Goal: Task Accomplishment & Management: Manage account settings

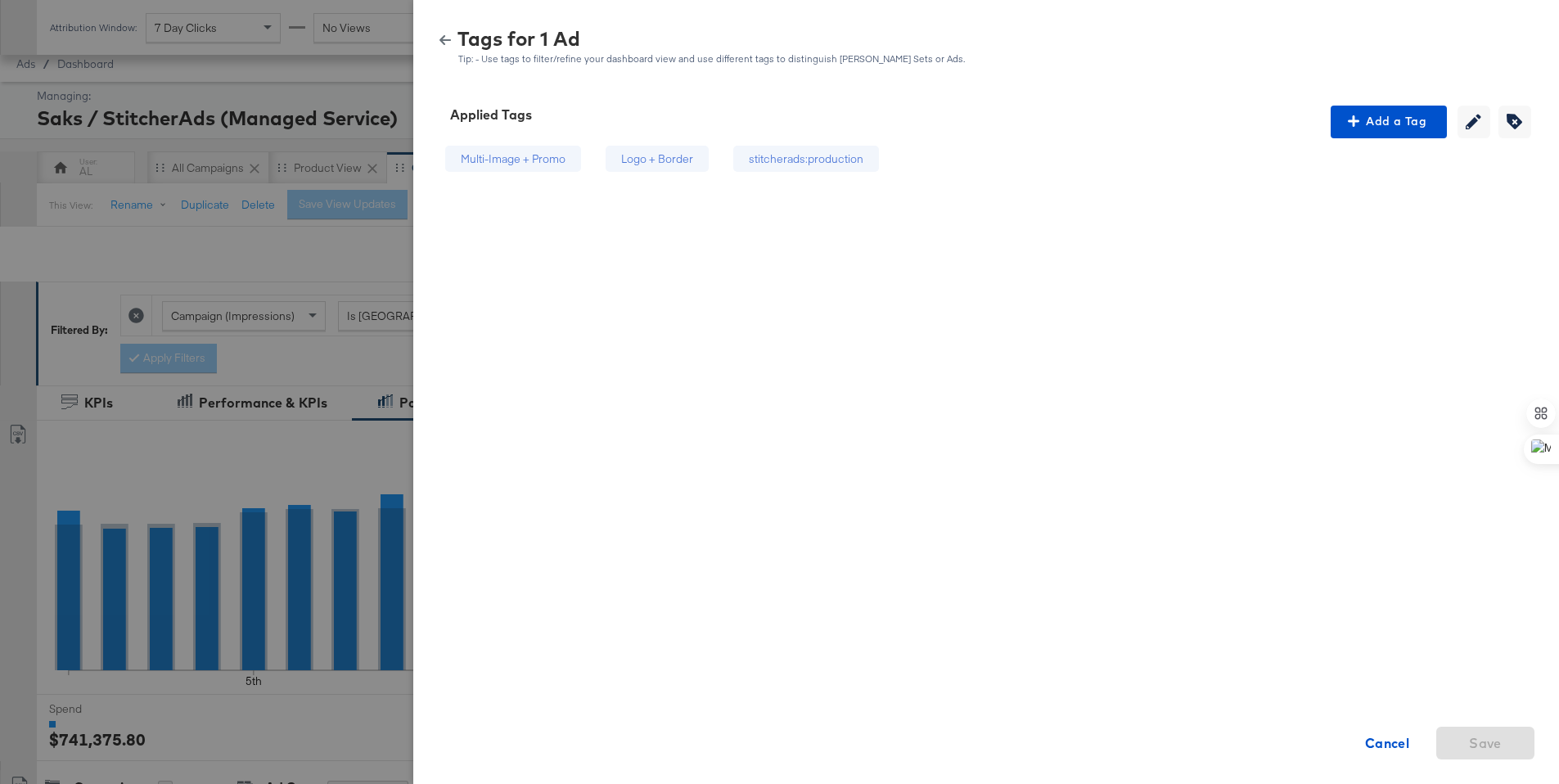
scroll to position [429, 0]
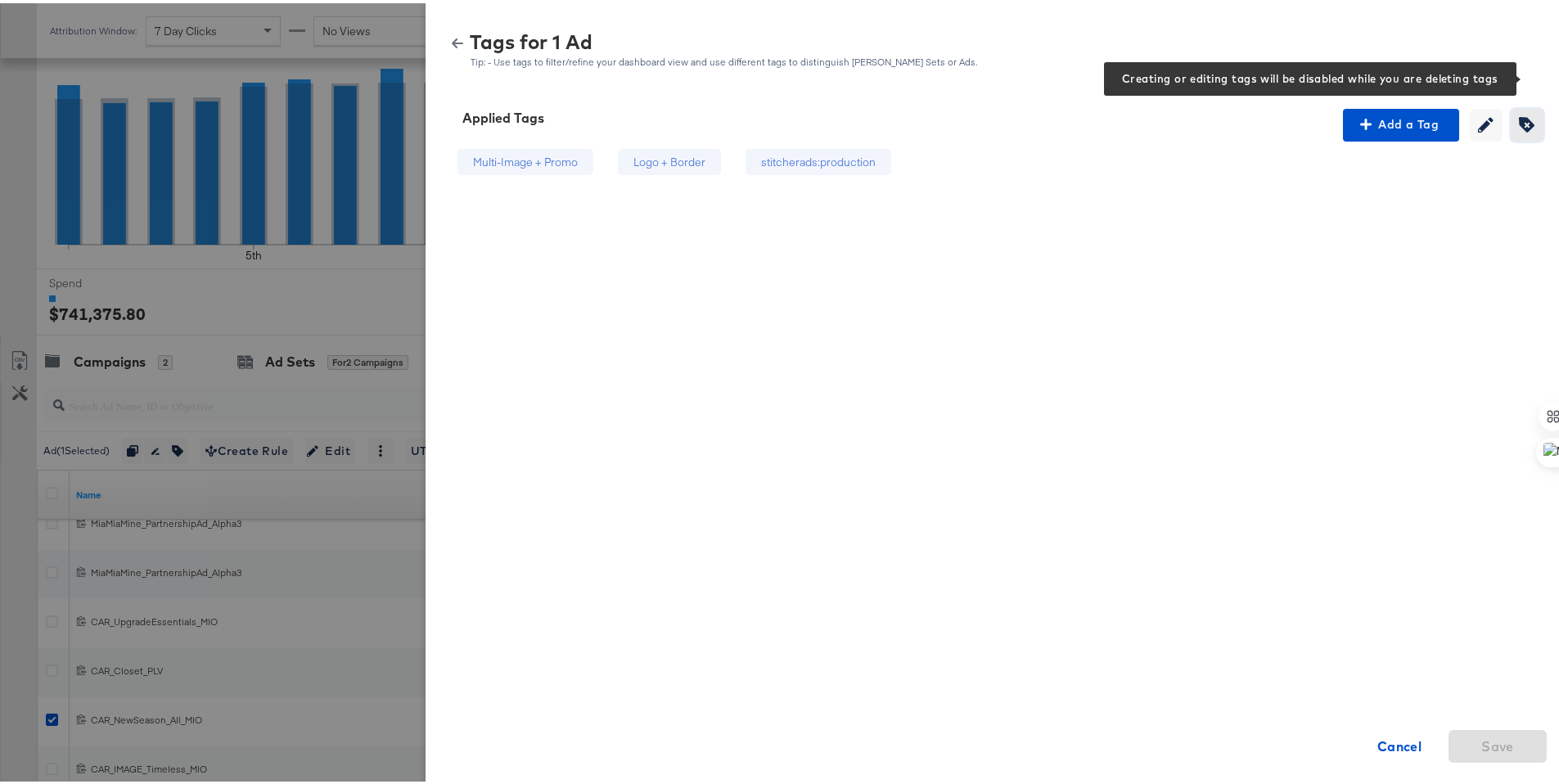
drag, startPoint x: 1511, startPoint y: 116, endPoint x: 1460, endPoint y: 136, distance: 54.8
click at [1519, 117] on icon "button" at bounding box center [1527, 121] width 16 height 16
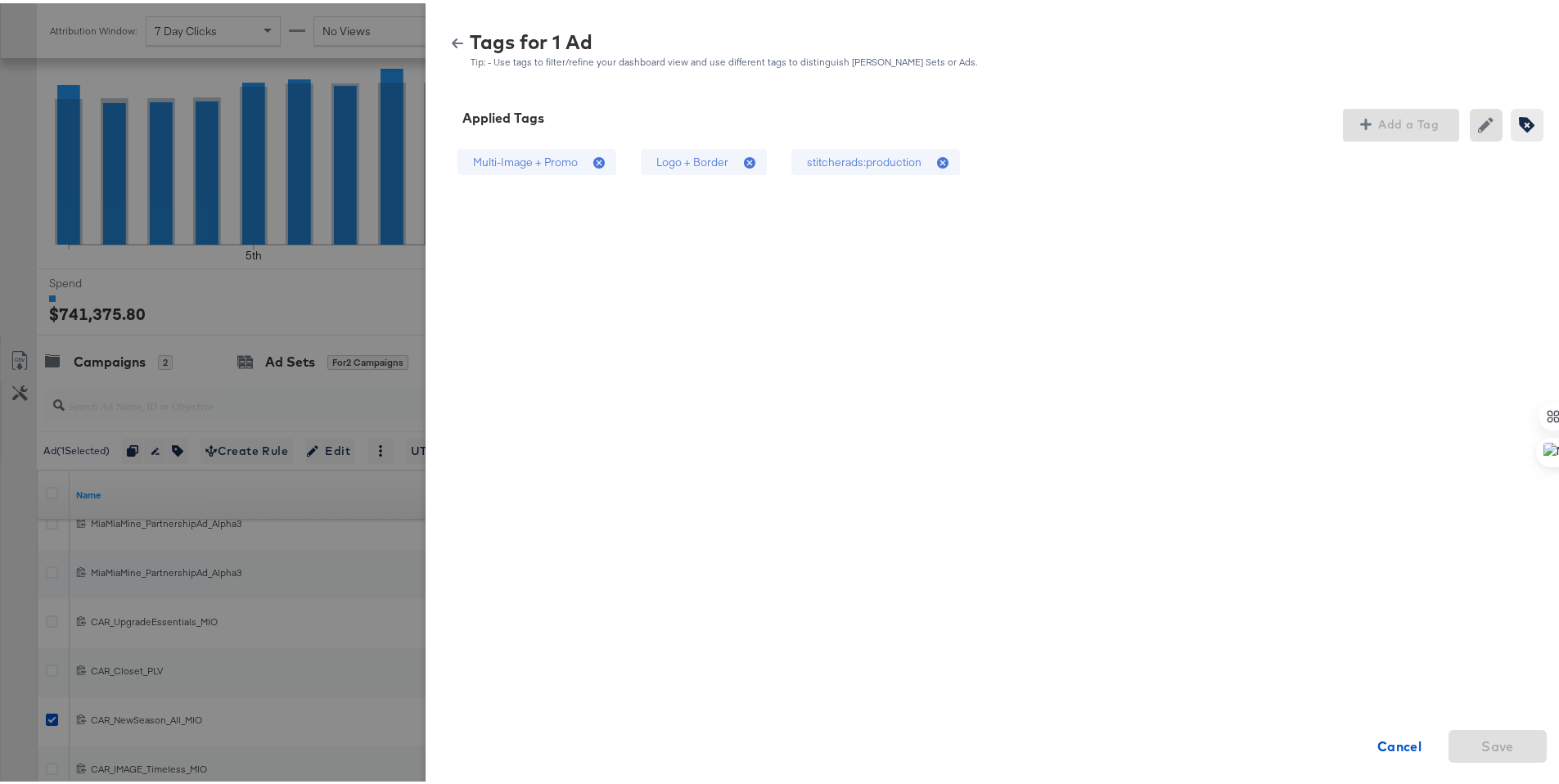
click at [896, 156] on div "stitcherads:production" at bounding box center [864, 159] width 114 height 16
click at [676, 162] on div "Logo + Border" at bounding box center [692, 159] width 72 height 16
click at [1497, 744] on span "Save" at bounding box center [1498, 743] width 33 height 23
click at [452, 35] on icon "button" at bounding box center [458, 41] width 12 height 12
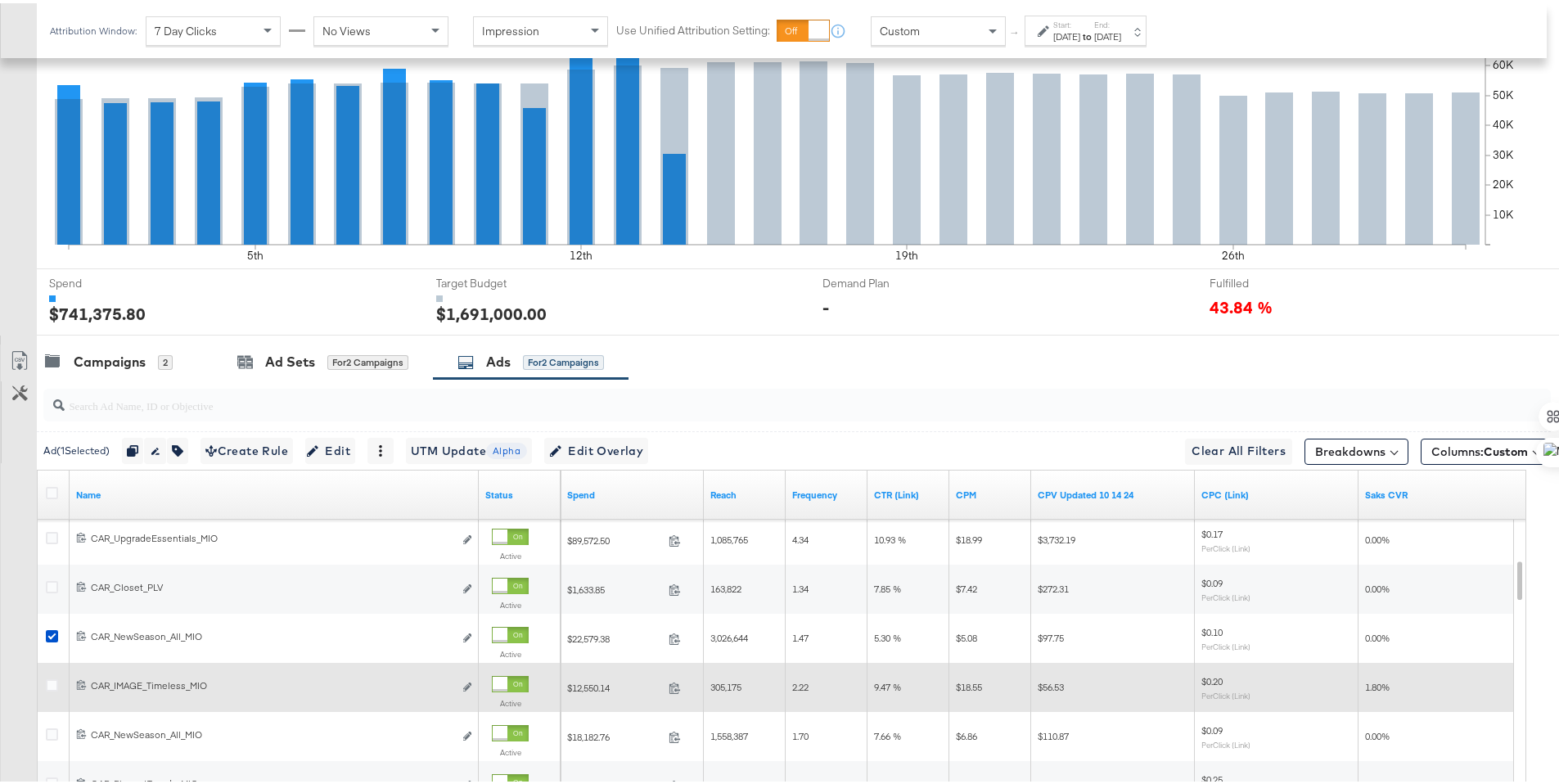
drag, startPoint x: 55, startPoint y: 632, endPoint x: 54, endPoint y: 661, distance: 29.0
click at [55, 632] on icon at bounding box center [51, 632] width 12 height 12
click at [0, 0] on input "checkbox" at bounding box center [0, 0] width 0 height 0
click at [51, 681] on icon at bounding box center [51, 682] width 12 height 12
click at [0, 0] on input "checkbox" at bounding box center [0, 0] width 0 height 0
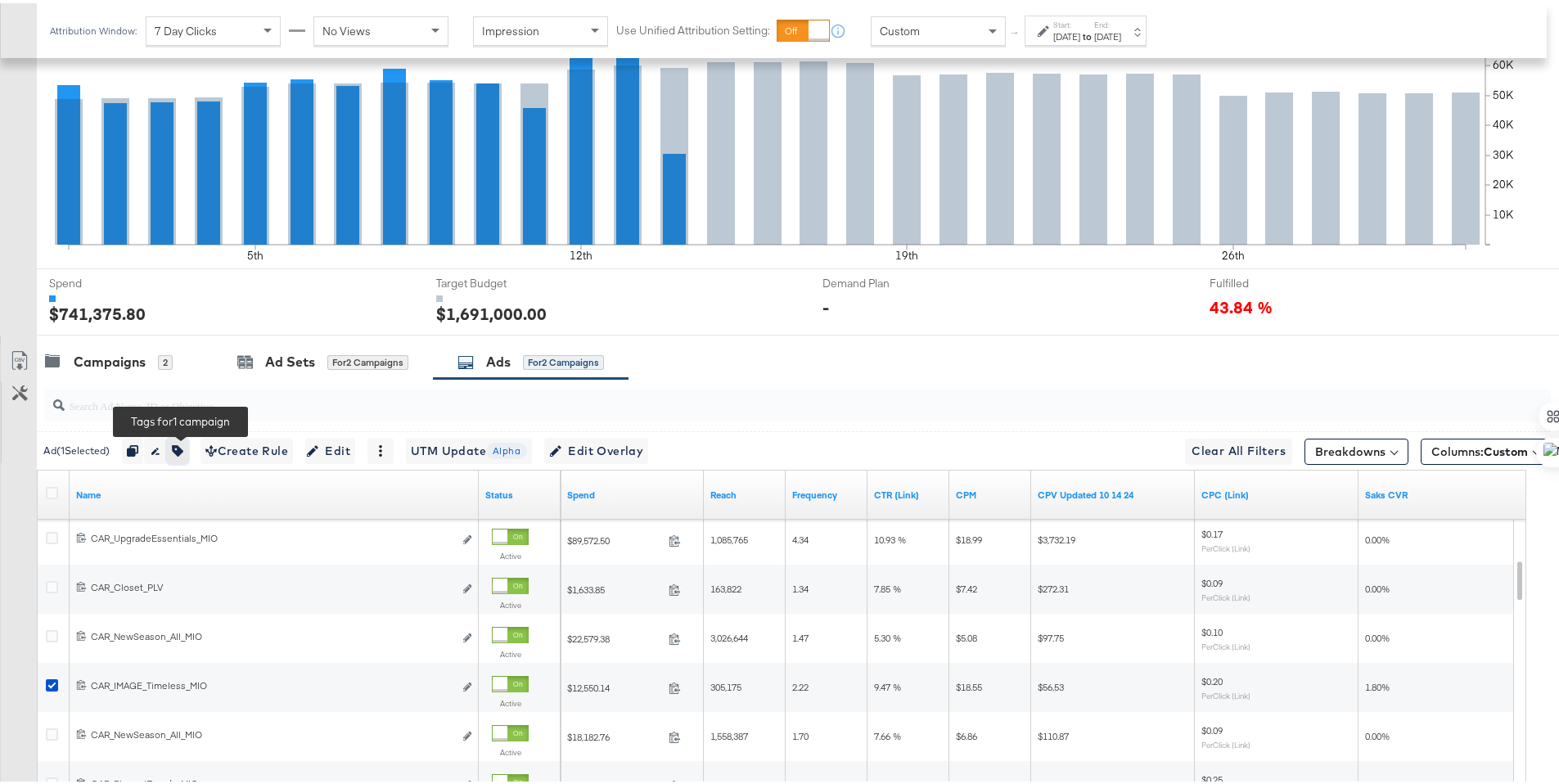
click at [176, 446] on button "button" at bounding box center [178, 448] width 22 height 26
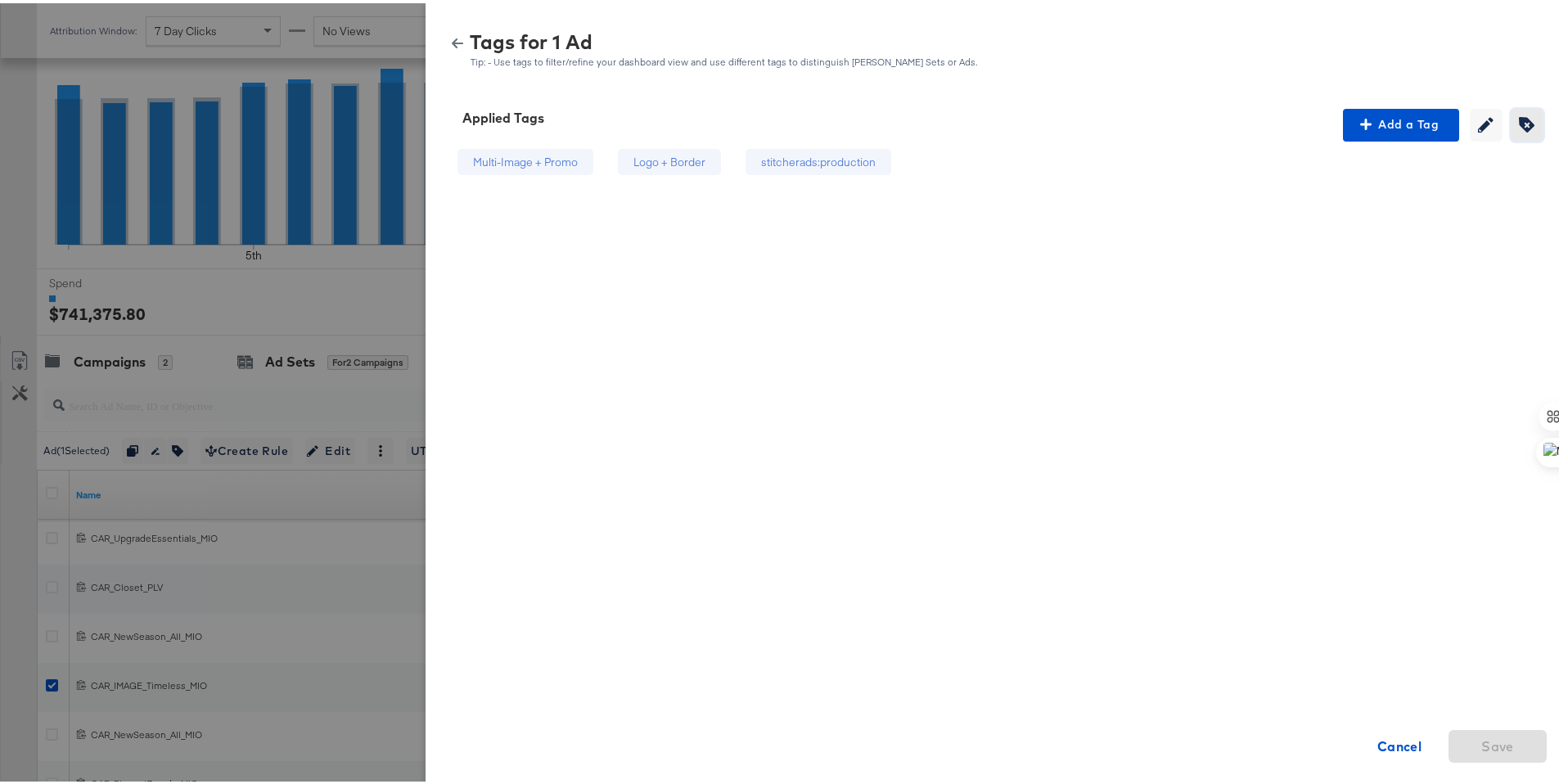
click at [1523, 126] on span "Creating or editing tags will be disabled while you are deleting tags" at bounding box center [1528, 121] width 25 height 16
drag, startPoint x: 883, startPoint y: 152, endPoint x: 715, endPoint y: 168, distance: 168.8
click at [883, 152] on div "stitcherads:production" at bounding box center [864, 159] width 114 height 16
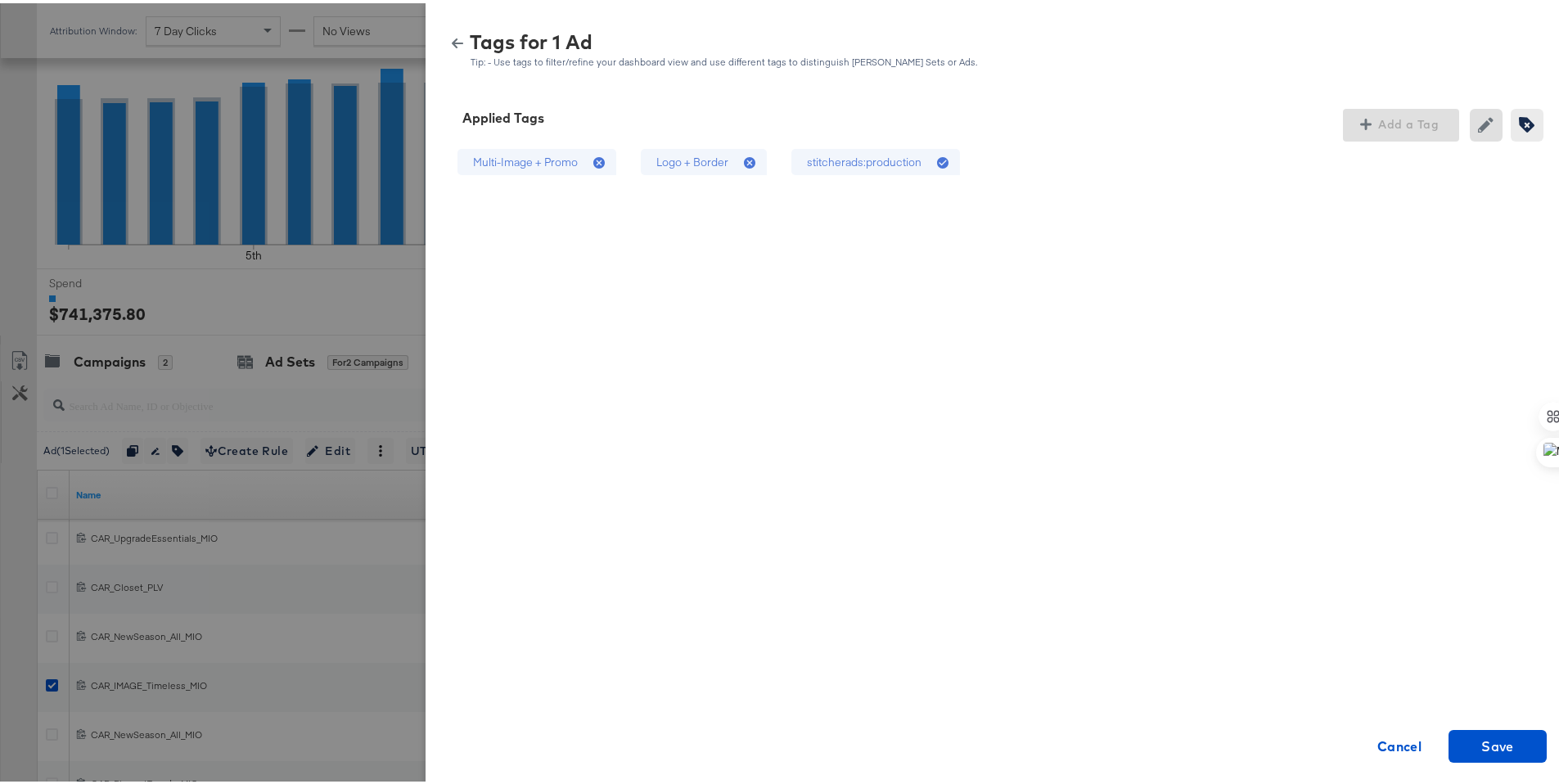
click at [697, 165] on div "Logo + Border" at bounding box center [692, 159] width 72 height 16
click at [1515, 733] on span "Save" at bounding box center [1498, 743] width 85 height 23
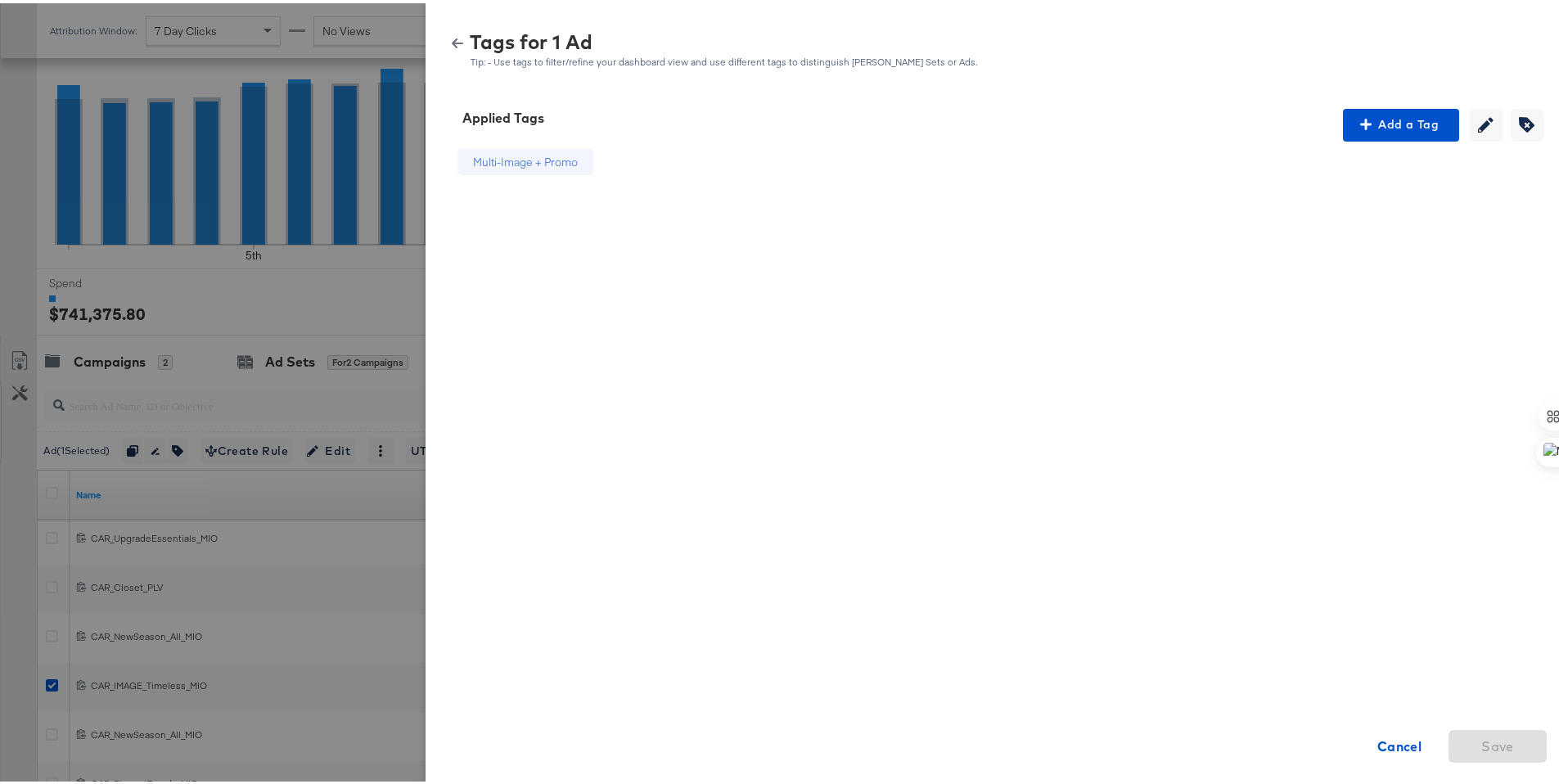
click at [452, 37] on icon "button" at bounding box center [458, 41] width 12 height 10
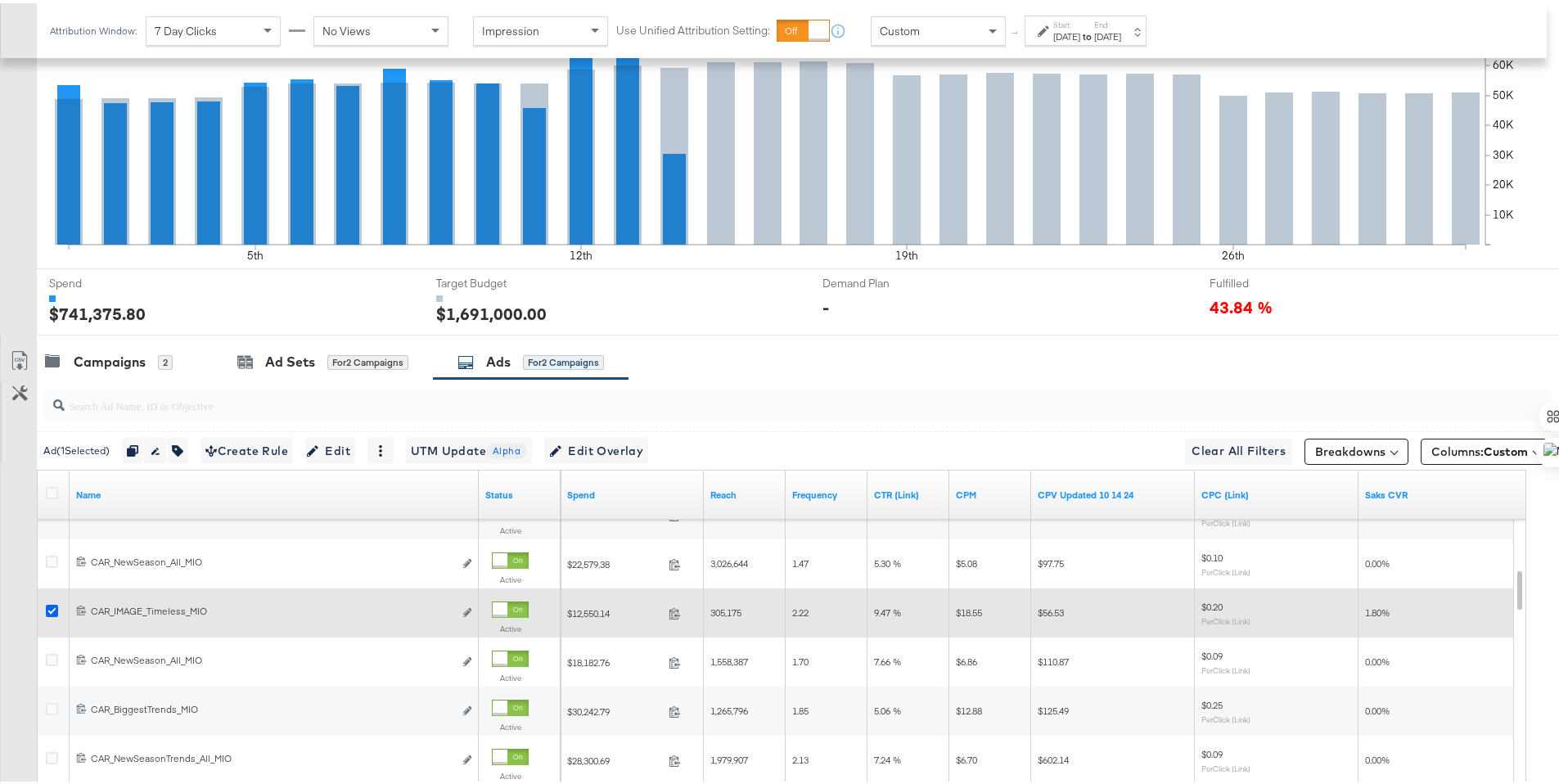
click at [50, 606] on icon at bounding box center [51, 608] width 12 height 12
click at [0, 0] on input "checkbox" at bounding box center [0, 0] width 0 height 0
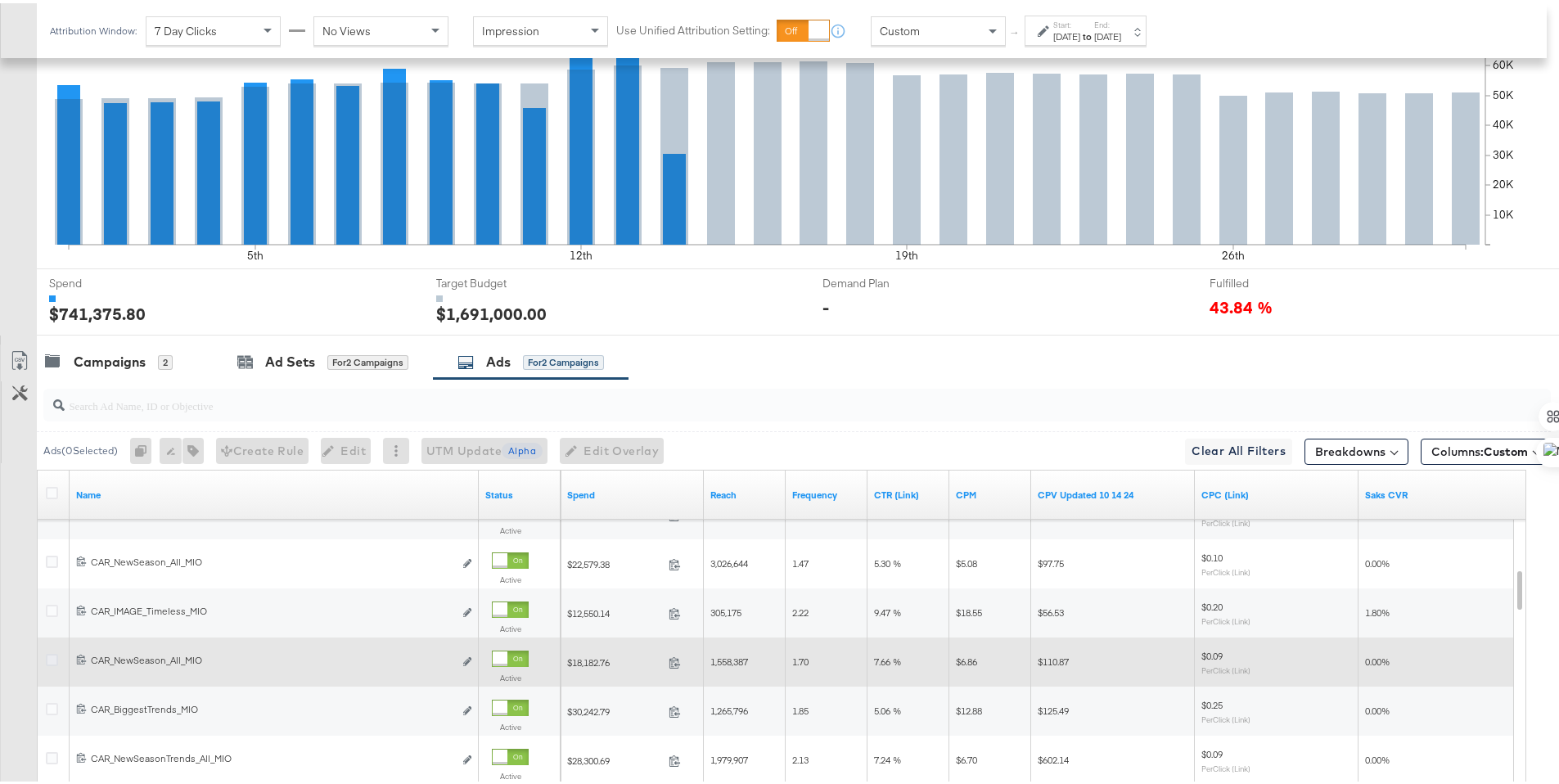
click at [53, 657] on icon at bounding box center [51, 657] width 12 height 12
click at [0, 0] on input "checkbox" at bounding box center [0, 0] width 0 height 0
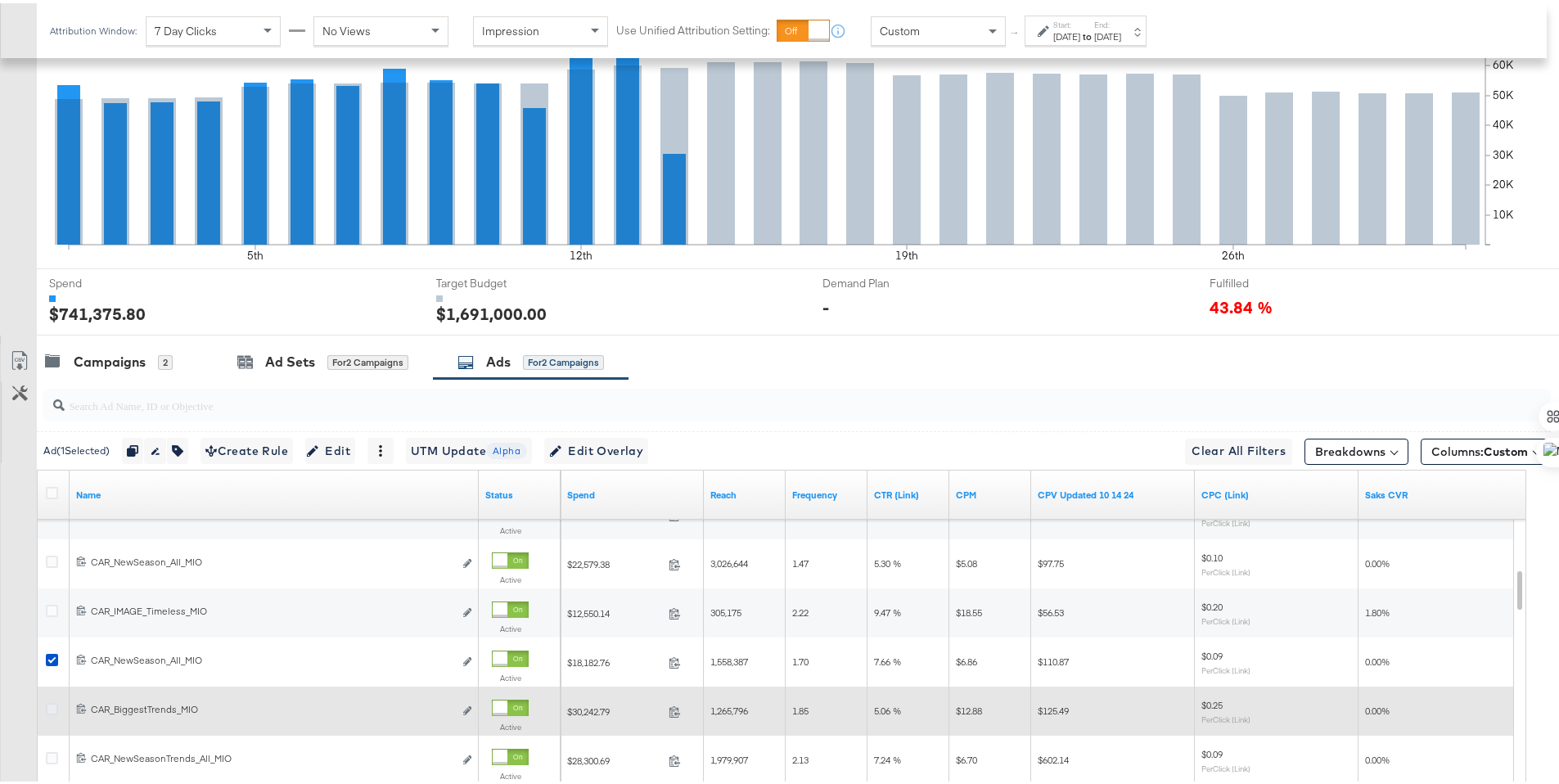
click at [55, 705] on icon at bounding box center [51, 705] width 12 height 12
click at [0, 0] on input "checkbox" at bounding box center [0, 0] width 0 height 0
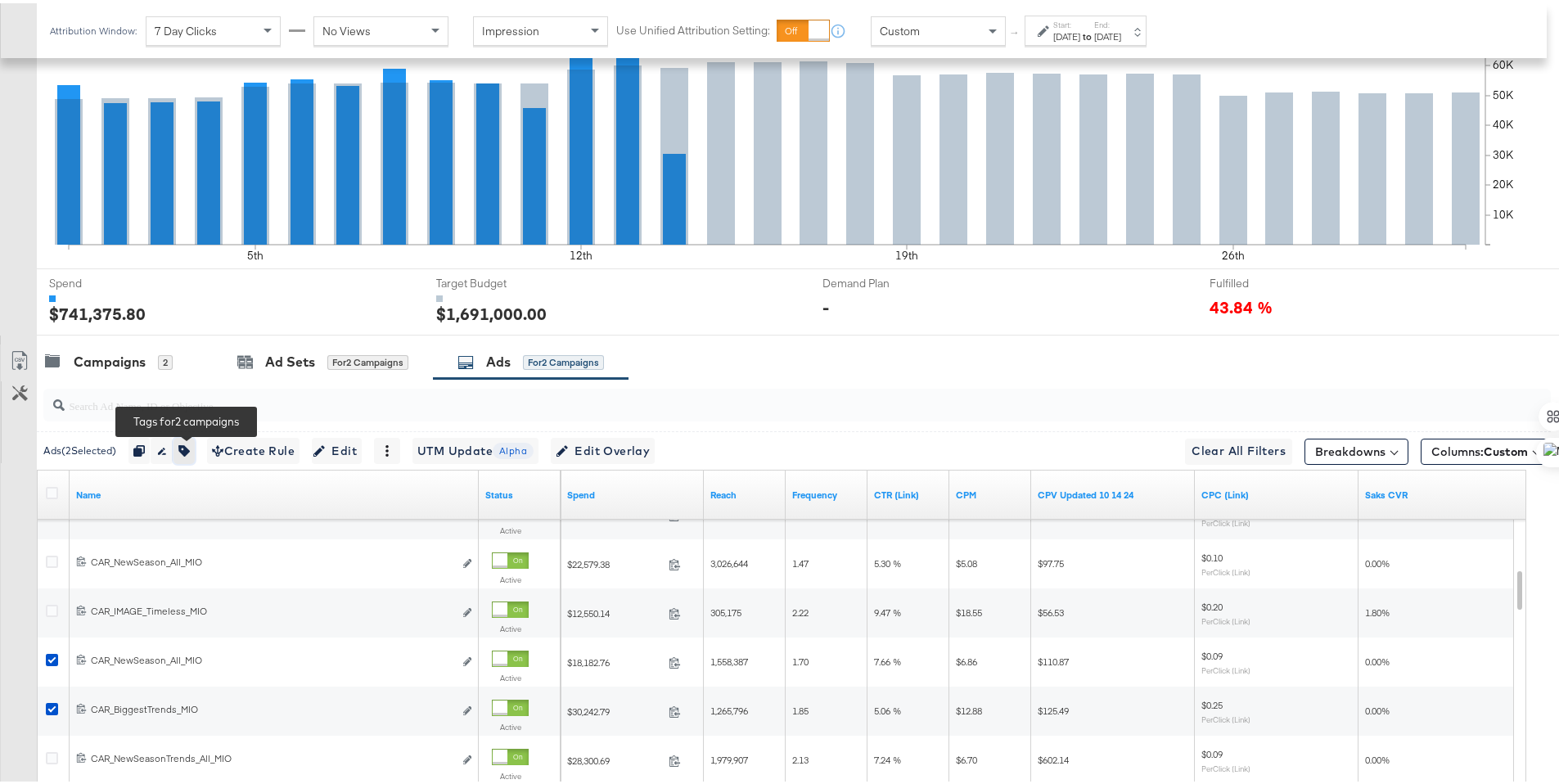
click at [186, 446] on icon "button" at bounding box center [184, 448] width 12 height 12
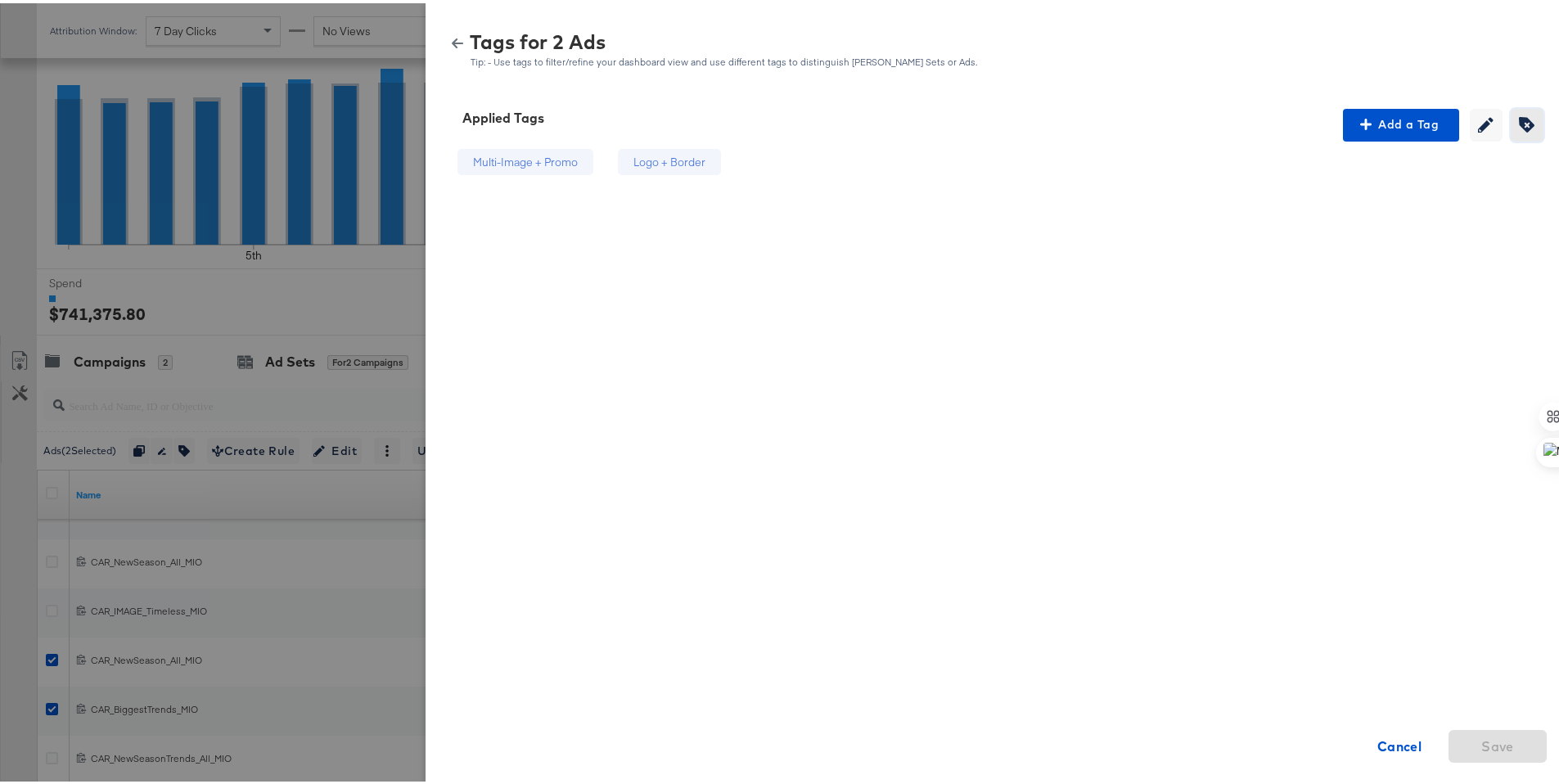
click at [1511, 130] on button "Creating or editing tags will be disabled while you are deleting tags" at bounding box center [1528, 123] width 33 height 33
click at [711, 161] on div "Logo + Border" at bounding box center [692, 159] width 72 height 16
click at [1499, 737] on span "Save" at bounding box center [1498, 743] width 33 height 23
click at [445, 37] on button "button" at bounding box center [458, 41] width 25 height 12
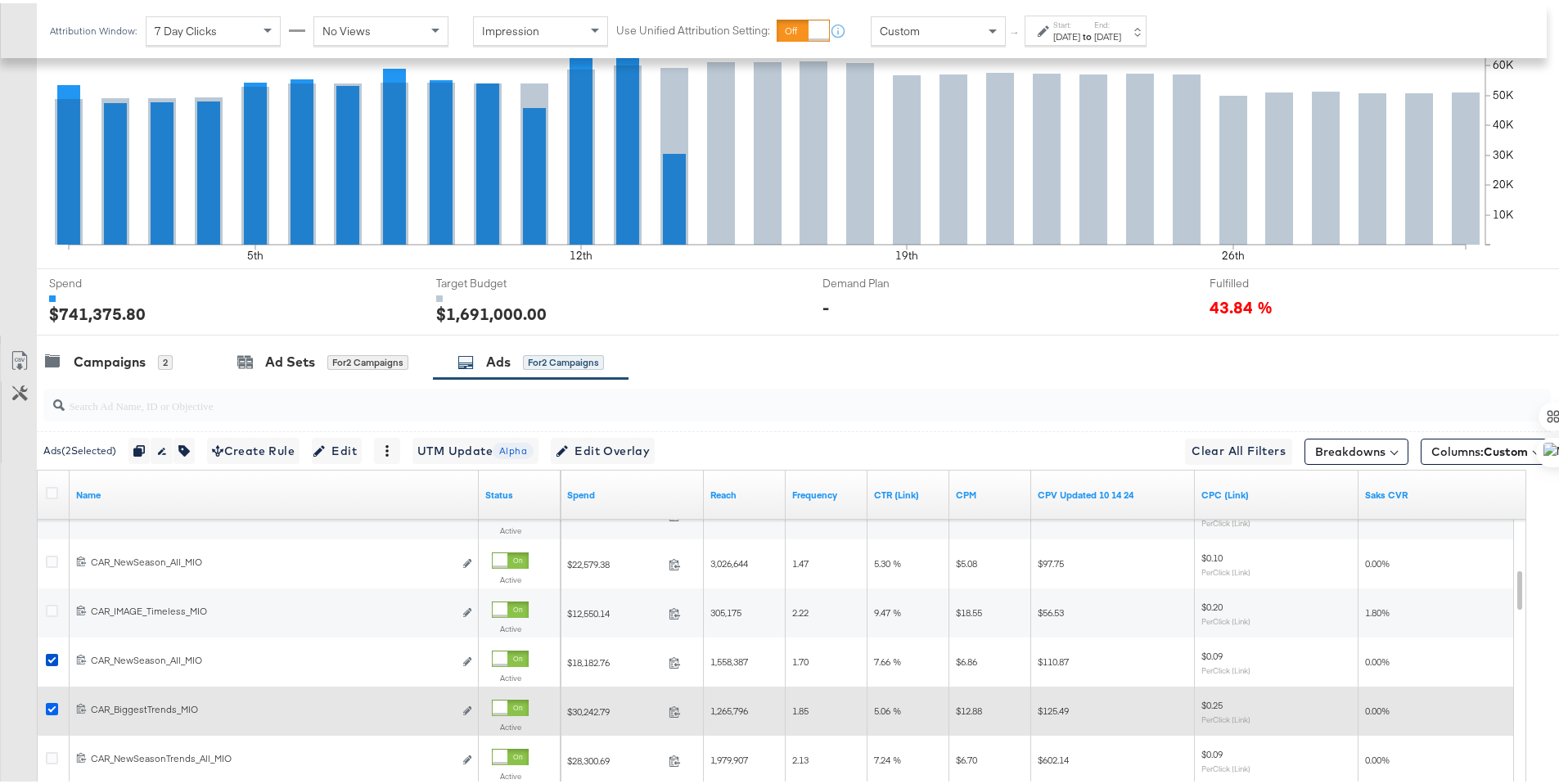
click at [51, 706] on icon at bounding box center [51, 705] width 12 height 12
click at [0, 0] on input "checkbox" at bounding box center [0, 0] width 0 height 0
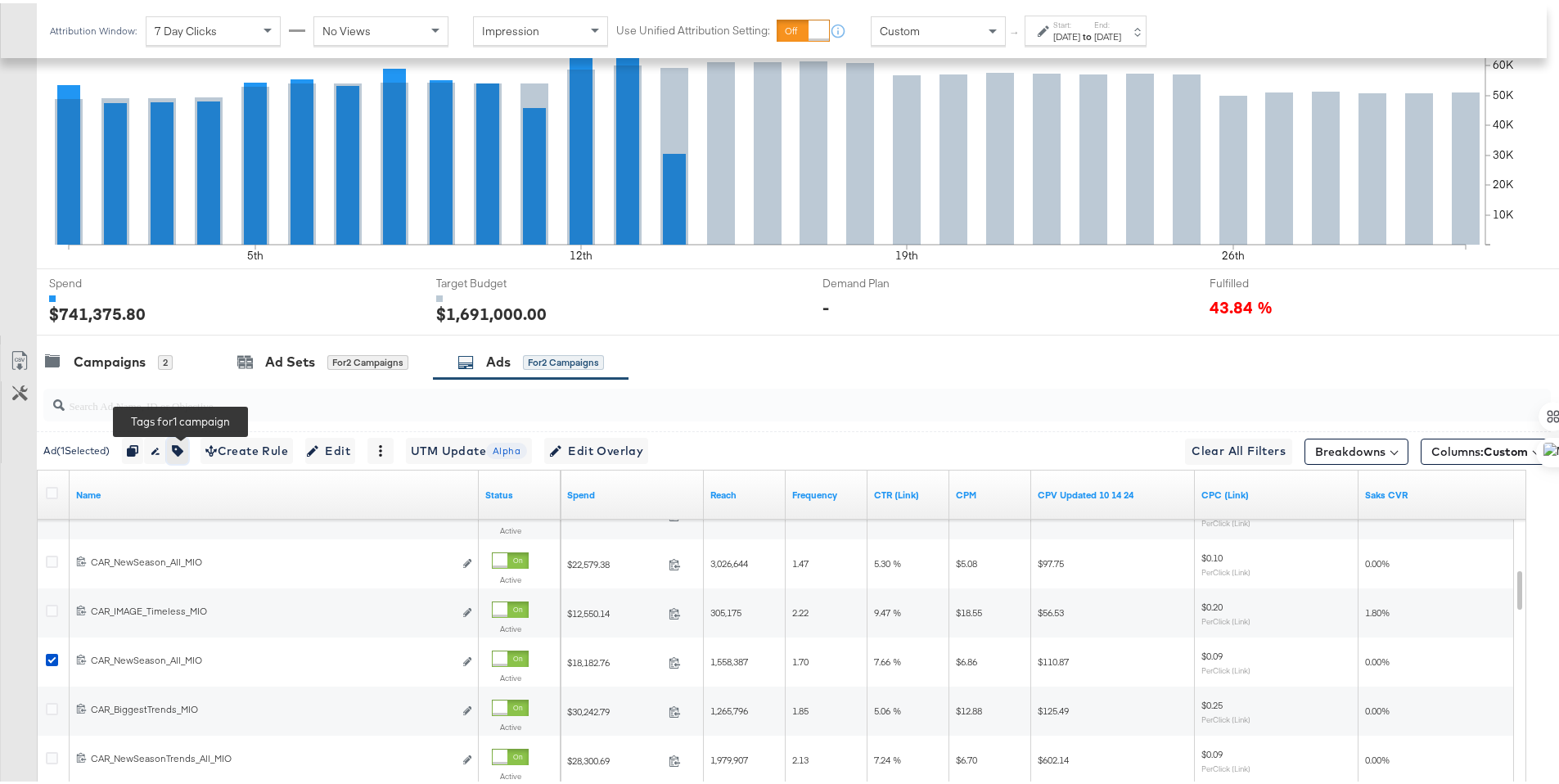
click at [175, 437] on button "button" at bounding box center [178, 448] width 22 height 26
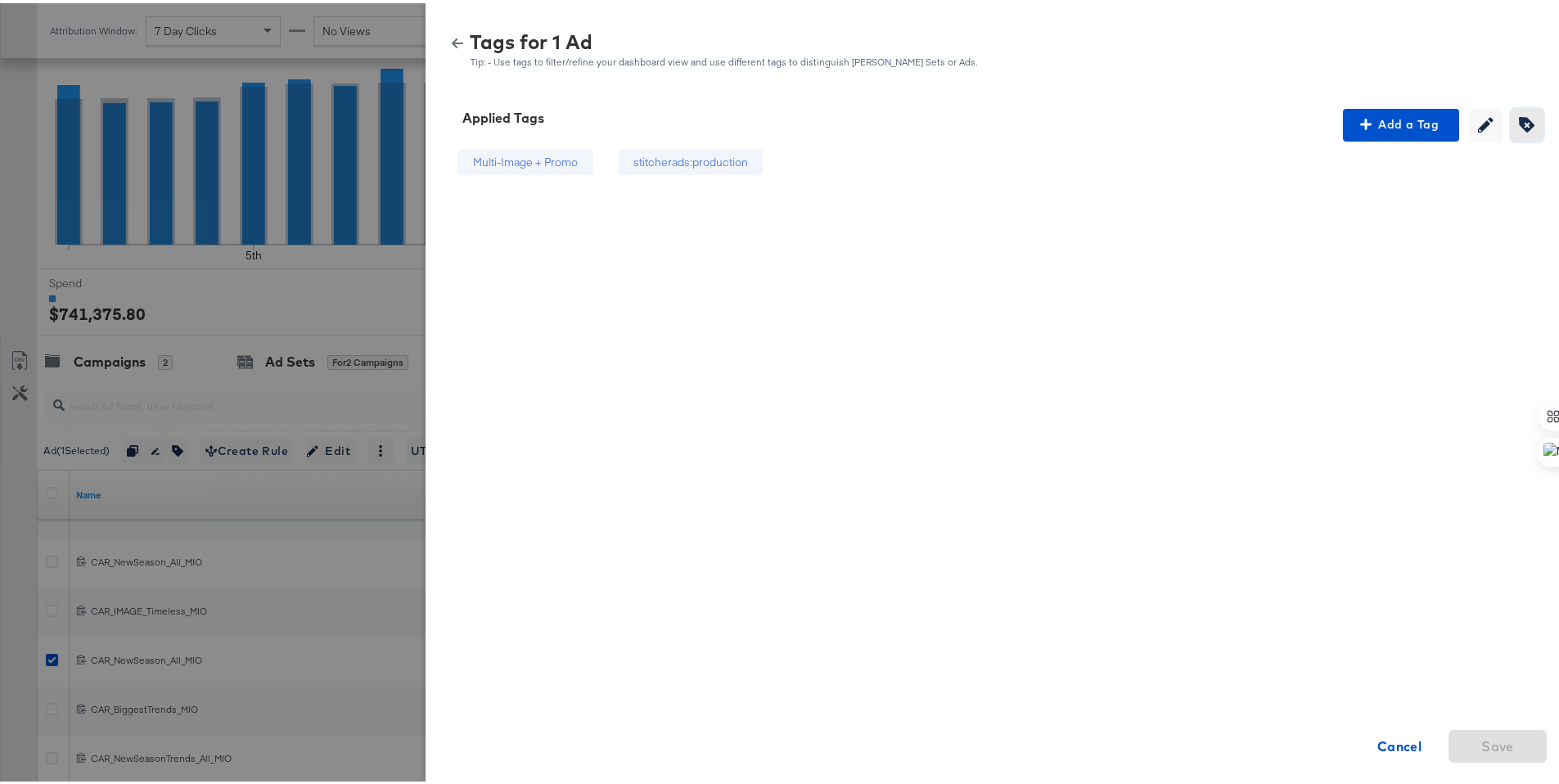
click at [1519, 123] on icon "button" at bounding box center [1527, 121] width 16 height 16
click at [681, 166] on div "stitcherads:production" at bounding box center [725, 159] width 169 height 27
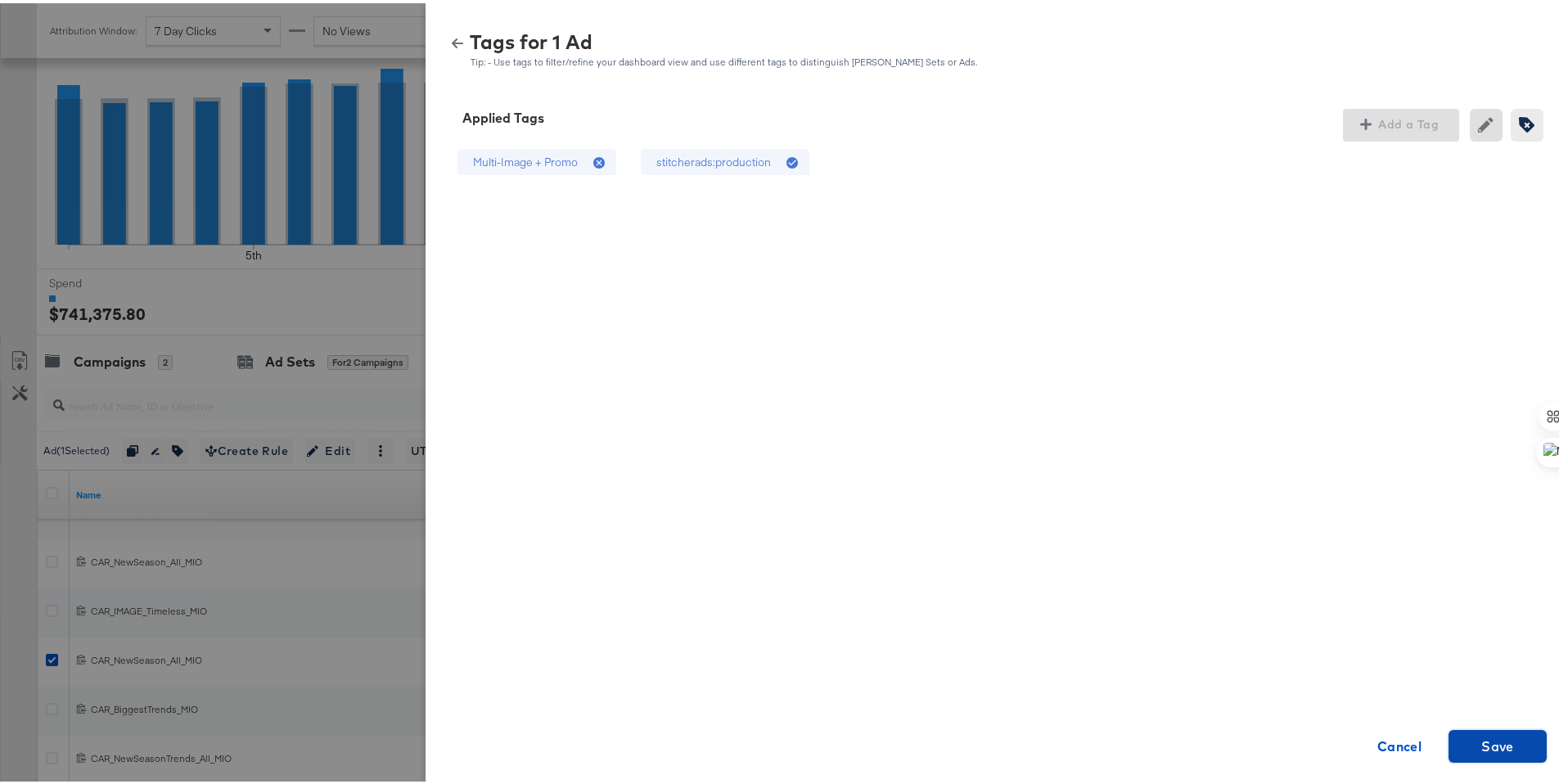
click at [1508, 739] on span "Save" at bounding box center [1498, 743] width 85 height 23
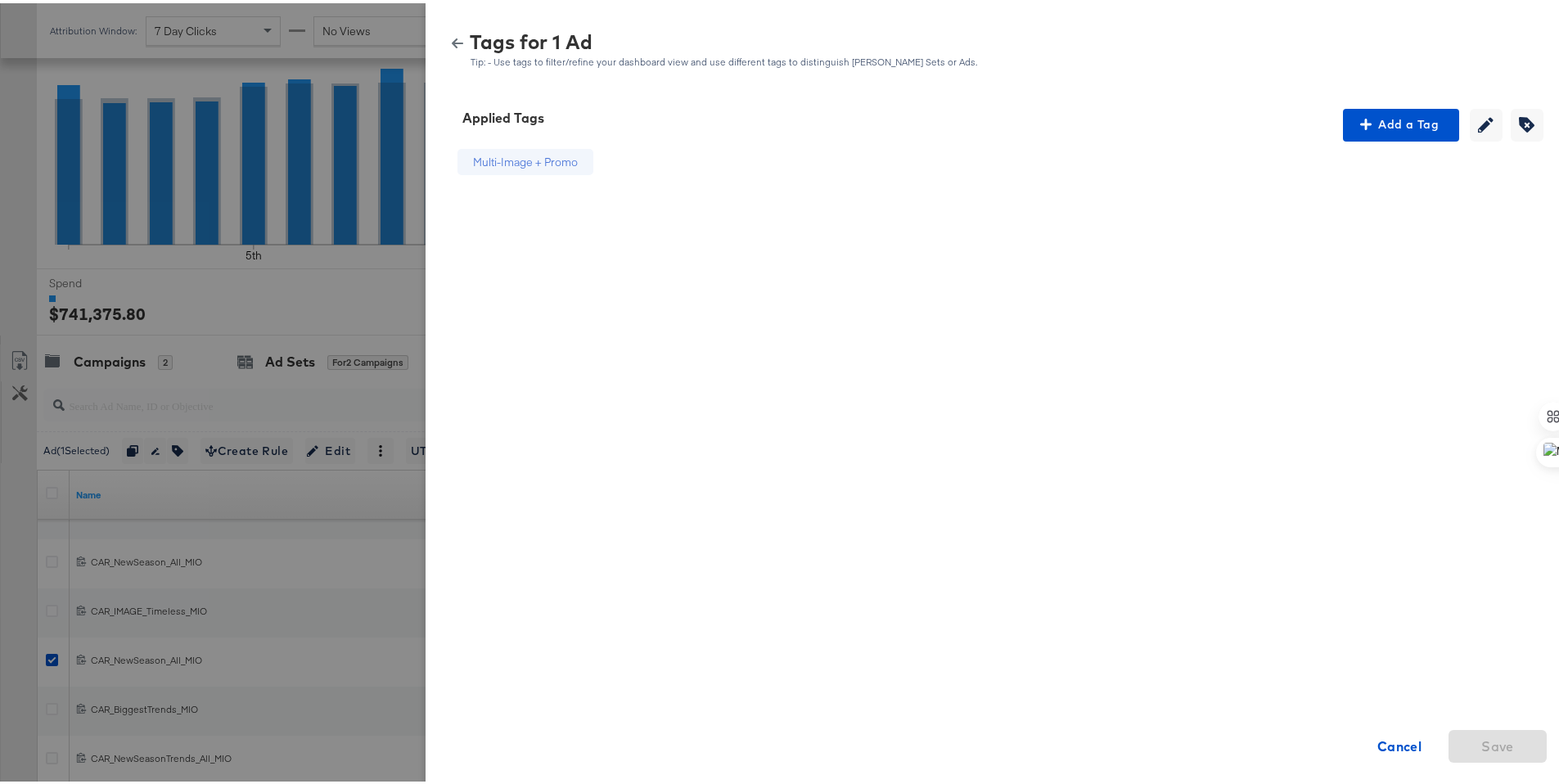
click at [452, 38] on icon "button" at bounding box center [458, 41] width 12 height 10
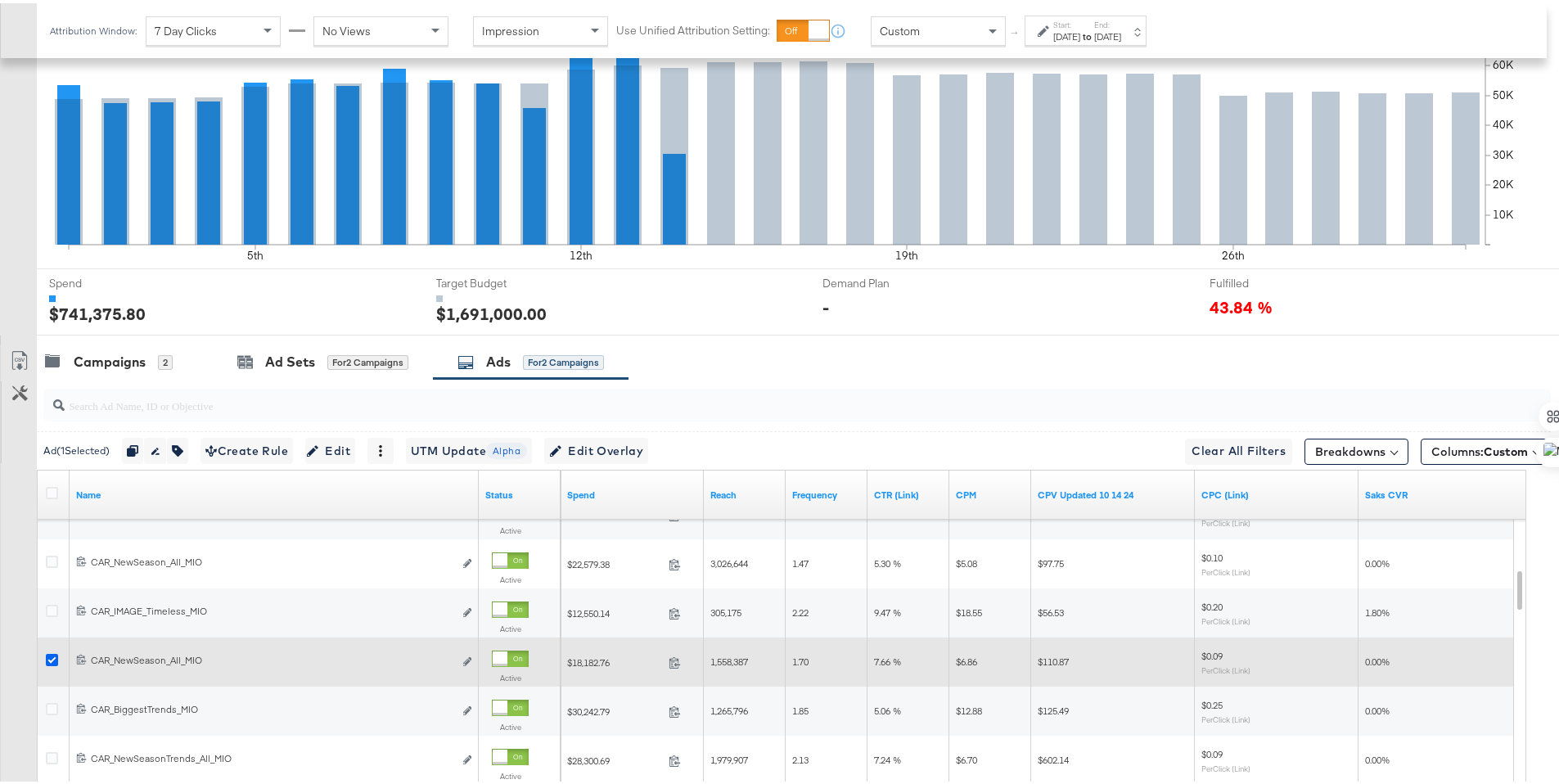
click at [54, 656] on icon at bounding box center [51, 657] width 12 height 12
click at [0, 0] on input "checkbox" at bounding box center [0, 0] width 0 height 0
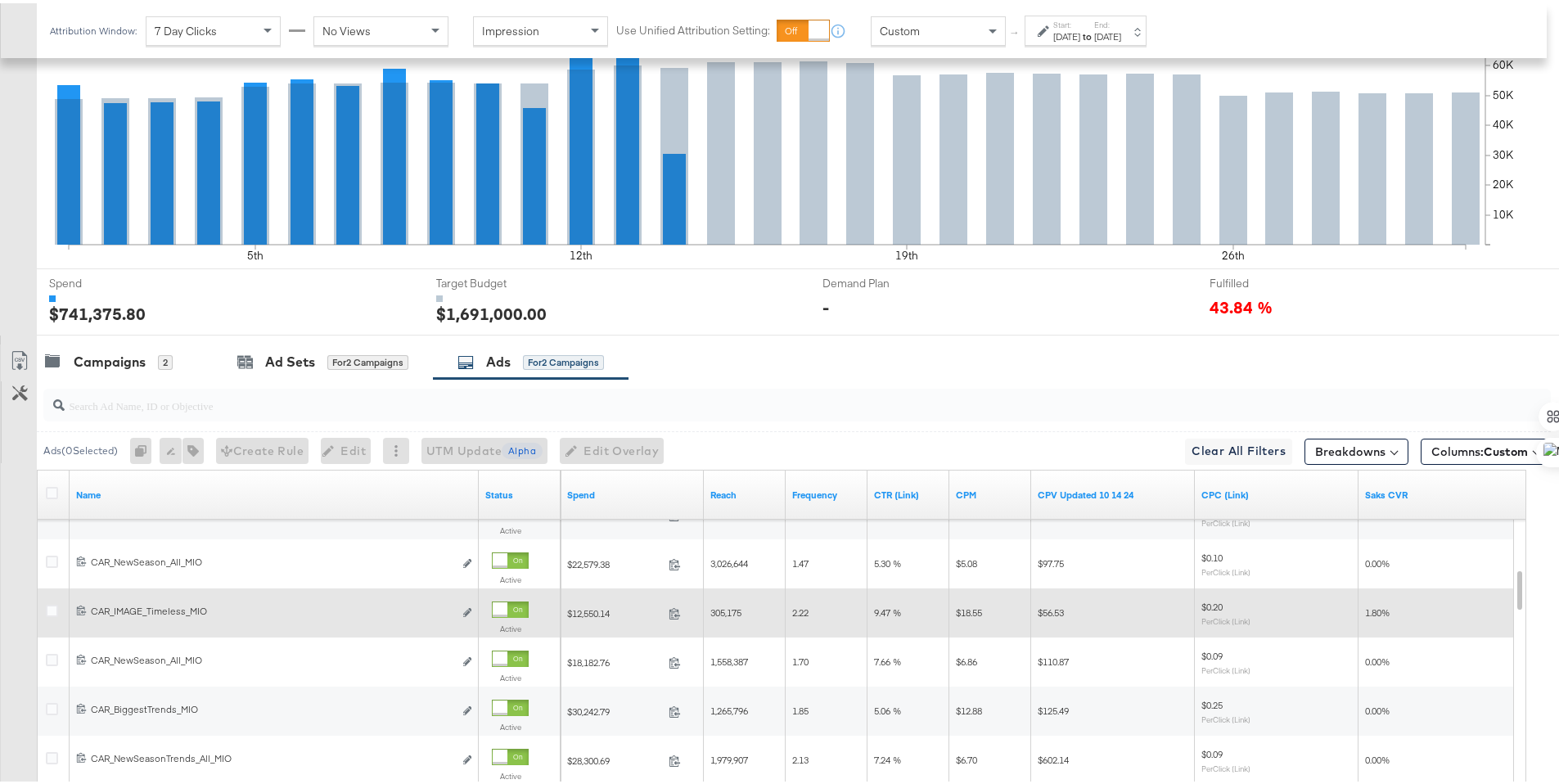
drag, startPoint x: 51, startPoint y: 704, endPoint x: 161, endPoint y: 592, distance: 157.0
click at [52, 704] on icon at bounding box center [51, 705] width 12 height 12
click at [0, 0] on input "checkbox" at bounding box center [0, 0] width 0 height 0
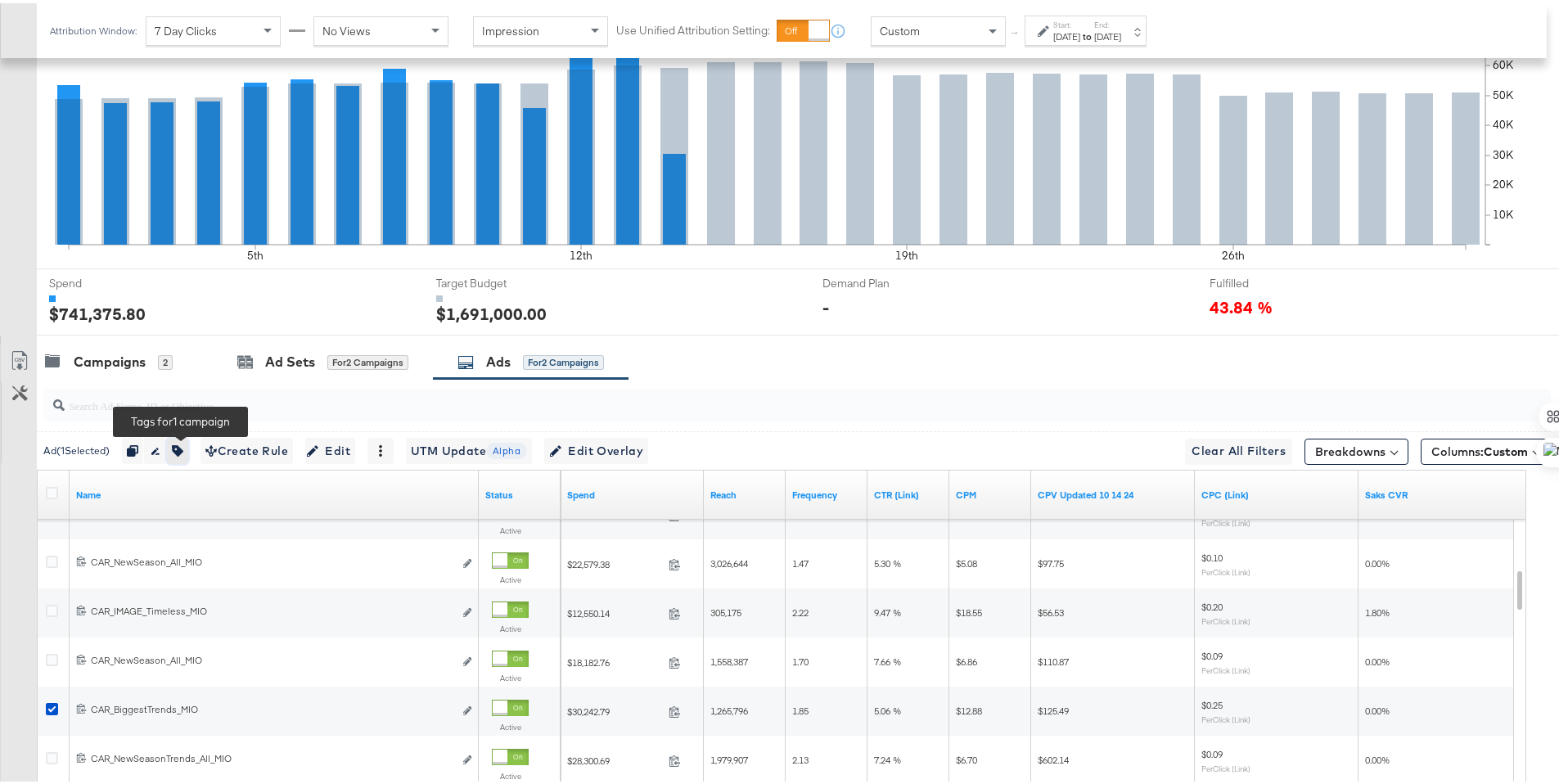
click at [179, 449] on icon "button" at bounding box center [178, 448] width 12 height 12
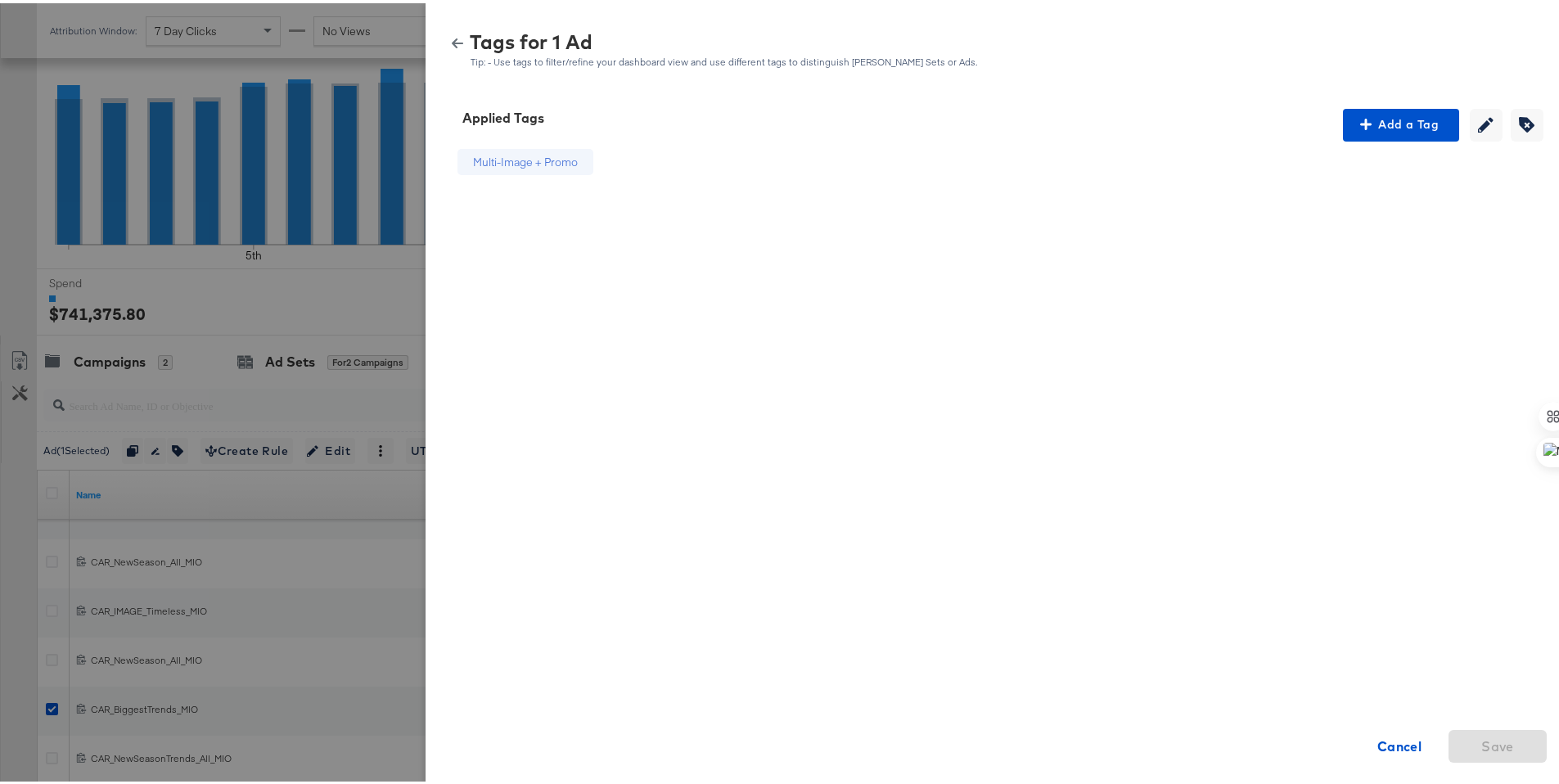
click at [452, 36] on icon "button" at bounding box center [458, 41] width 12 height 12
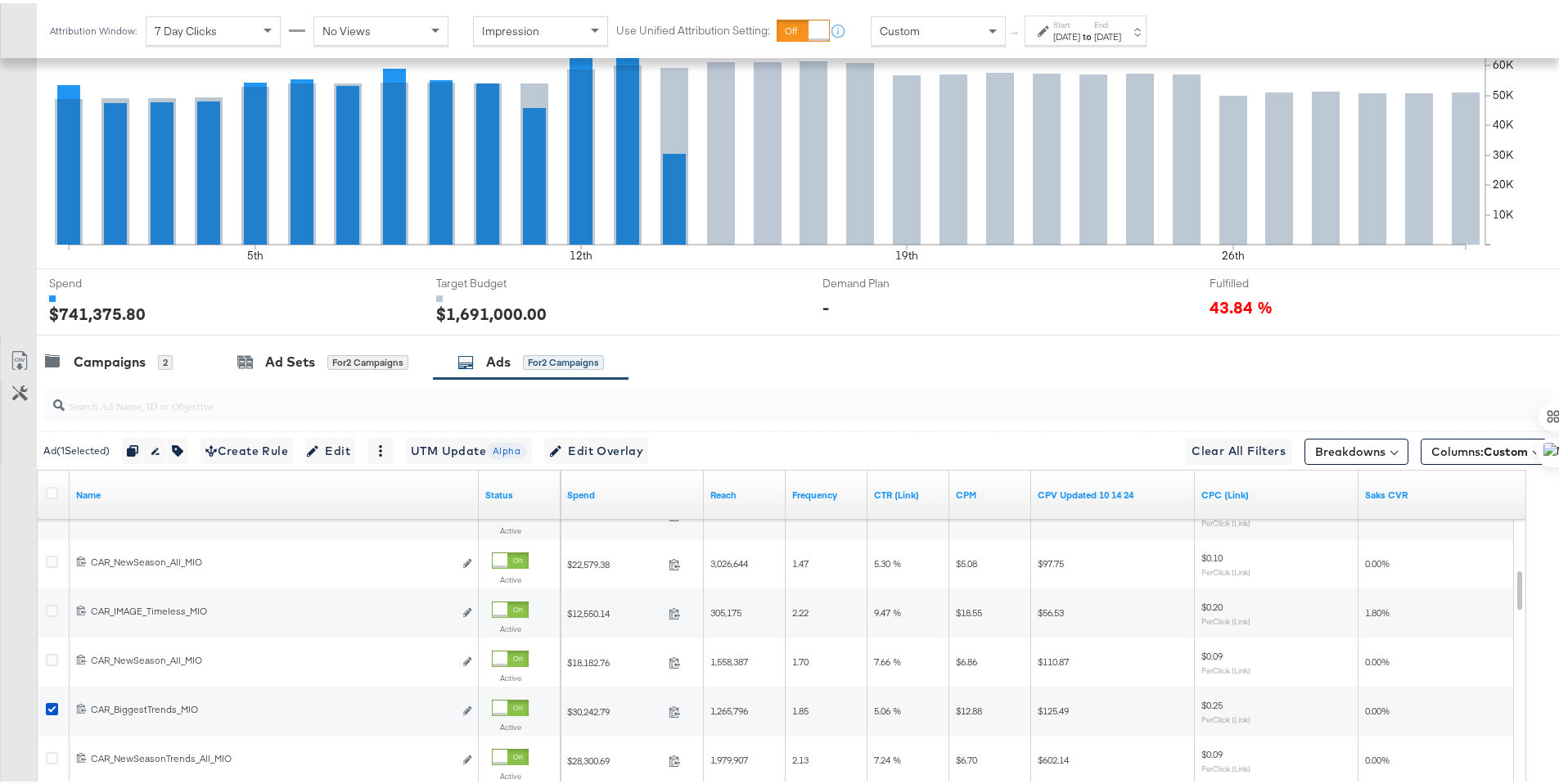
scroll to position [432, 0]
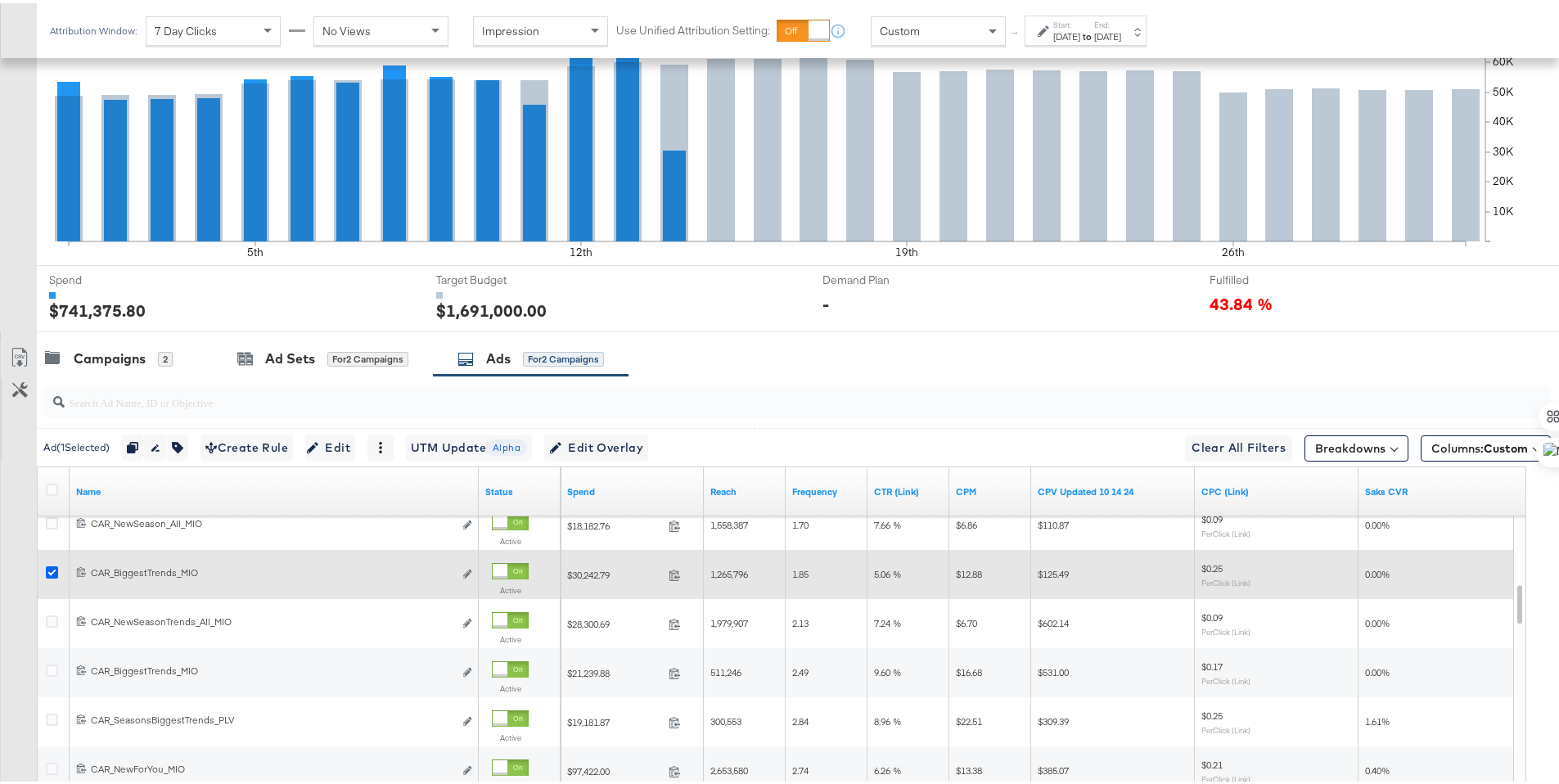
click at [55, 570] on icon at bounding box center [51, 569] width 12 height 12
click at [0, 0] on input "checkbox" at bounding box center [0, 0] width 0 height 0
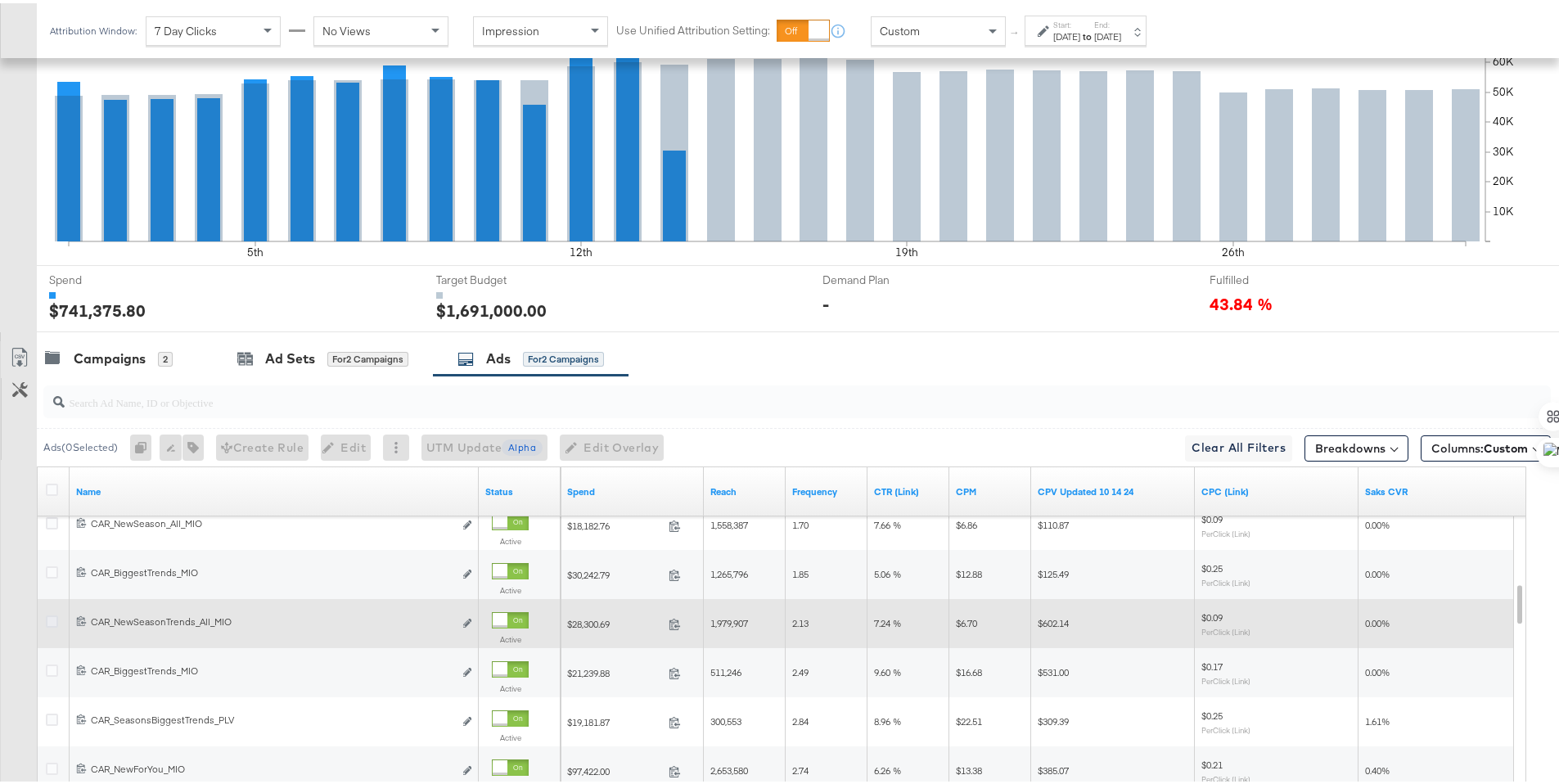
click at [53, 618] on icon at bounding box center [51, 618] width 12 height 12
click at [0, 0] on input "checkbox" at bounding box center [0, 0] width 0 height 0
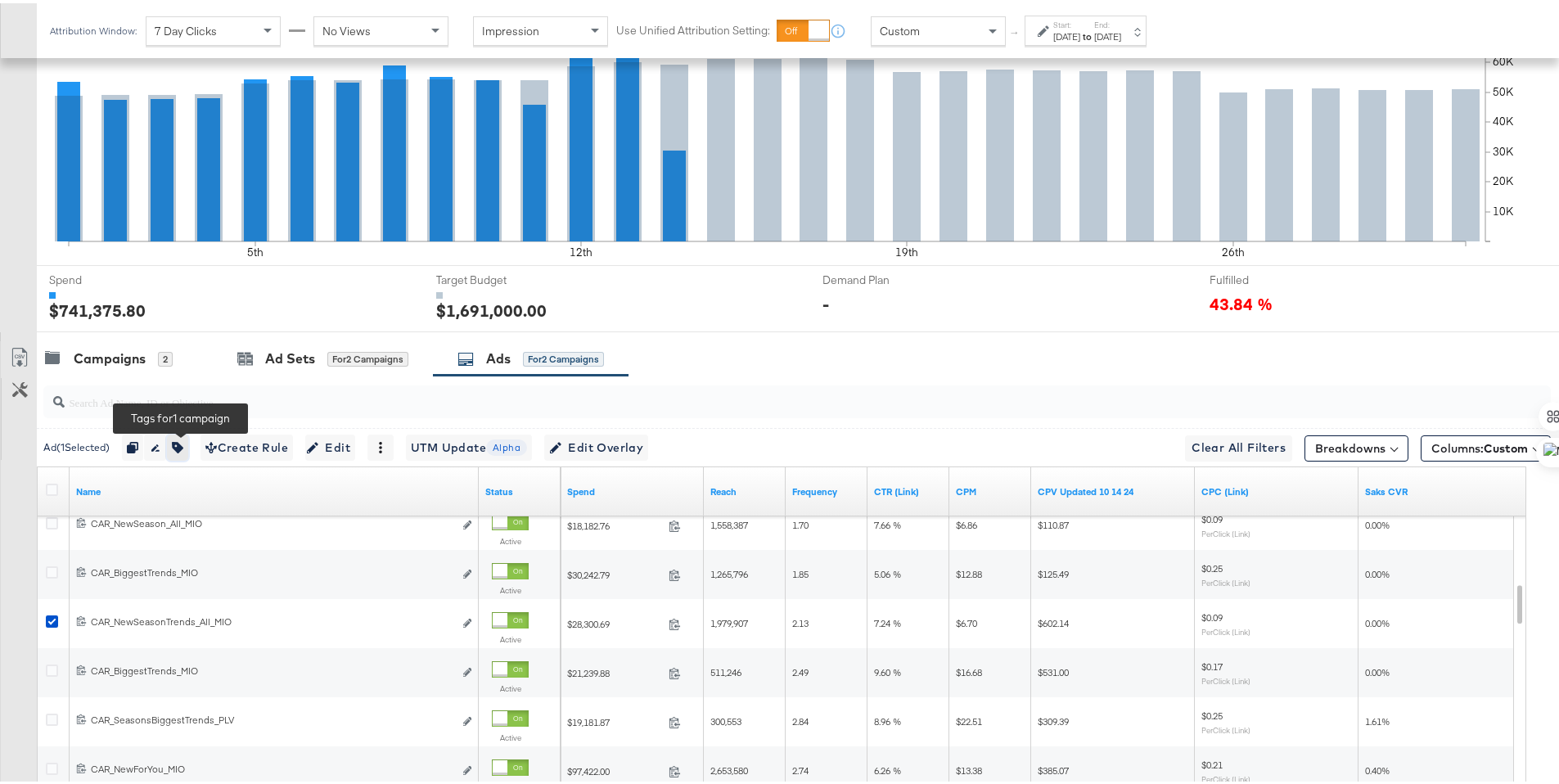
click at [183, 450] on icon "button" at bounding box center [178, 445] width 12 height 12
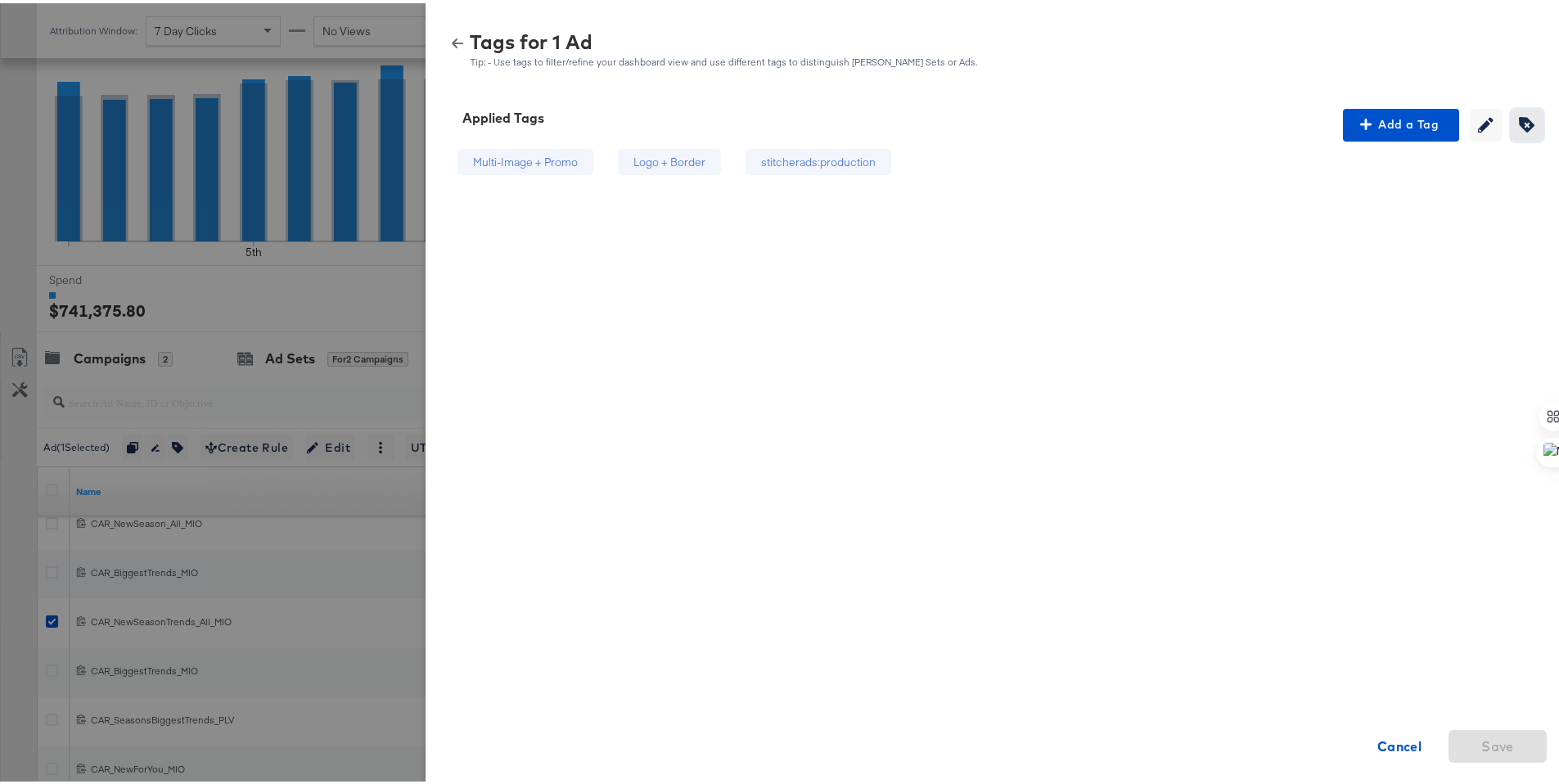
click at [1526, 119] on span "Creating or editing tags will be disabled while you are deleting tags" at bounding box center [1528, 121] width 25 height 16
click at [807, 160] on div "stitcherads:production" at bounding box center [864, 159] width 114 height 16
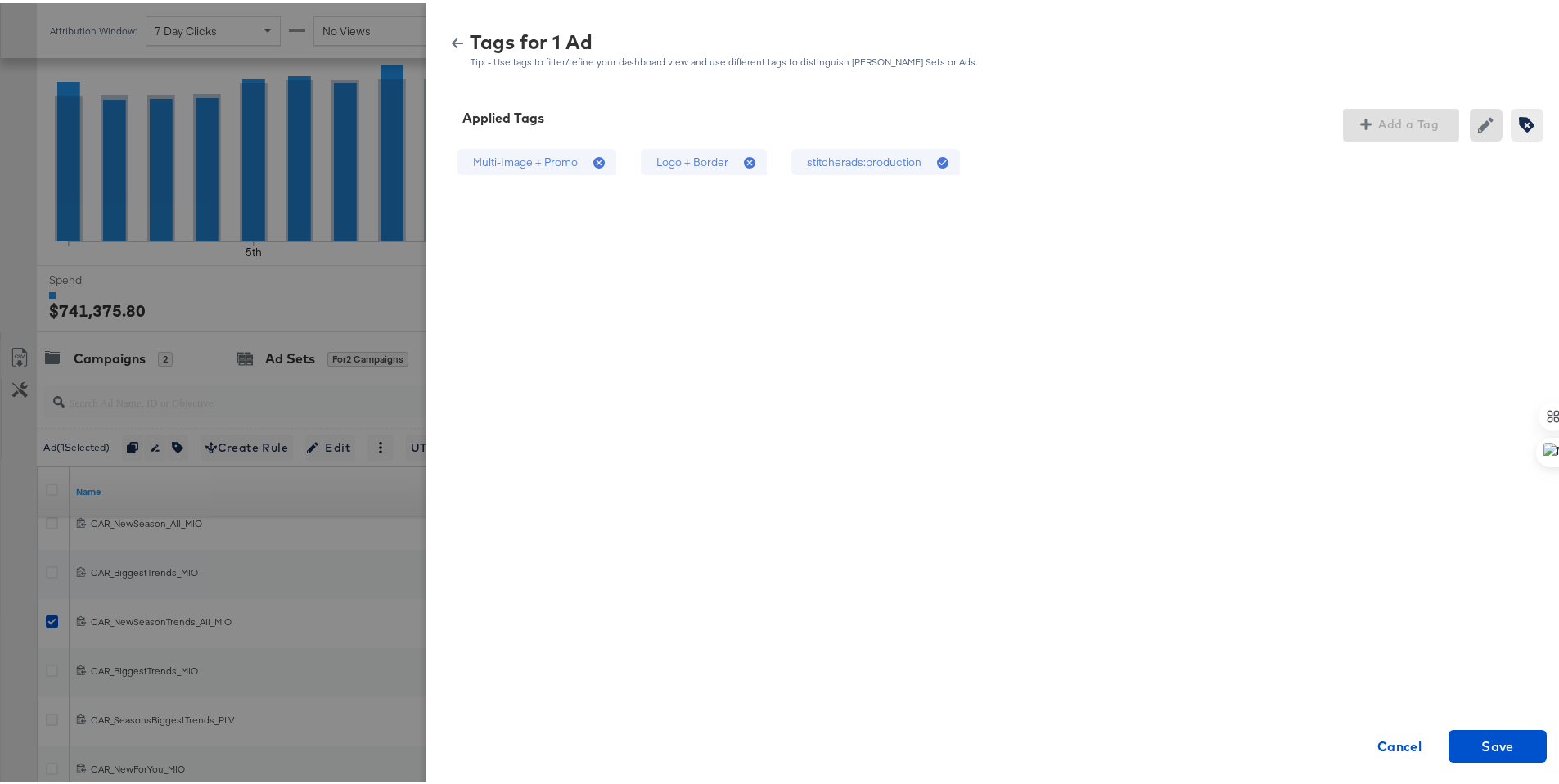
click at [720, 157] on div "Logo + Border" at bounding box center [704, 159] width 126 height 27
click at [1499, 741] on span "Save" at bounding box center [1498, 743] width 33 height 23
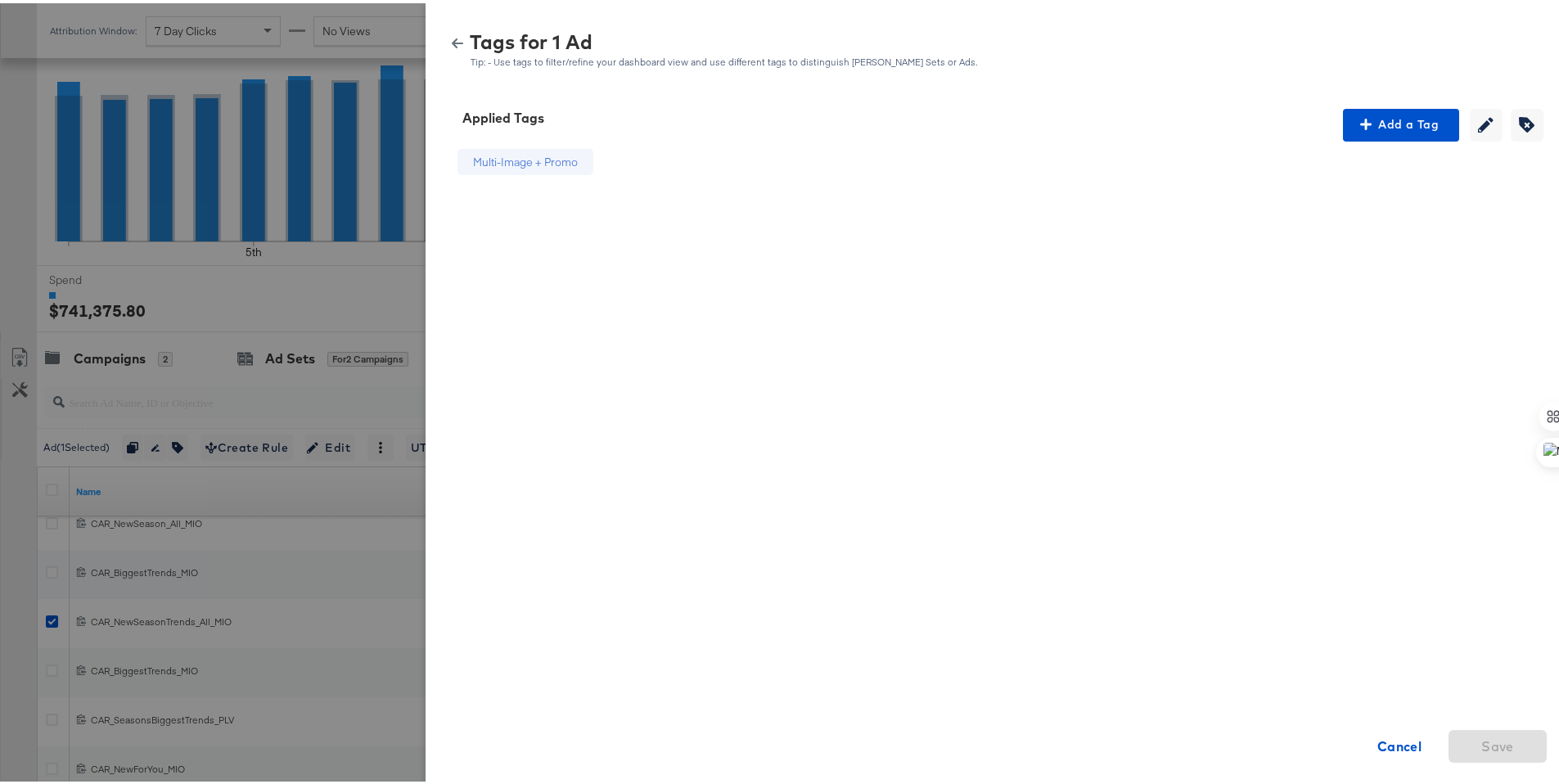
click at [452, 44] on icon "button" at bounding box center [458, 41] width 12 height 10
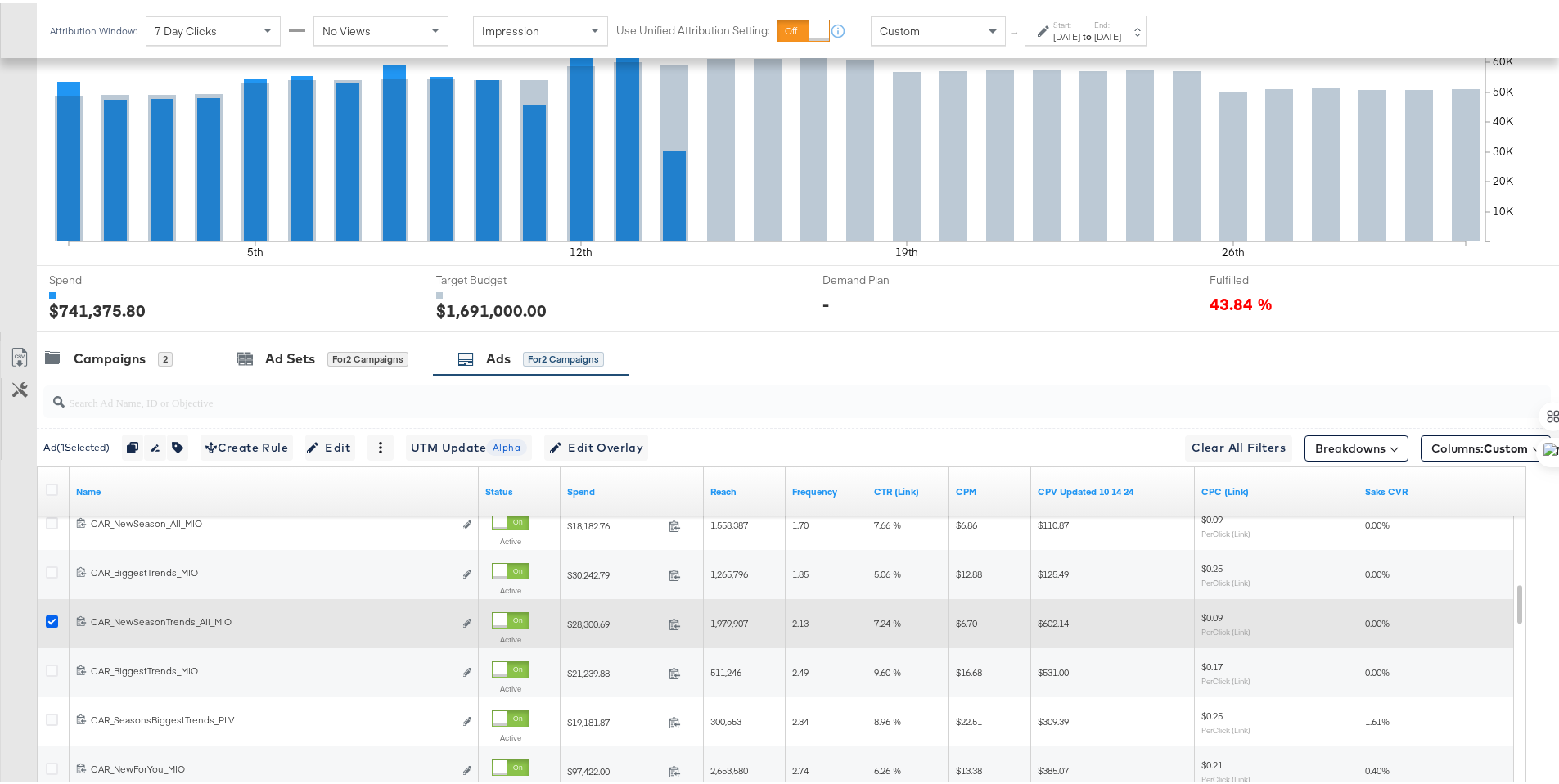
click at [52, 619] on icon at bounding box center [51, 618] width 12 height 12
click at [0, 0] on input "checkbox" at bounding box center [0, 0] width 0 height 0
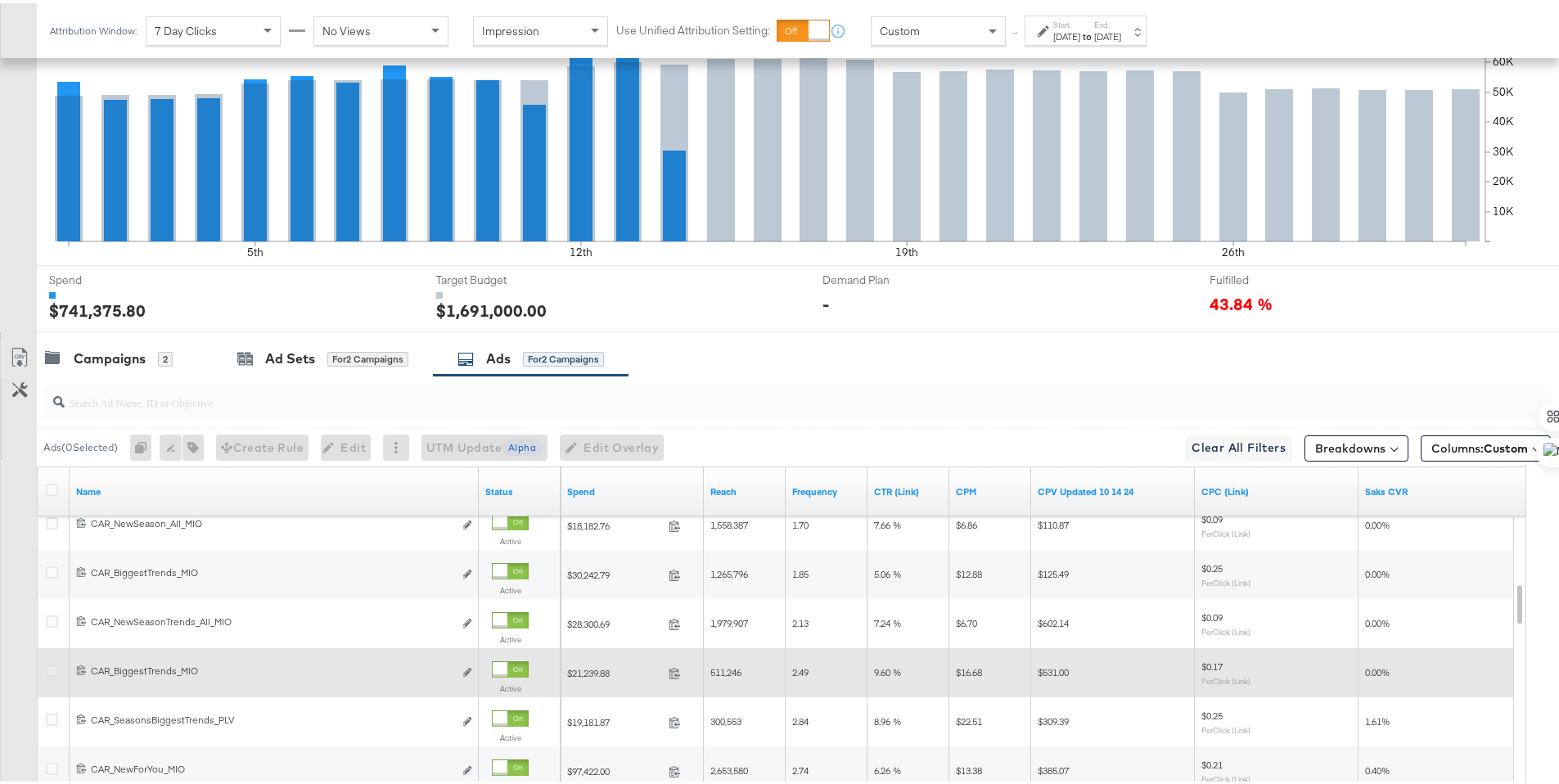
click at [51, 664] on icon at bounding box center [51, 667] width 12 height 12
click at [0, 0] on input "checkbox" at bounding box center [0, 0] width 0 height 0
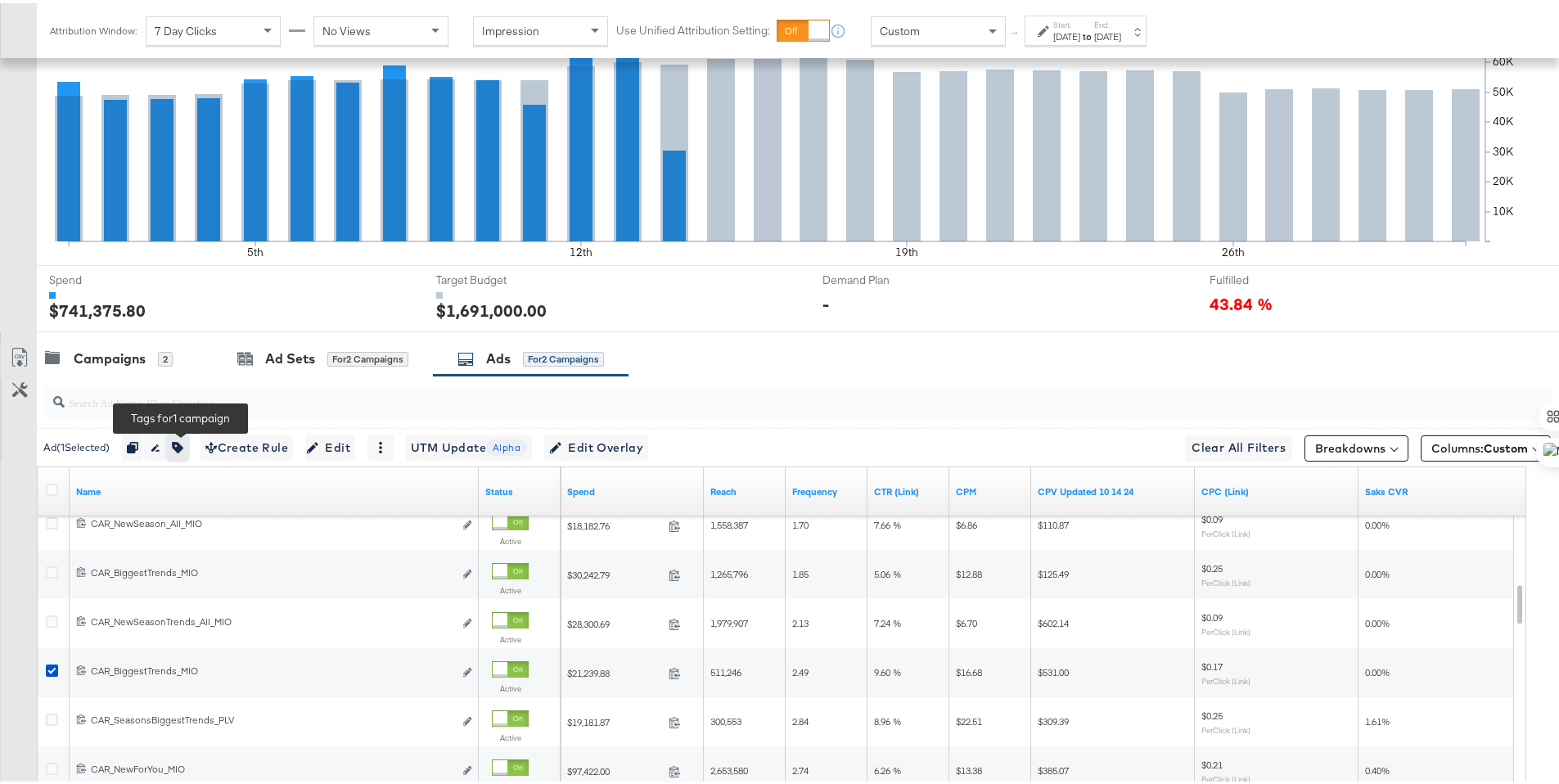
click at [183, 439] on icon "button" at bounding box center [178, 445] width 12 height 12
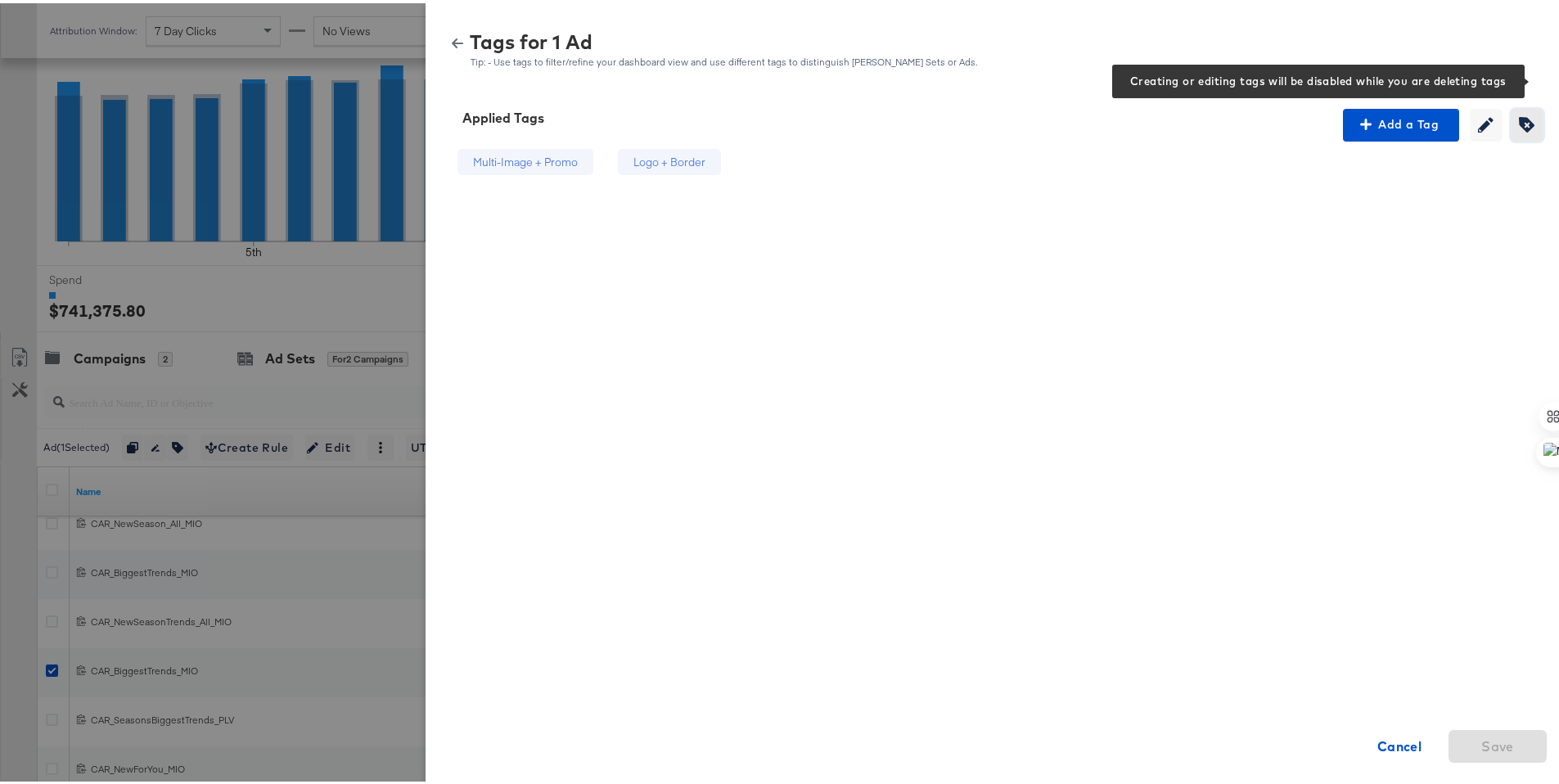
click at [1519, 118] on icon "button" at bounding box center [1527, 121] width 16 height 16
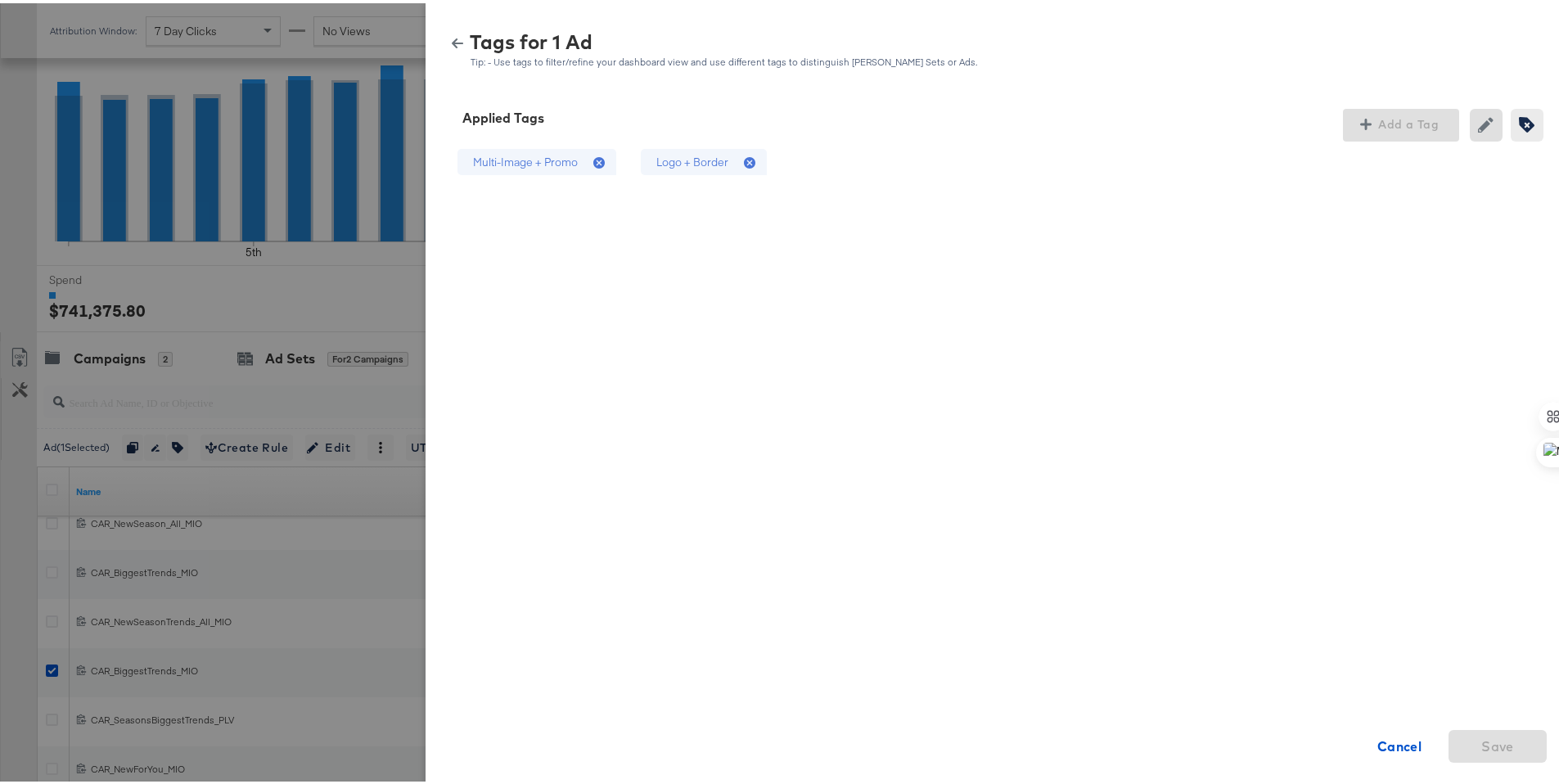
click at [719, 156] on div "Logo + Border" at bounding box center [704, 159] width 126 height 27
click at [1494, 745] on span "Save" at bounding box center [1498, 743] width 33 height 23
click at [452, 39] on icon "button" at bounding box center [458, 41] width 12 height 10
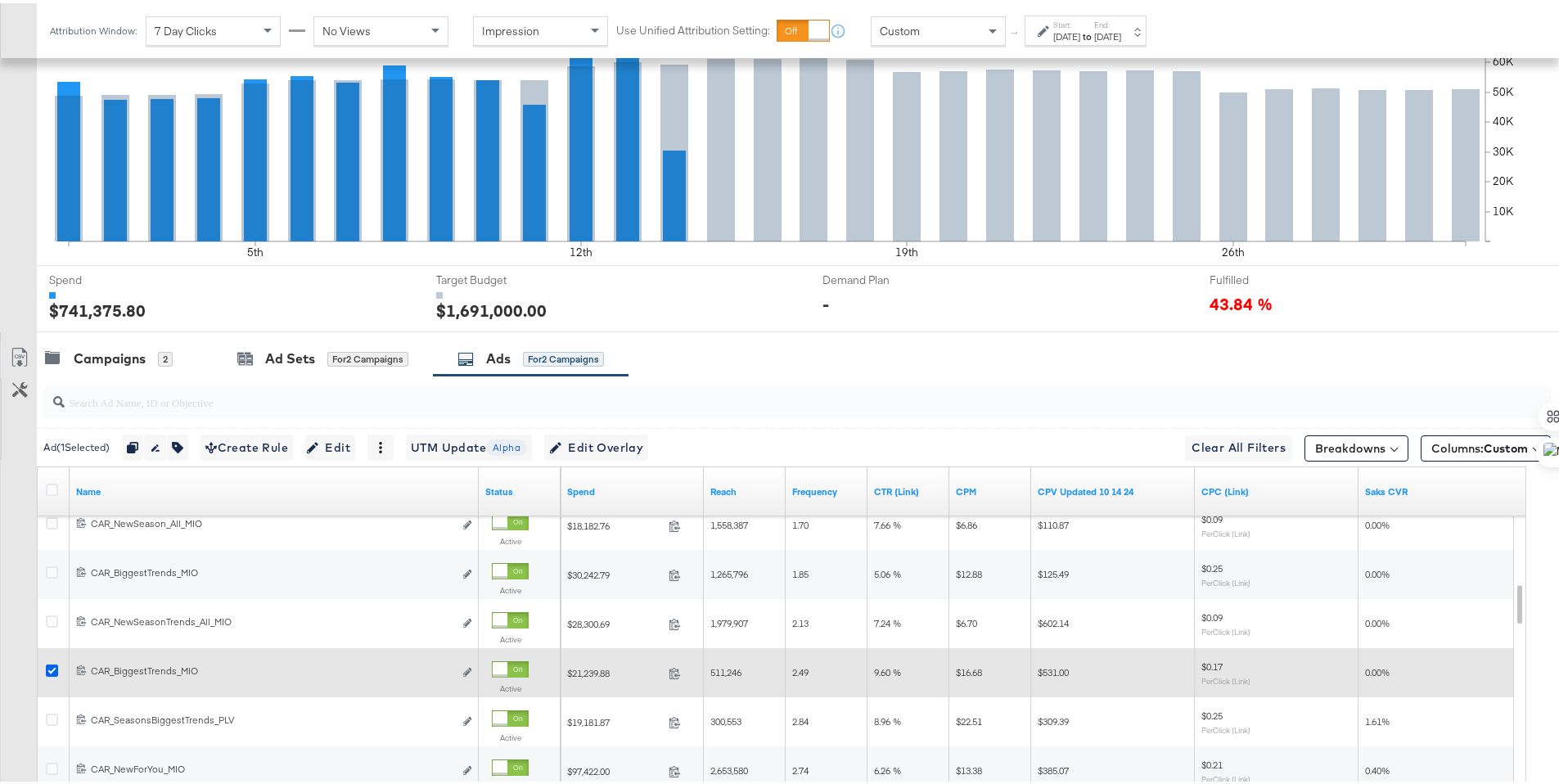
click at [51, 667] on icon at bounding box center [51, 667] width 12 height 12
click at [0, 0] on input "checkbox" at bounding box center [0, 0] width 0 height 0
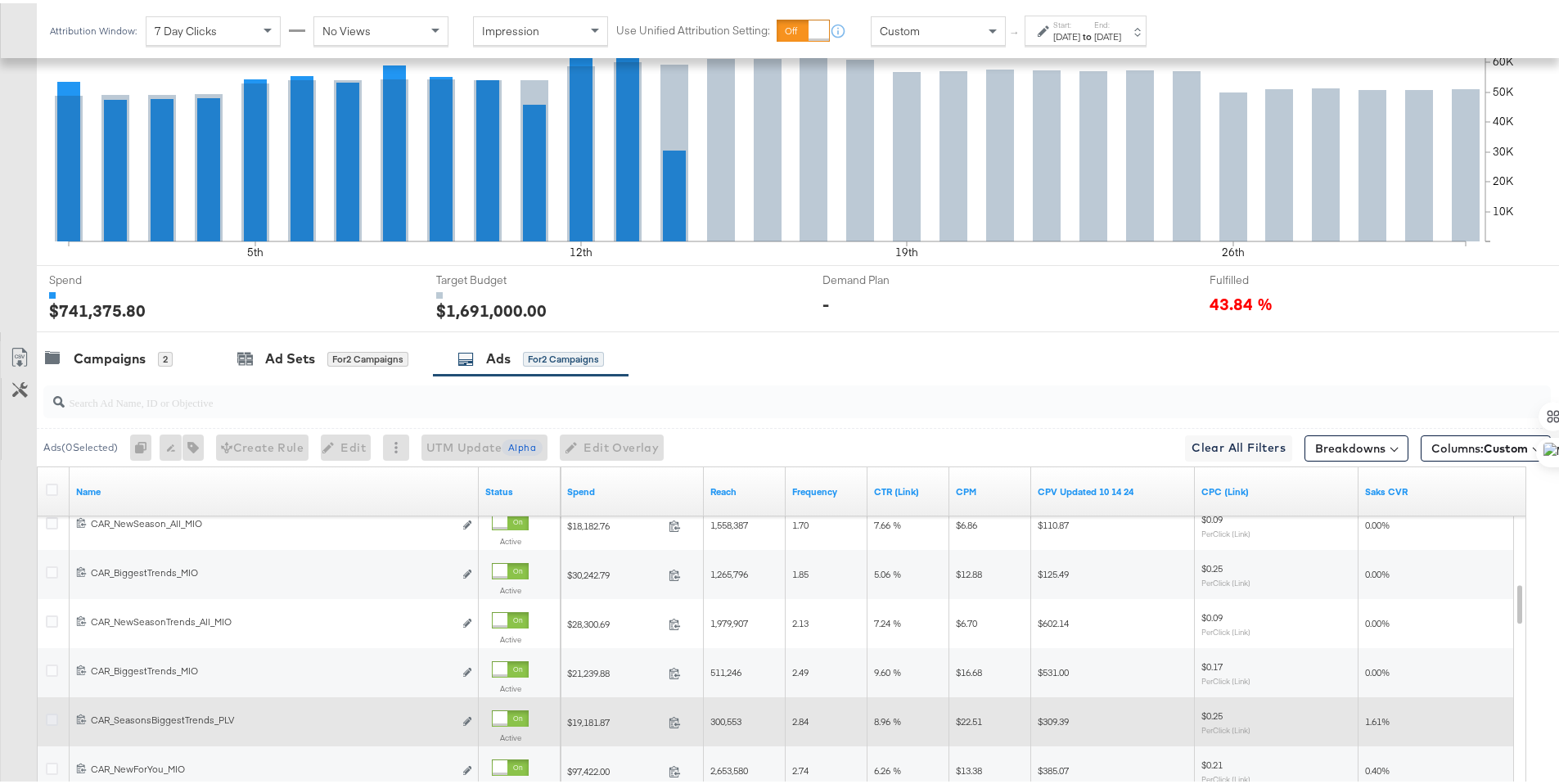
click at [51, 715] on icon at bounding box center [51, 716] width 12 height 12
click at [0, 0] on input "checkbox" at bounding box center [0, 0] width 0 height 0
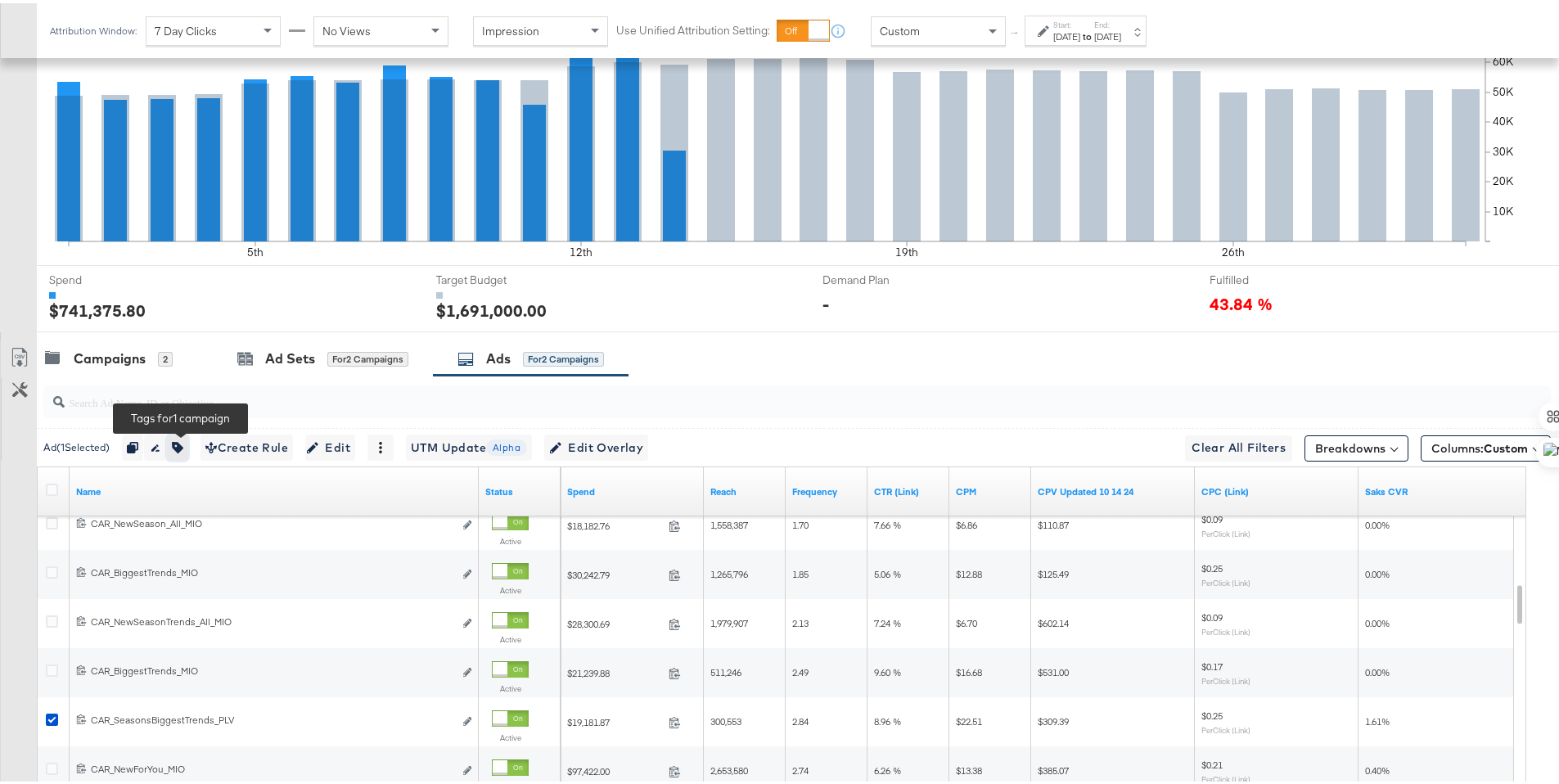
click at [183, 440] on icon "button" at bounding box center [178, 445] width 12 height 12
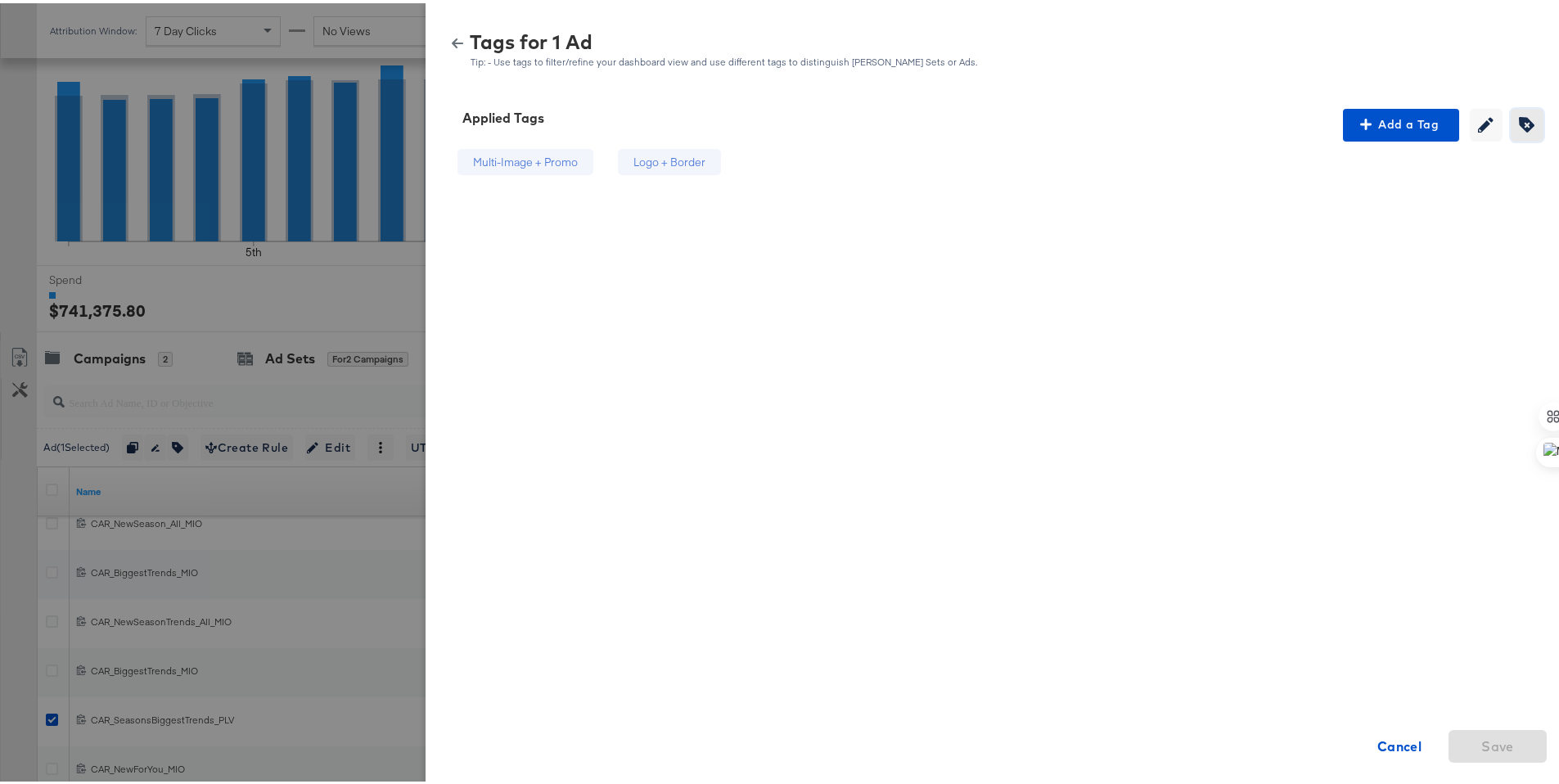
click at [1515, 123] on span "Creating or editing tags will be disabled while you are deleting tags" at bounding box center [1528, 121] width 25 height 16
click at [703, 161] on div "Logo + Border" at bounding box center [692, 159] width 72 height 16
click at [1509, 748] on span "Save" at bounding box center [1498, 743] width 85 height 23
click at [469, 44] on div "Tags for 1 Ad" at bounding box center [724, 39] width 508 height 18
click at [469, 42] on div "Tags for 1 Ad" at bounding box center [724, 39] width 508 height 18
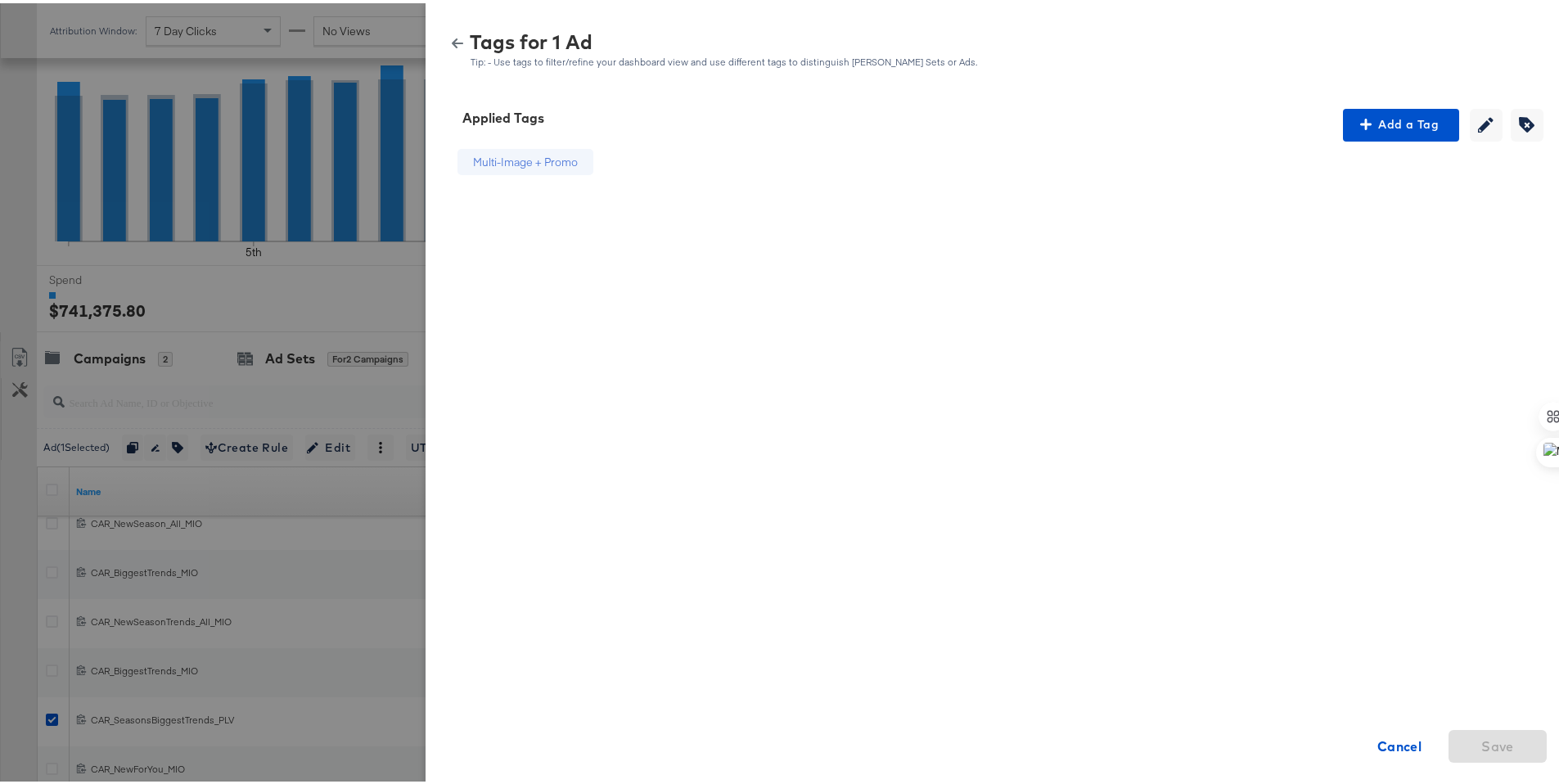
click at [452, 41] on icon "button" at bounding box center [458, 41] width 12 height 12
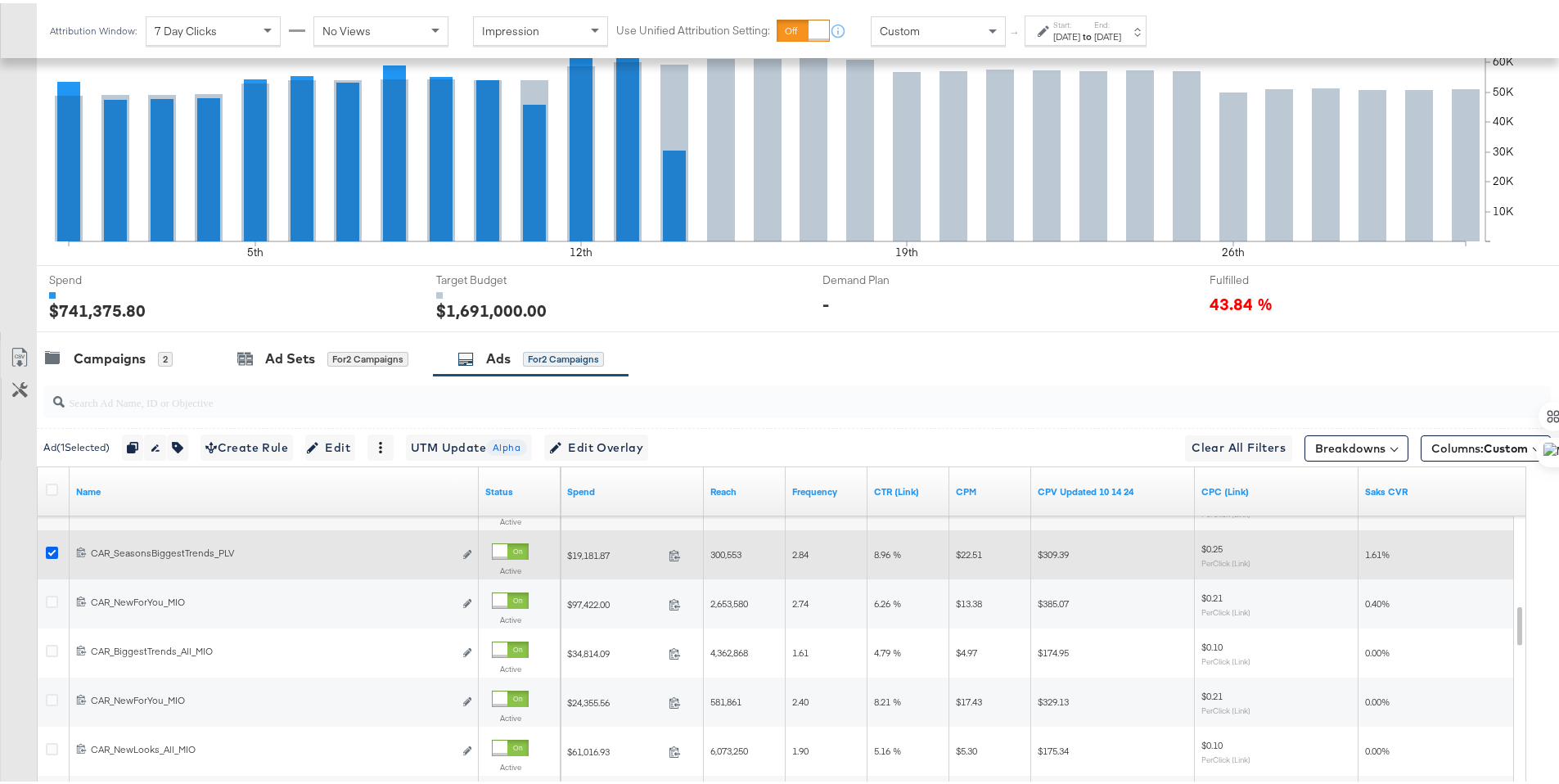
click at [47, 543] on icon at bounding box center [51, 549] width 12 height 12
click at [0, 0] on input "checkbox" at bounding box center [0, 0] width 0 height 0
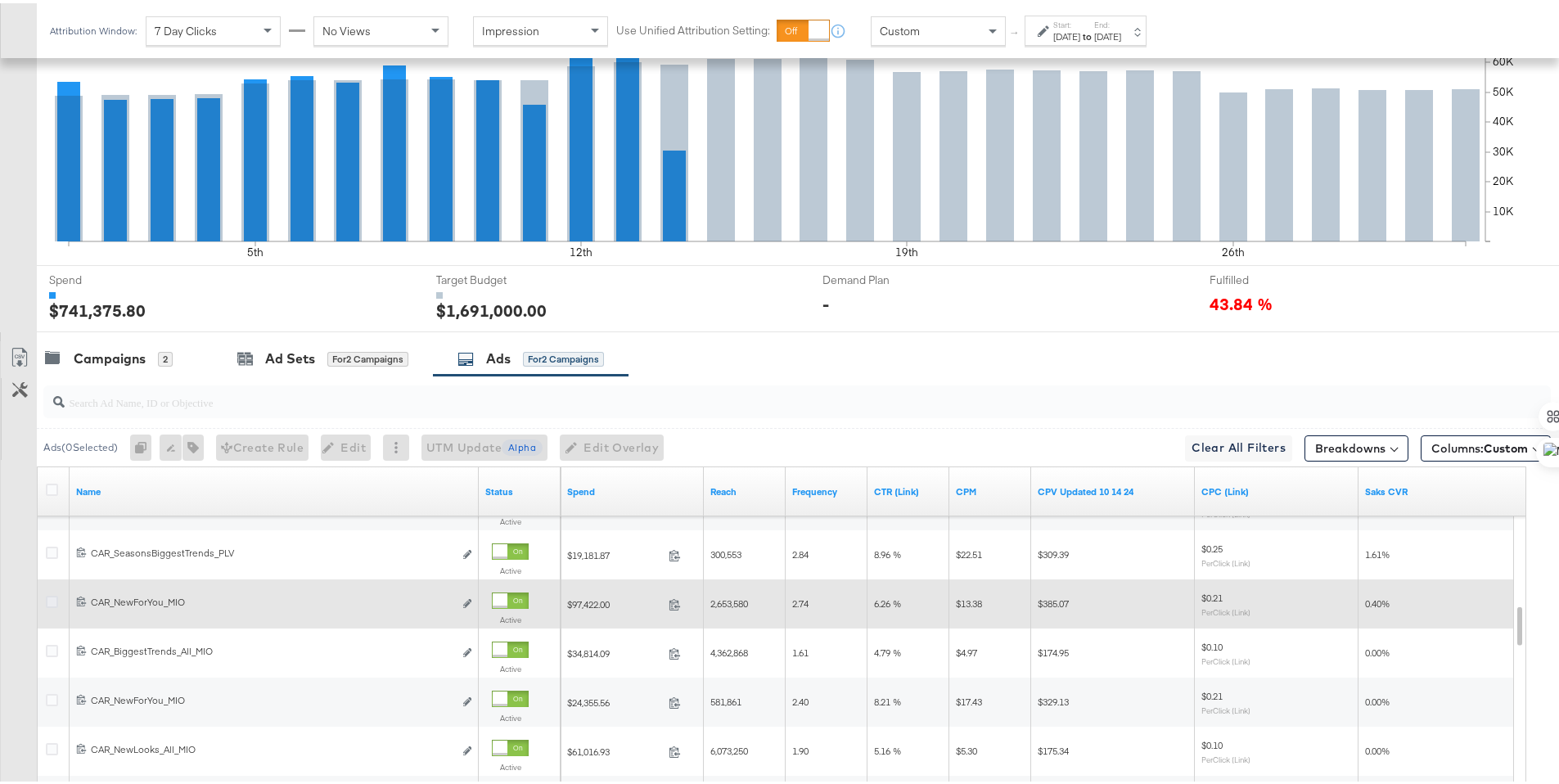
click at [50, 597] on icon at bounding box center [51, 599] width 12 height 12
click at [0, 0] on input "checkbox" at bounding box center [0, 0] width 0 height 0
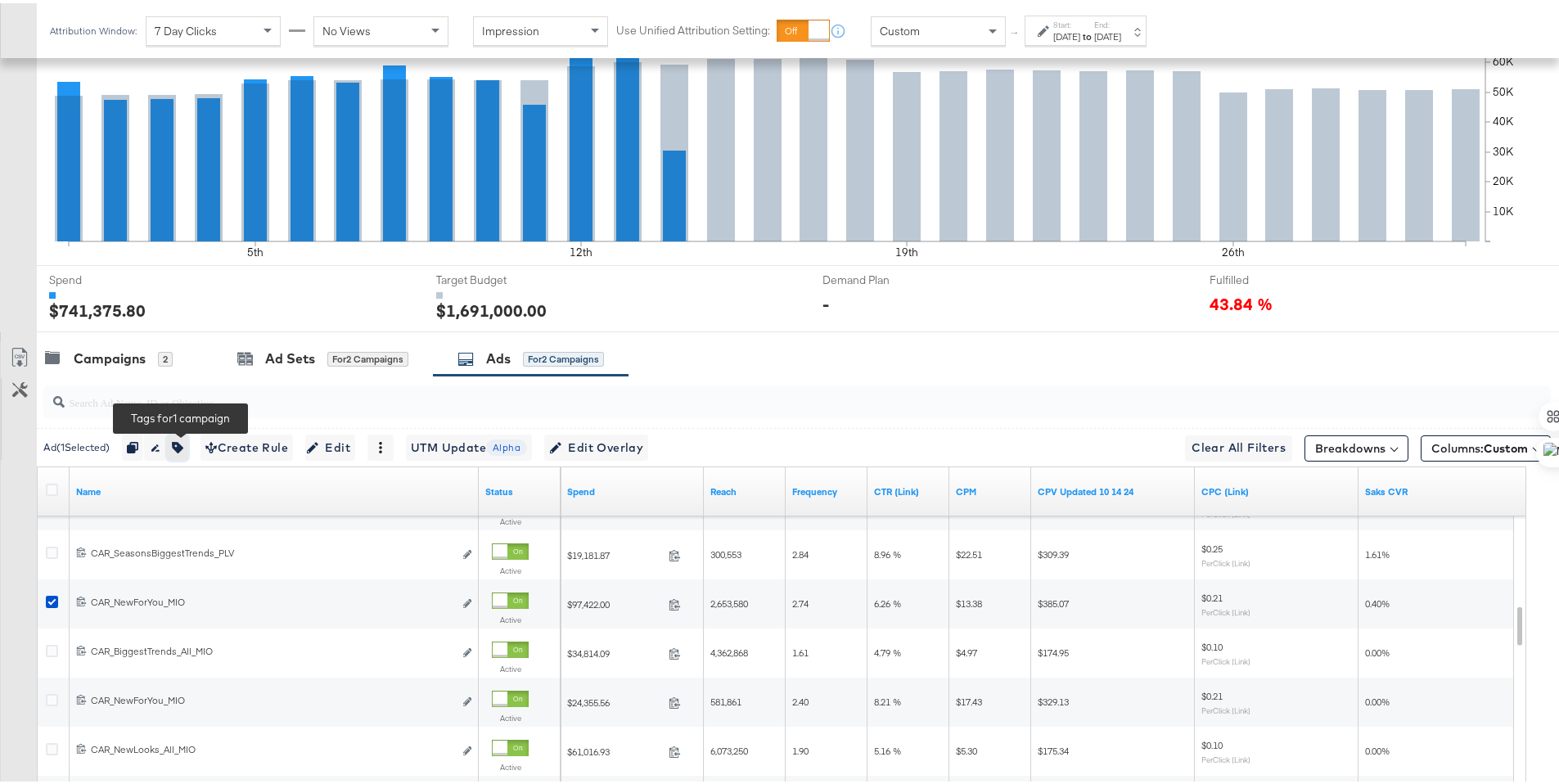
click at [188, 447] on button "button" at bounding box center [178, 445] width 22 height 26
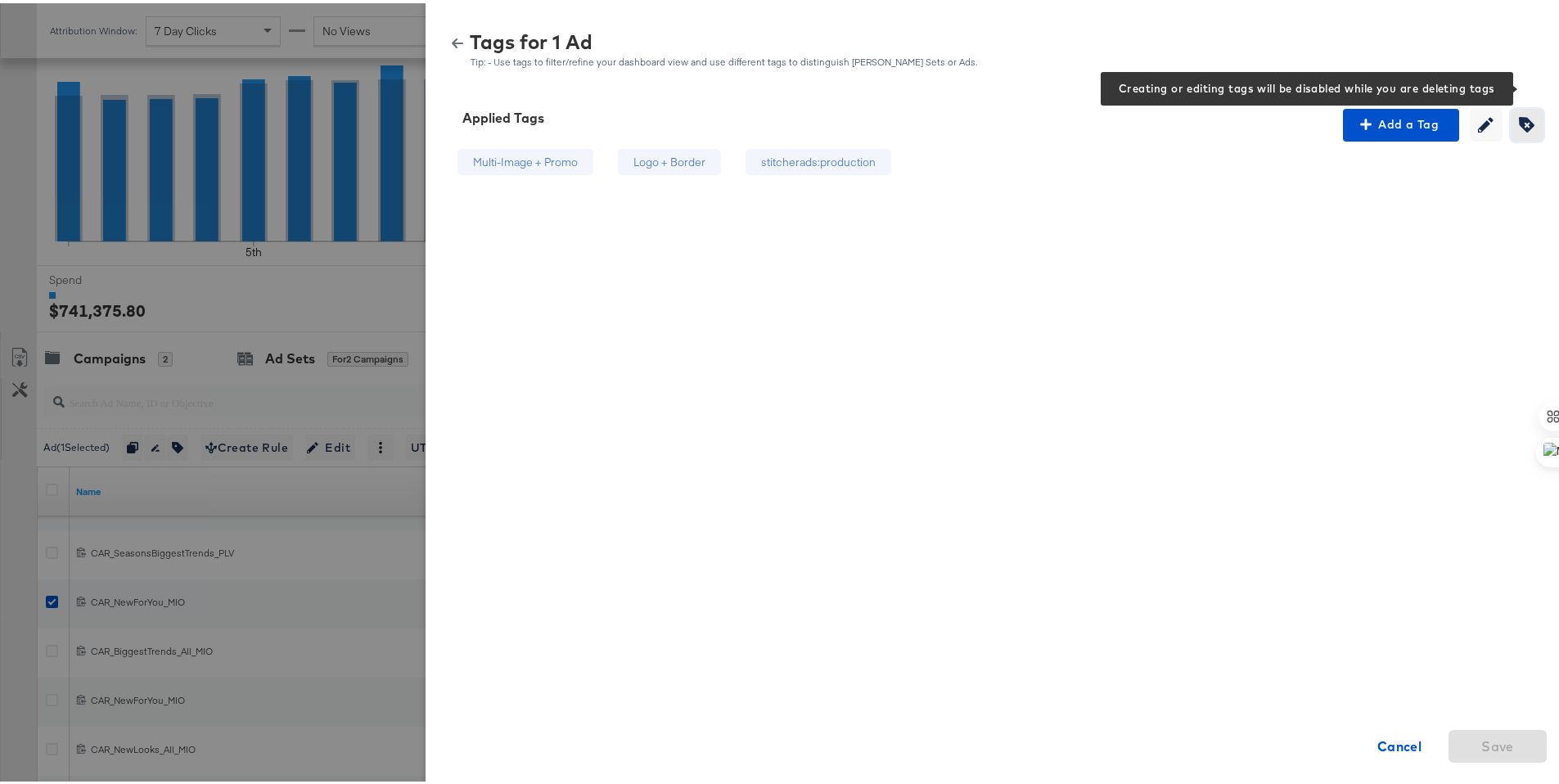
click at [1519, 126] on icon "button" at bounding box center [1527, 121] width 16 height 16
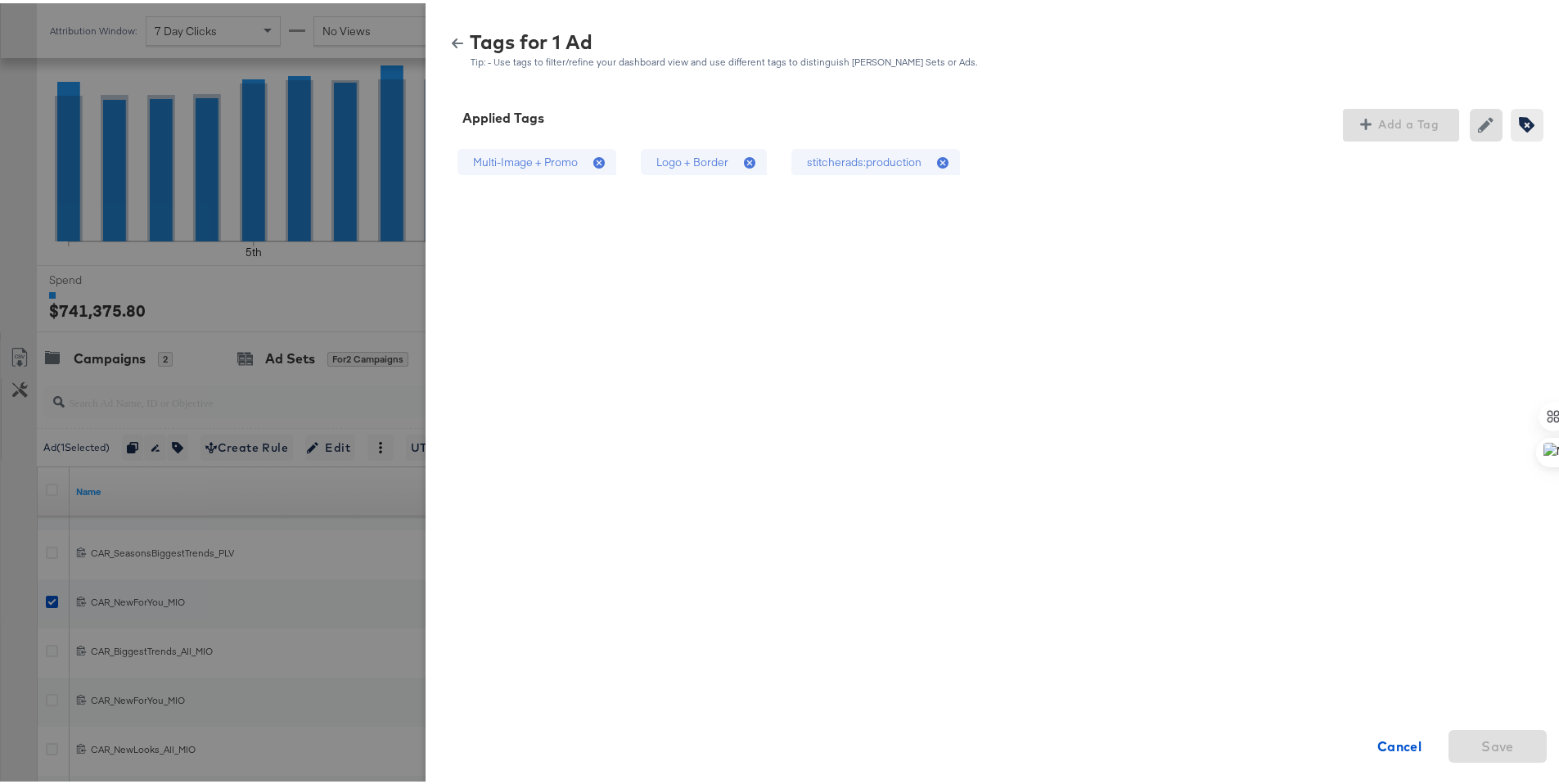
click at [824, 156] on div "stitcherads:production" at bounding box center [864, 159] width 114 height 16
click at [711, 166] on div "Logo + Border" at bounding box center [692, 159] width 72 height 16
click at [1504, 738] on span "Save" at bounding box center [1498, 743] width 85 height 23
click at [452, 43] on icon "button" at bounding box center [458, 41] width 12 height 12
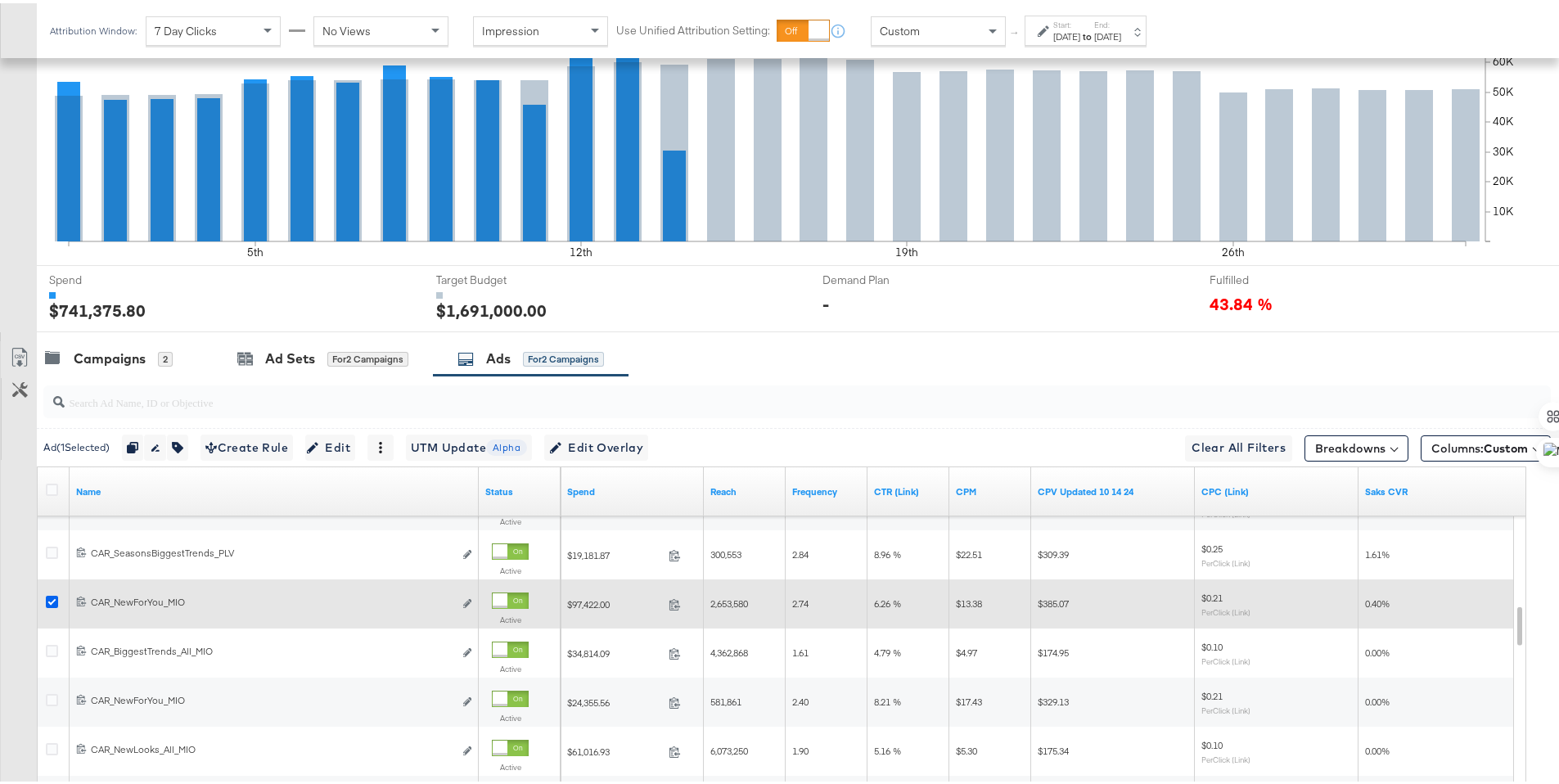
click at [51, 596] on icon at bounding box center [51, 599] width 12 height 12
click at [0, 0] on input "checkbox" at bounding box center [0, 0] width 0 height 0
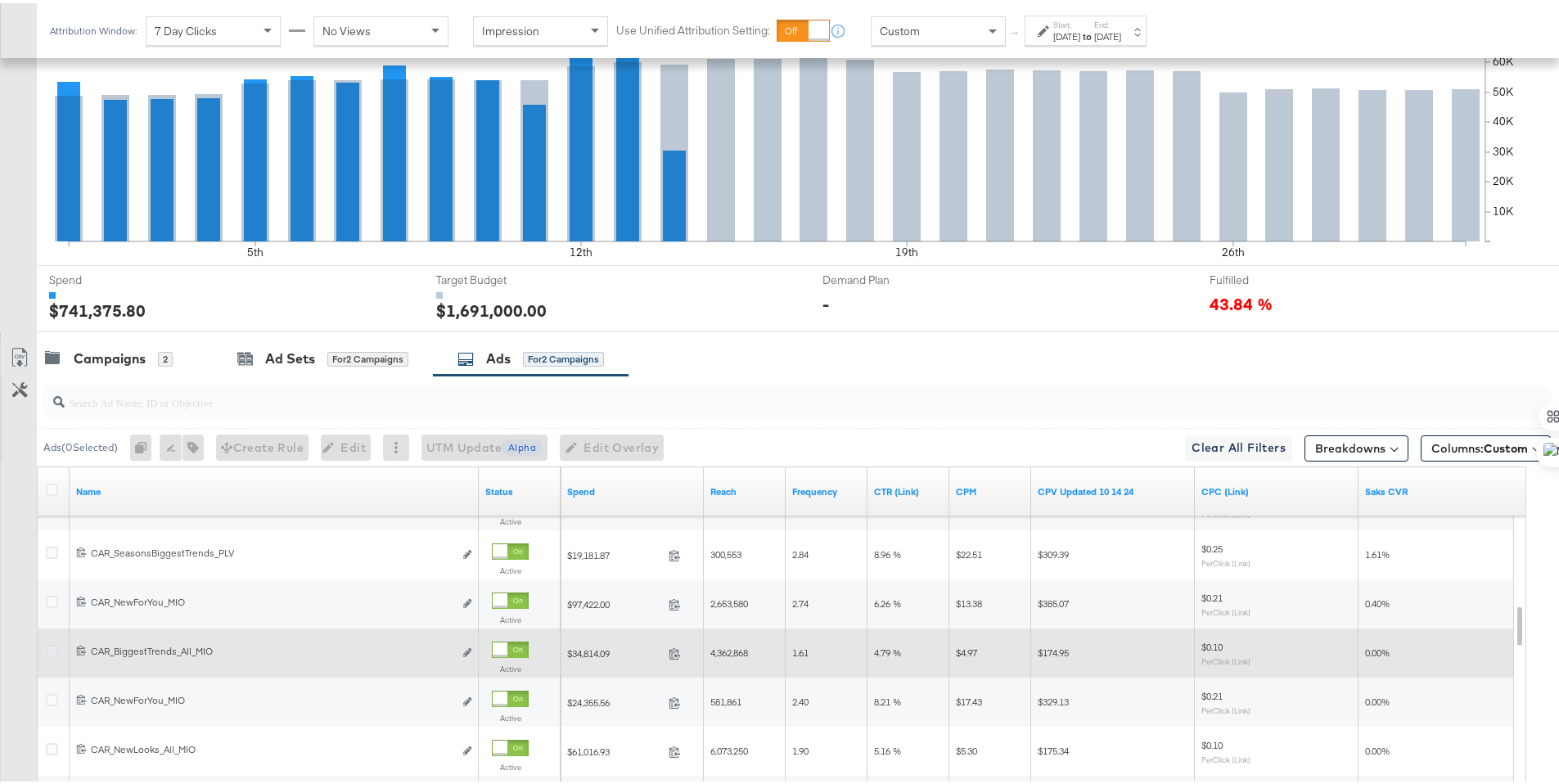
click at [51, 645] on icon at bounding box center [51, 647] width 12 height 12
click at [0, 0] on input "checkbox" at bounding box center [0, 0] width 0 height 0
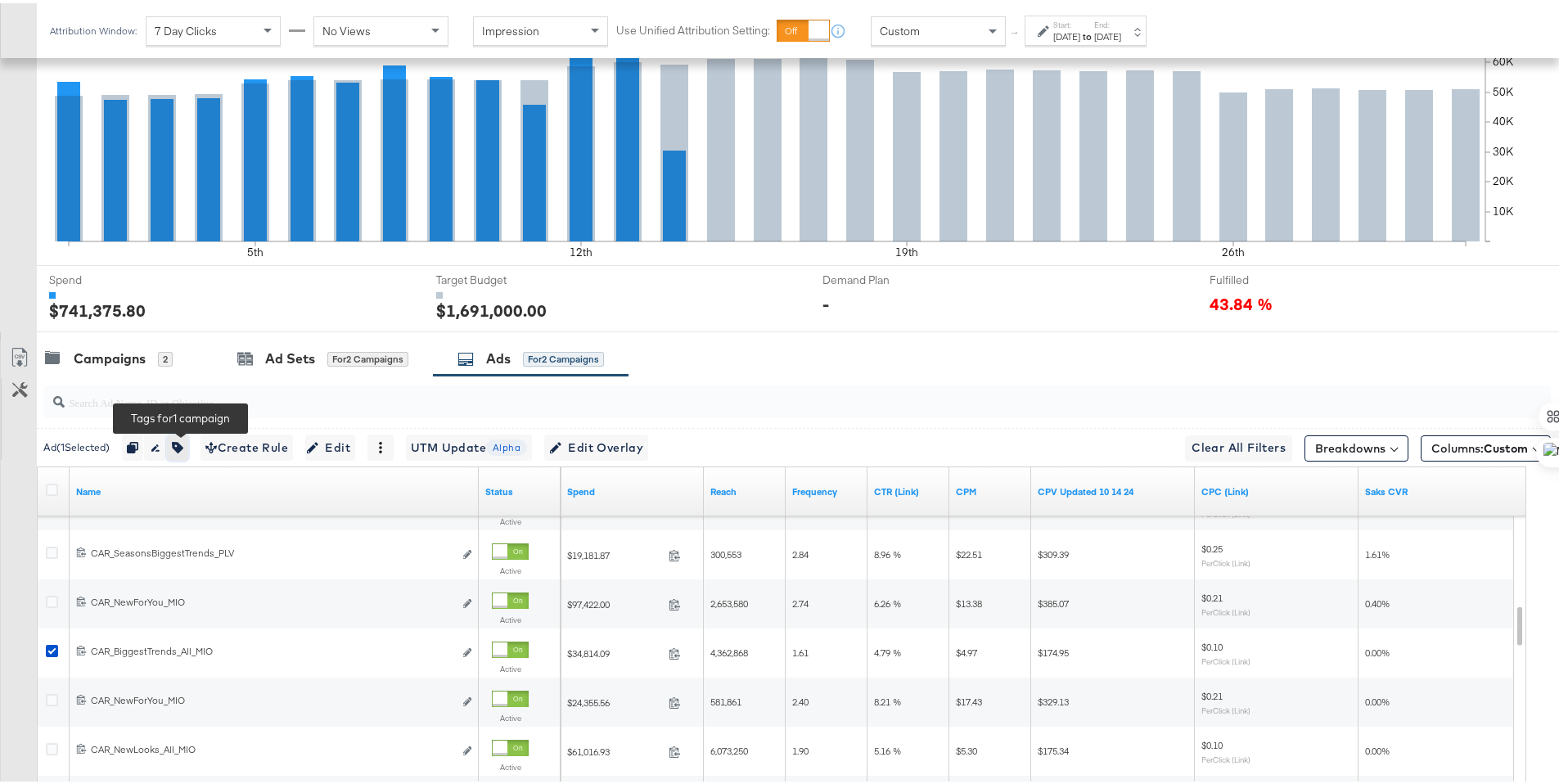
click at [180, 440] on icon "button" at bounding box center [178, 445] width 12 height 12
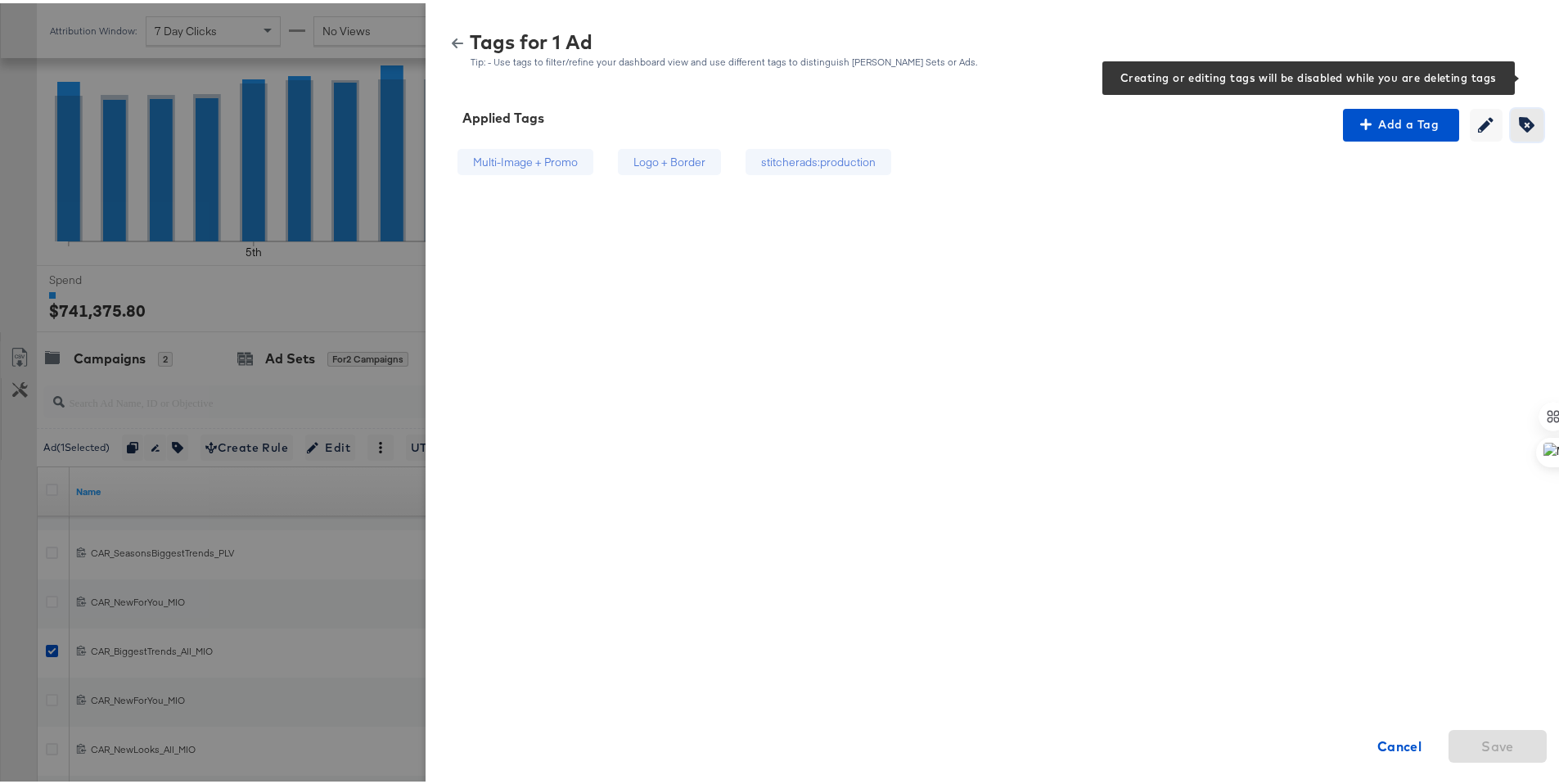
click at [1519, 115] on icon "button" at bounding box center [1527, 121] width 16 height 16
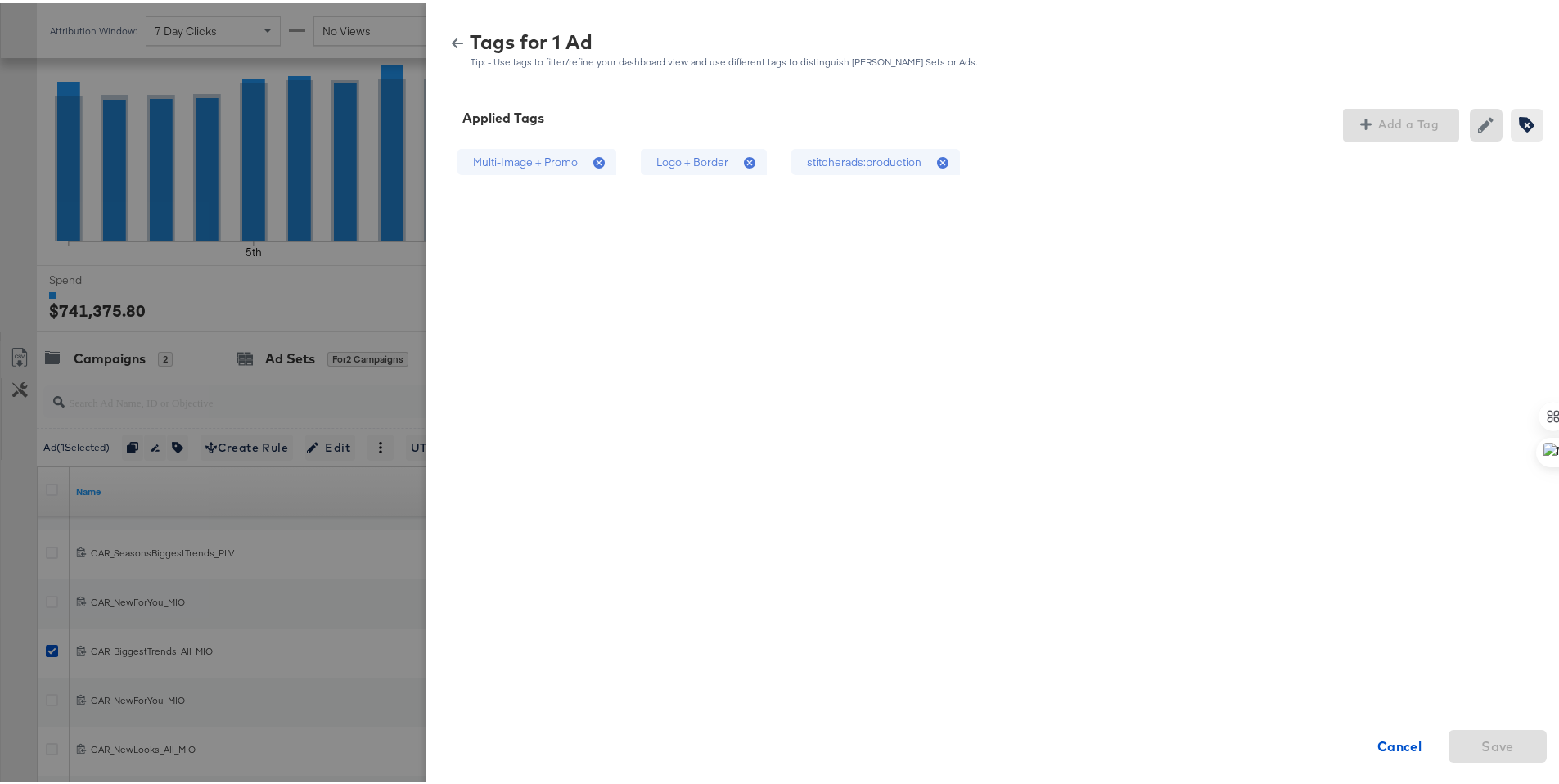
click at [884, 166] on div "stitcherads:production" at bounding box center [864, 159] width 114 height 16
click at [682, 160] on div "Logo + Border" at bounding box center [692, 159] width 72 height 16
click at [1498, 735] on span "Save" at bounding box center [1498, 743] width 33 height 23
click at [452, 42] on icon "button" at bounding box center [458, 41] width 12 height 12
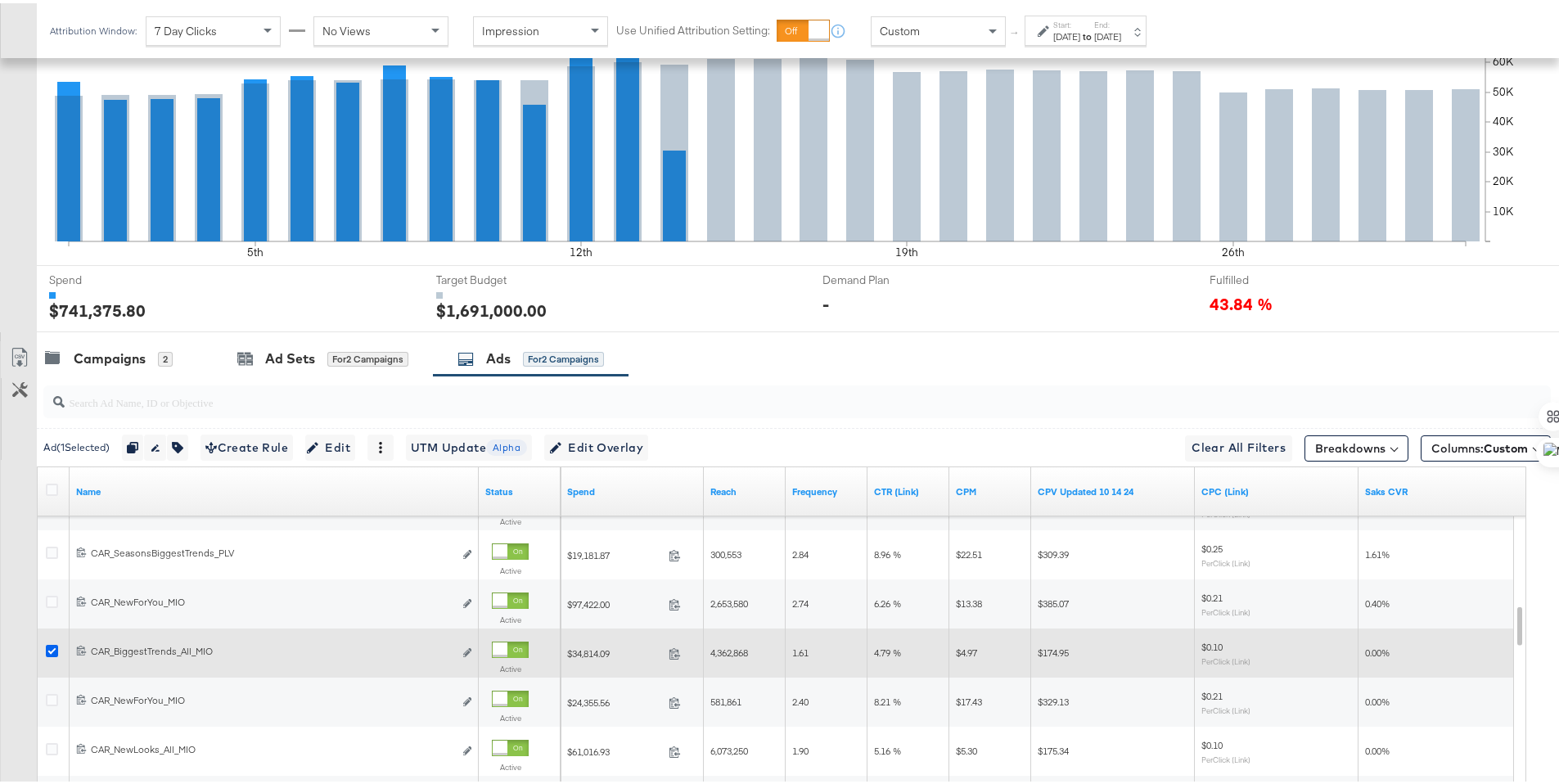
click at [54, 647] on icon at bounding box center [51, 647] width 12 height 12
click at [0, 0] on input "checkbox" at bounding box center [0, 0] width 0 height 0
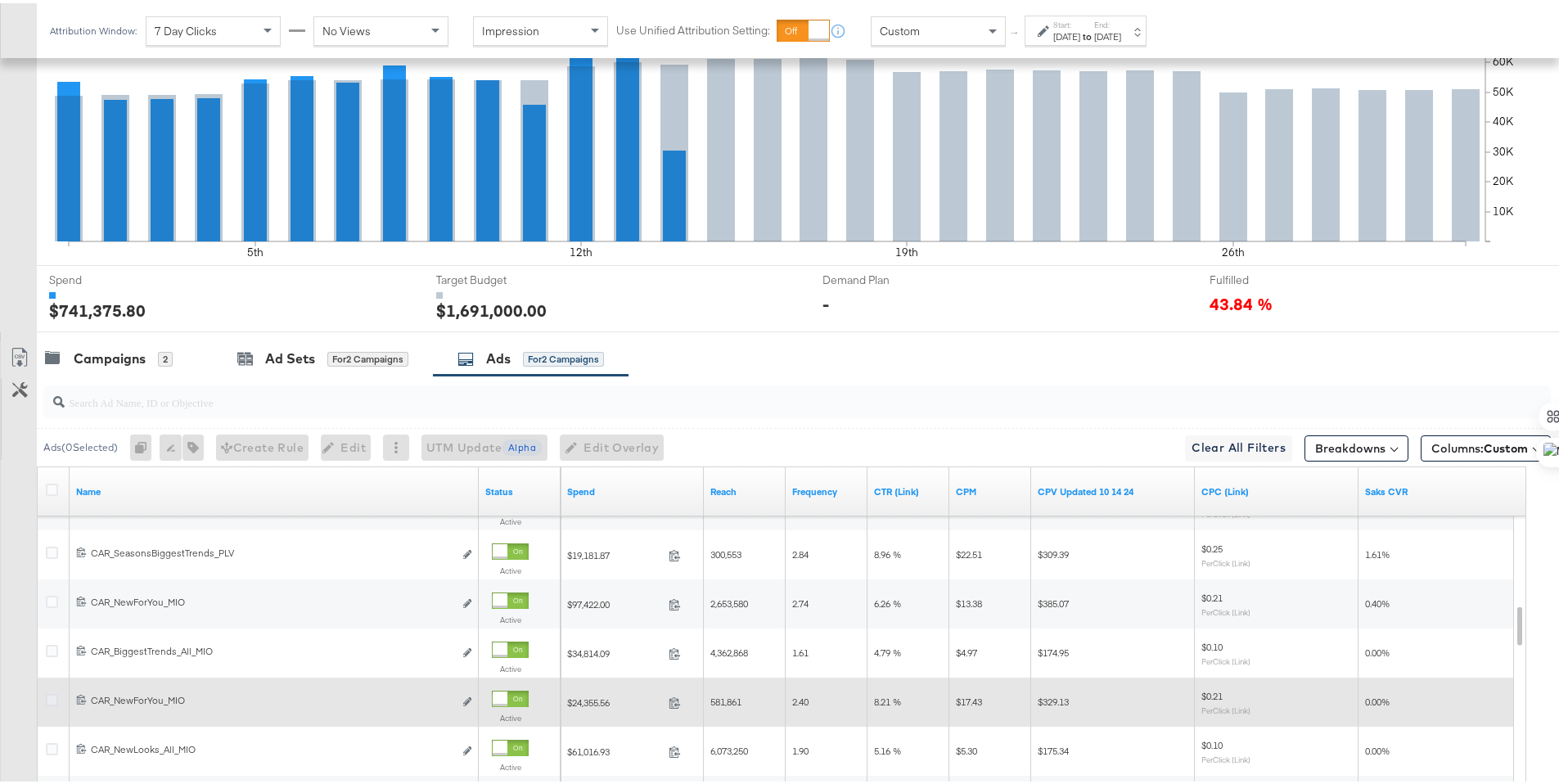
click at [51, 696] on icon at bounding box center [51, 696] width 12 height 12
click at [0, 0] on input "checkbox" at bounding box center [0, 0] width 0 height 0
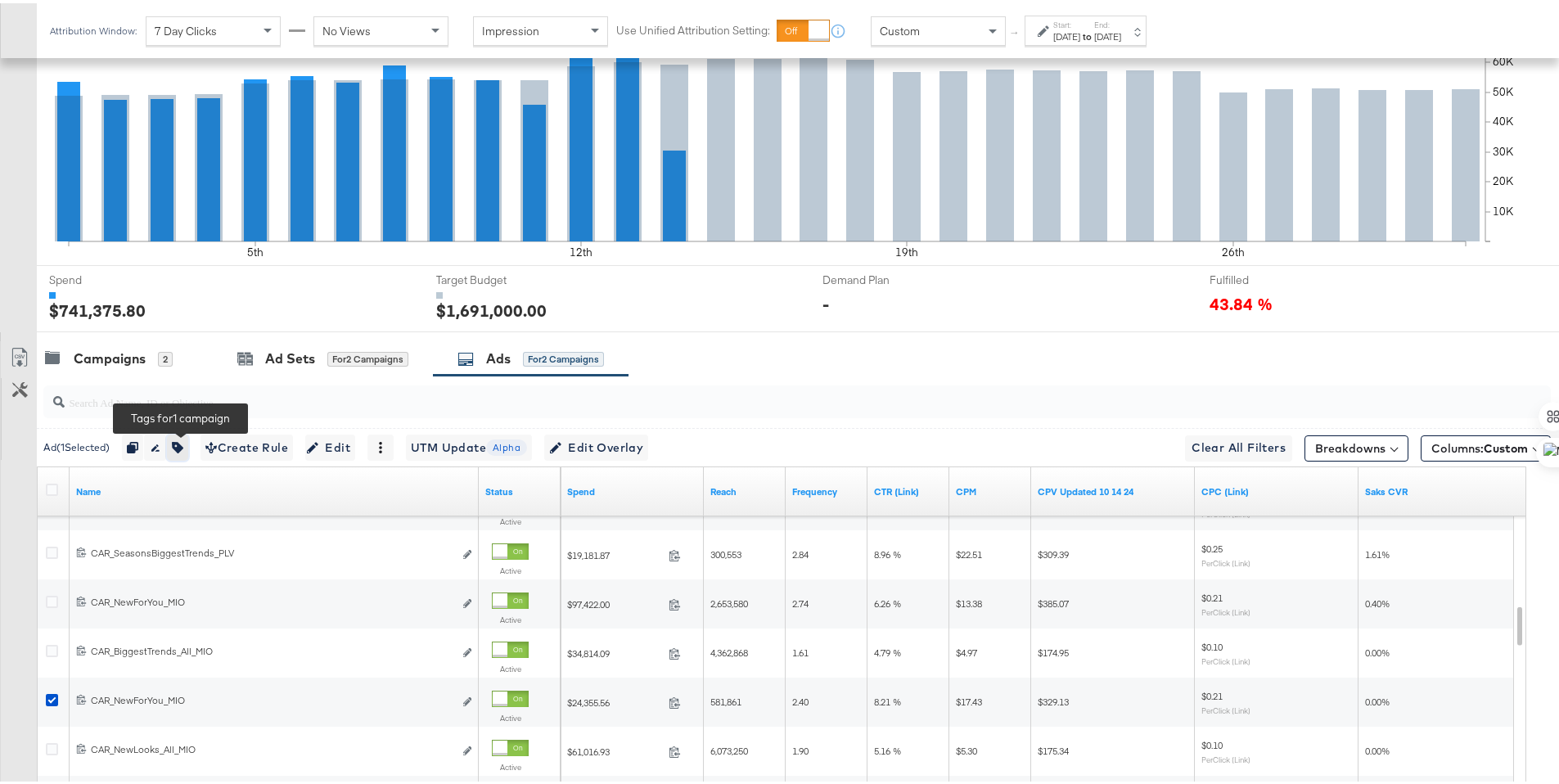
click at [176, 447] on button "button" at bounding box center [178, 445] width 22 height 26
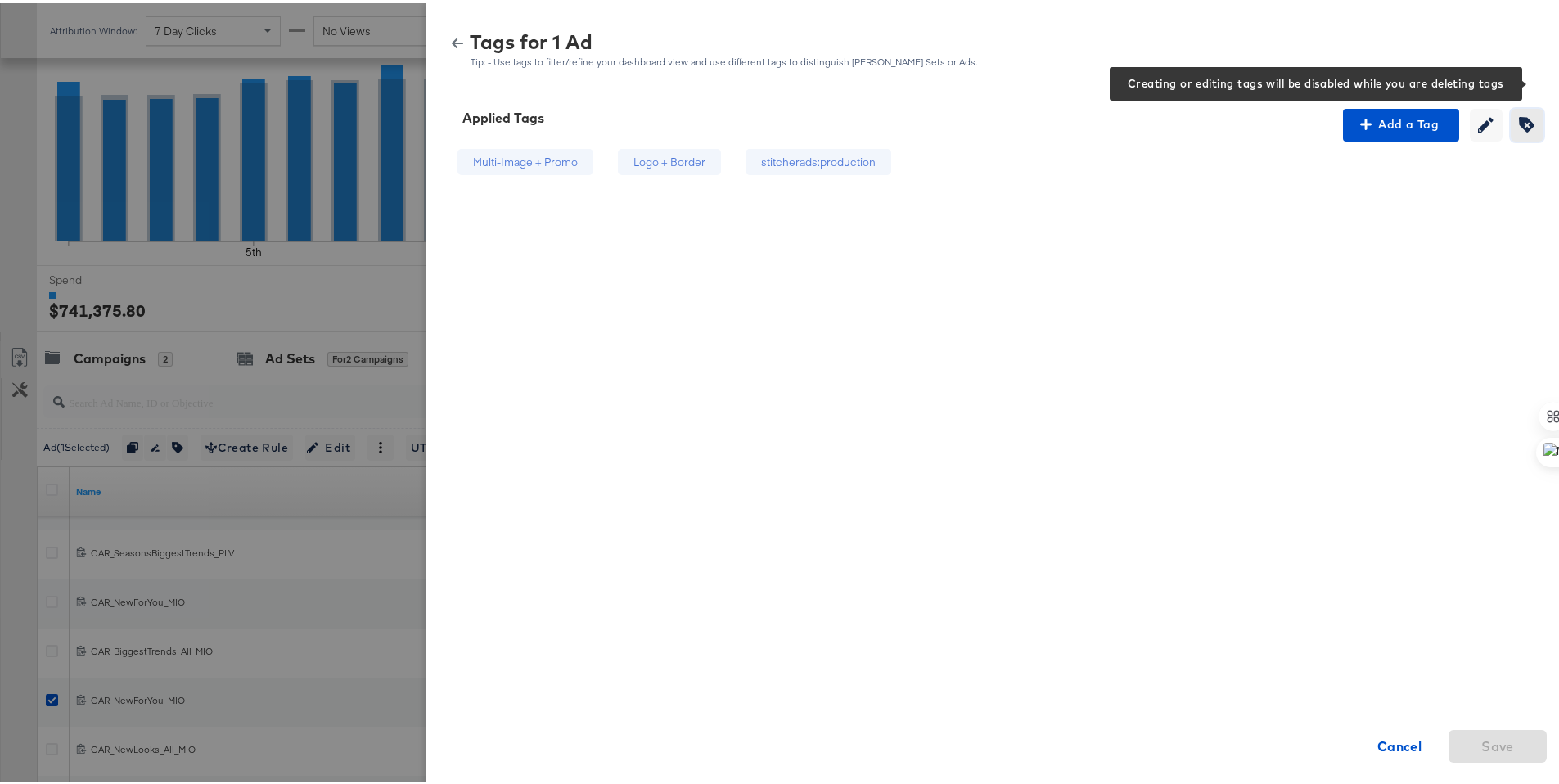
click at [1519, 121] on icon "button" at bounding box center [1527, 121] width 16 height 16
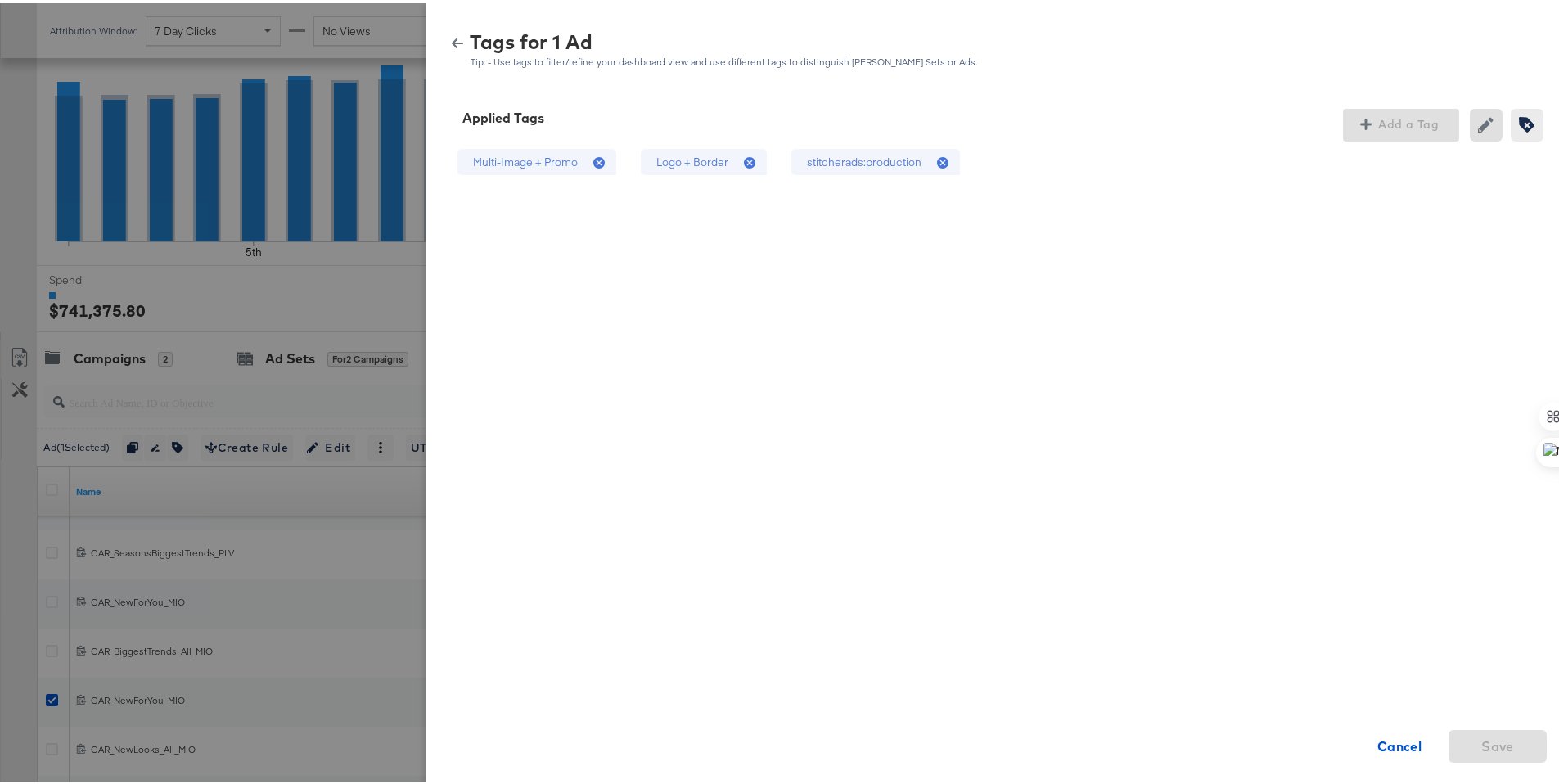
click at [880, 166] on div "stitcherads:production" at bounding box center [864, 159] width 114 height 16
click at [719, 165] on div "Logo + Border" at bounding box center [704, 159] width 126 height 27
click at [1490, 732] on span "Save" at bounding box center [1498, 743] width 33 height 23
click at [452, 40] on icon "button" at bounding box center [458, 41] width 12 height 10
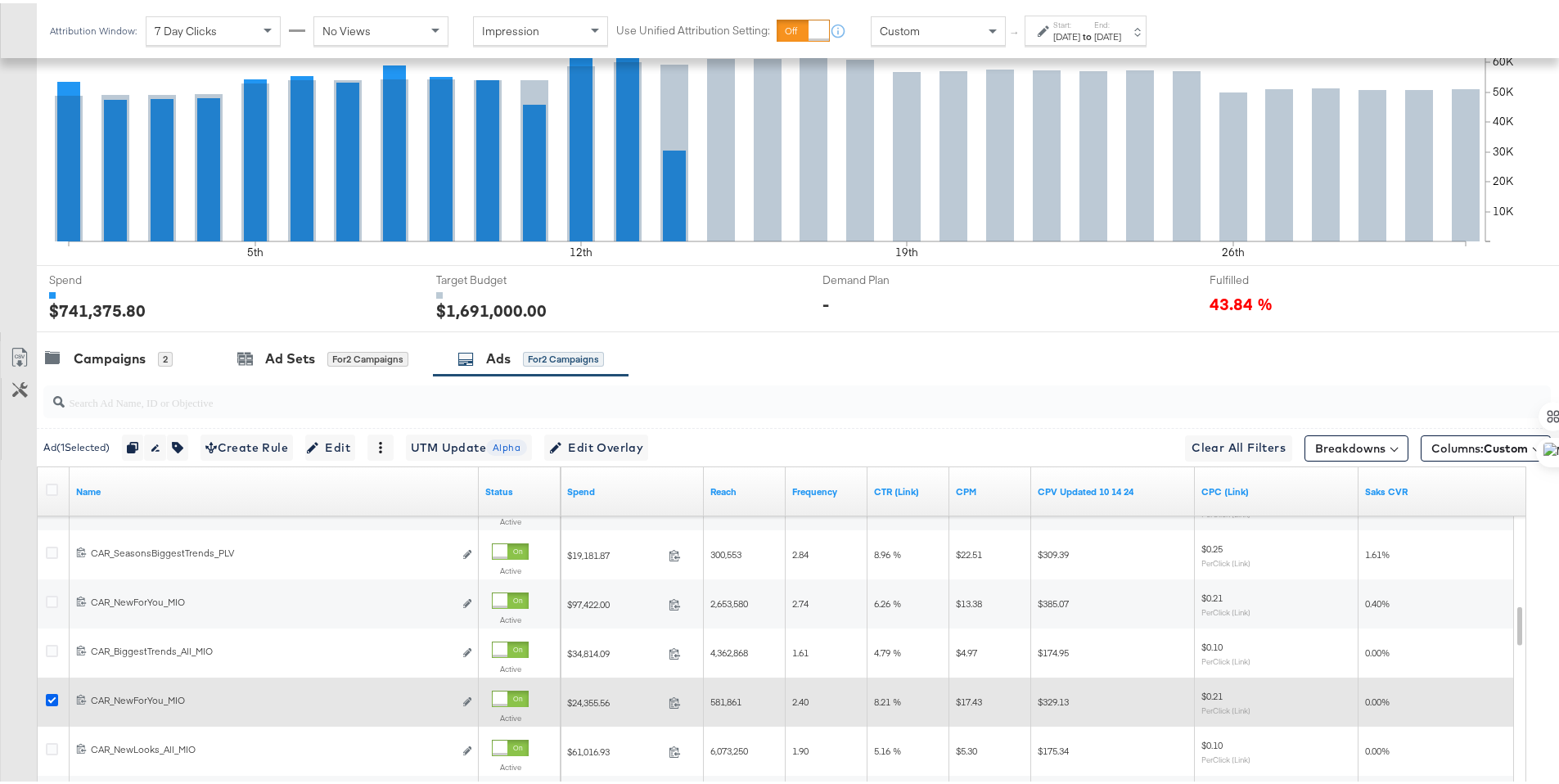
click at [49, 695] on icon at bounding box center [51, 696] width 12 height 12
click at [0, 0] on input "checkbox" at bounding box center [0, 0] width 0 height 0
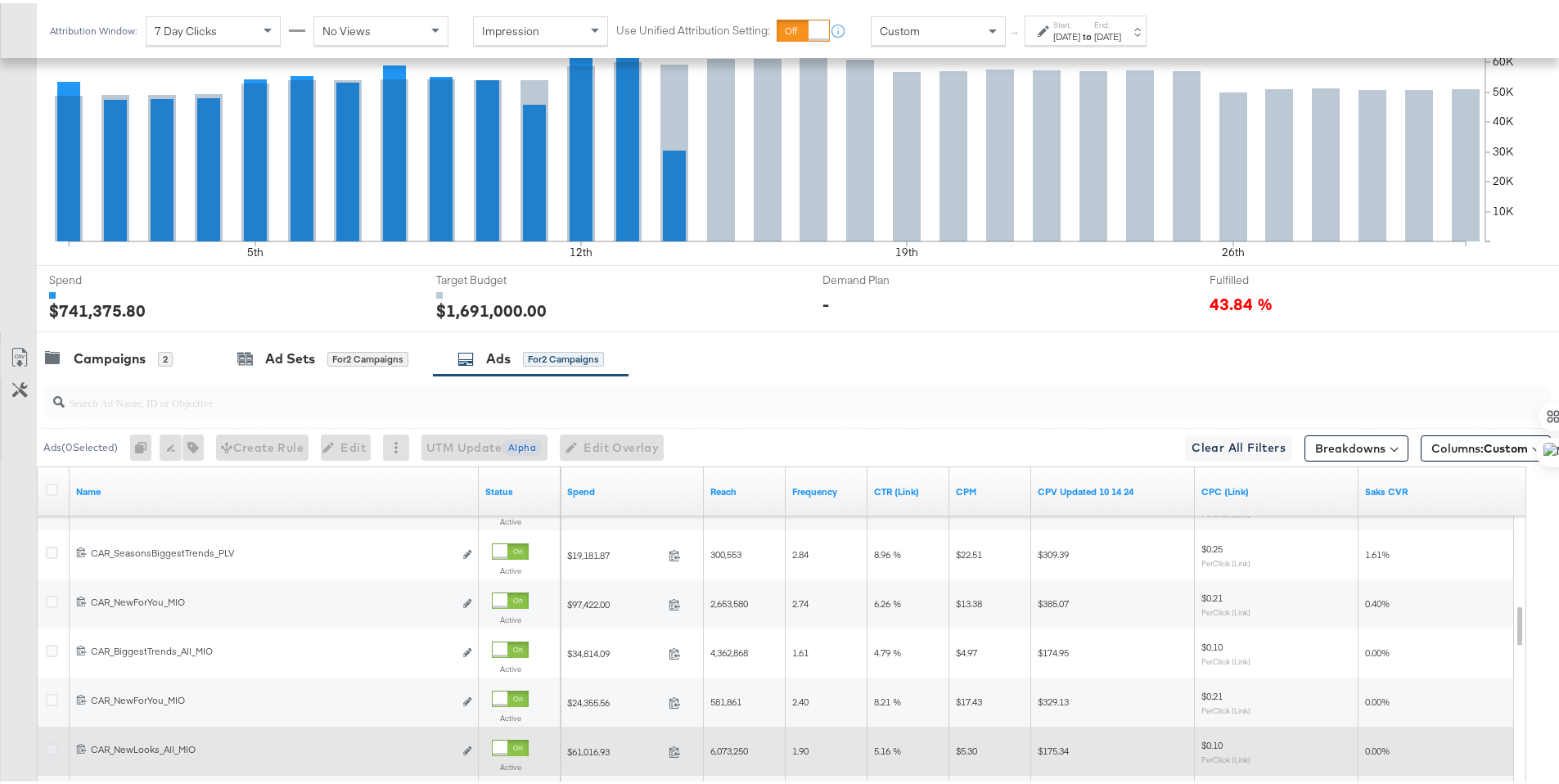
click at [49, 747] on icon at bounding box center [51, 746] width 12 height 12
click at [0, 0] on input "checkbox" at bounding box center [0, 0] width 0 height 0
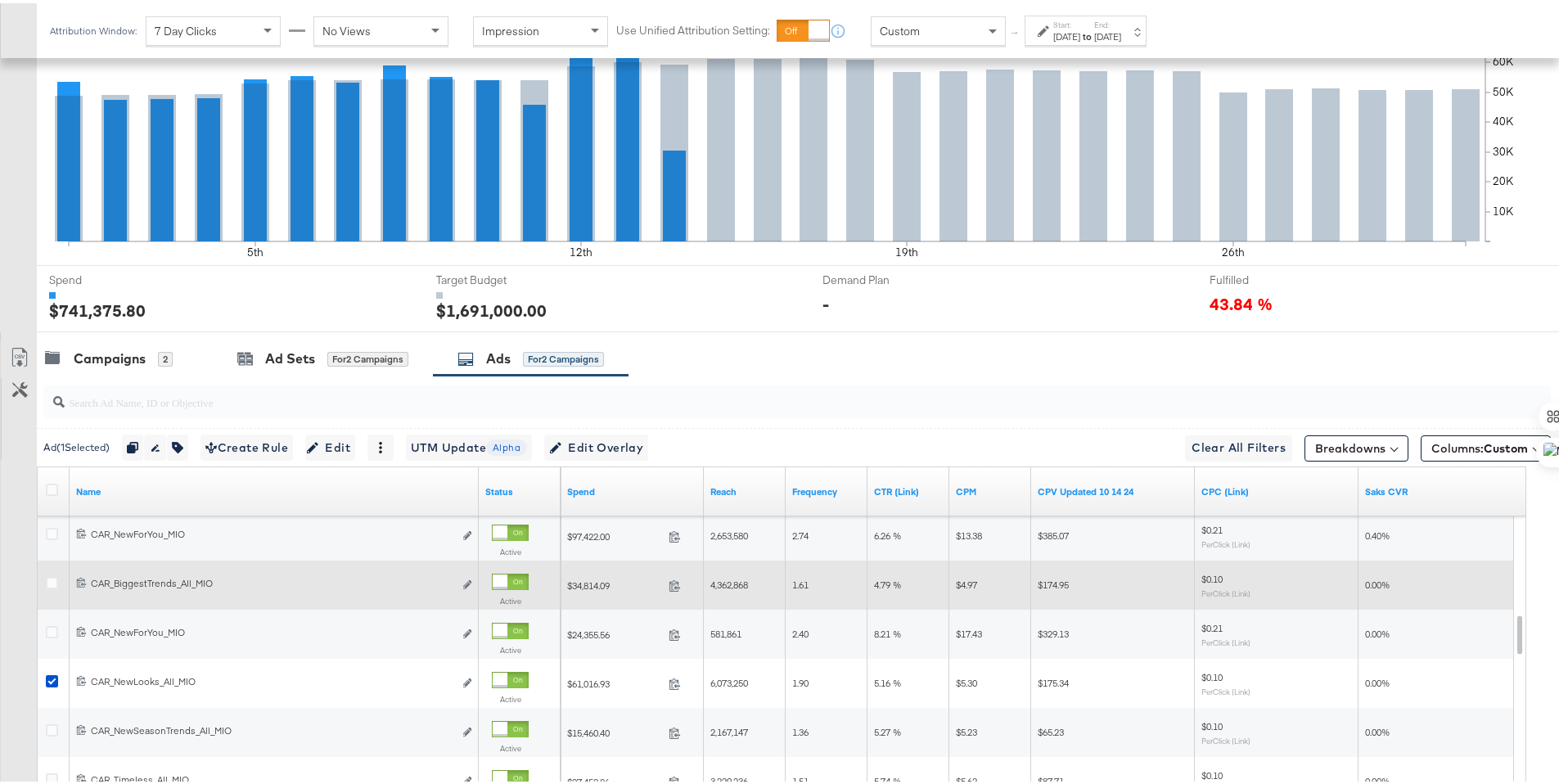
drag, startPoint x: 55, startPoint y: 725, endPoint x: 171, endPoint y: 596, distance: 173.5
click at [55, 726] on icon at bounding box center [51, 727] width 12 height 12
click at [0, 0] on input "checkbox" at bounding box center [0, 0] width 0 height 0
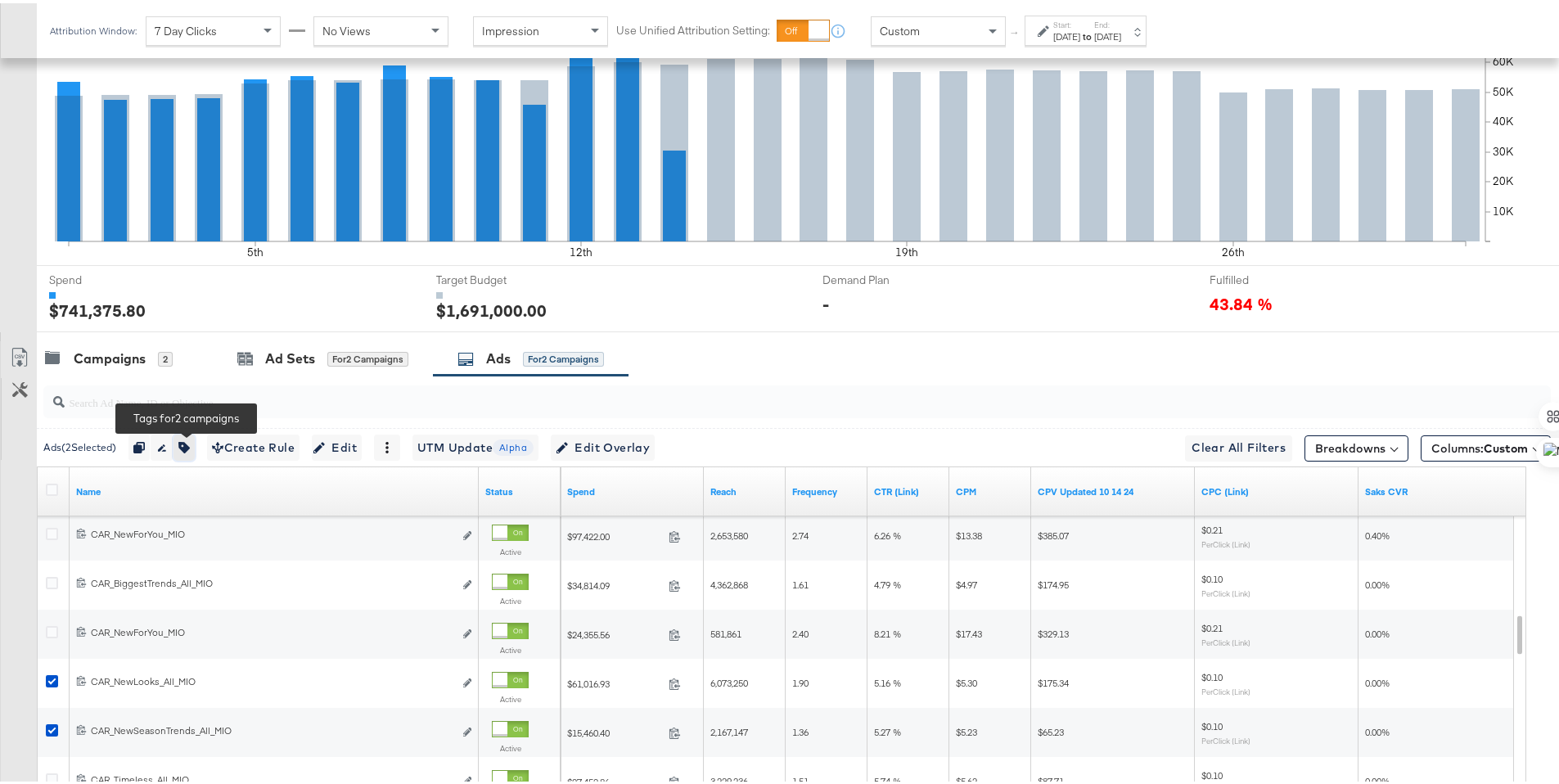
click at [183, 445] on icon "button" at bounding box center [184, 445] width 12 height 12
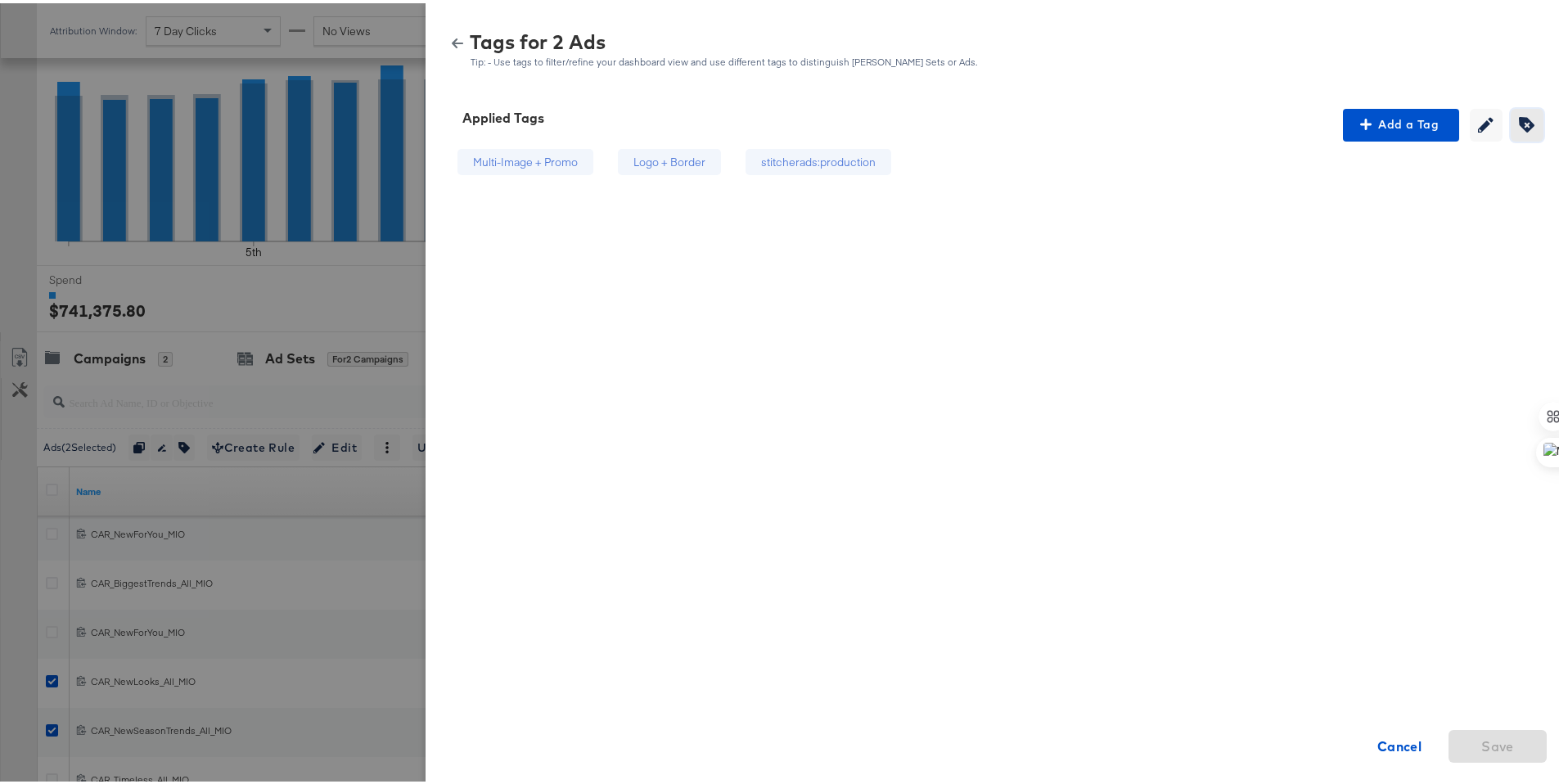
click at [1511, 112] on button "Creating or editing tags will be disabled while you are deleting tags" at bounding box center [1528, 123] width 33 height 33
drag, startPoint x: 912, startPoint y: 161, endPoint x: 891, endPoint y: 164, distance: 21.2
click at [912, 161] on div "stitcherads:production" at bounding box center [876, 159] width 169 height 27
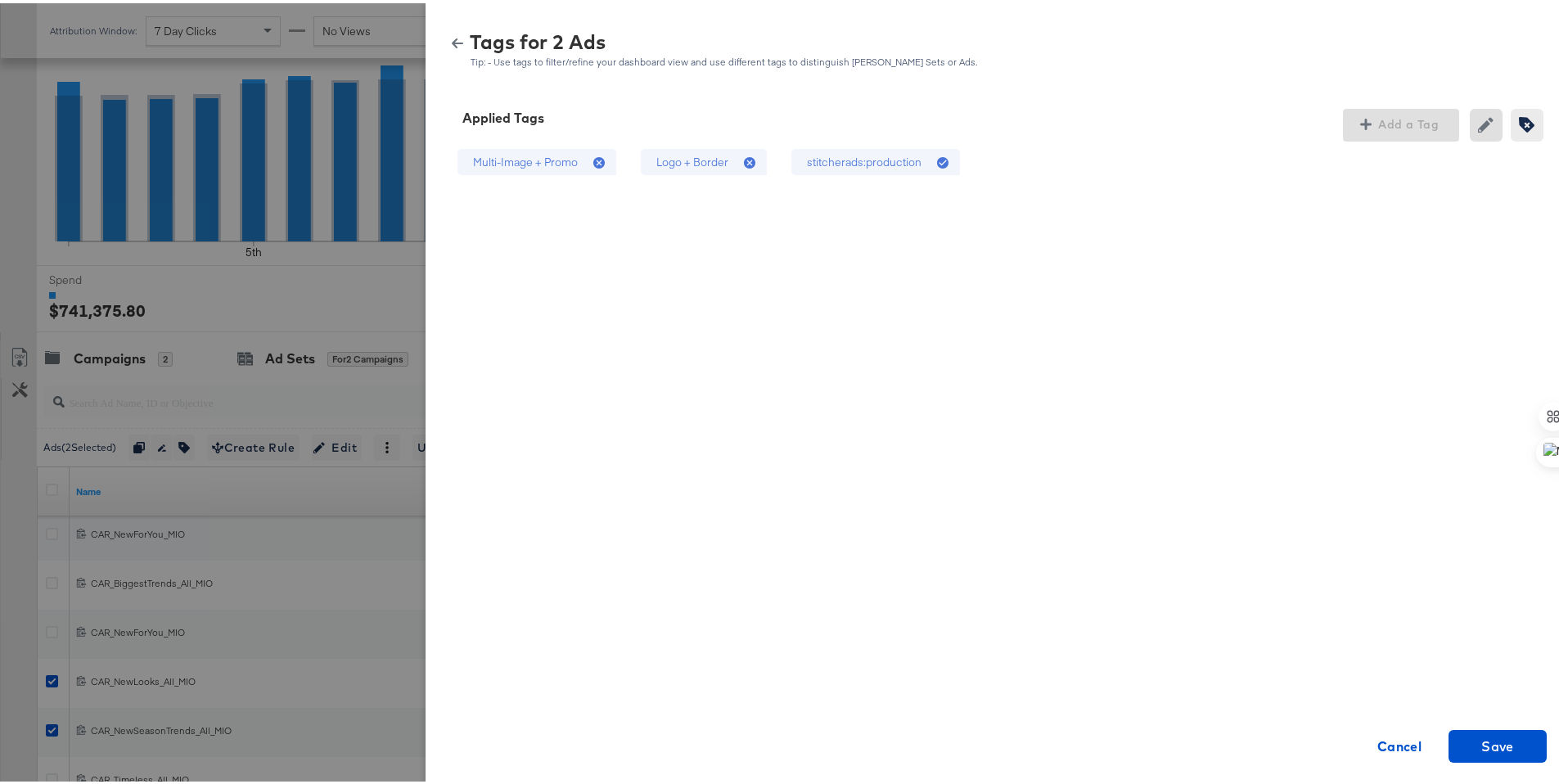
click at [717, 161] on div "Logo + Border" at bounding box center [704, 159] width 126 height 27
click at [1492, 736] on span "Save" at bounding box center [1498, 743] width 33 height 23
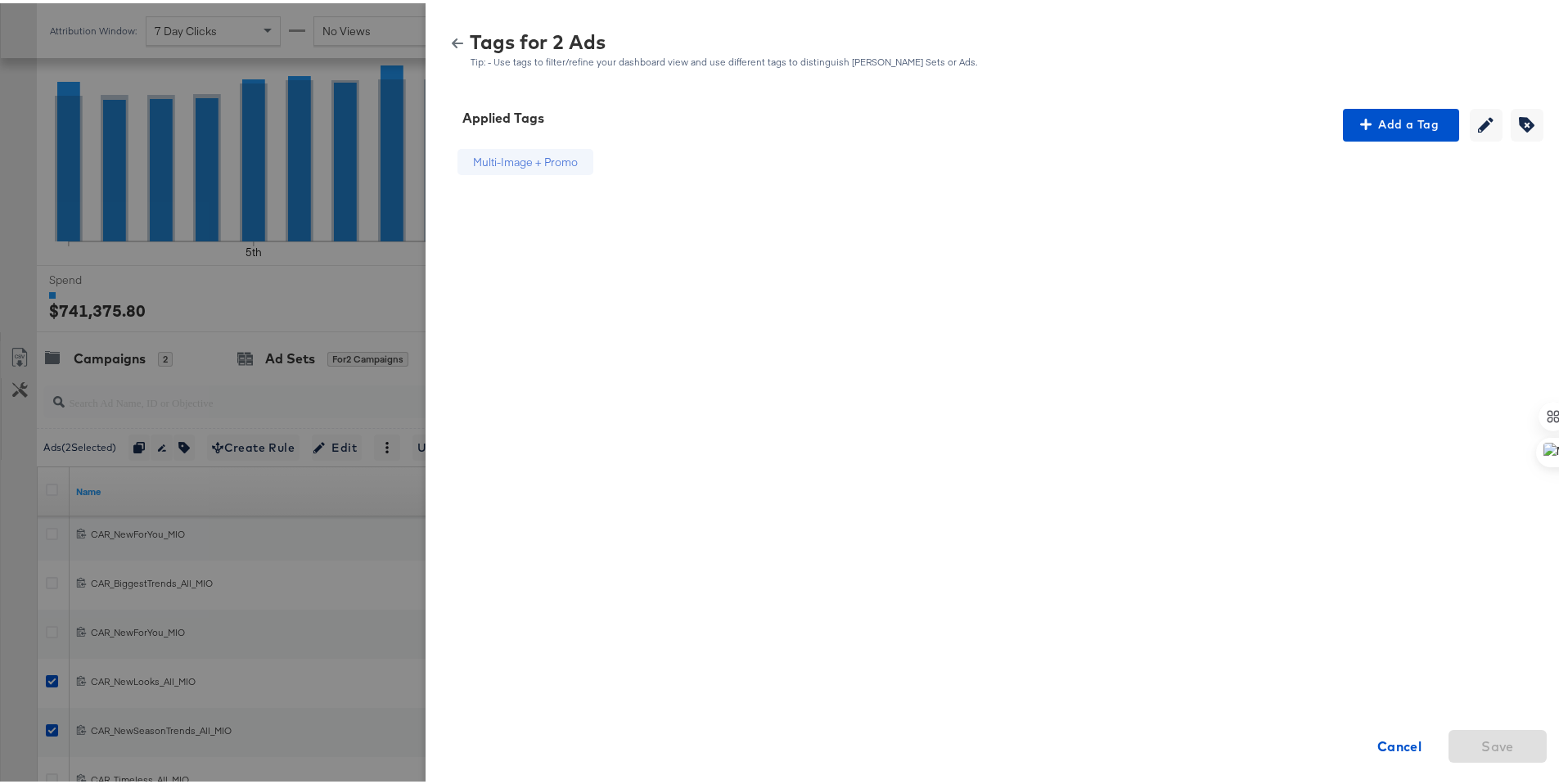
click at [452, 37] on icon "button" at bounding box center [458, 41] width 12 height 12
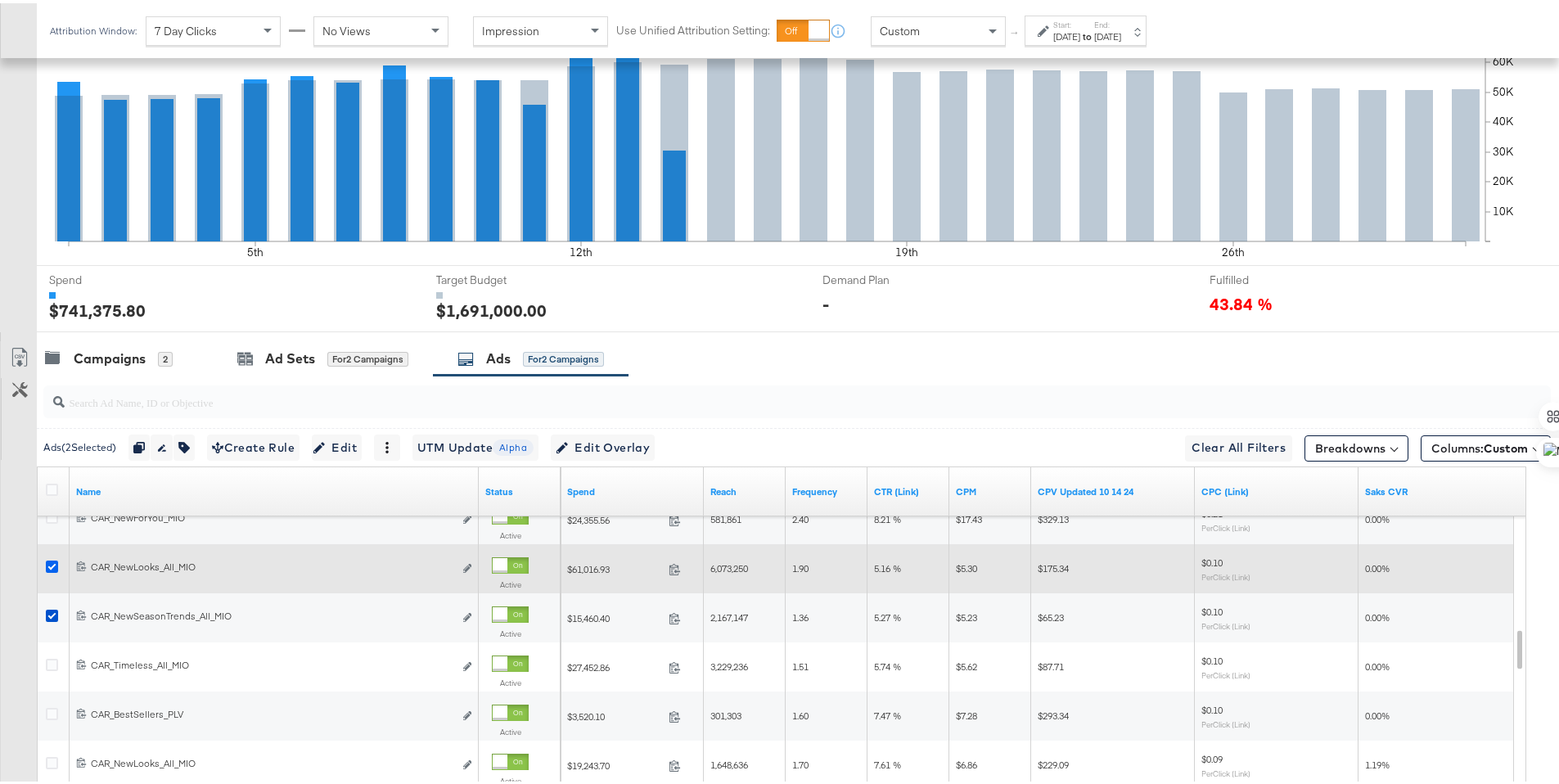
click at [49, 563] on icon at bounding box center [51, 563] width 12 height 12
click at [0, 0] on input "checkbox" at bounding box center [0, 0] width 0 height 0
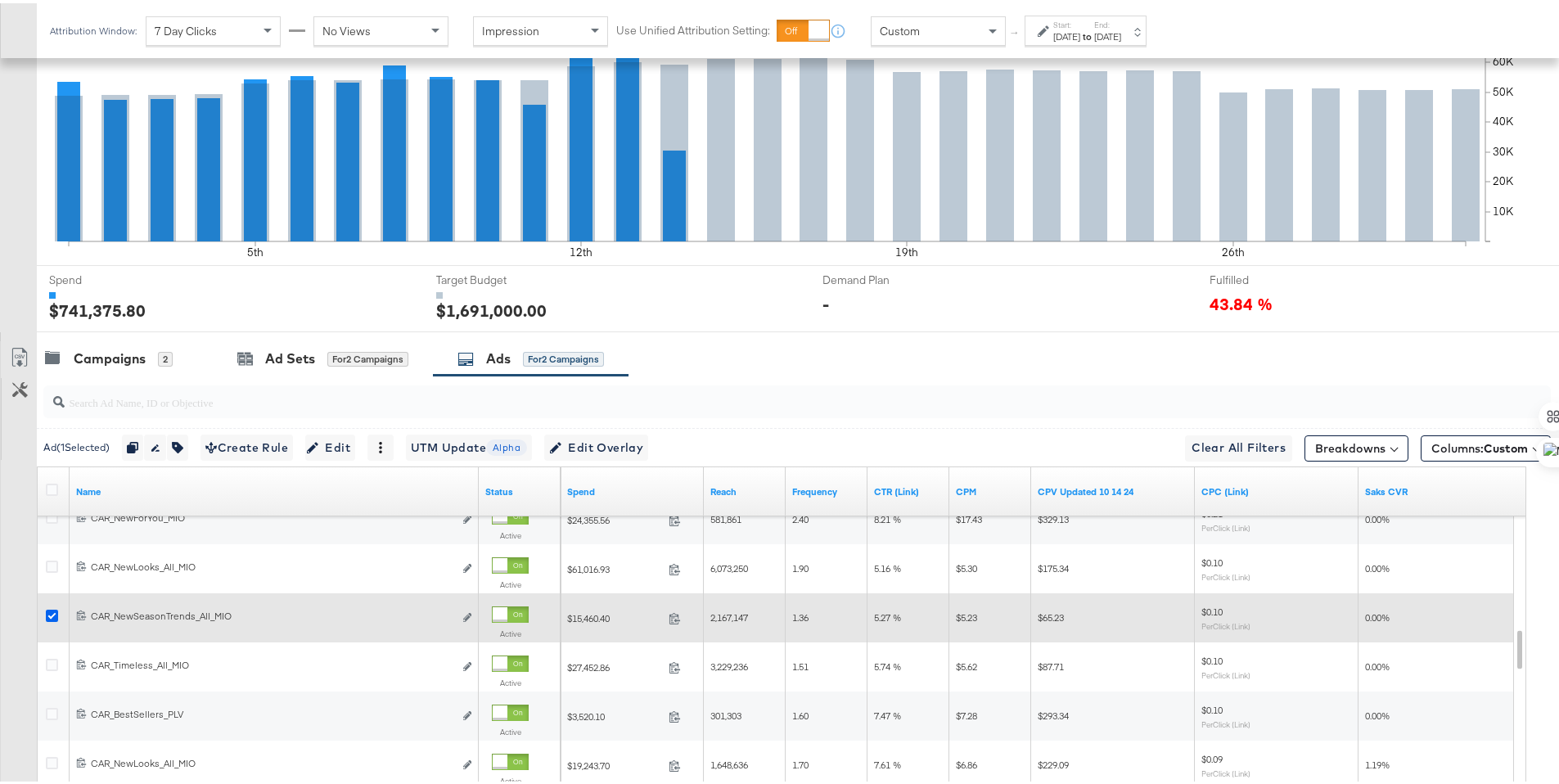
click at [51, 608] on icon at bounding box center [51, 612] width 12 height 12
click at [0, 0] on input "checkbox" at bounding box center [0, 0] width 0 height 0
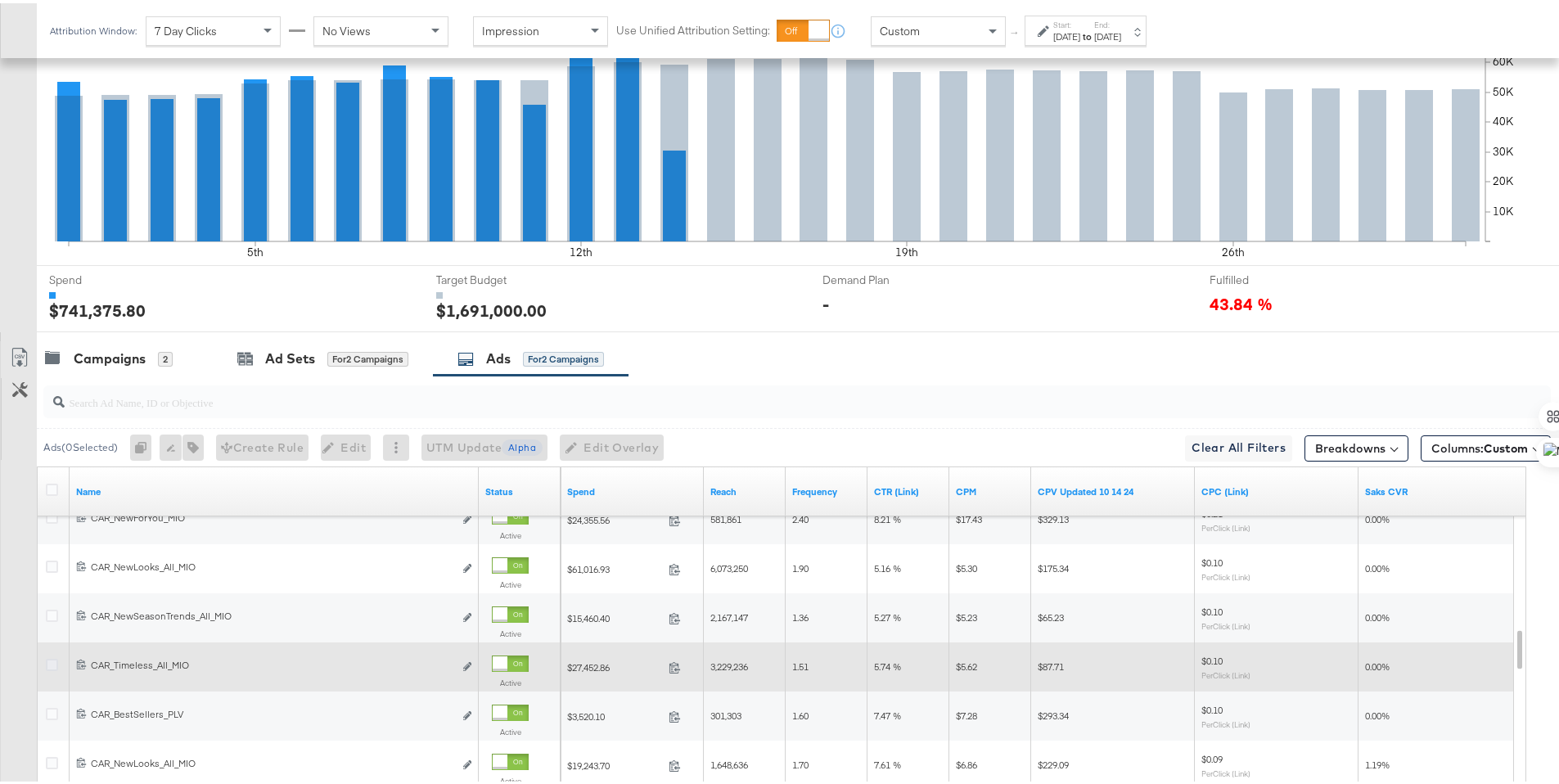
click at [55, 658] on icon at bounding box center [51, 661] width 12 height 12
click at [0, 0] on input "checkbox" at bounding box center [0, 0] width 0 height 0
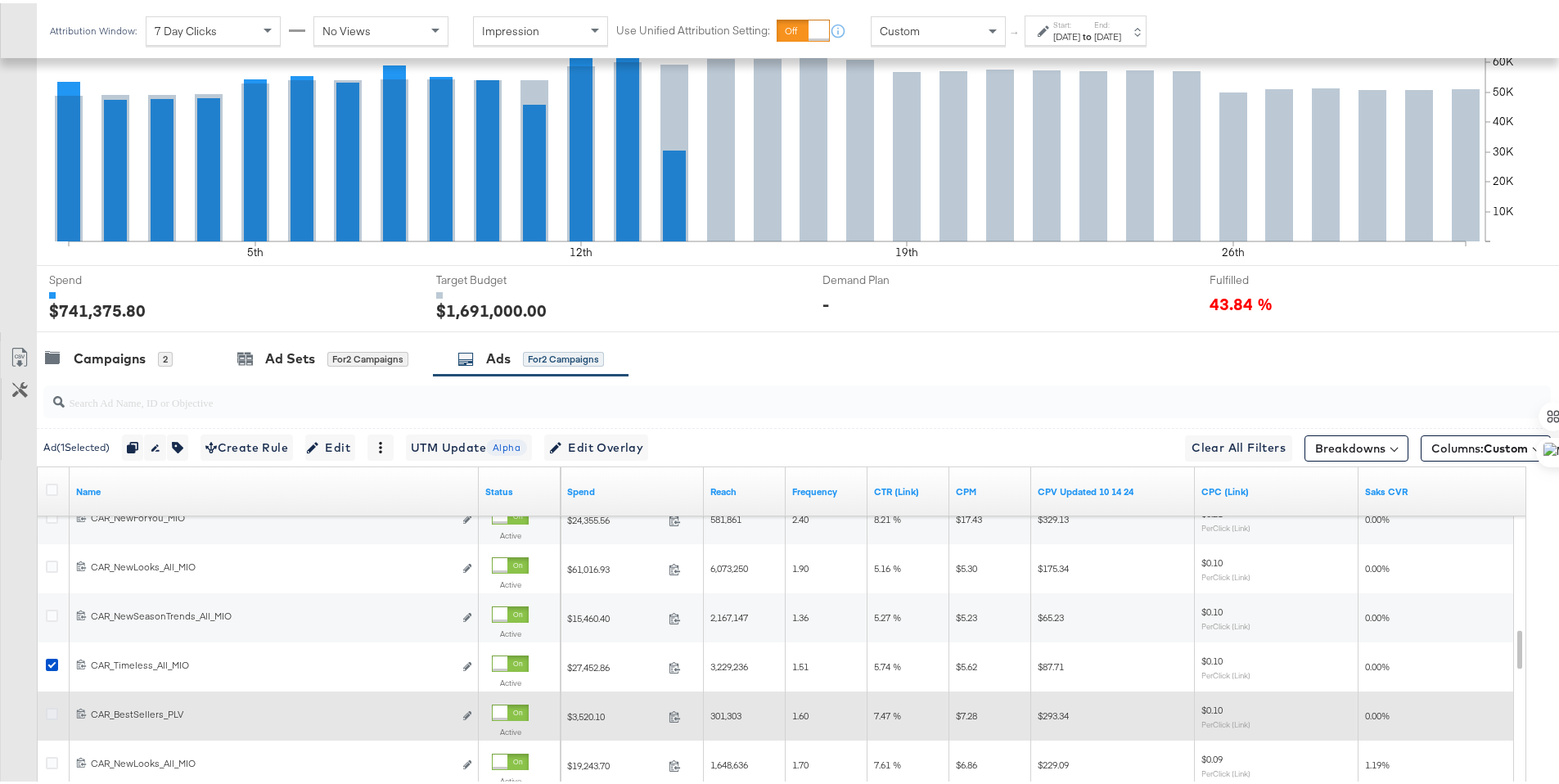
click at [55, 709] on icon at bounding box center [51, 710] width 12 height 12
click at [0, 0] on input "checkbox" at bounding box center [0, 0] width 0 height 0
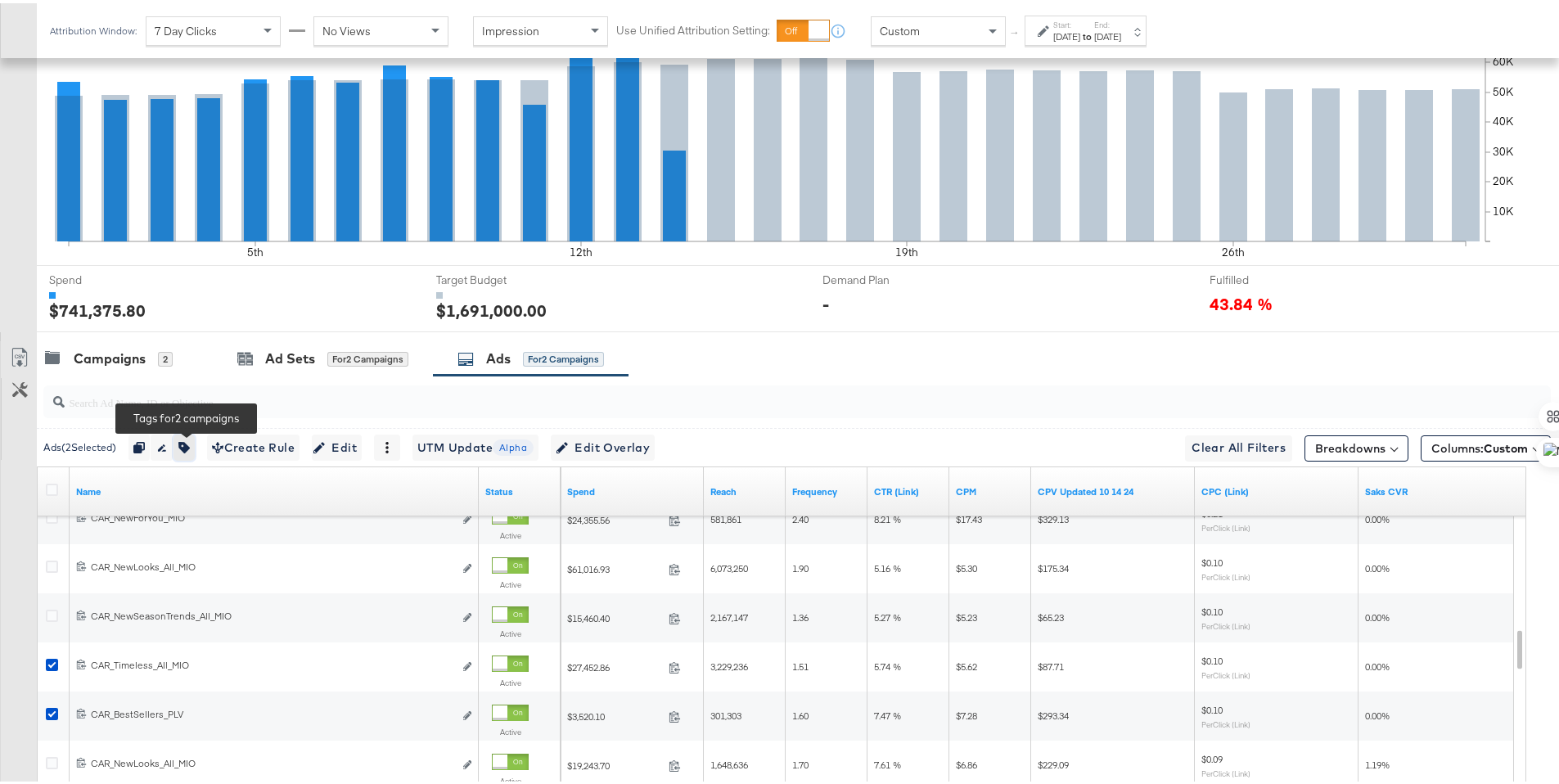
click at [185, 449] on icon "button" at bounding box center [184, 445] width 12 height 12
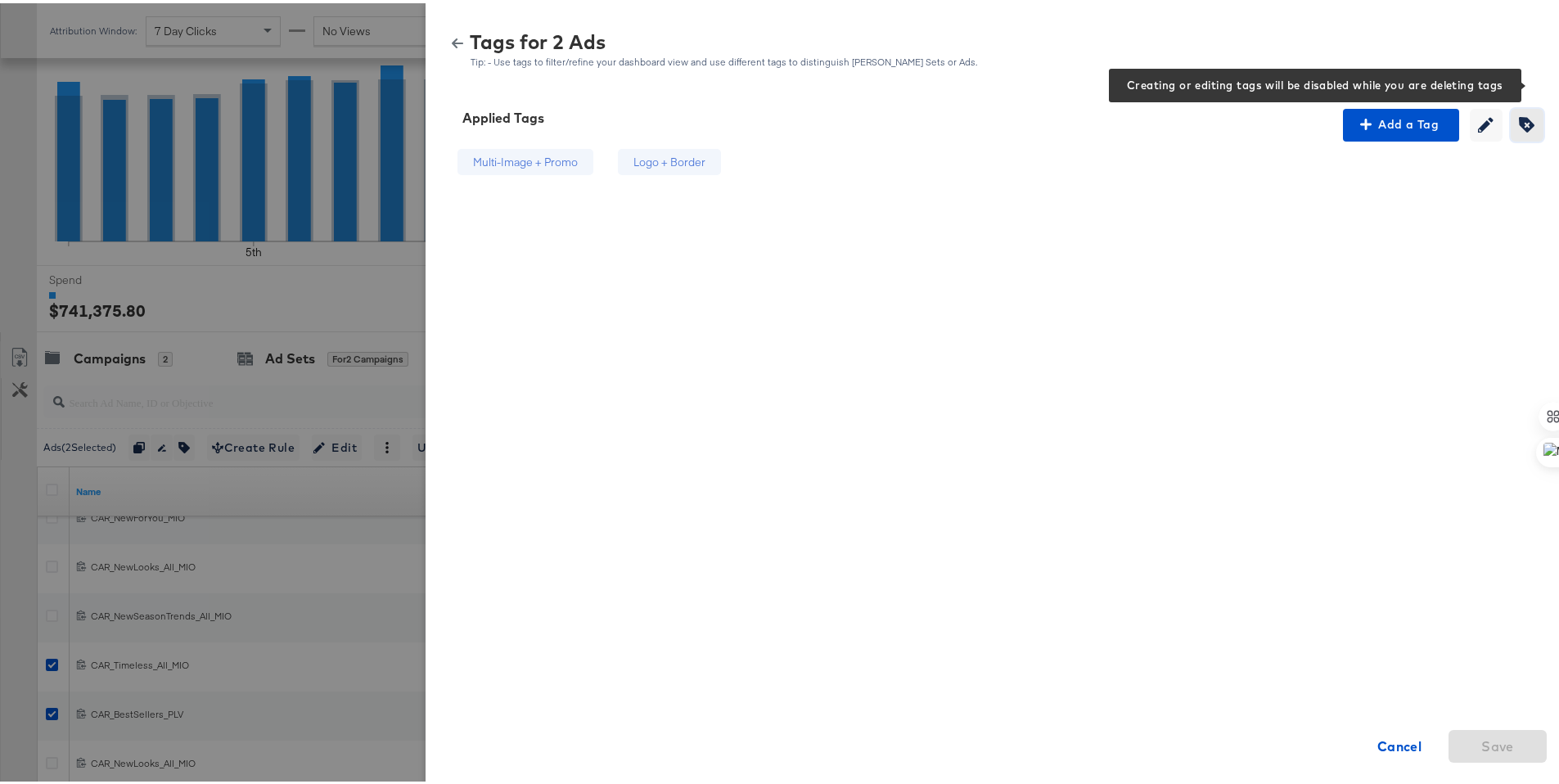
click at [1519, 123] on icon "button" at bounding box center [1527, 121] width 16 height 16
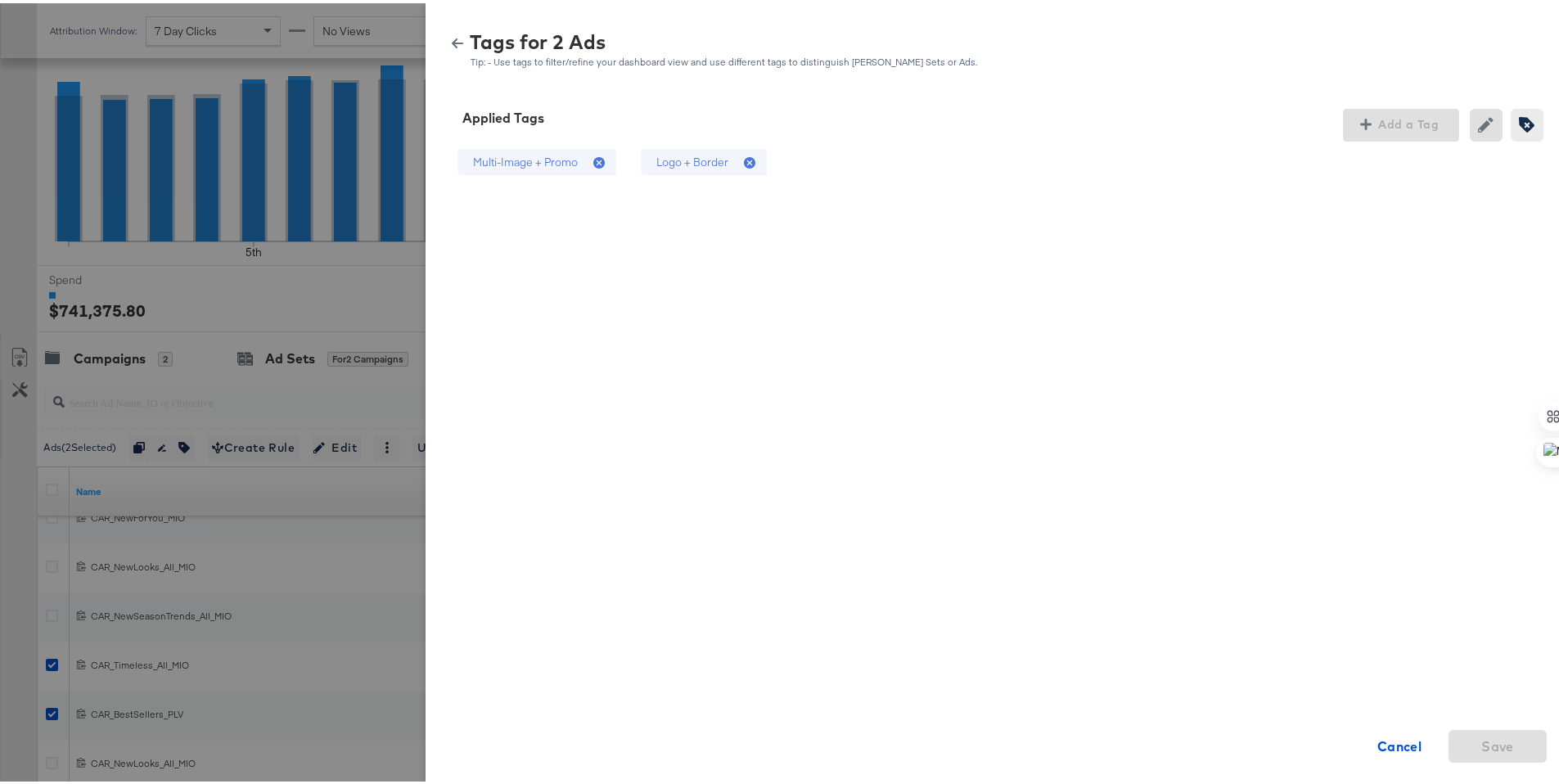
click at [726, 165] on div "Logo + Border" at bounding box center [704, 159] width 126 height 27
click at [1501, 736] on span "Save" at bounding box center [1498, 743] width 33 height 23
click at [452, 40] on icon "button" at bounding box center [458, 41] width 12 height 10
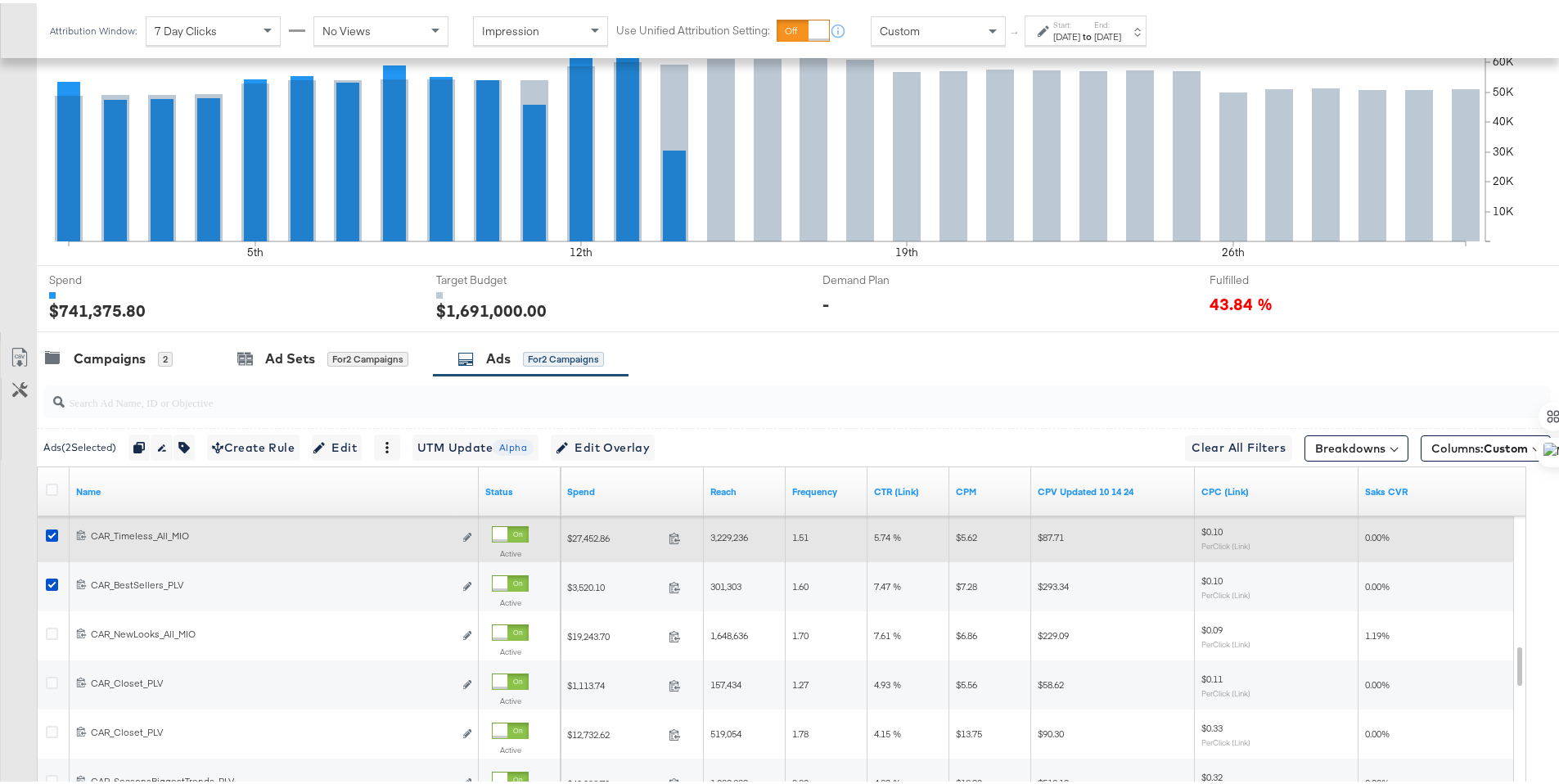
click at [54, 532] on icon at bounding box center [51, 532] width 12 height 12
click at [0, 0] on input "checkbox" at bounding box center [0, 0] width 0 height 0
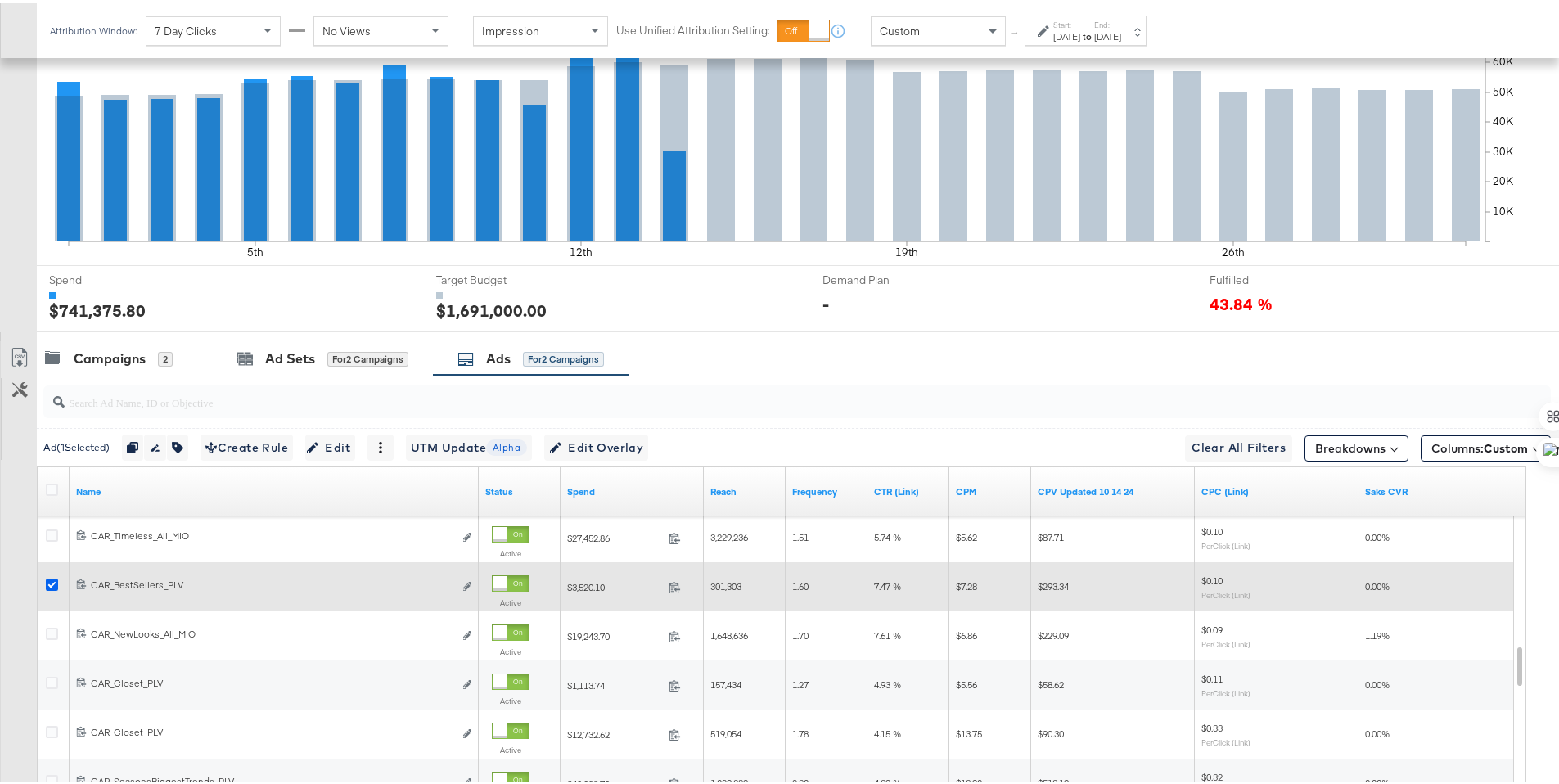
click at [52, 585] on icon at bounding box center [51, 581] width 12 height 12
click at [0, 0] on input "checkbox" at bounding box center [0, 0] width 0 height 0
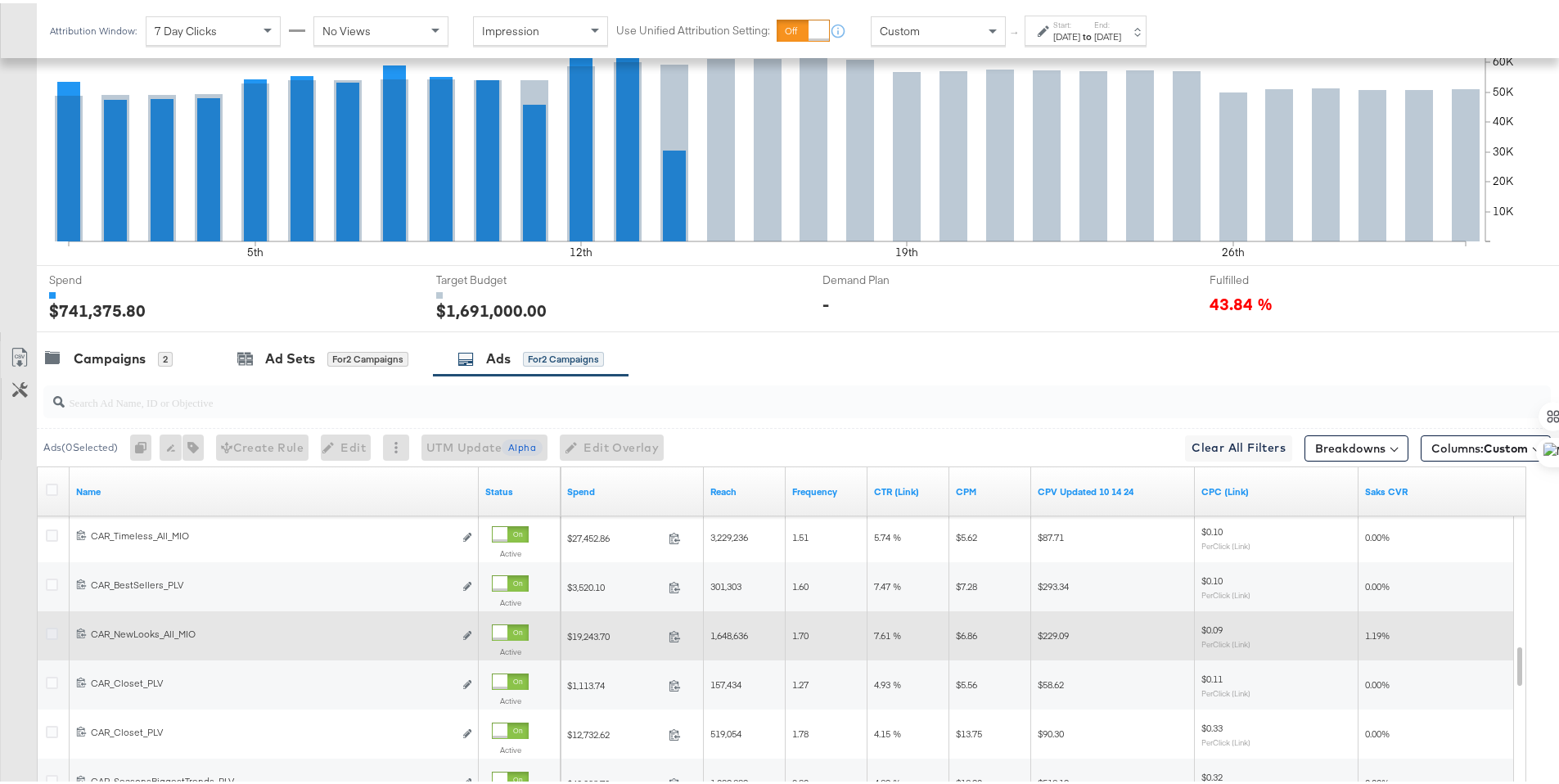
click at [51, 626] on icon at bounding box center [51, 630] width 12 height 12
click at [0, 0] on input "checkbox" at bounding box center [0, 0] width 0 height 0
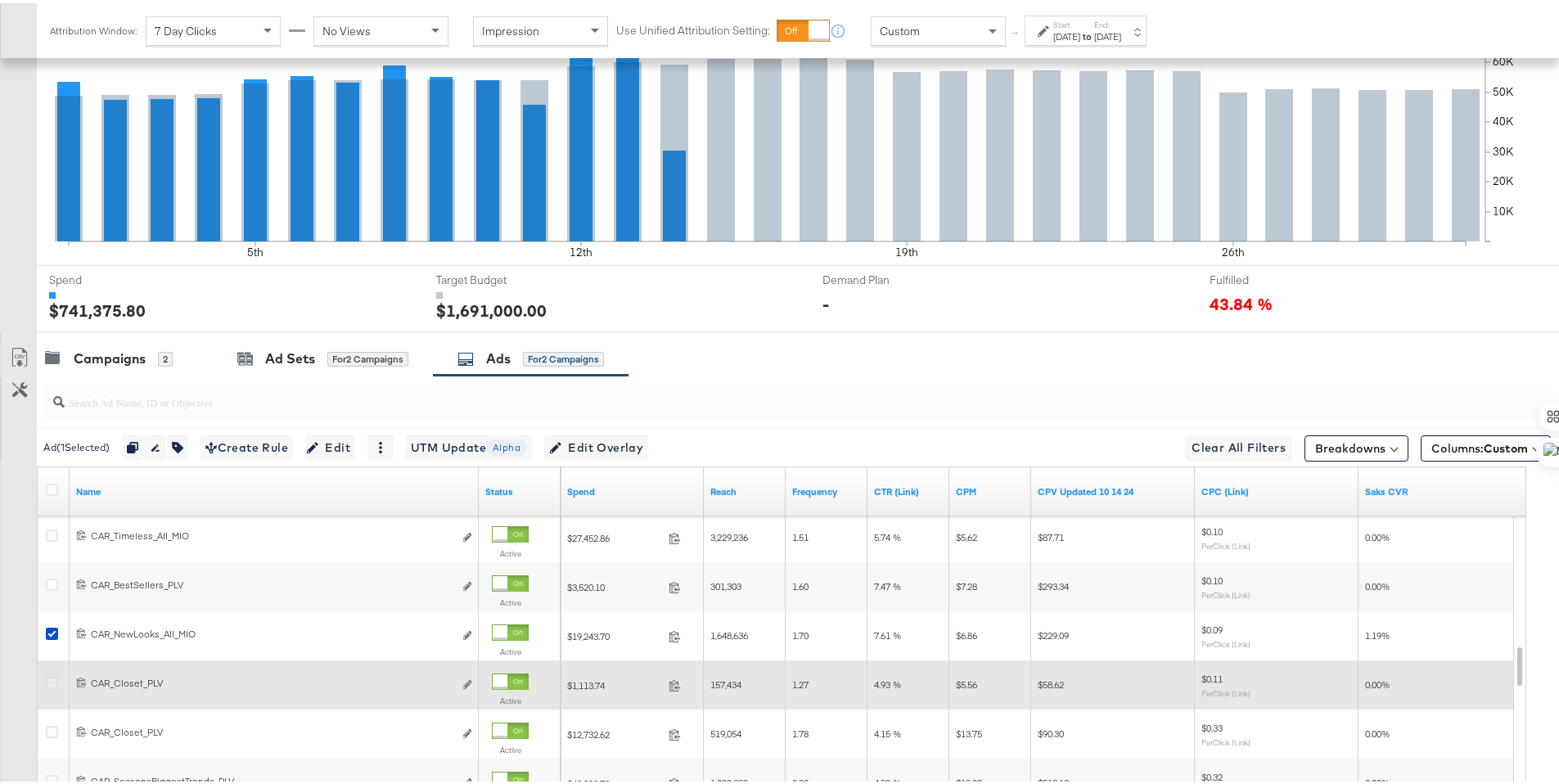
click at [54, 676] on icon at bounding box center [51, 680] width 12 height 12
click at [0, 0] on input "checkbox" at bounding box center [0, 0] width 0 height 0
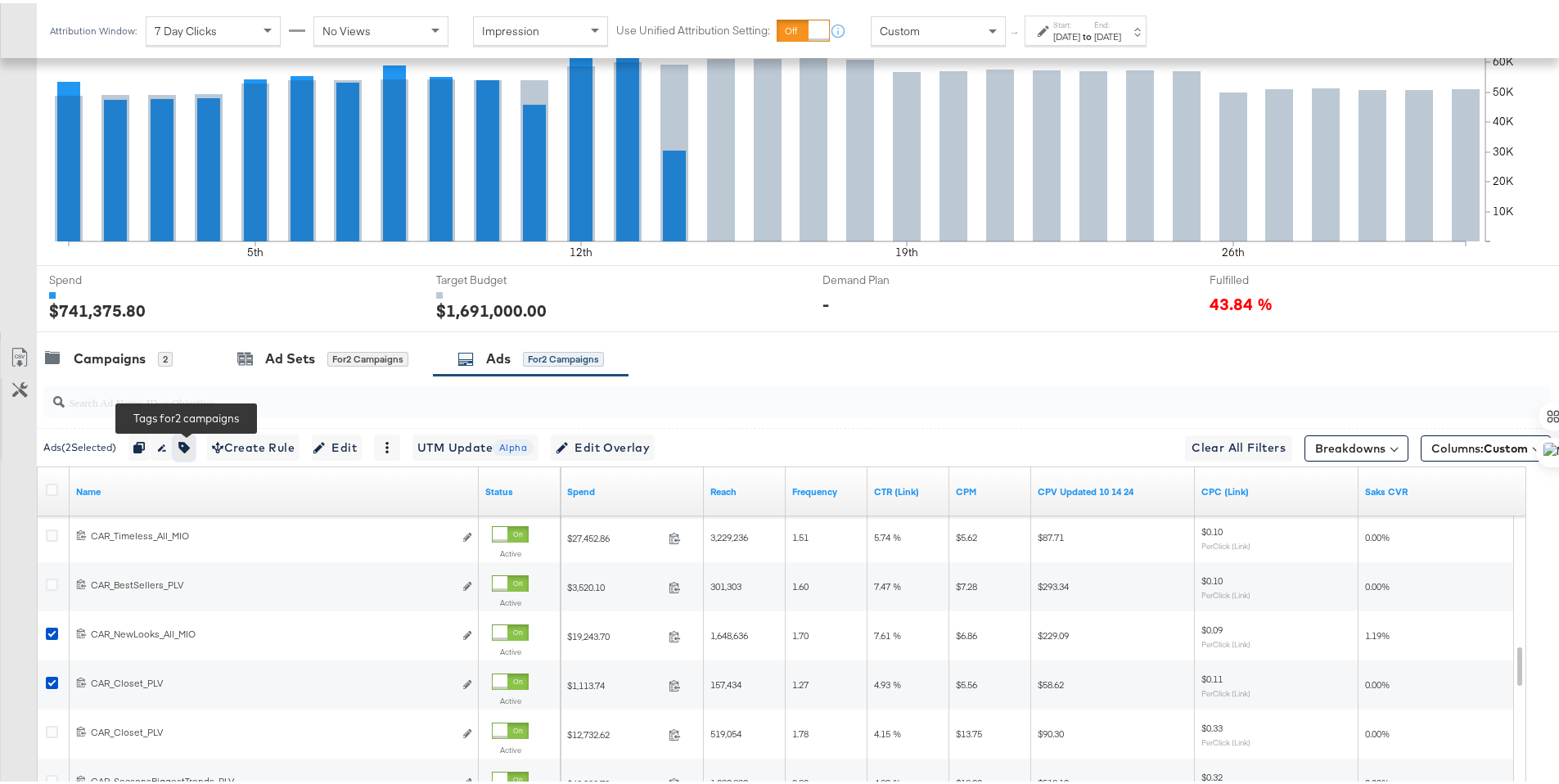
click at [187, 447] on icon "button" at bounding box center [184, 445] width 12 height 12
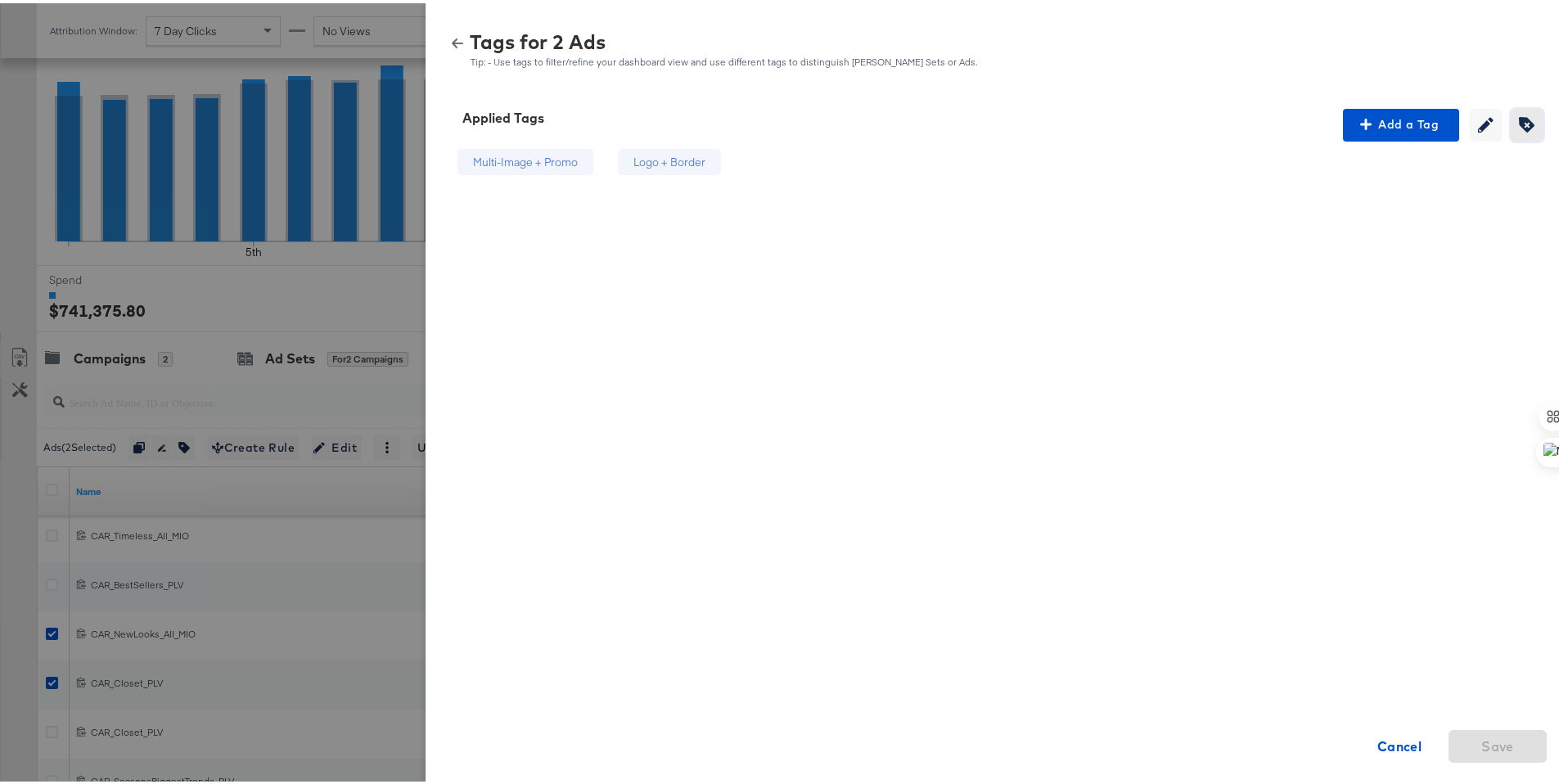
click at [1519, 130] on button "Creating or editing tags will be disabled while you are deleting tags" at bounding box center [1528, 123] width 33 height 33
click at [727, 159] on div "Logo + Border" at bounding box center [704, 159] width 126 height 27
click at [1507, 738] on span "Save" at bounding box center [1498, 743] width 85 height 23
click at [446, 46] on div "Tags for 2 Ads Tip: - Use tags to filter/refine your dashboard view and use dif…" at bounding box center [998, 47] width 1106 height 36
click at [452, 43] on icon "button" at bounding box center [458, 41] width 12 height 12
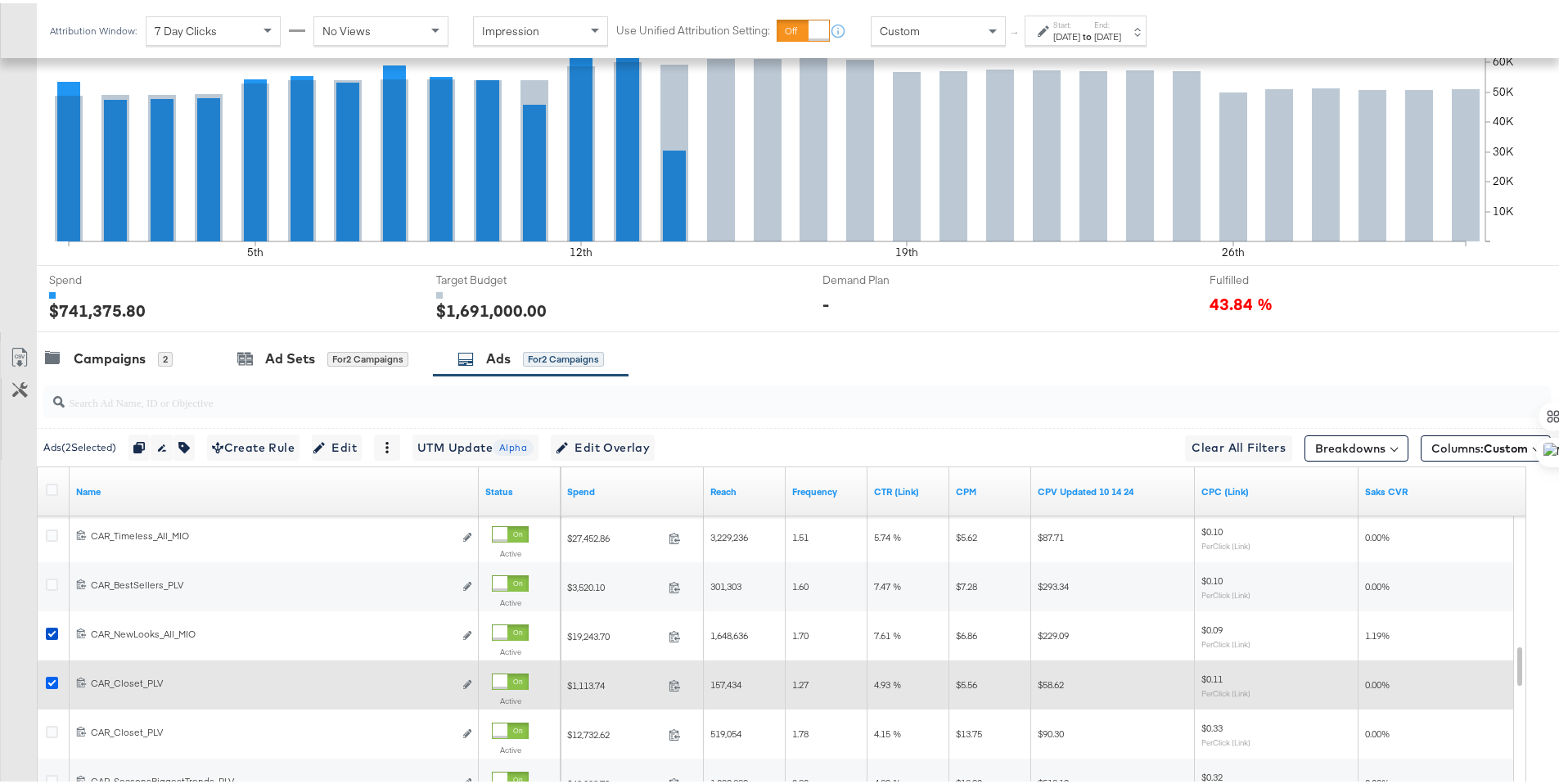
click at [55, 682] on icon at bounding box center [51, 680] width 12 height 12
click at [0, 0] on input "checkbox" at bounding box center [0, 0] width 0 height 0
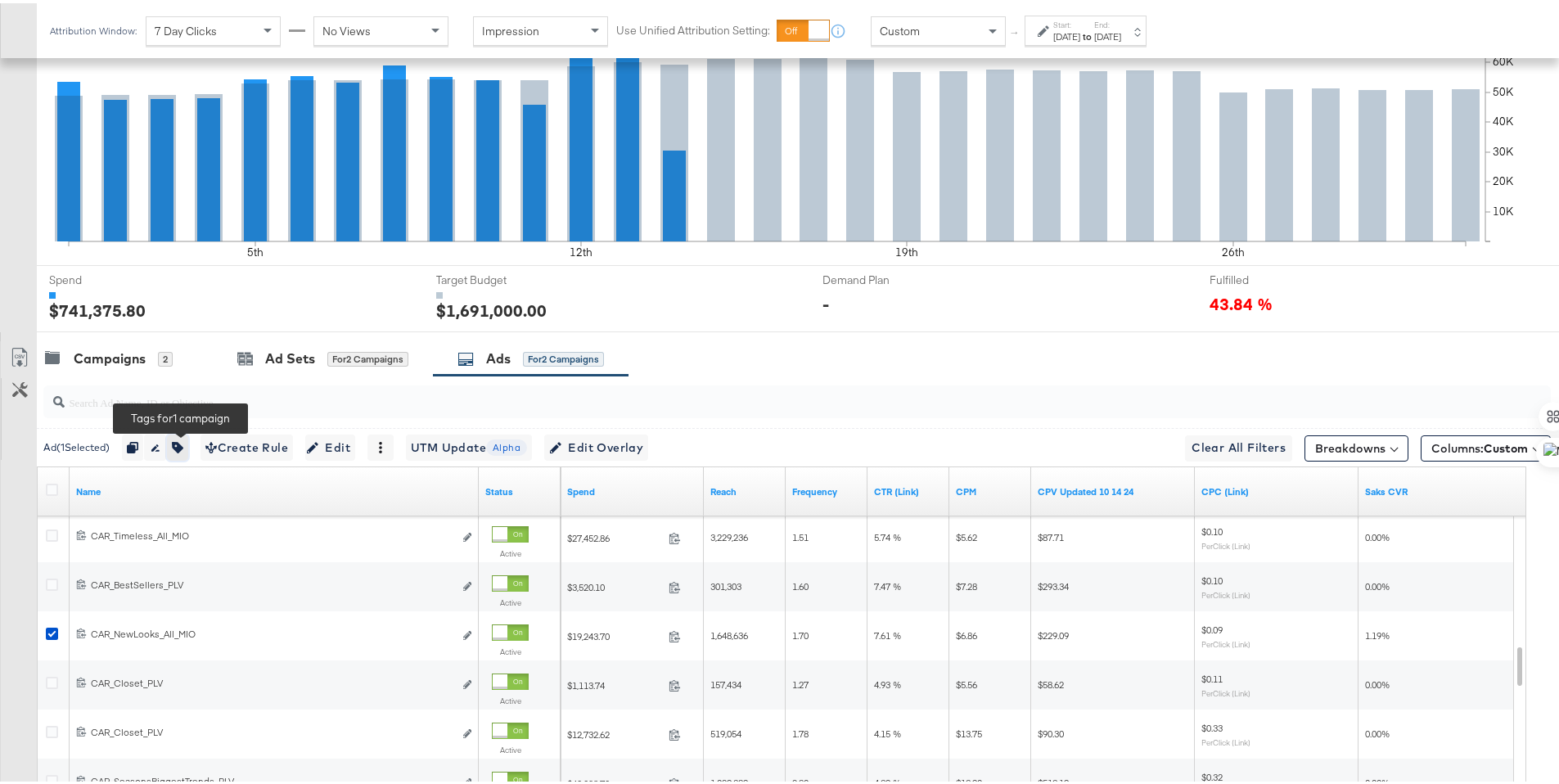
click at [183, 442] on icon "button" at bounding box center [178, 445] width 12 height 12
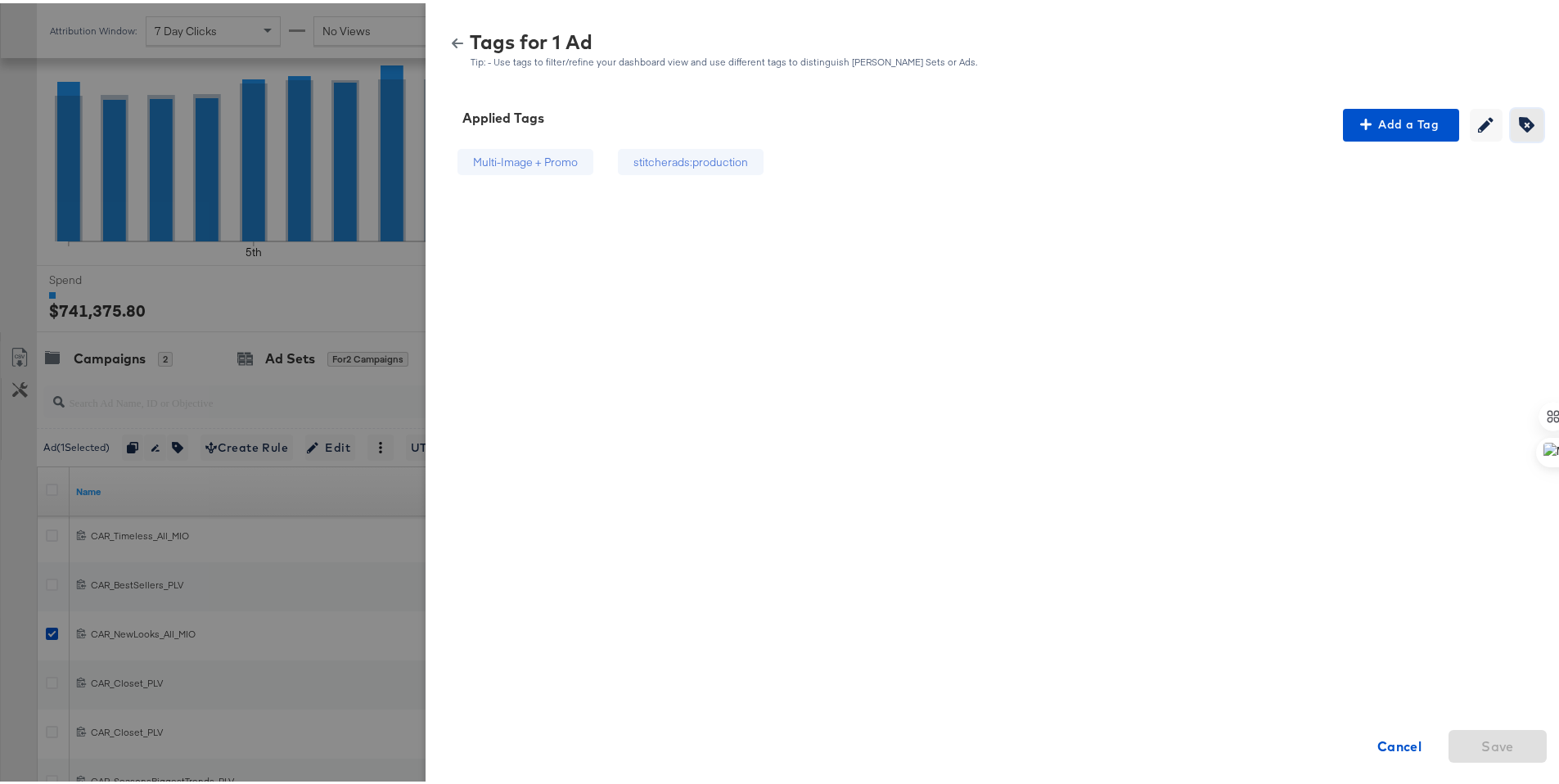
click at [1521, 122] on icon "button" at bounding box center [1527, 121] width 16 height 16
click at [750, 164] on div "stitcherads:production" at bounding box center [714, 159] width 114 height 16
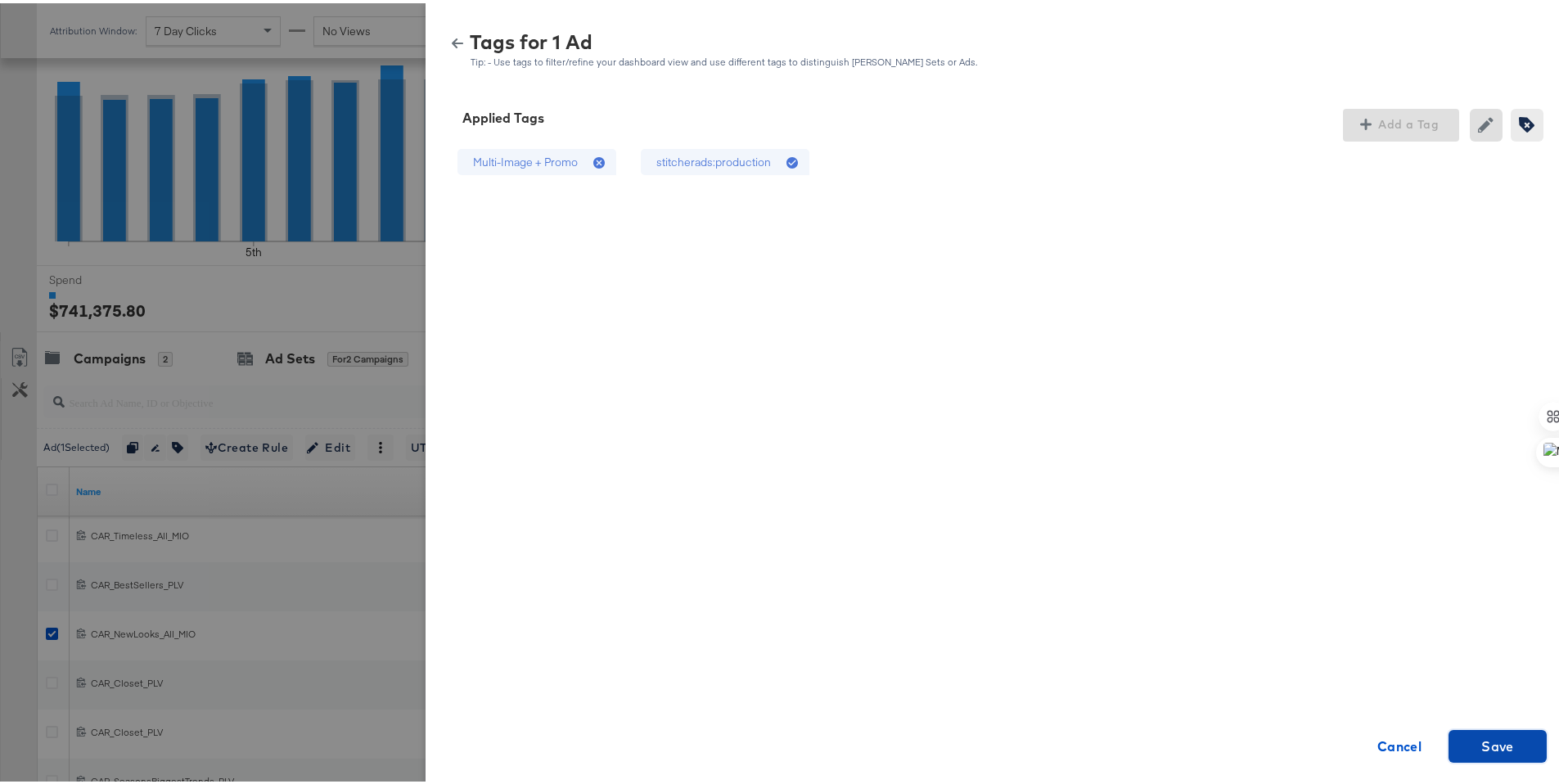
click at [1527, 739] on span "Save" at bounding box center [1498, 743] width 85 height 23
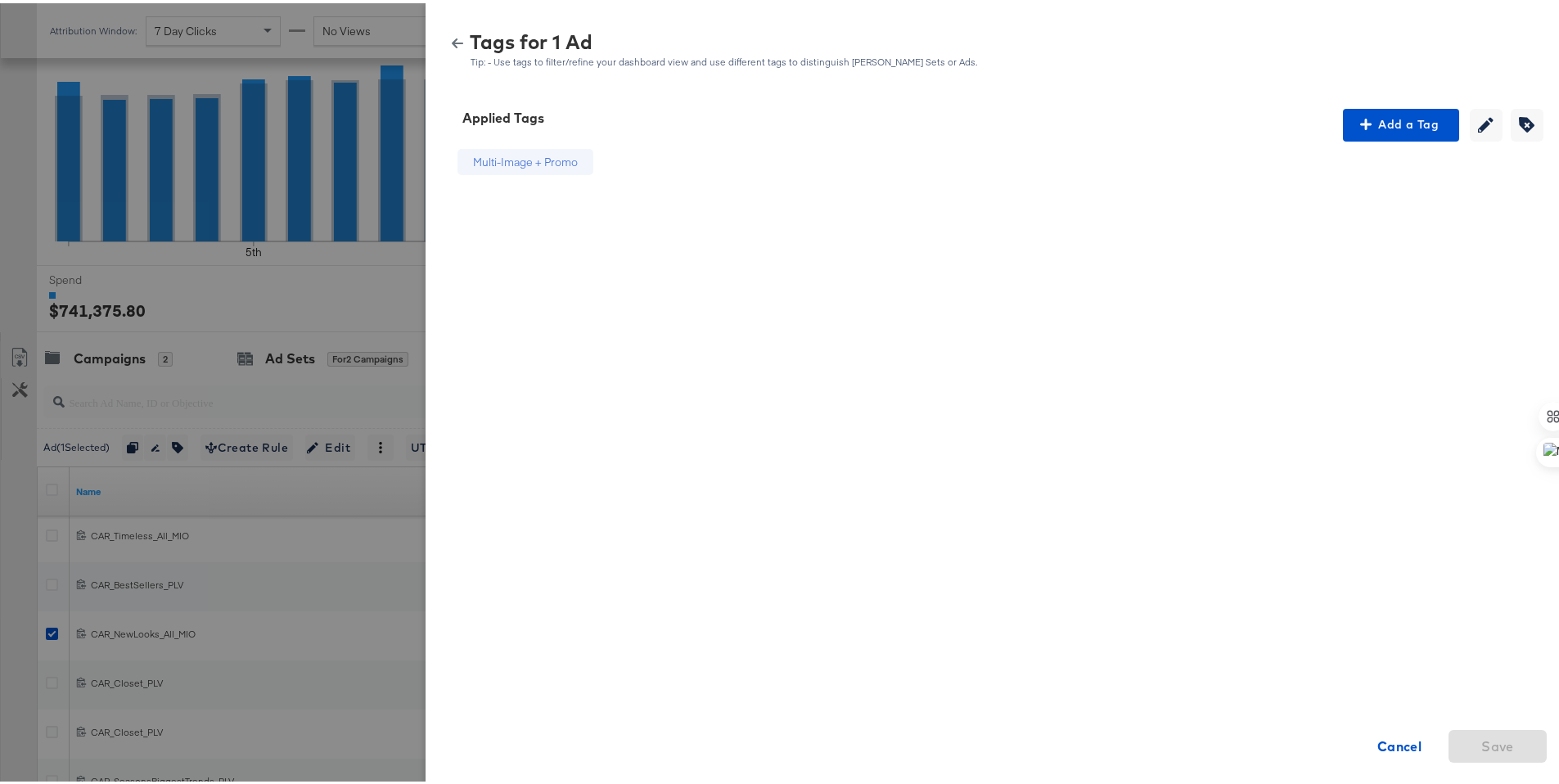
click at [452, 36] on icon "button" at bounding box center [458, 41] width 12 height 12
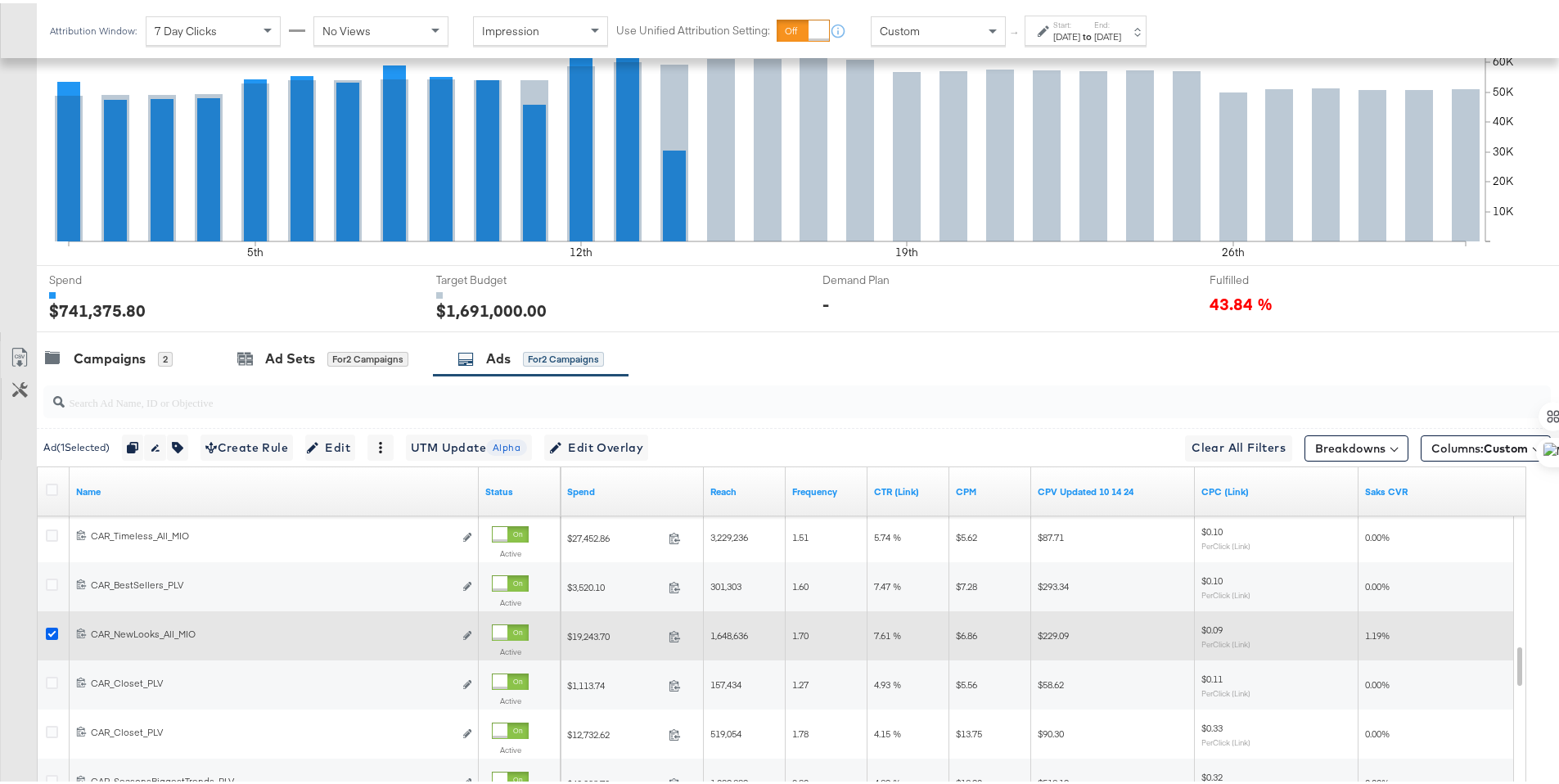
click at [54, 628] on icon at bounding box center [51, 630] width 12 height 12
click at [0, 0] on input "checkbox" at bounding box center [0, 0] width 0 height 0
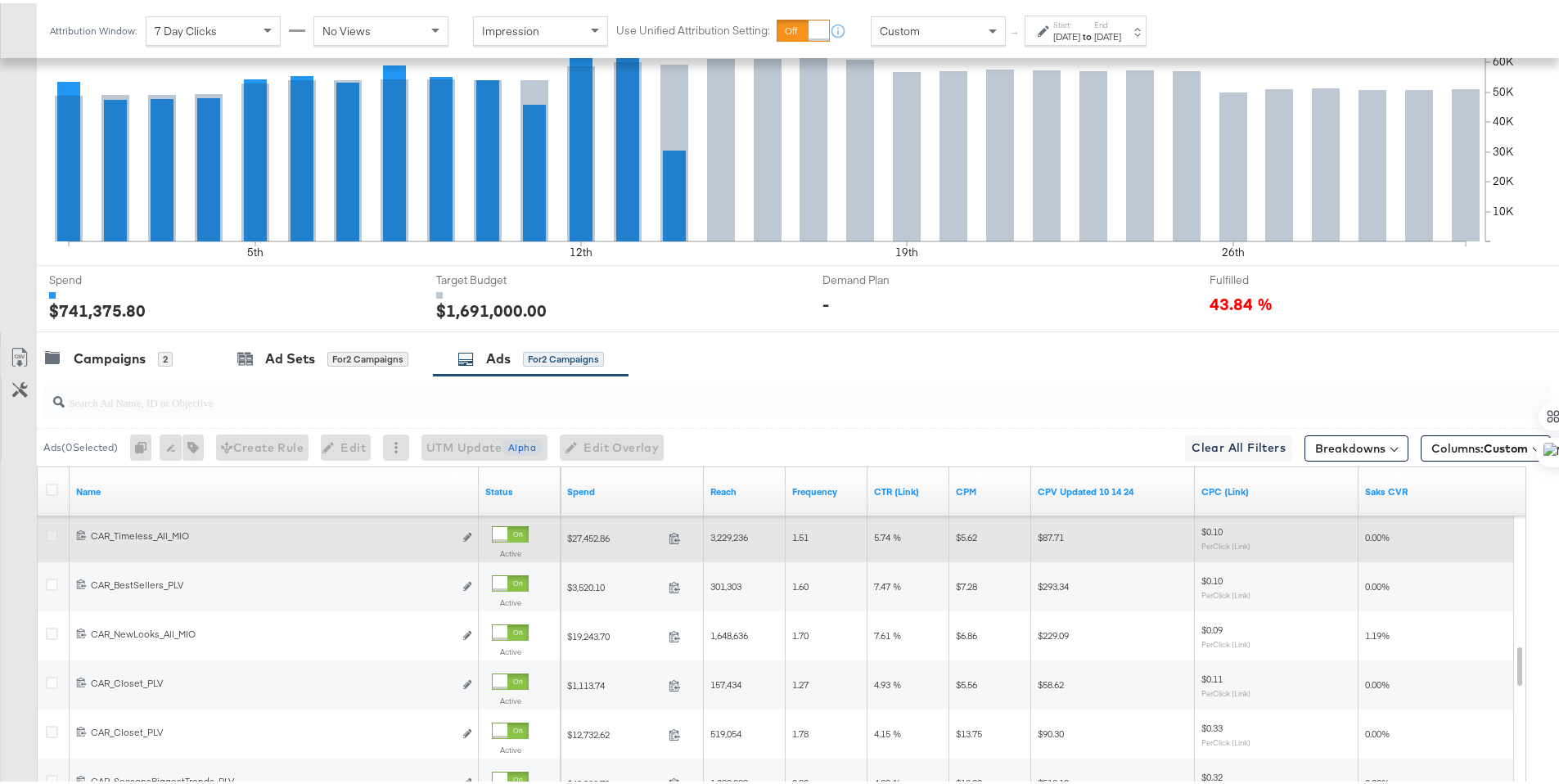
click at [51, 531] on icon at bounding box center [51, 532] width 12 height 12
click at [0, 0] on input "checkbox" at bounding box center [0, 0] width 0 height 0
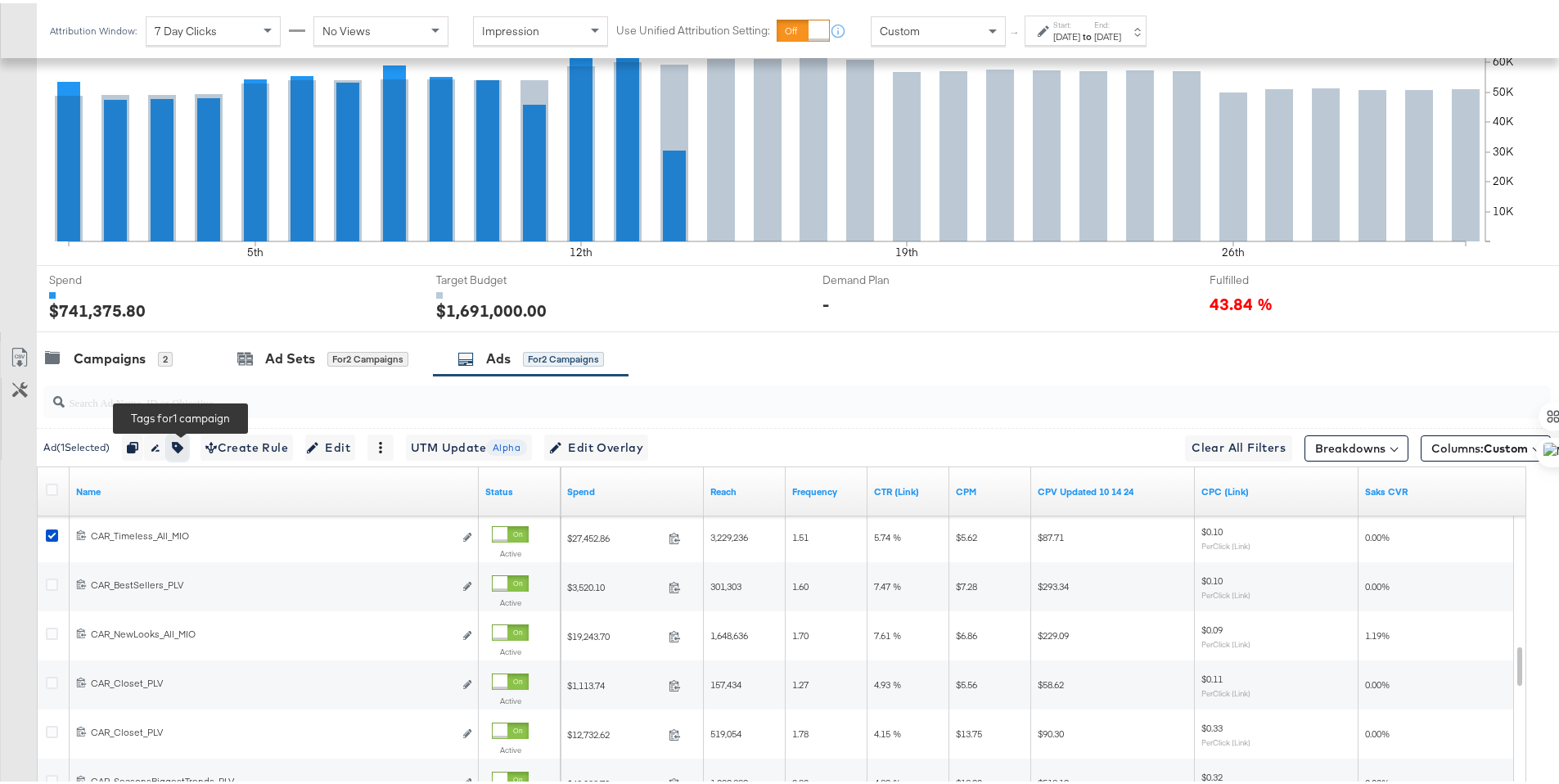
click at [182, 450] on icon "button" at bounding box center [178, 445] width 12 height 12
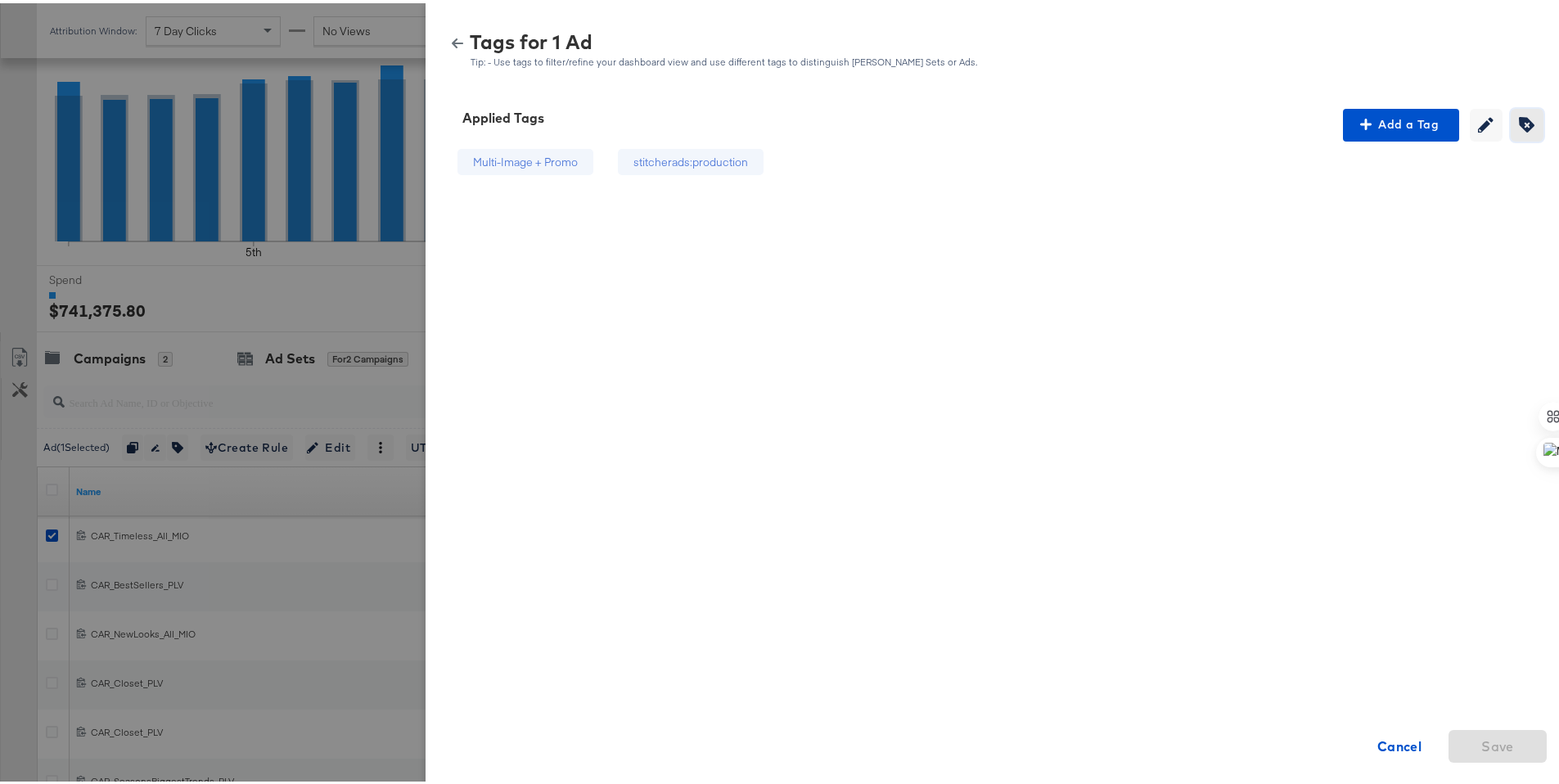
click at [1515, 119] on span "Creating or editing tags will be disabled while you are deleting tags" at bounding box center [1528, 121] width 25 height 16
click at [741, 147] on div "stitcherads:production" at bounding box center [725, 159] width 169 height 27
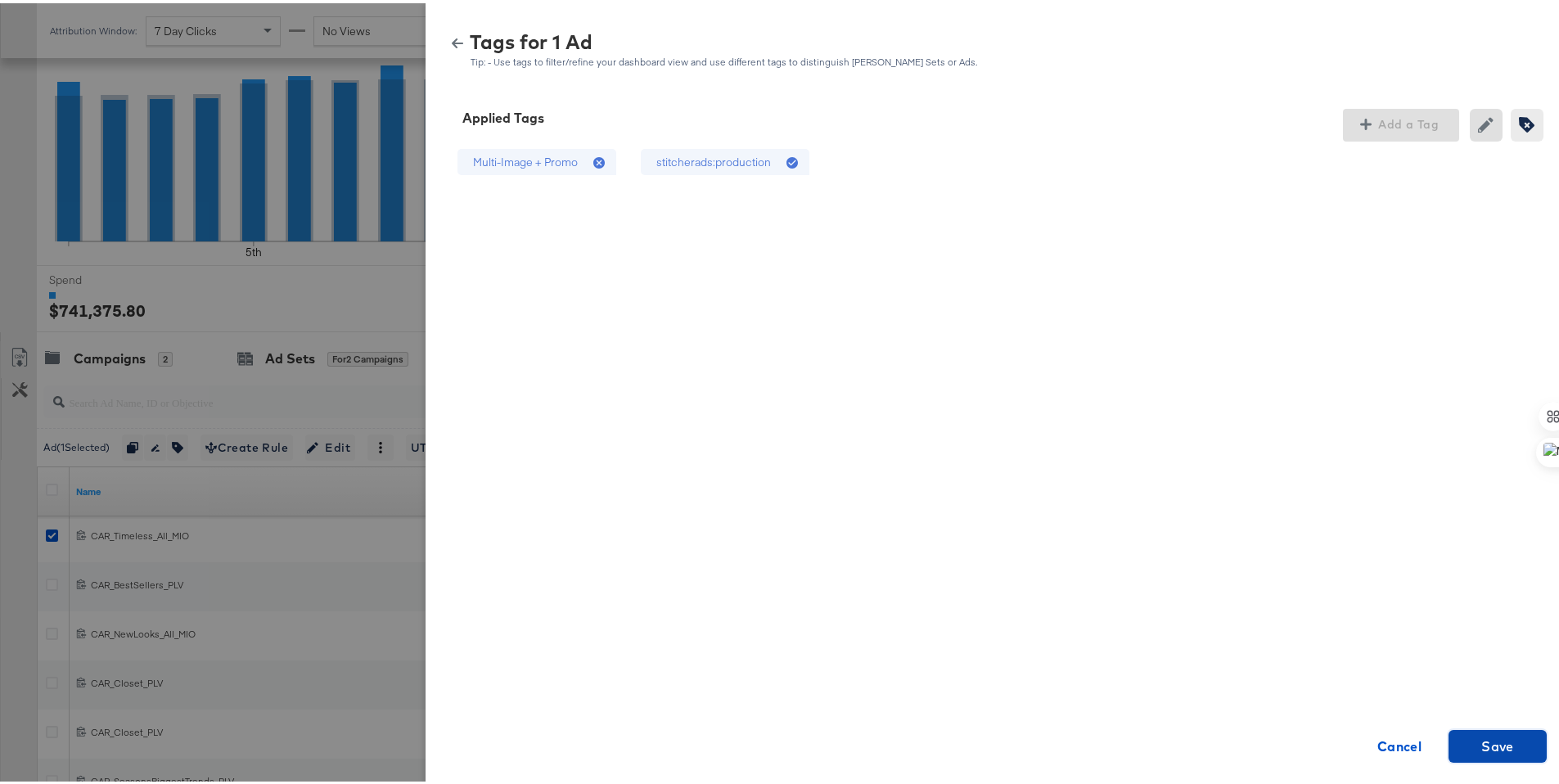
click at [1521, 736] on span "Save" at bounding box center [1498, 743] width 85 height 23
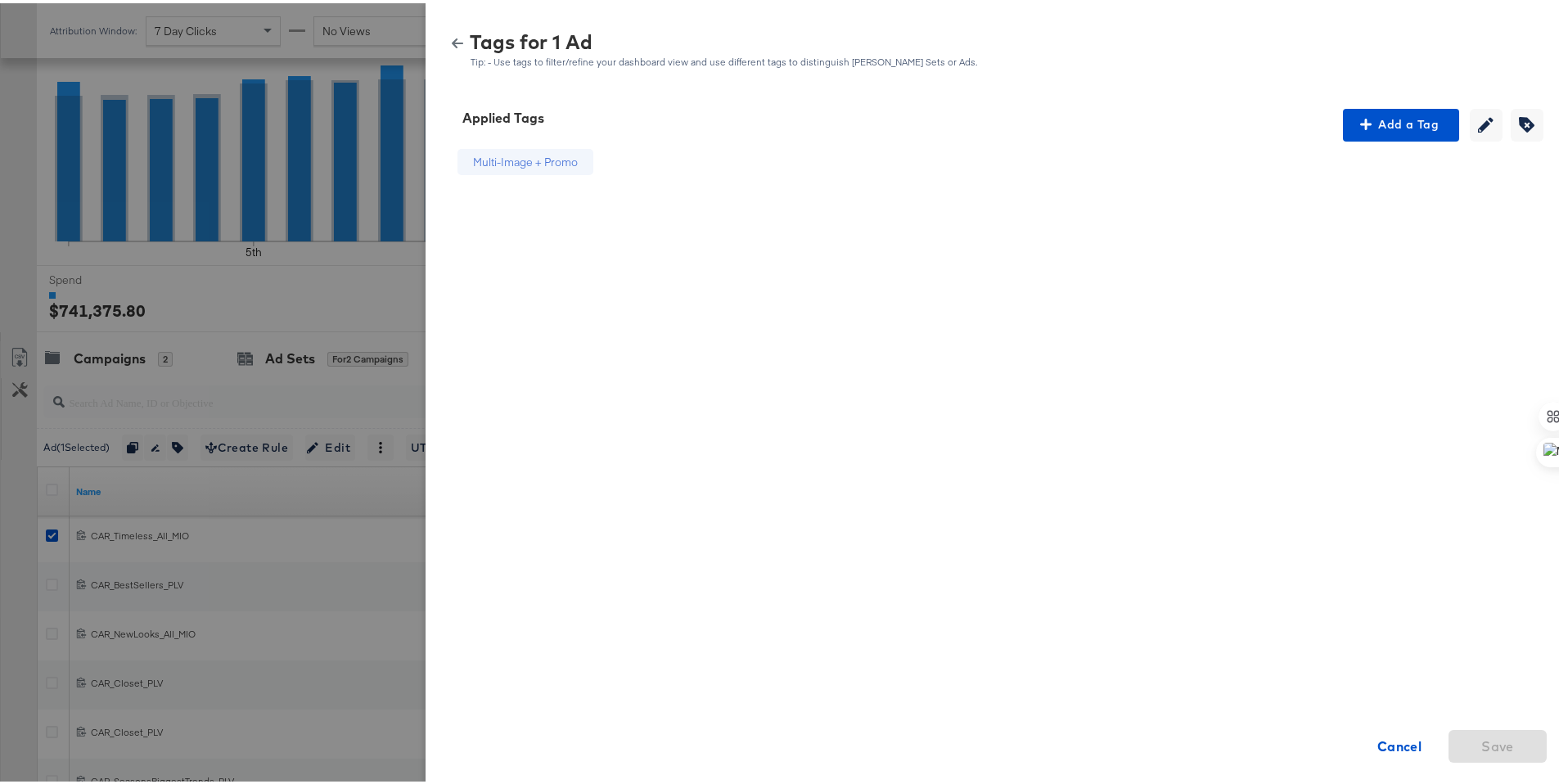
click at [452, 36] on icon "button" at bounding box center [458, 41] width 12 height 10
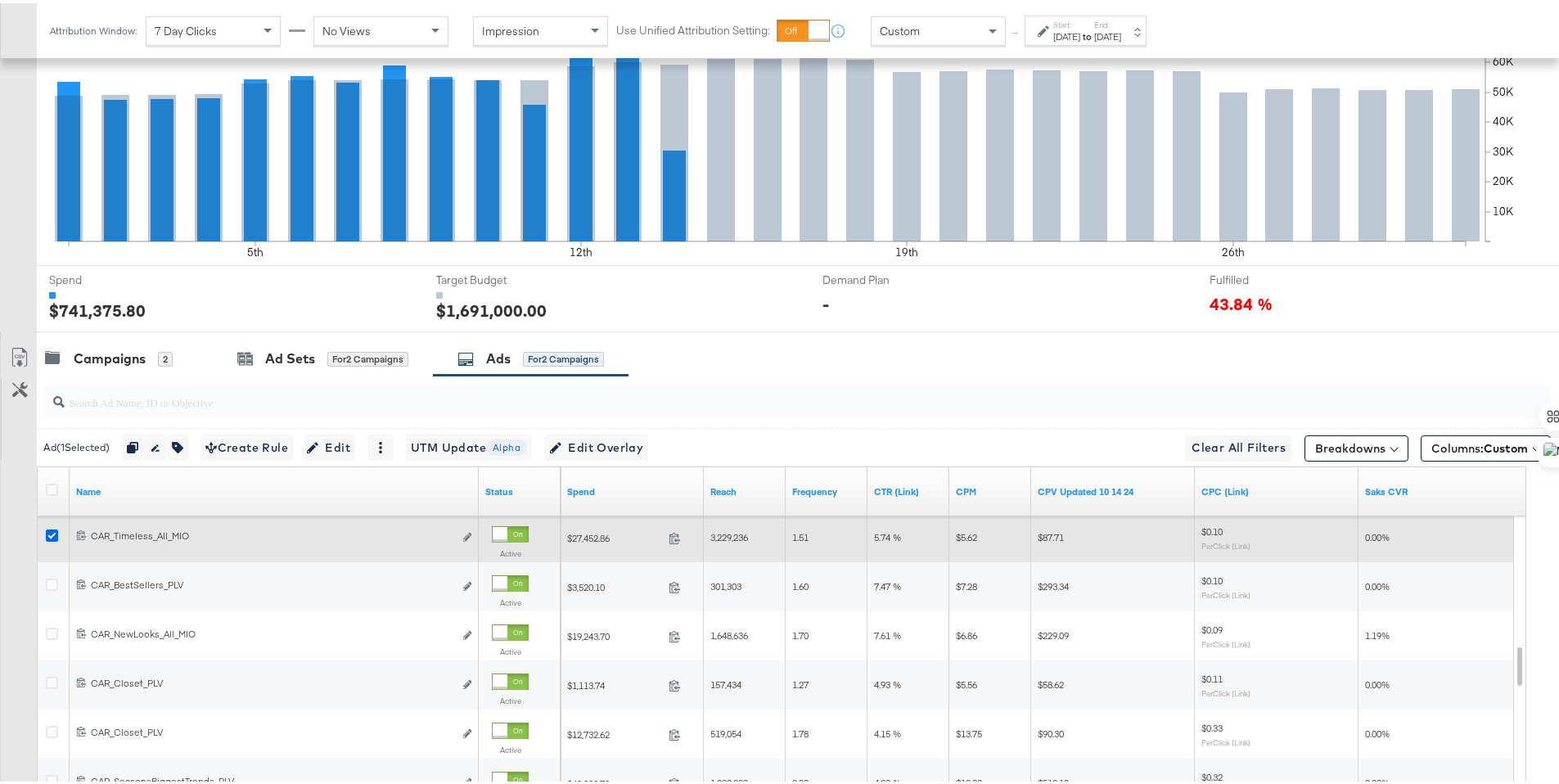
click at [49, 533] on icon at bounding box center [51, 532] width 12 height 12
click at [0, 0] on input "checkbox" at bounding box center [0, 0] width 0 height 0
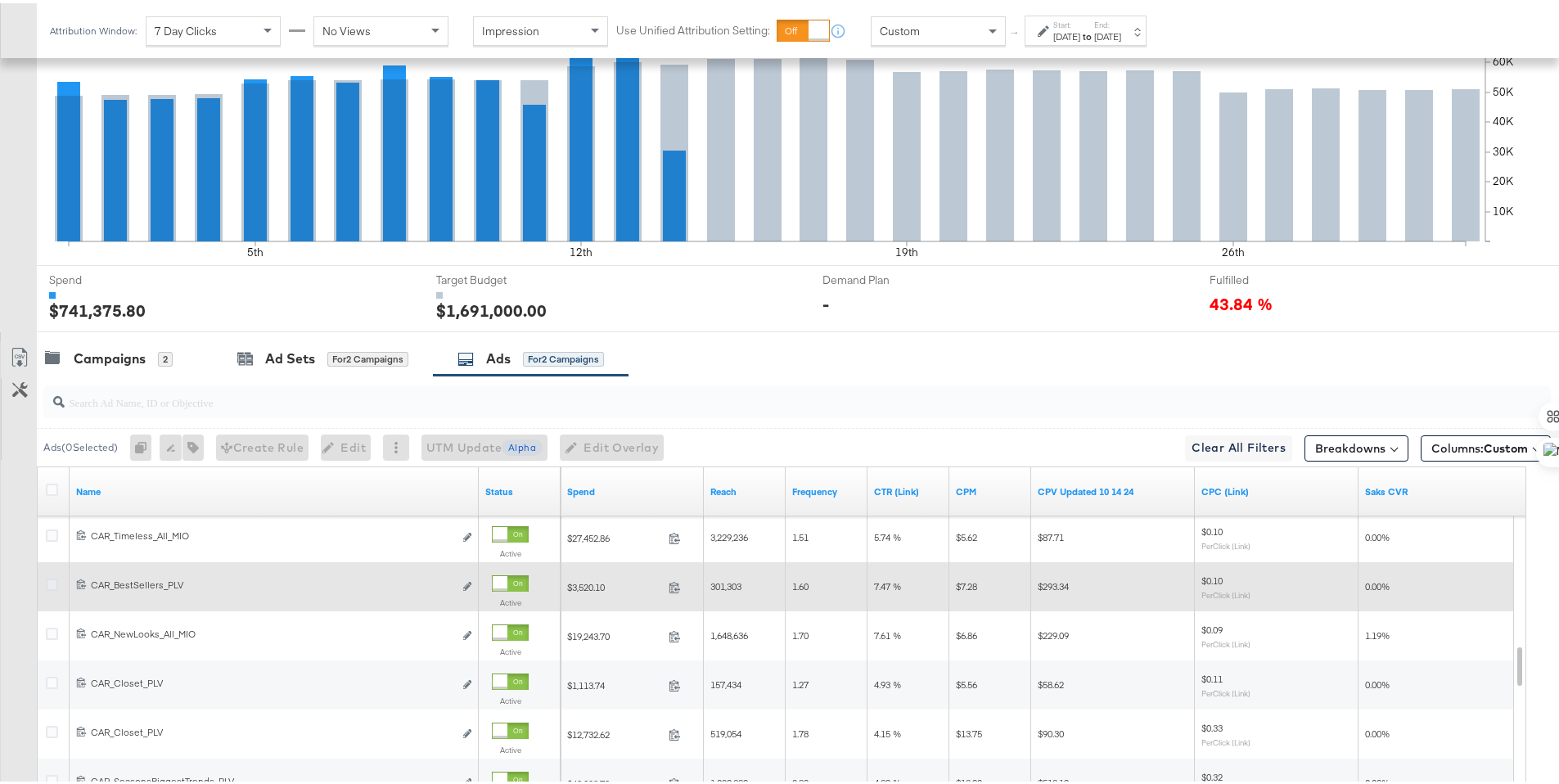
click at [53, 583] on icon at bounding box center [51, 581] width 12 height 12
click at [0, 0] on input "checkbox" at bounding box center [0, 0] width 0 height 0
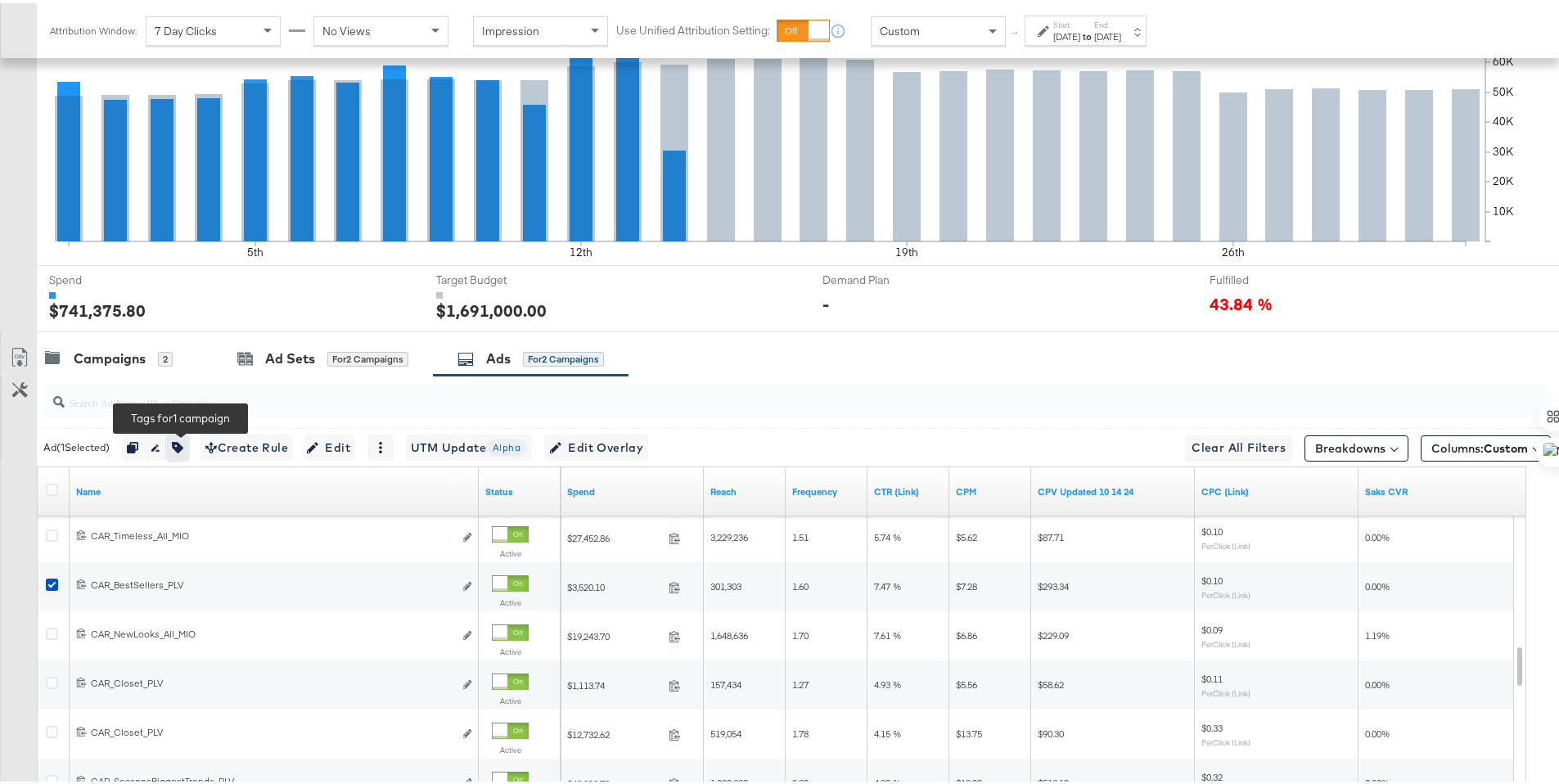
click at [183, 450] on icon "button" at bounding box center [178, 445] width 12 height 12
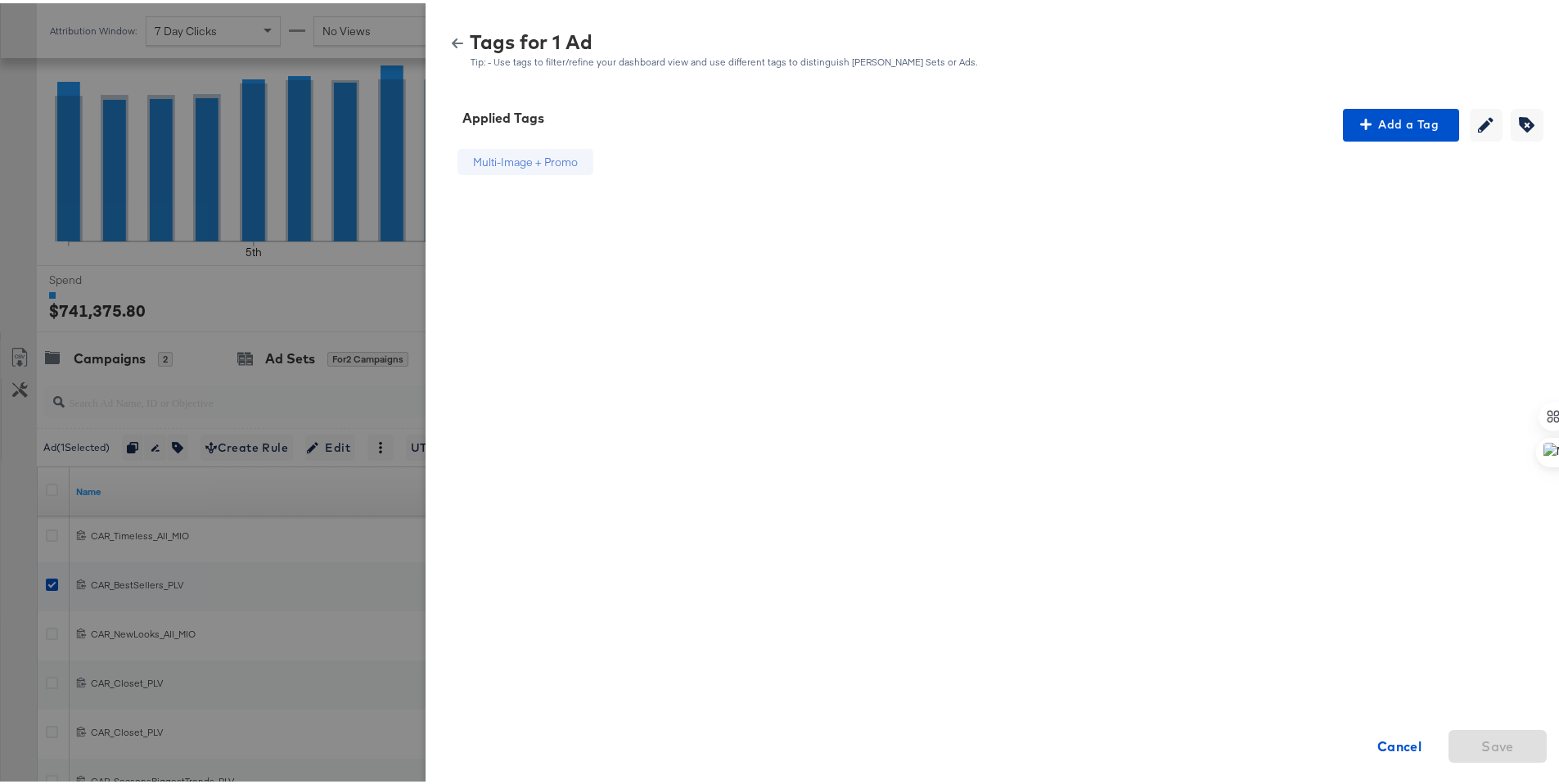
click at [452, 38] on icon "button" at bounding box center [458, 41] width 12 height 12
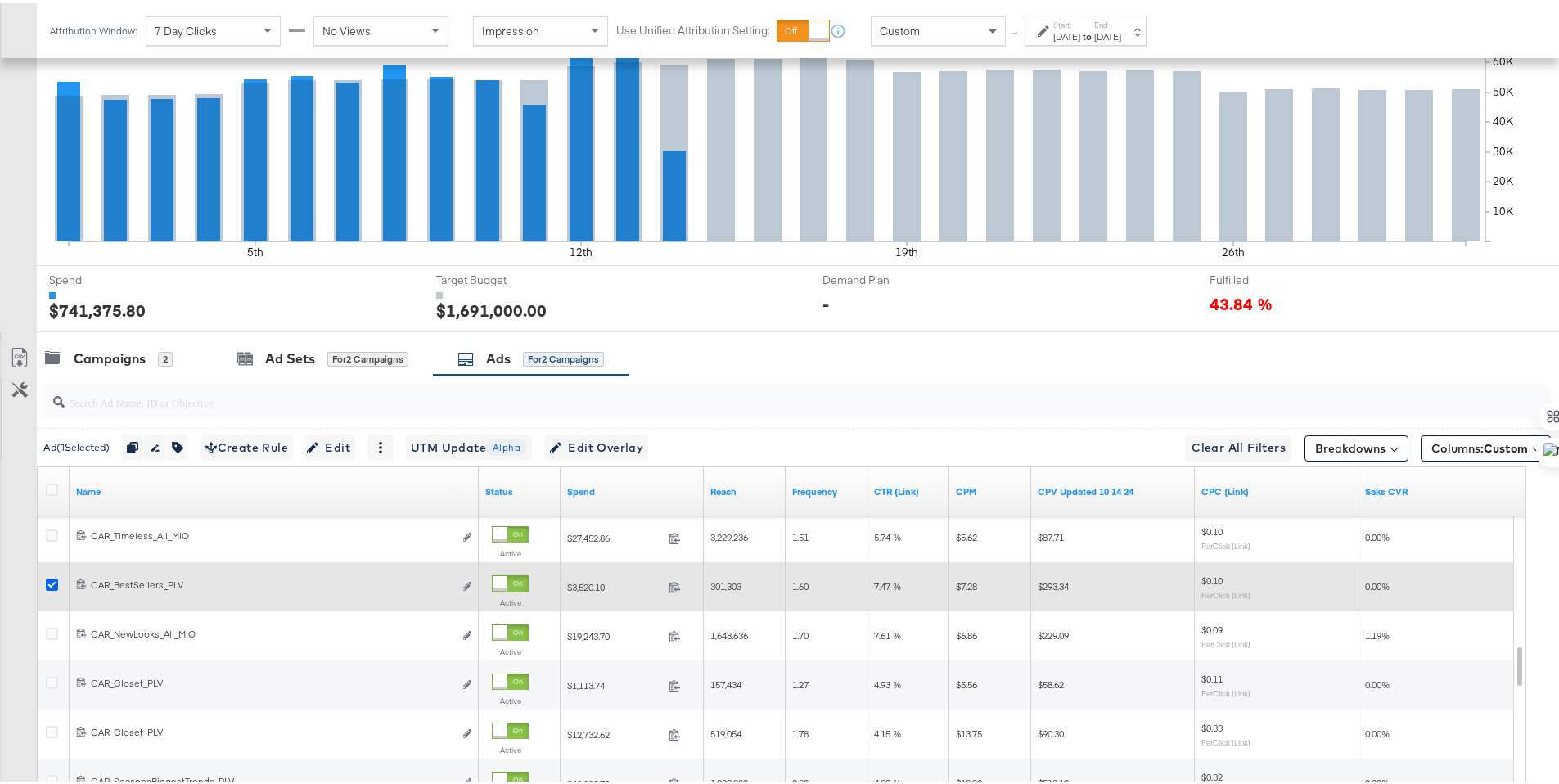
click at [51, 580] on icon at bounding box center [51, 581] width 12 height 12
click at [0, 0] on input "checkbox" at bounding box center [0, 0] width 0 height 0
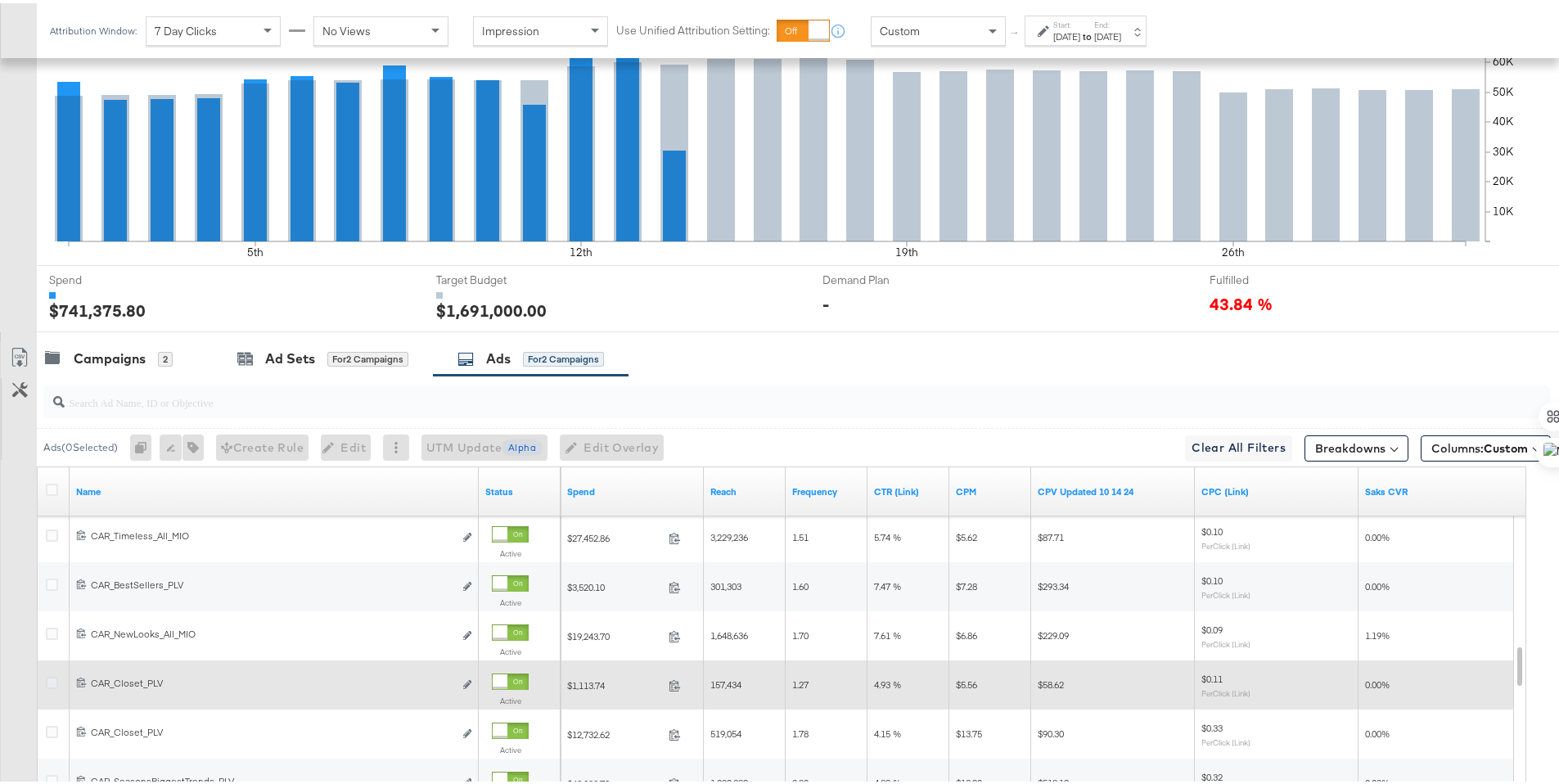
click at [51, 681] on icon at bounding box center [51, 680] width 12 height 12
click at [0, 0] on input "checkbox" at bounding box center [0, 0] width 0 height 0
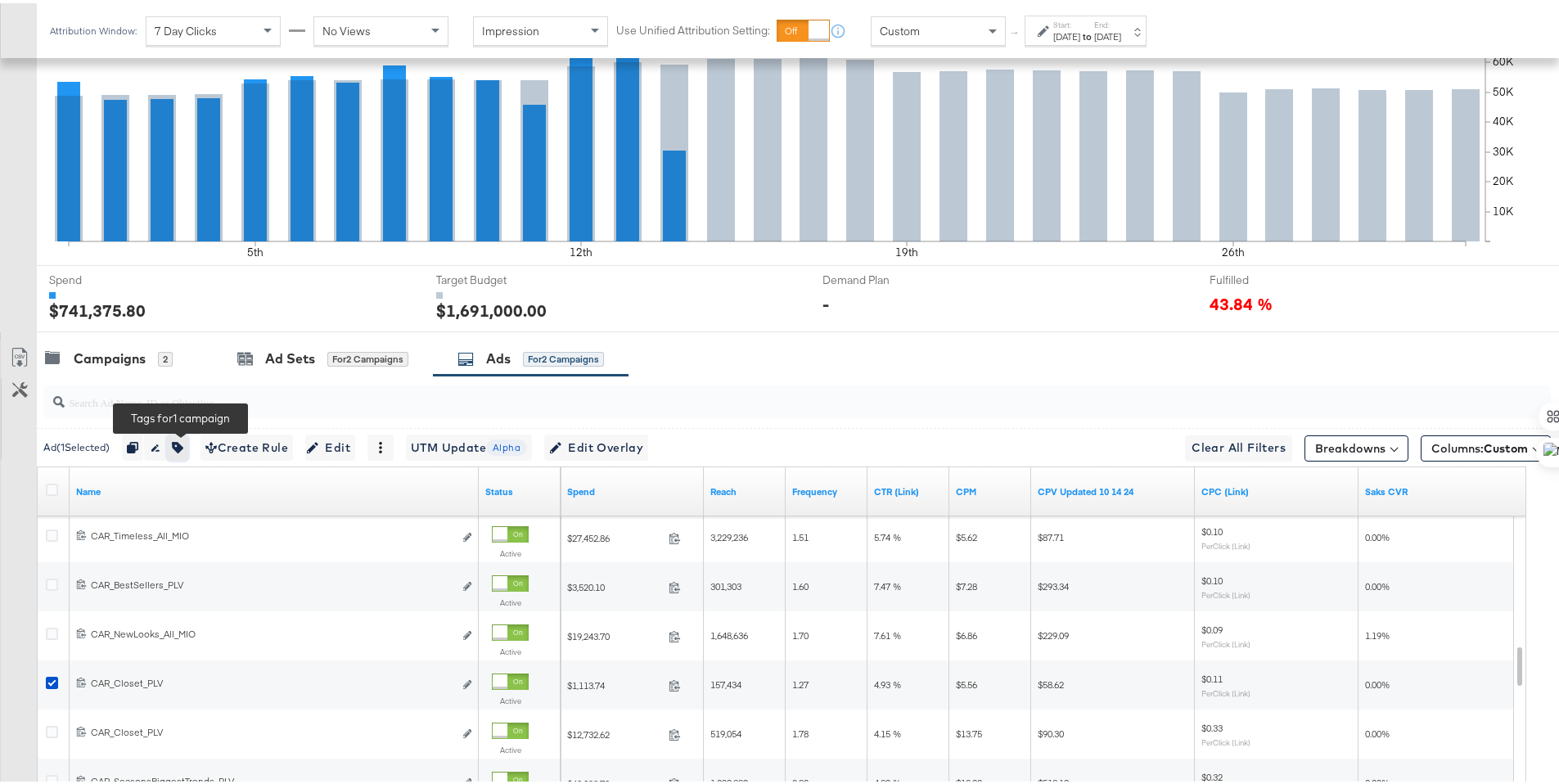
click at [181, 444] on icon "button" at bounding box center [178, 445] width 12 height 12
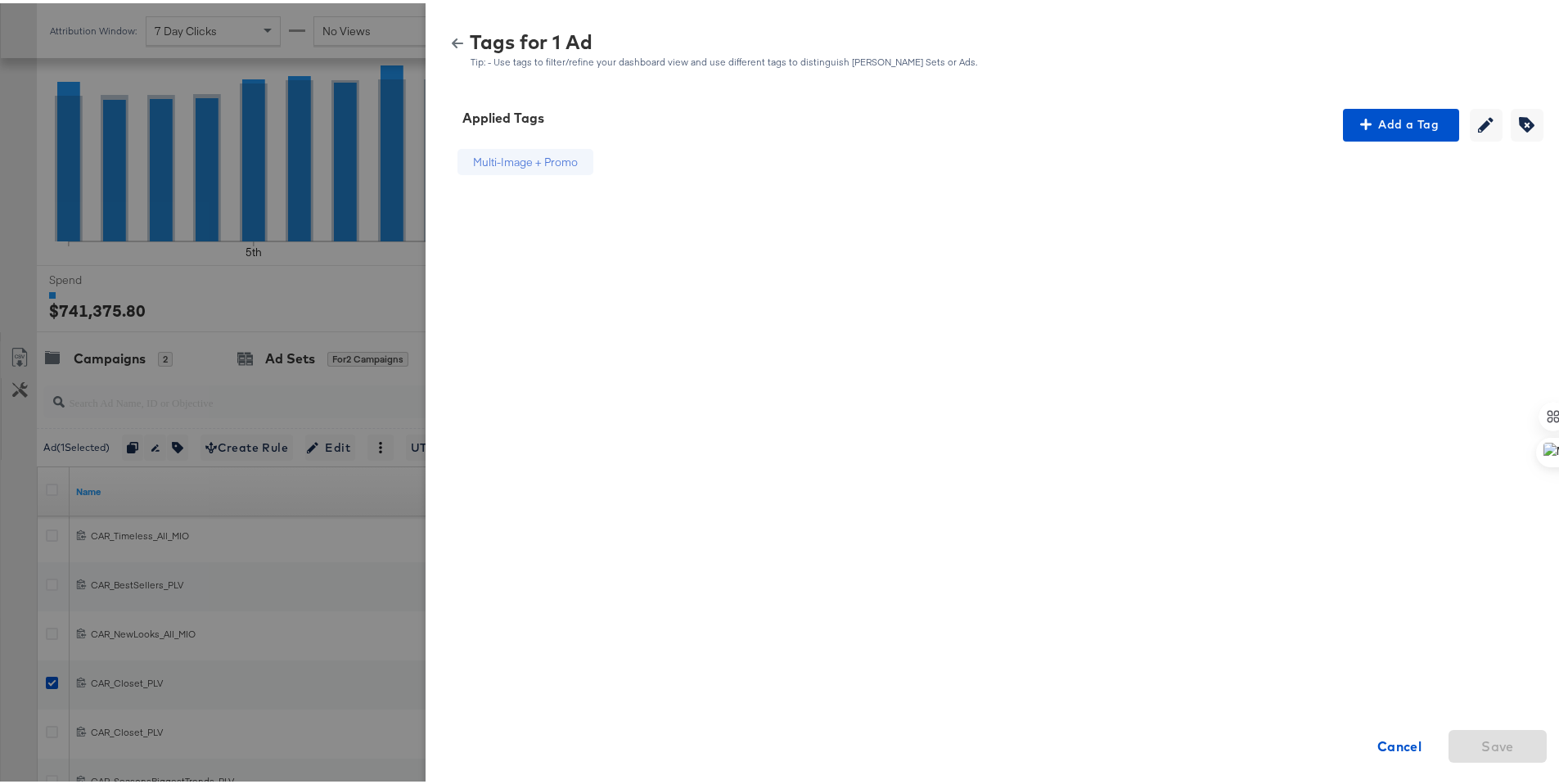
click at [452, 36] on icon "button" at bounding box center [458, 41] width 12 height 12
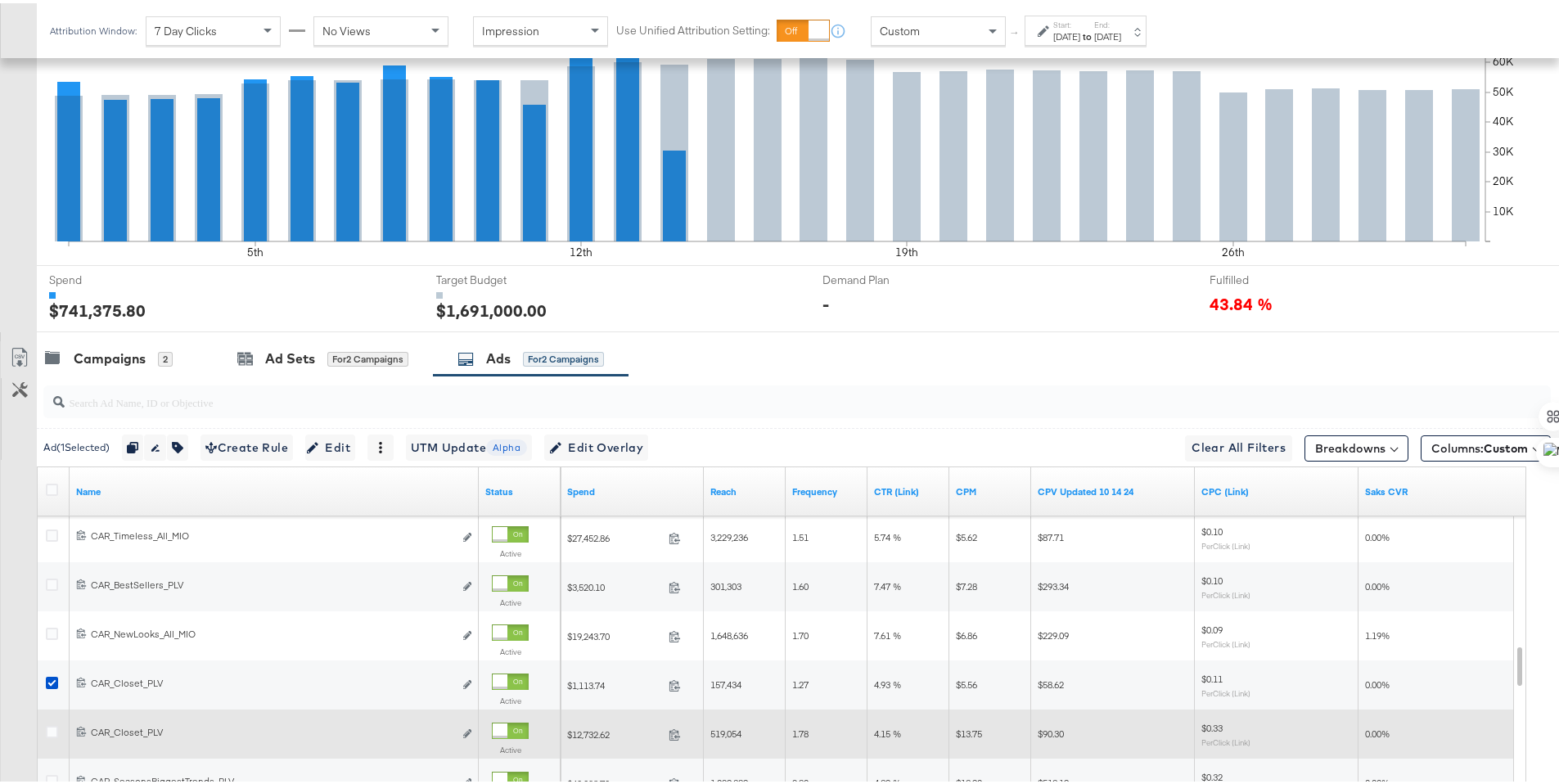
drag, startPoint x: 51, startPoint y: 682, endPoint x: 47, endPoint y: 721, distance: 39.2
click at [51, 683] on icon at bounding box center [51, 680] width 12 height 12
click at [0, 0] on input "checkbox" at bounding box center [0, 0] width 0 height 0
click at [47, 724] on icon at bounding box center [51, 729] width 12 height 12
click at [0, 0] on input "checkbox" at bounding box center [0, 0] width 0 height 0
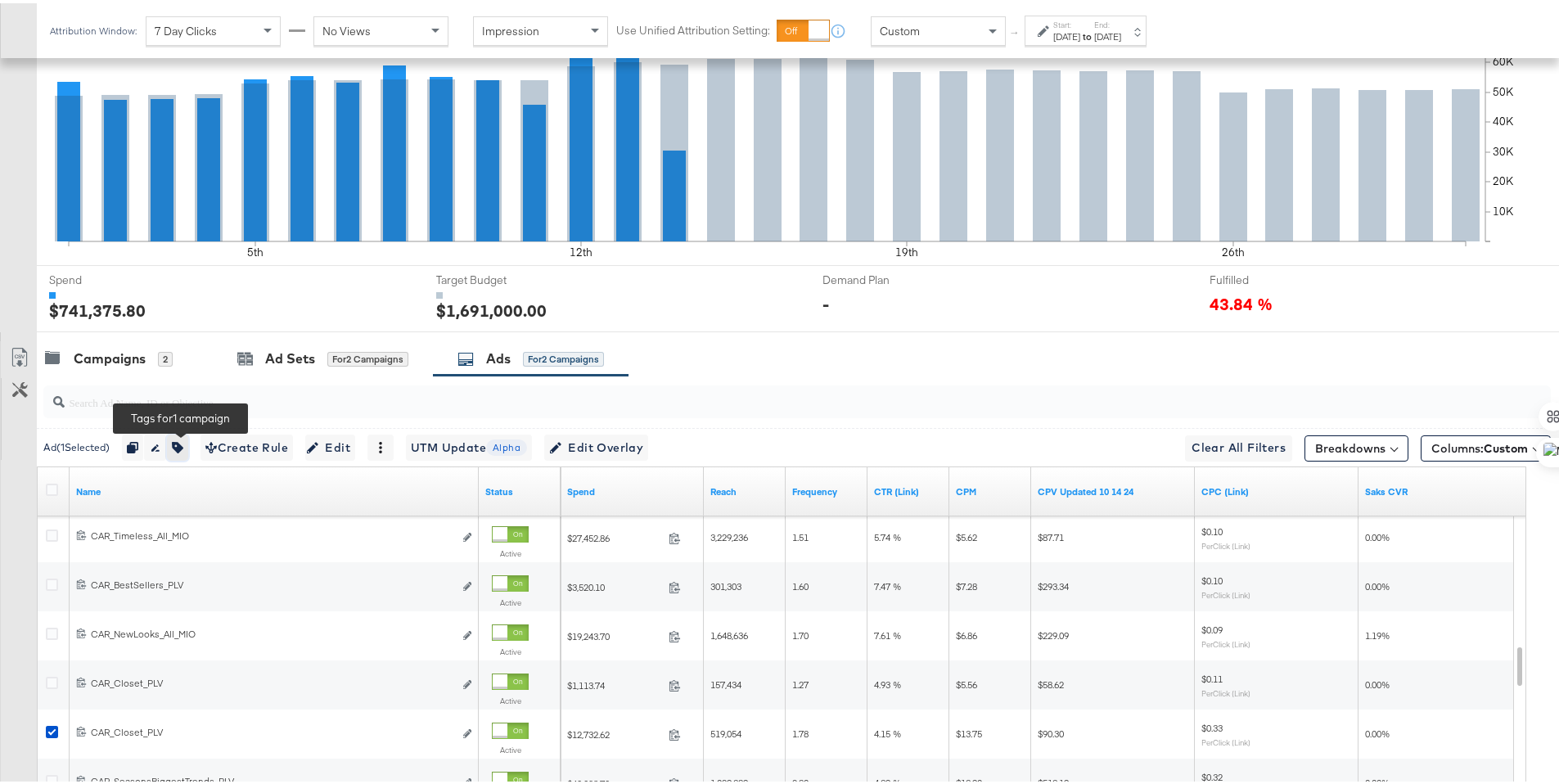
click at [178, 437] on button "button" at bounding box center [178, 445] width 22 height 26
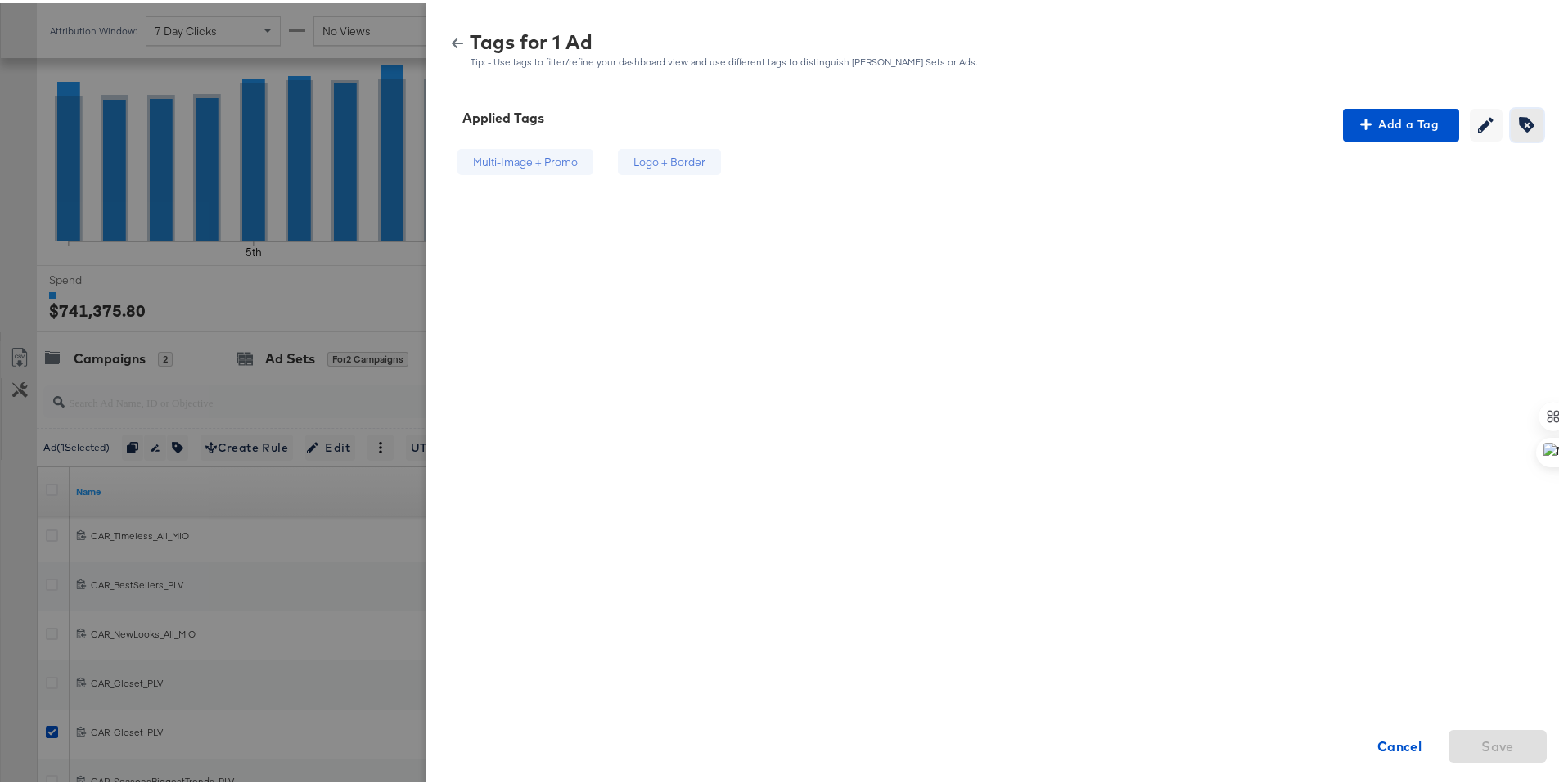
click at [1511, 127] on button "Creating or editing tags will be disabled while you are deleting tags" at bounding box center [1528, 123] width 33 height 33
click at [697, 159] on div "Logo + Border" at bounding box center [692, 159] width 72 height 16
click at [1485, 736] on span "Save" at bounding box center [1498, 743] width 33 height 23
click at [452, 43] on icon "button" at bounding box center [458, 41] width 12 height 12
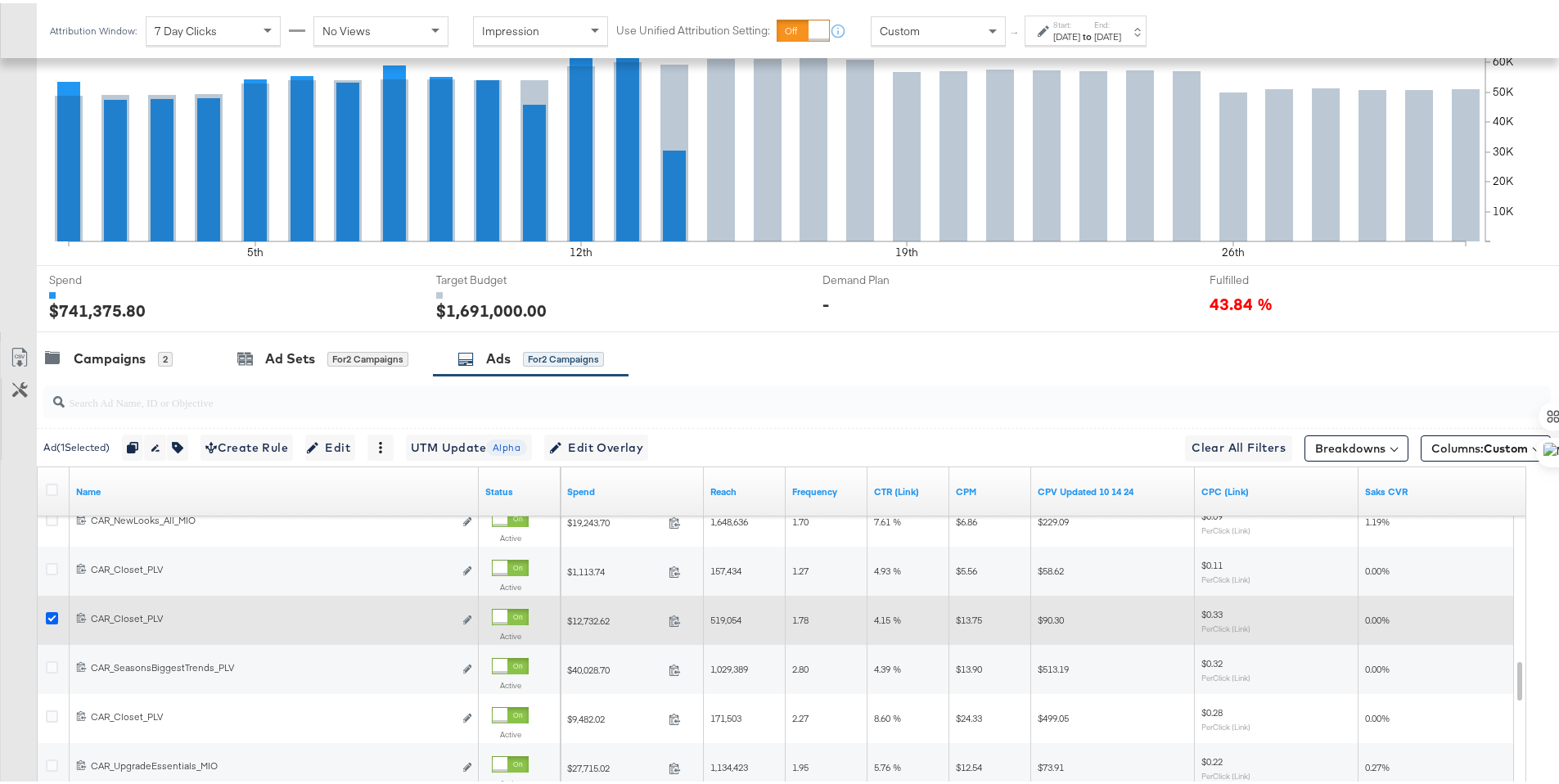
click at [51, 614] on icon at bounding box center [51, 614] width 12 height 12
click at [0, 0] on input "checkbox" at bounding box center [0, 0] width 0 height 0
click at [55, 663] on icon at bounding box center [51, 664] width 12 height 12
click at [0, 0] on input "checkbox" at bounding box center [0, 0] width 0 height 0
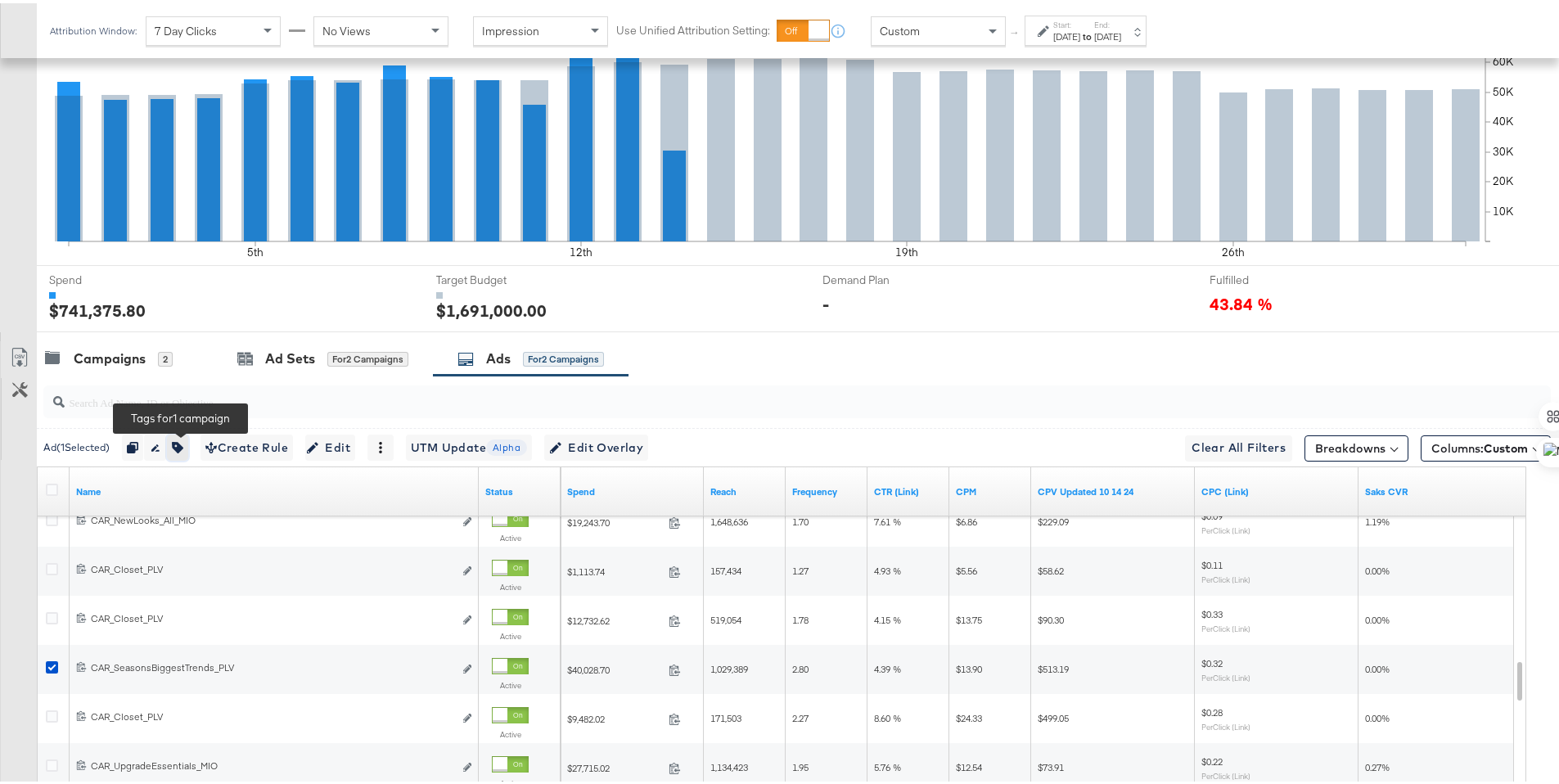
click at [184, 434] on button "button" at bounding box center [178, 445] width 22 height 26
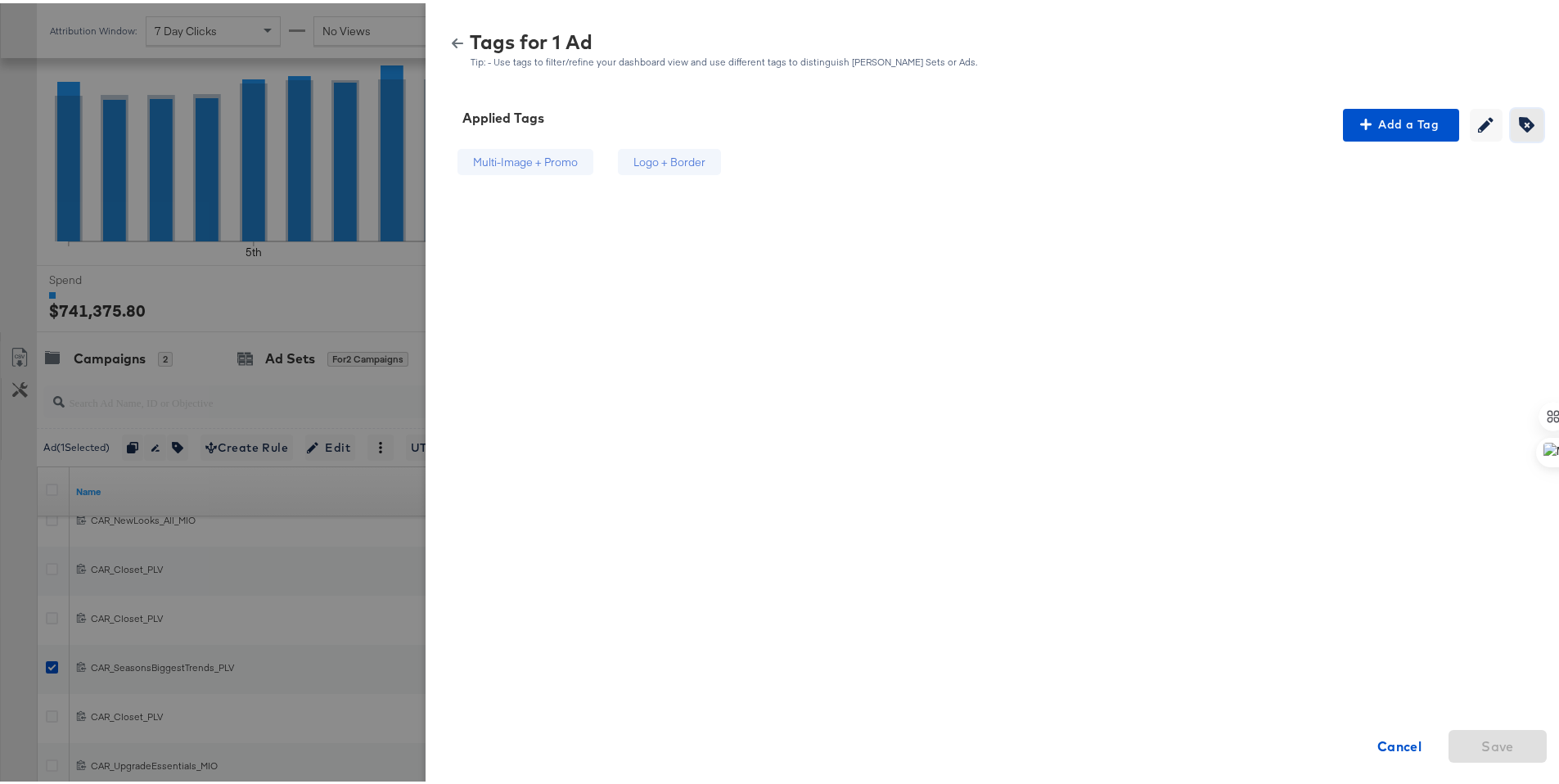
click at [1513, 129] on button "Creating or editing tags will be disabled while you are deleting tags" at bounding box center [1528, 123] width 33 height 33
click at [684, 167] on div "Logo + Border" at bounding box center [704, 159] width 126 height 27
click at [1508, 735] on span "Save" at bounding box center [1498, 743] width 85 height 23
click at [452, 45] on icon "button" at bounding box center [458, 41] width 12 height 12
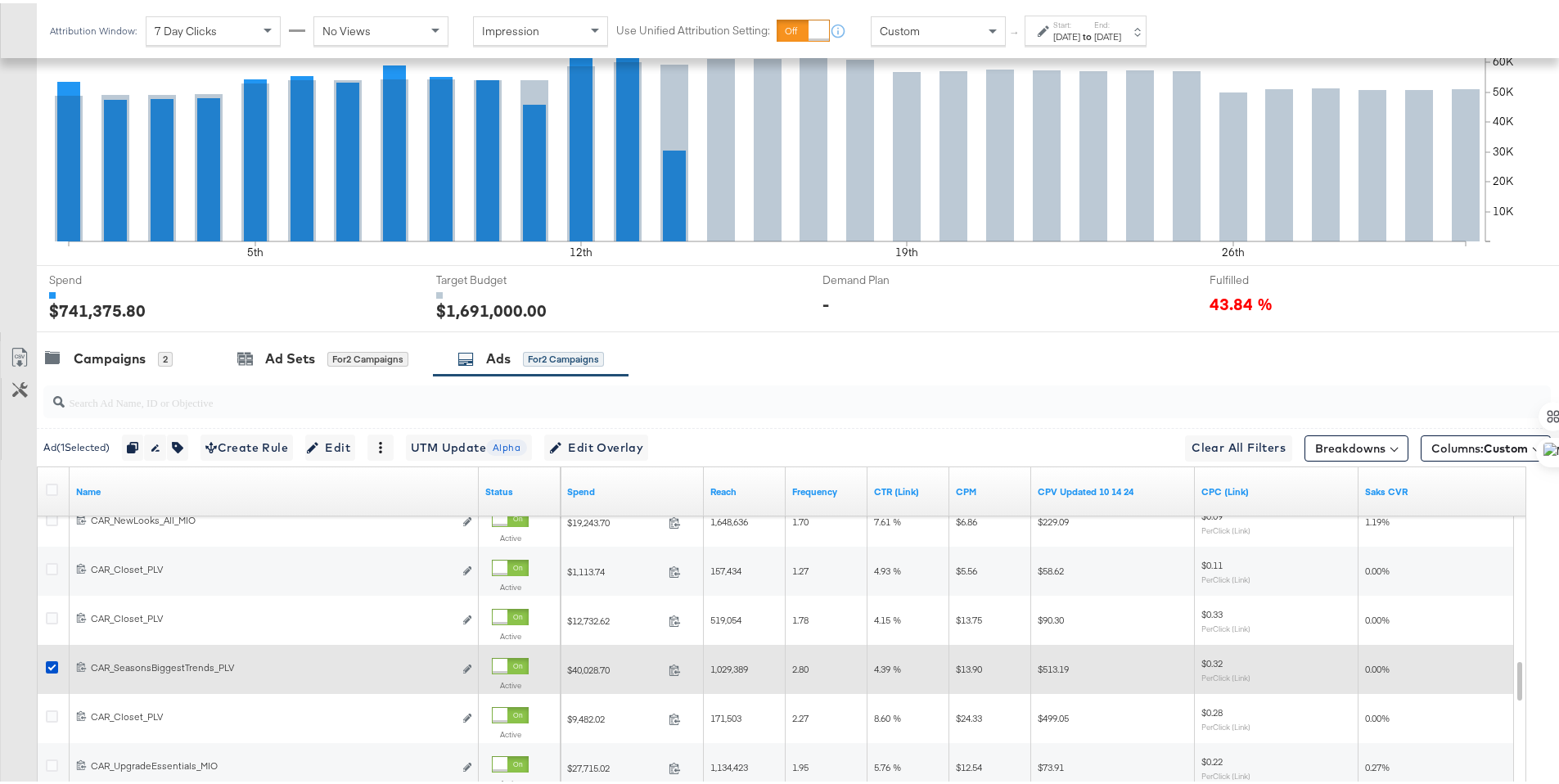
click at [44, 661] on div at bounding box center [54, 666] width 31 height 30
click at [55, 670] on icon at bounding box center [51, 664] width 12 height 12
click at [0, 0] on input "checkbox" at bounding box center [0, 0] width 0 height 0
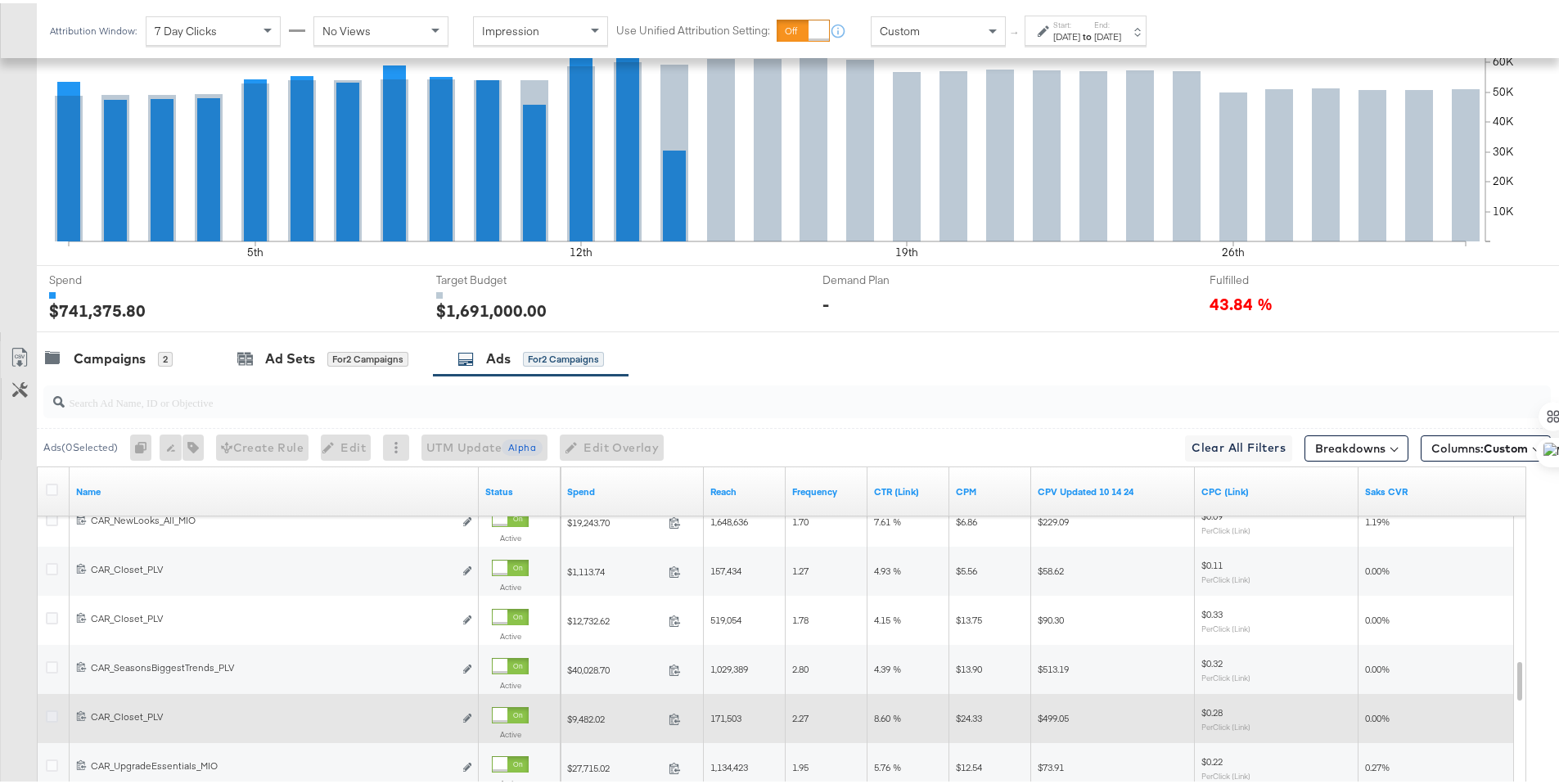
click at [51, 712] on icon at bounding box center [51, 713] width 12 height 12
click at [0, 0] on input "checkbox" at bounding box center [0, 0] width 0 height 0
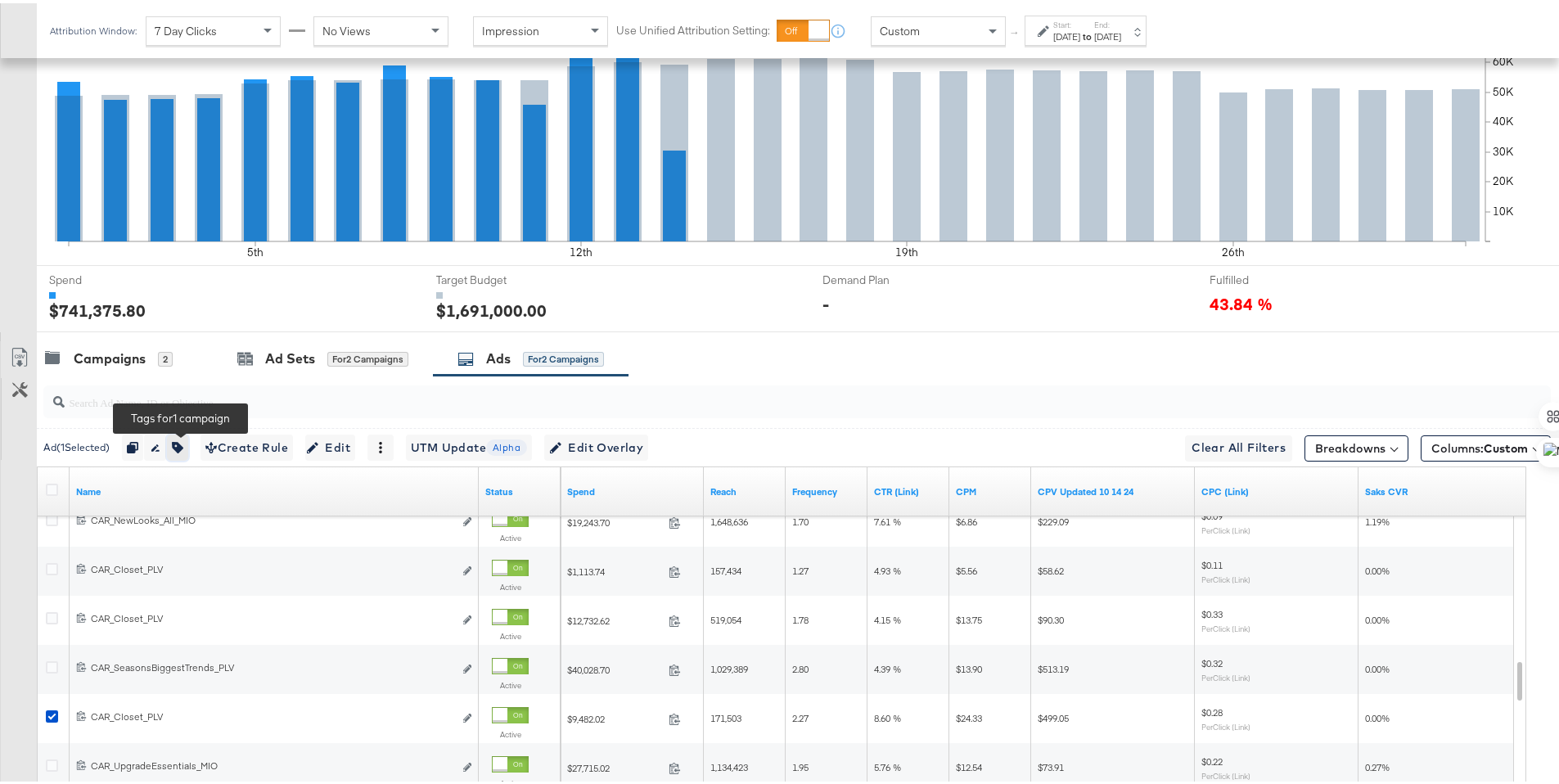
click at [183, 444] on icon "button" at bounding box center [178, 445] width 12 height 12
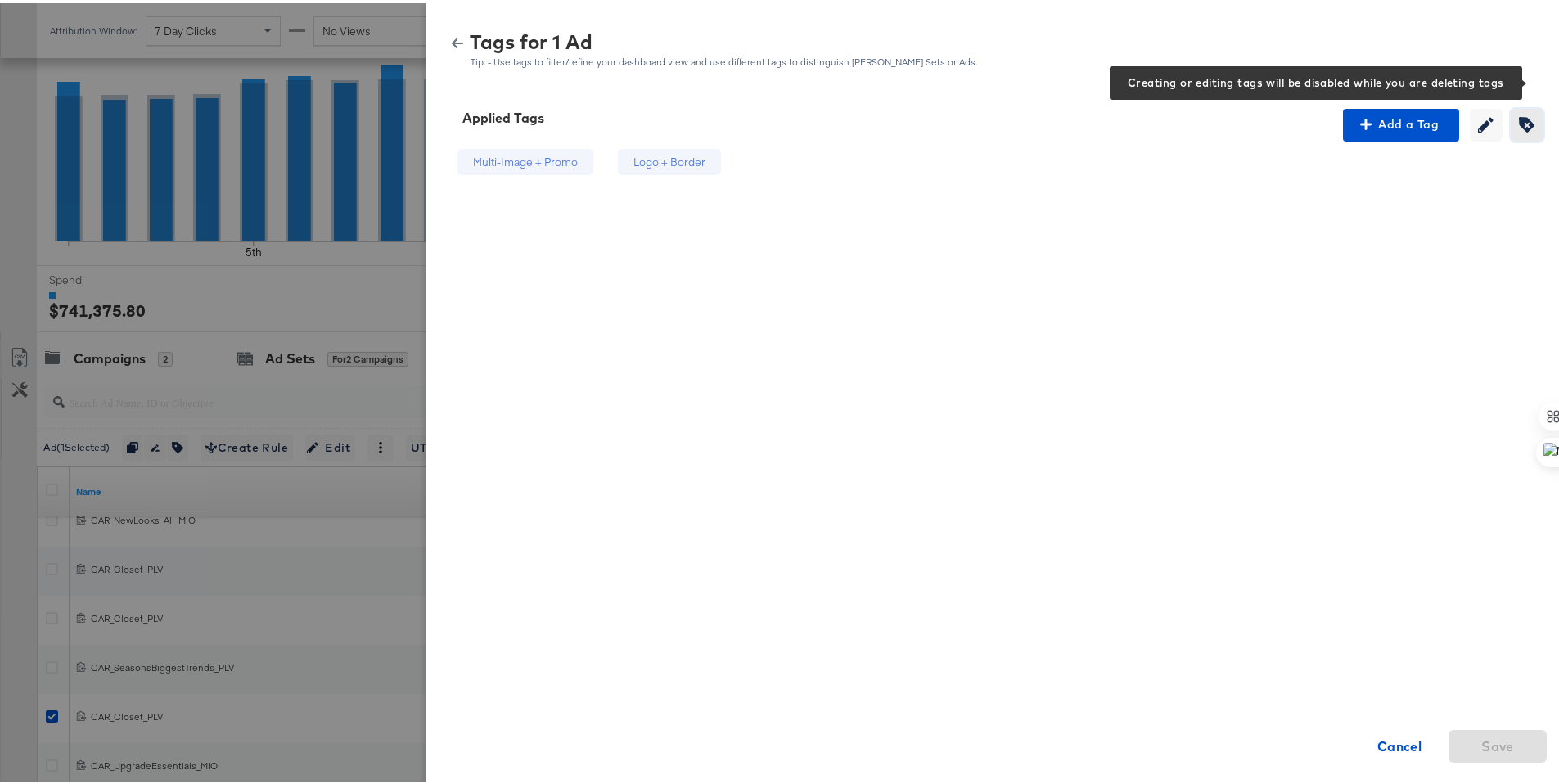
click at [1519, 120] on icon "button" at bounding box center [1527, 121] width 16 height 16
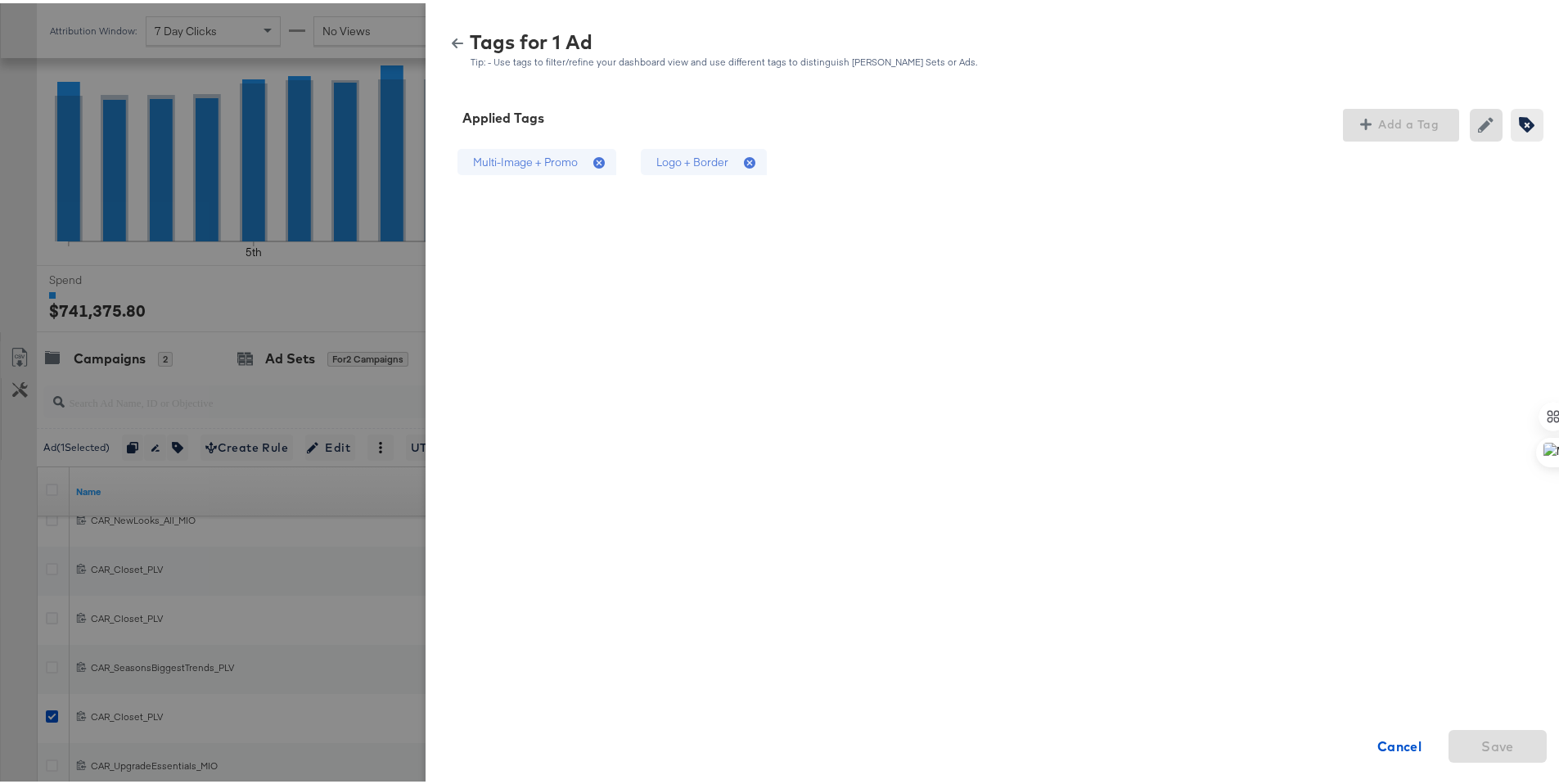
click at [744, 161] on icon at bounding box center [750, 160] width 12 height 12
click at [1505, 738] on span "Save" at bounding box center [1498, 743] width 85 height 23
click at [452, 41] on icon "button" at bounding box center [458, 41] width 12 height 12
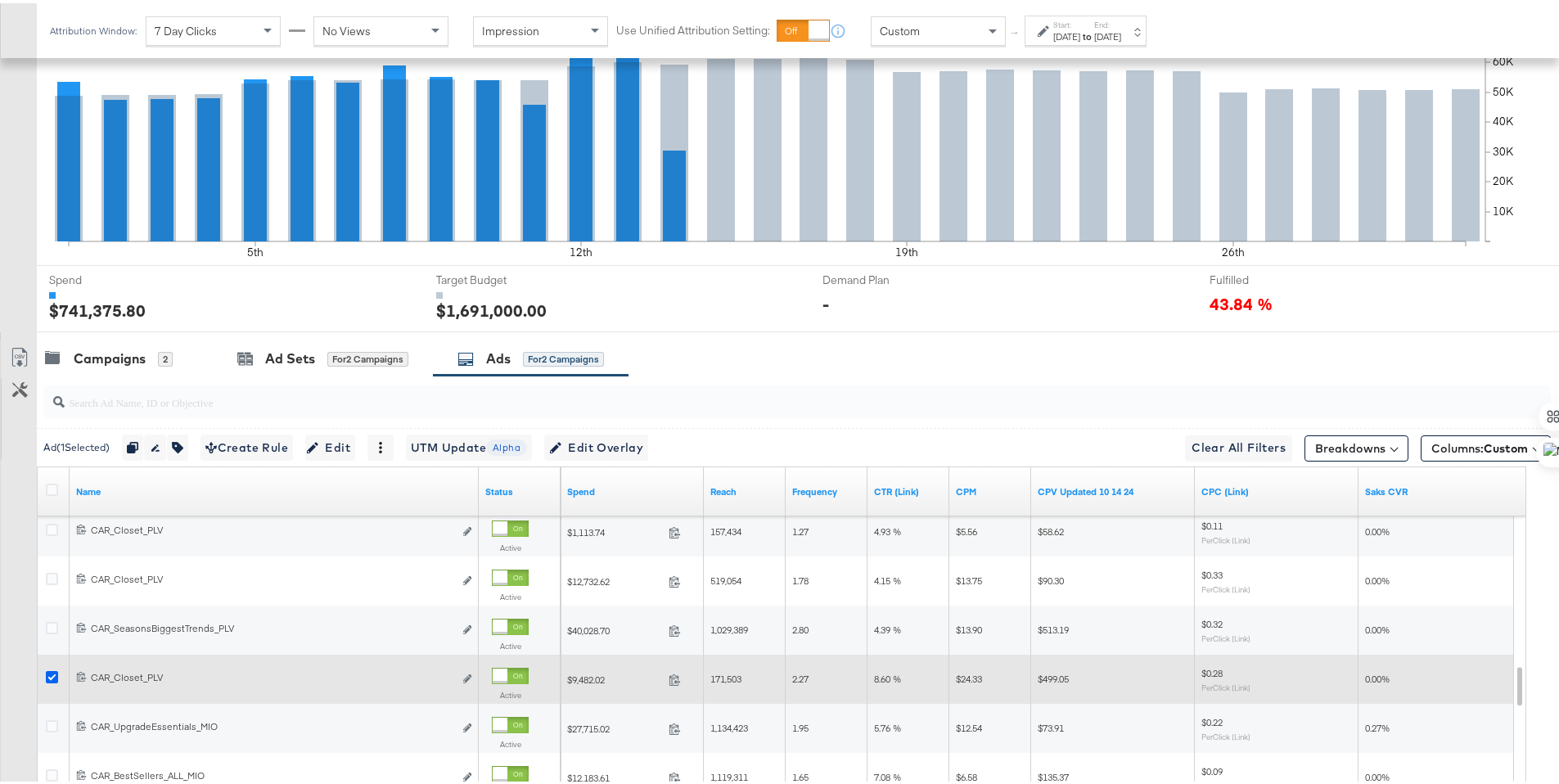
click at [57, 671] on icon at bounding box center [51, 674] width 12 height 12
click at [0, 0] on input "checkbox" at bounding box center [0, 0] width 0 height 0
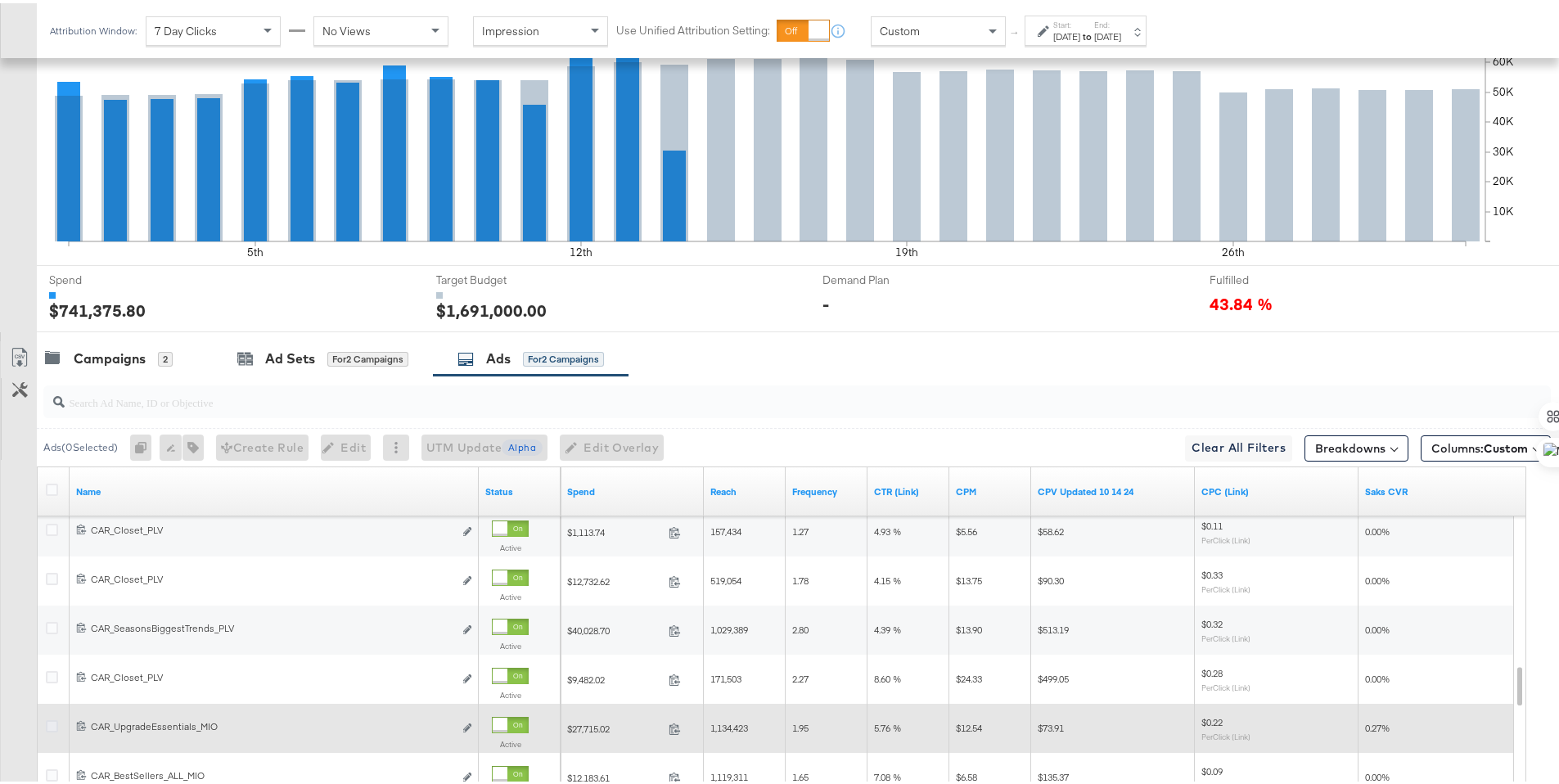
click at [53, 724] on icon at bounding box center [51, 723] width 12 height 12
click at [0, 0] on input "checkbox" at bounding box center [0, 0] width 0 height 0
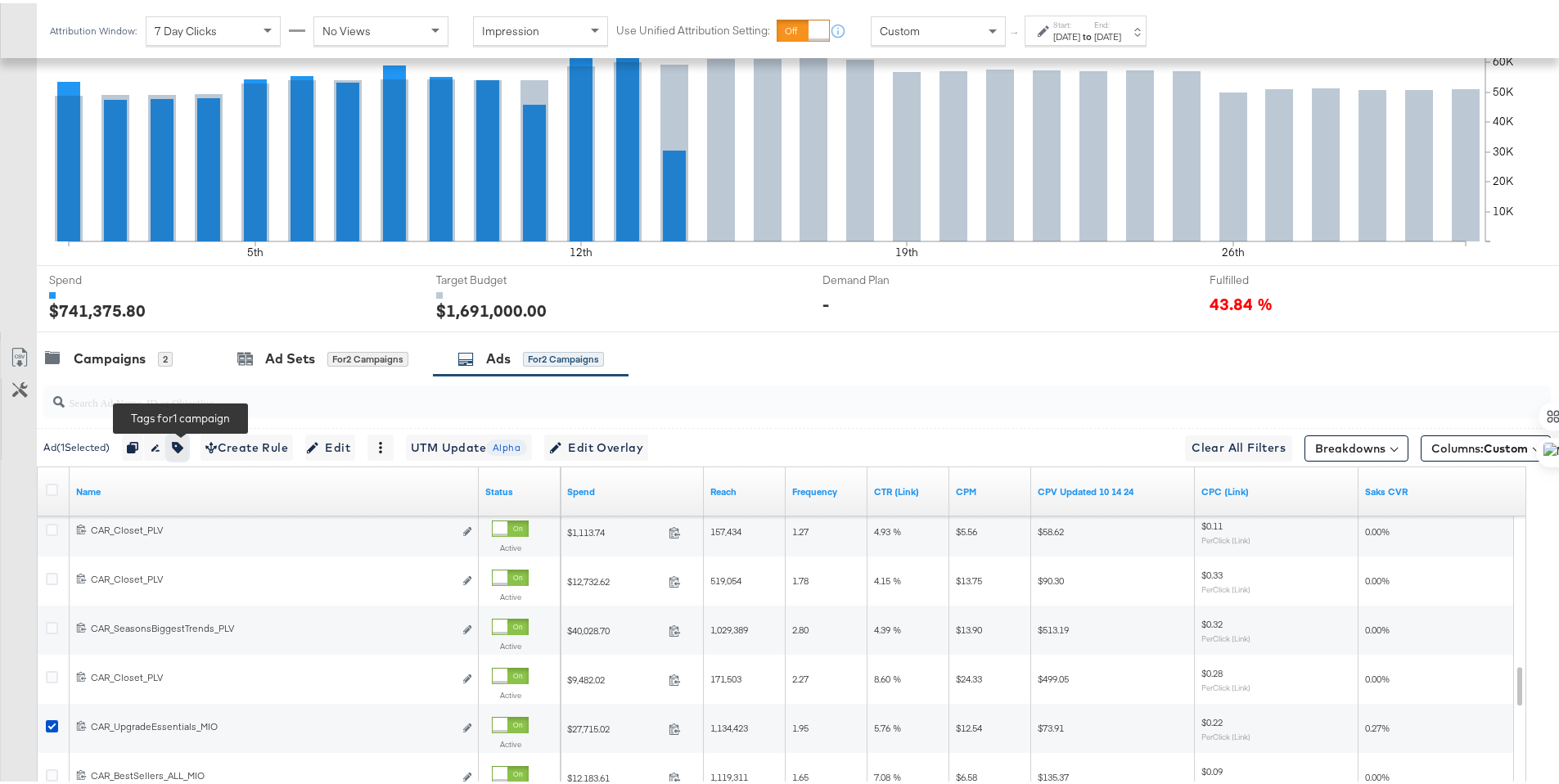
click at [182, 448] on icon "button" at bounding box center [178, 445] width 12 height 12
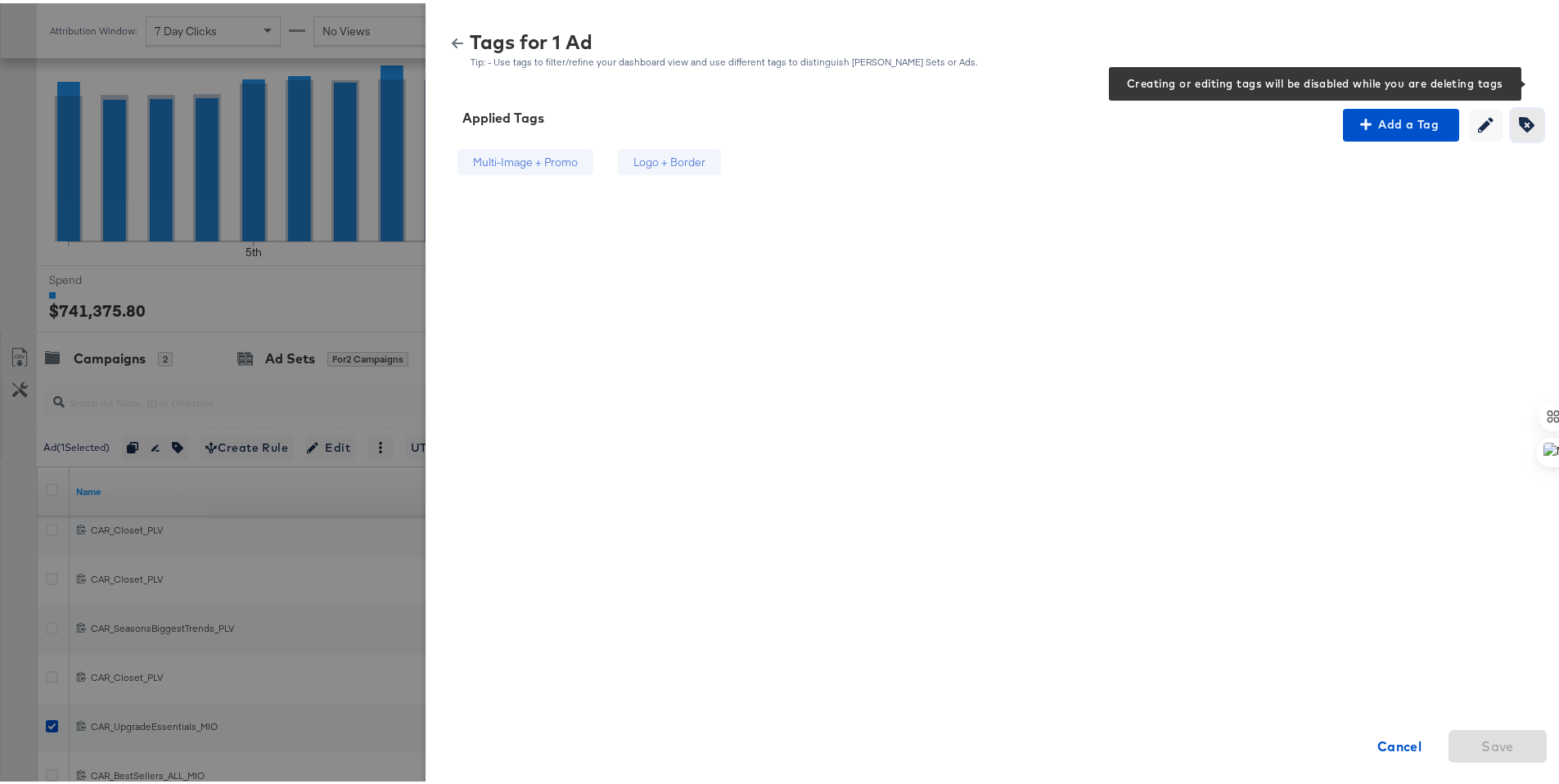
click at [1519, 121] on icon "button" at bounding box center [1527, 121] width 16 height 16
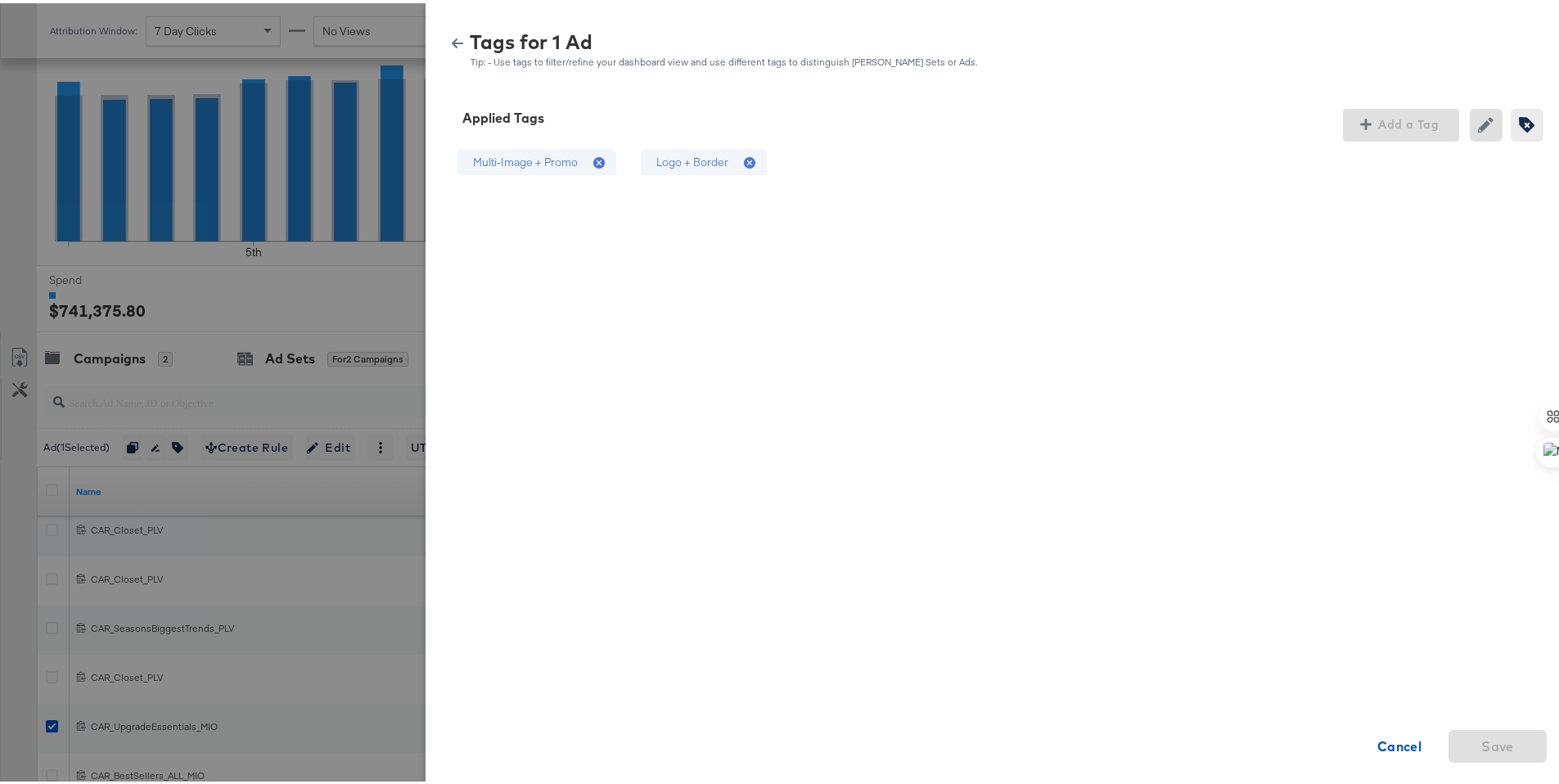
click at [746, 162] on icon at bounding box center [753, 161] width 17 height 17
click at [1523, 736] on span "Save" at bounding box center [1498, 743] width 85 height 23
click at [447, 30] on div "Tags for 1 Ad Tip: - Use tags to filter/refine your dashboard view and use diff…" at bounding box center [998, 47] width 1106 height 36
click at [452, 35] on icon "button" at bounding box center [458, 41] width 12 height 12
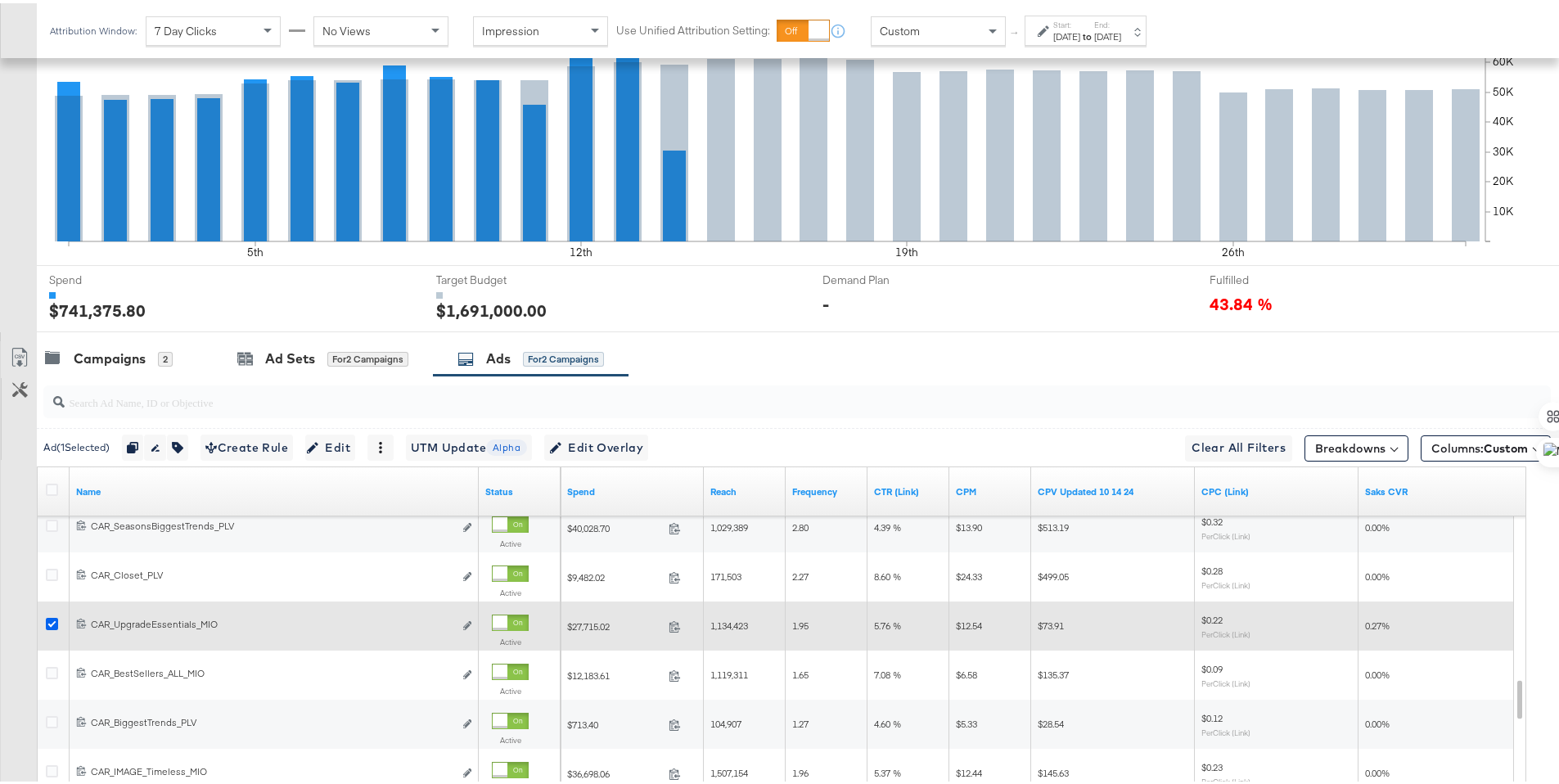
click at [50, 621] on icon at bounding box center [51, 620] width 12 height 12
click at [0, 0] on input "checkbox" at bounding box center [0, 0] width 0 height 0
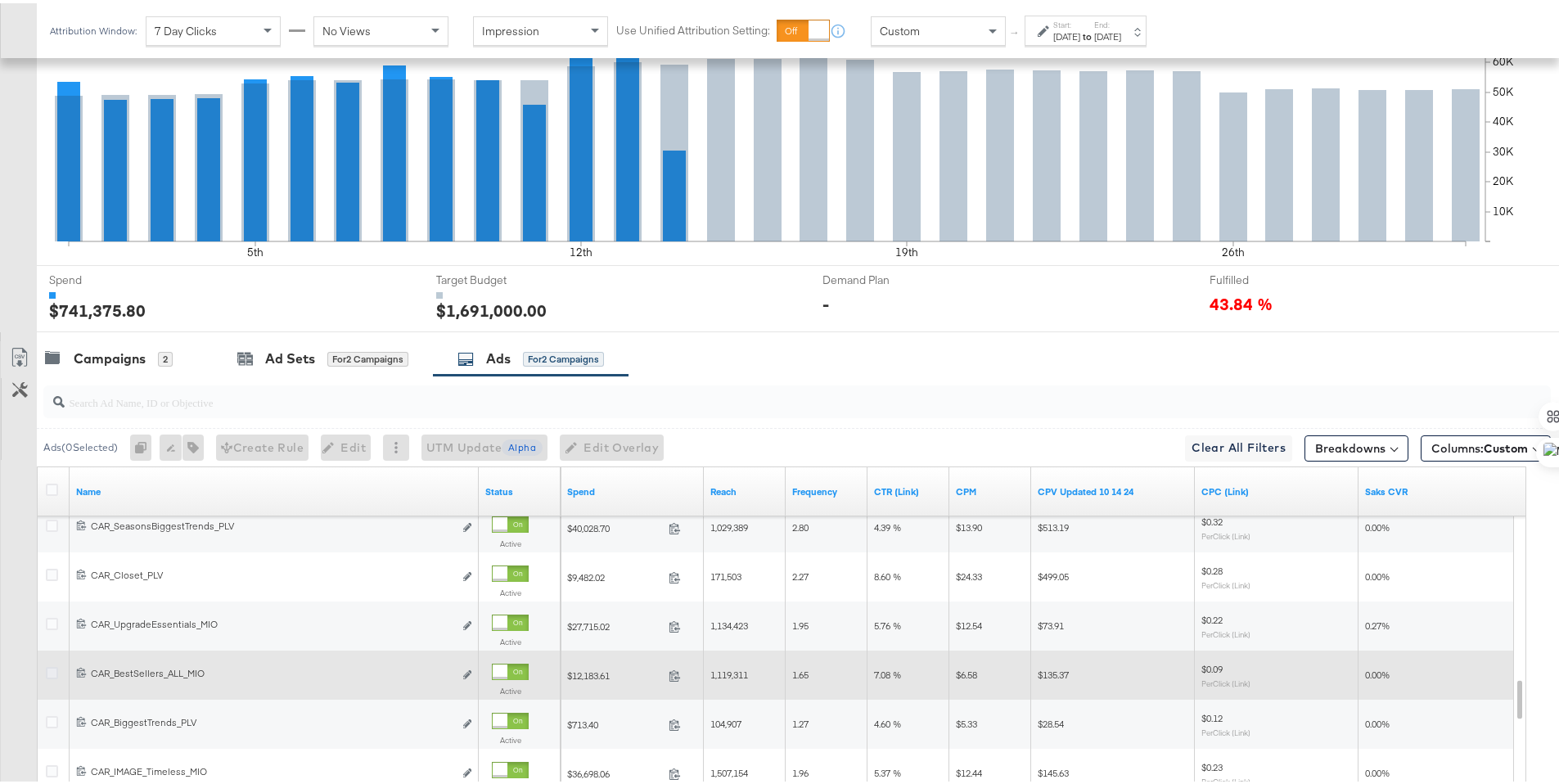
click at [51, 669] on icon at bounding box center [51, 670] width 12 height 12
click at [0, 0] on input "checkbox" at bounding box center [0, 0] width 0 height 0
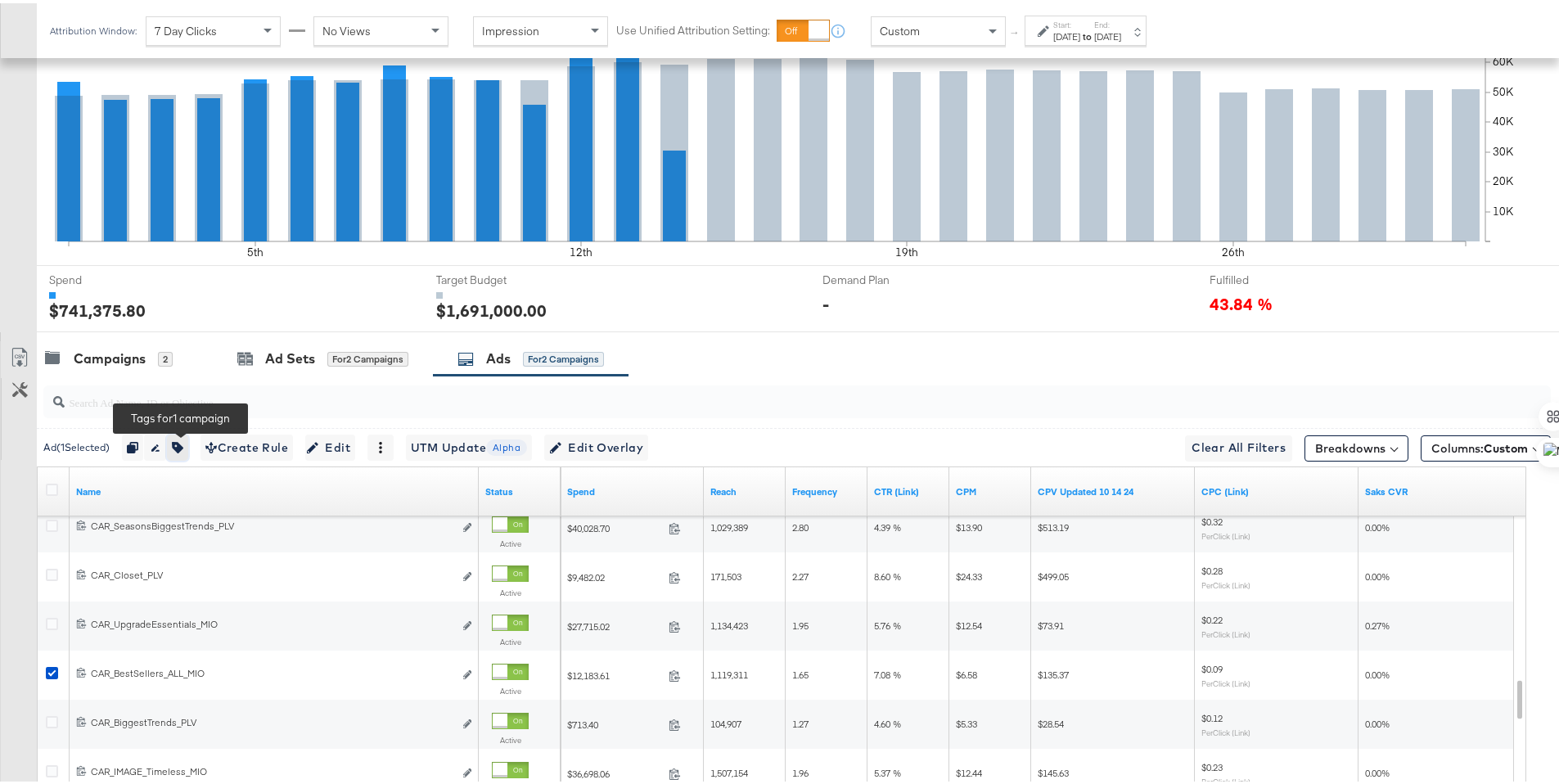
click at [188, 438] on button "button" at bounding box center [178, 445] width 22 height 26
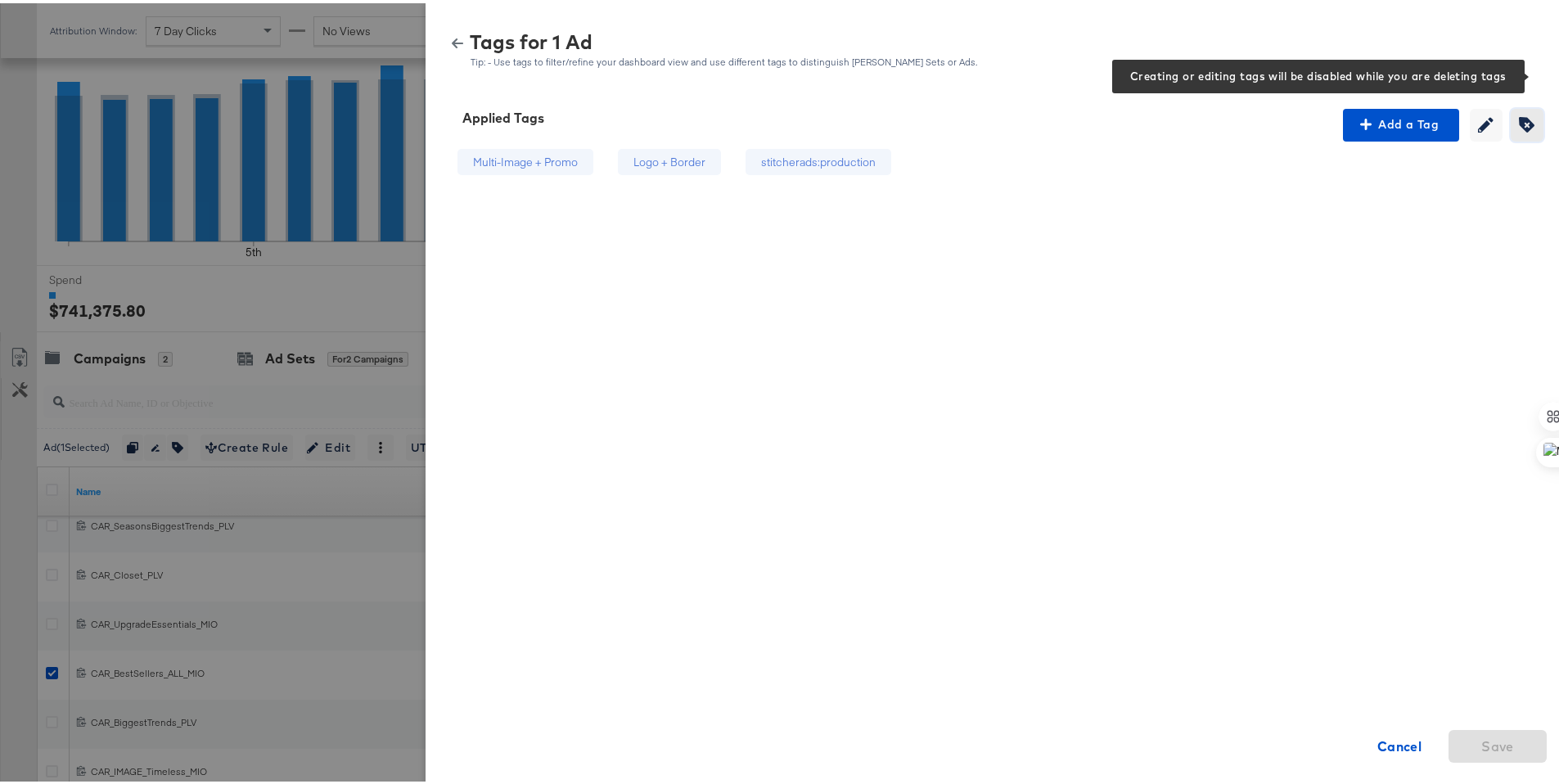
click at [1519, 114] on icon "button" at bounding box center [1527, 121] width 16 height 16
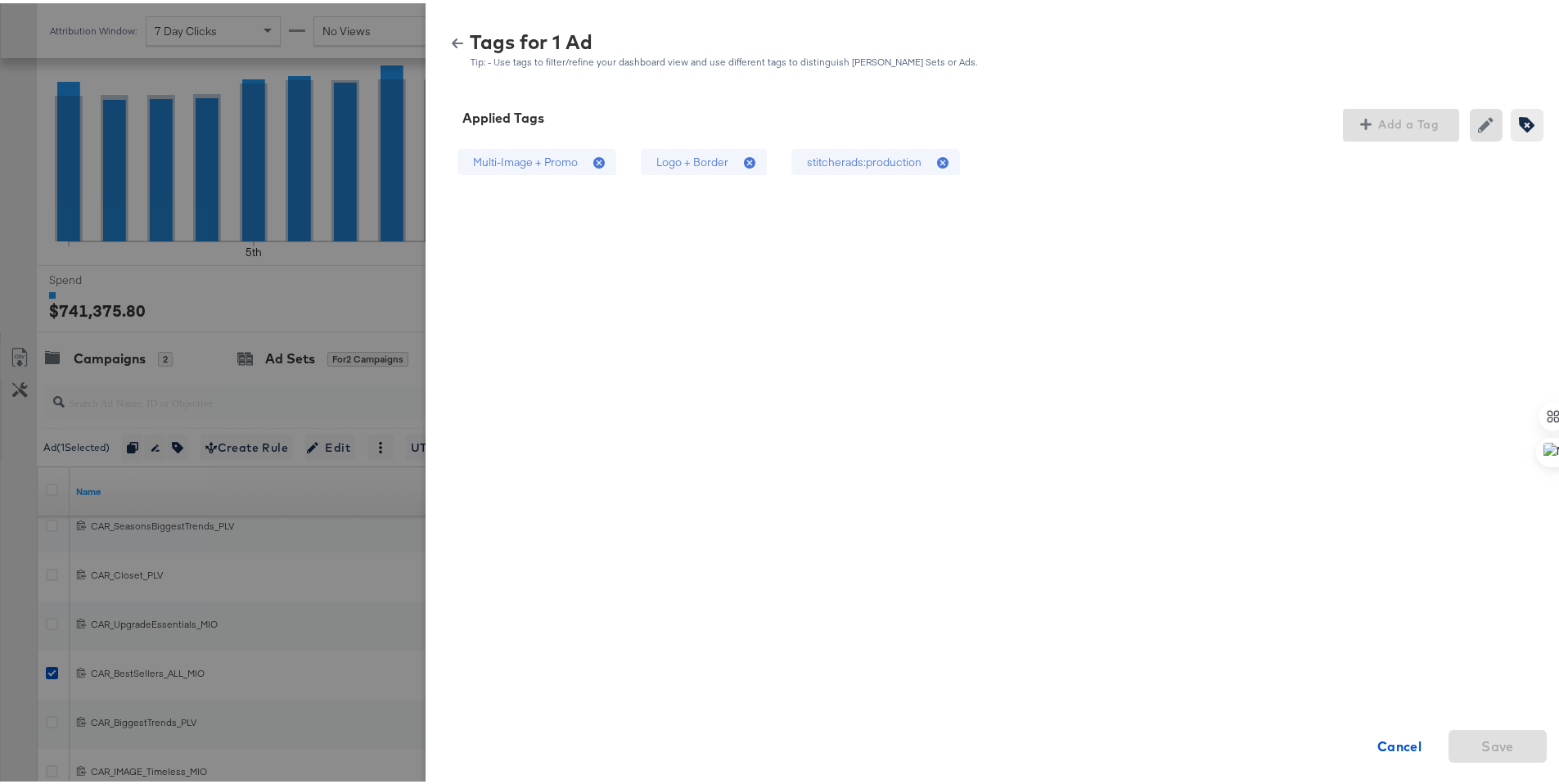
click at [722, 169] on div "Logo + Border" at bounding box center [704, 159] width 126 height 27
click at [837, 165] on div "stitcherads:production" at bounding box center [864, 159] width 114 height 16
click at [1498, 740] on span "Save" at bounding box center [1498, 743] width 33 height 23
click at [452, 38] on icon "button" at bounding box center [458, 41] width 12 height 12
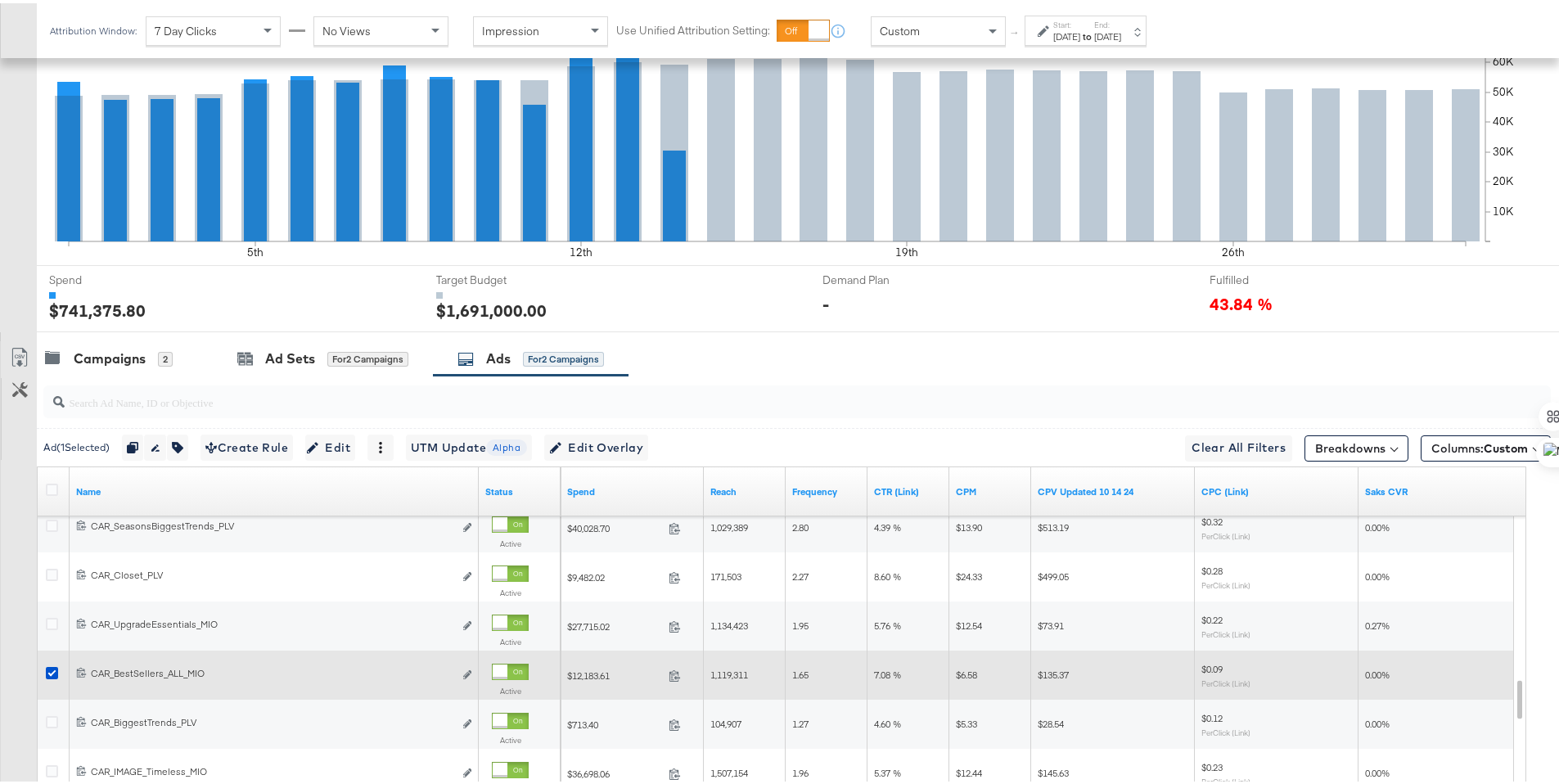
click at [58, 667] on div at bounding box center [54, 672] width 17 height 17
click at [52, 671] on icon at bounding box center [51, 670] width 12 height 12
click at [0, 0] on input "checkbox" at bounding box center [0, 0] width 0 height 0
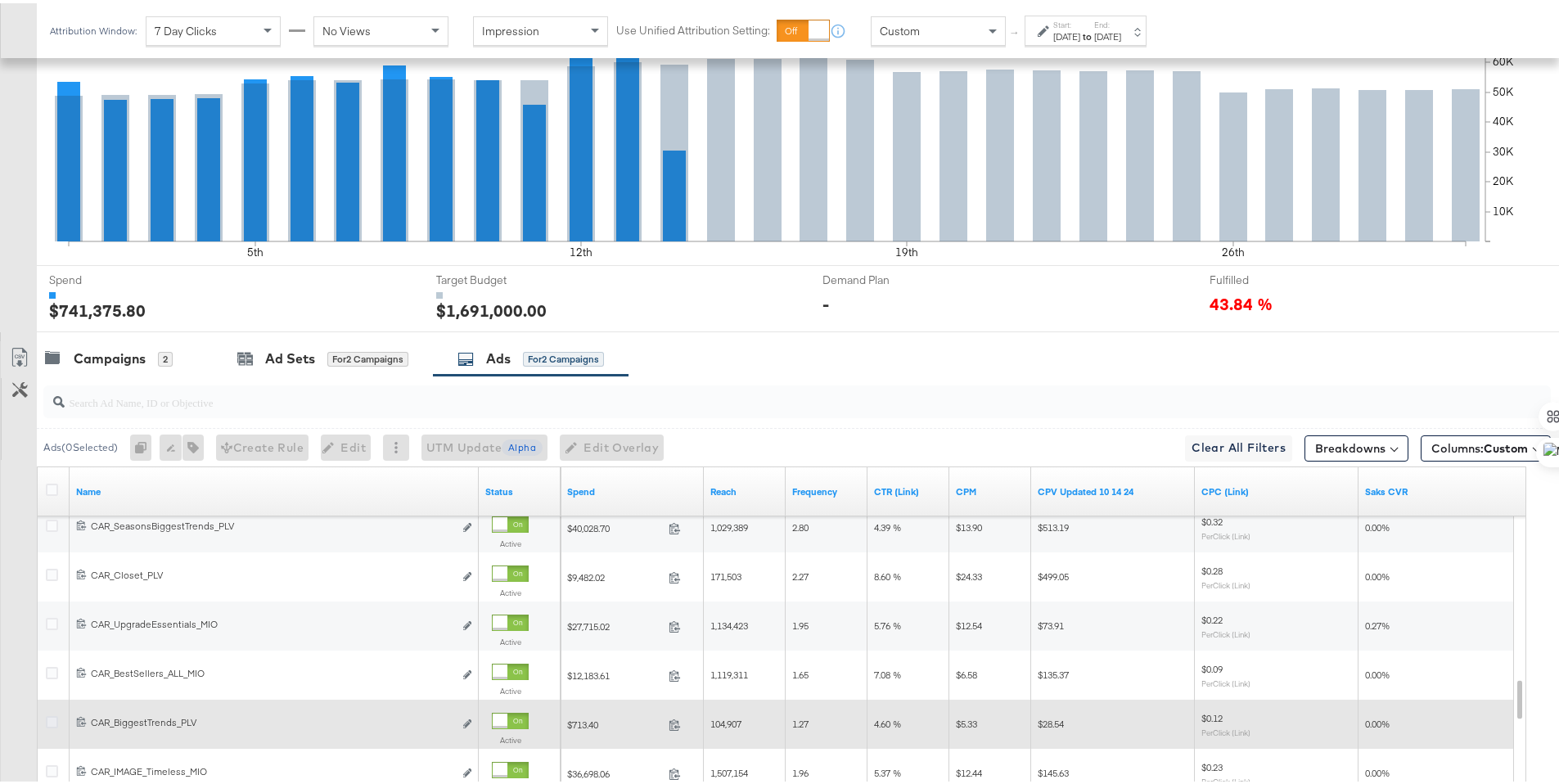
click at [55, 714] on icon at bounding box center [51, 719] width 12 height 12
click at [0, 0] on input "checkbox" at bounding box center [0, 0] width 0 height 0
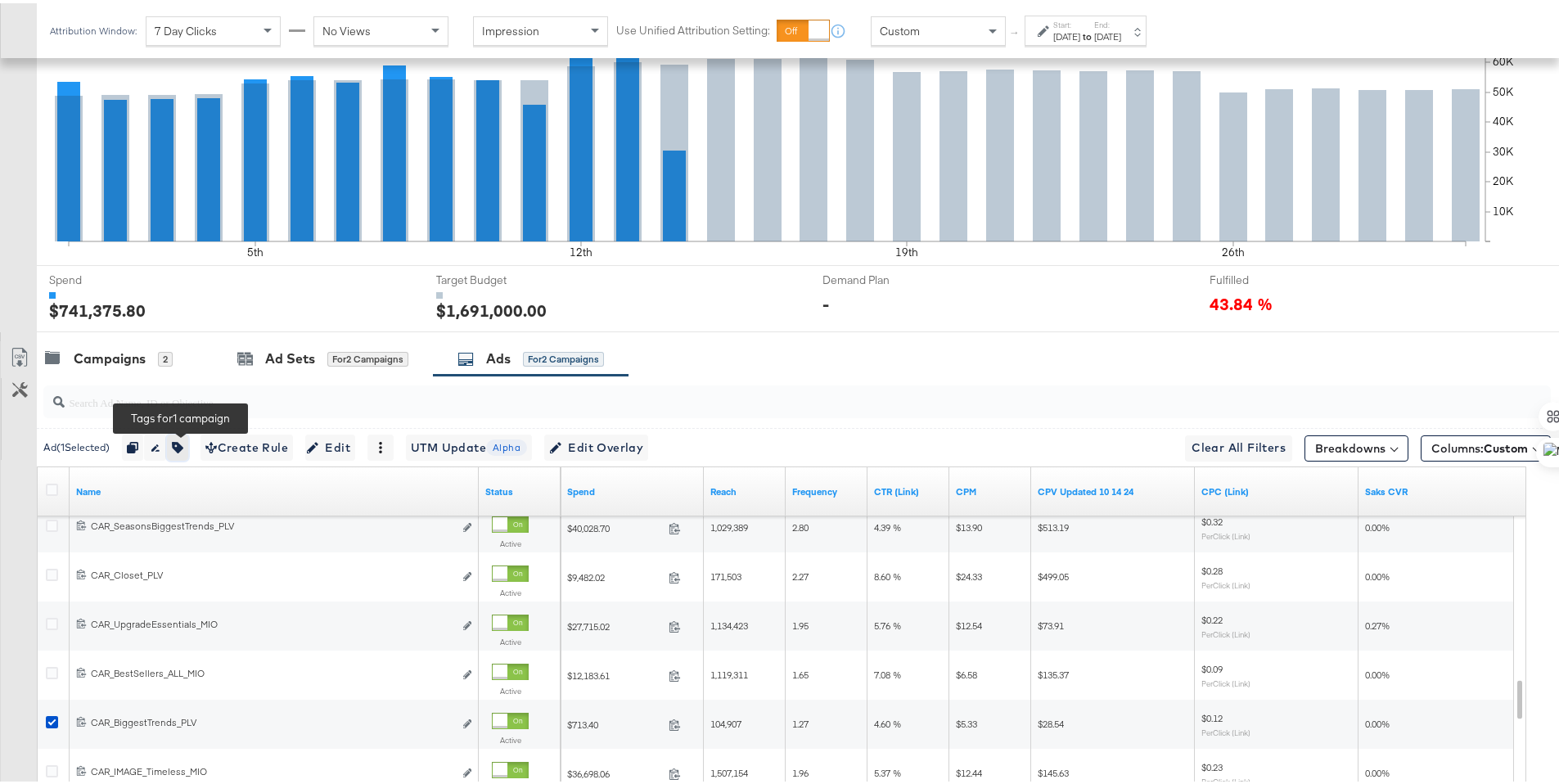
click at [183, 439] on icon "button" at bounding box center [178, 445] width 12 height 12
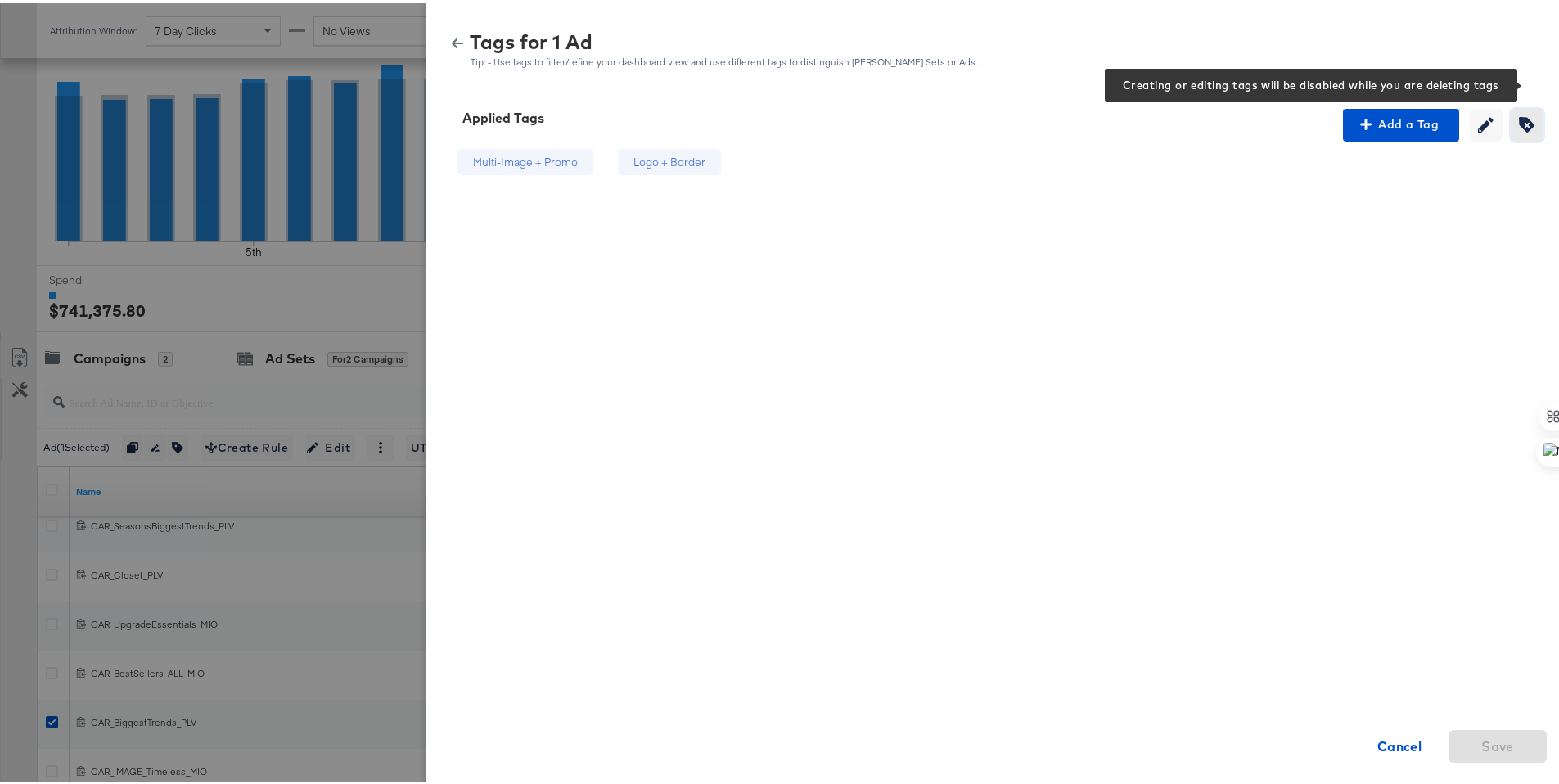
click at [1519, 124] on icon "button" at bounding box center [1527, 121] width 16 height 16
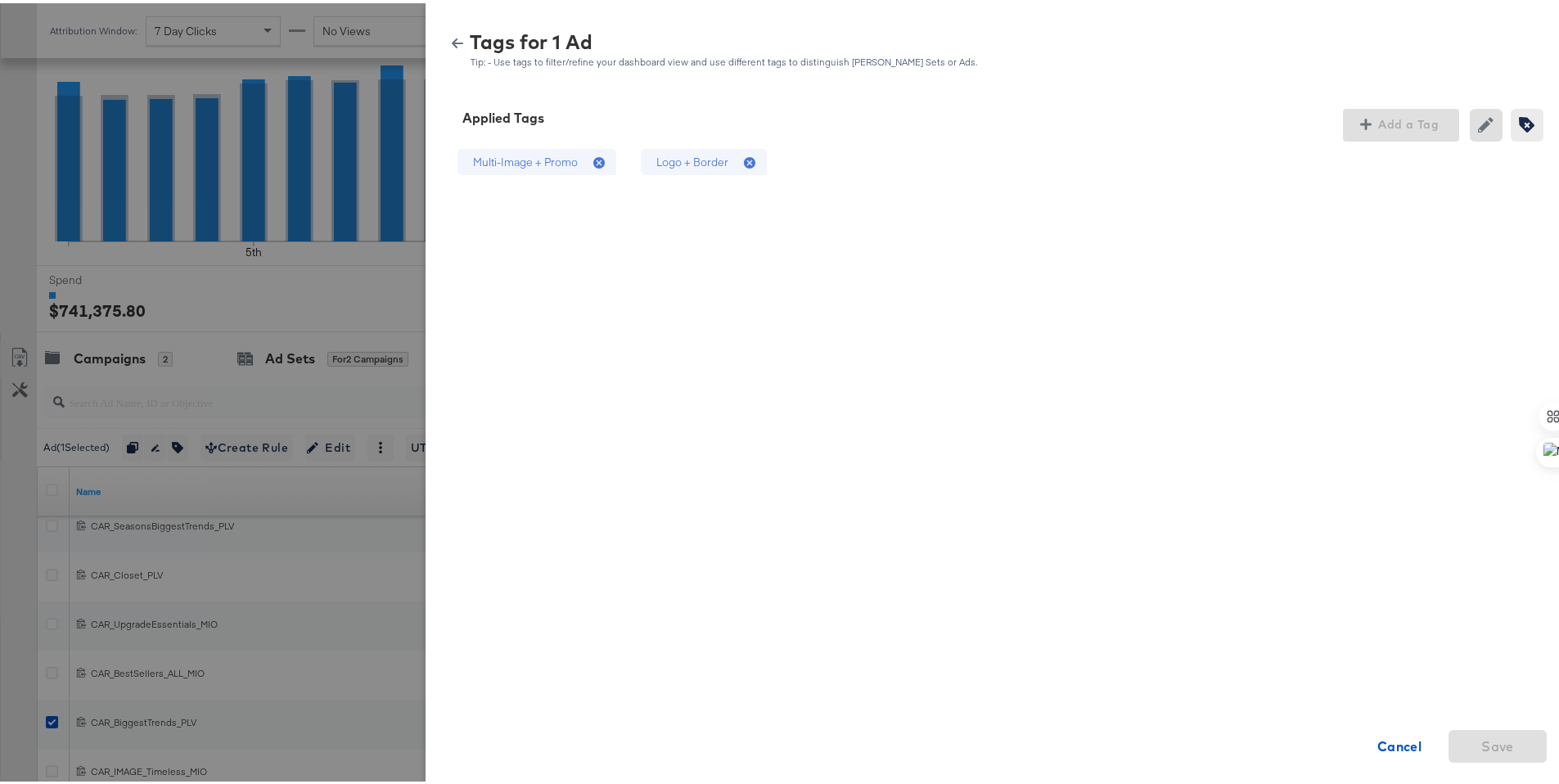
click at [744, 161] on icon at bounding box center [750, 160] width 12 height 12
click at [1511, 745] on span "Save" at bounding box center [1498, 743] width 85 height 23
click at [445, 46] on div "Tags for 1 Ad Tip: - Use tags to filter/refine your dashboard view and use diff…" at bounding box center [998, 47] width 1106 height 36
click at [452, 36] on icon "button" at bounding box center [458, 41] width 12 height 12
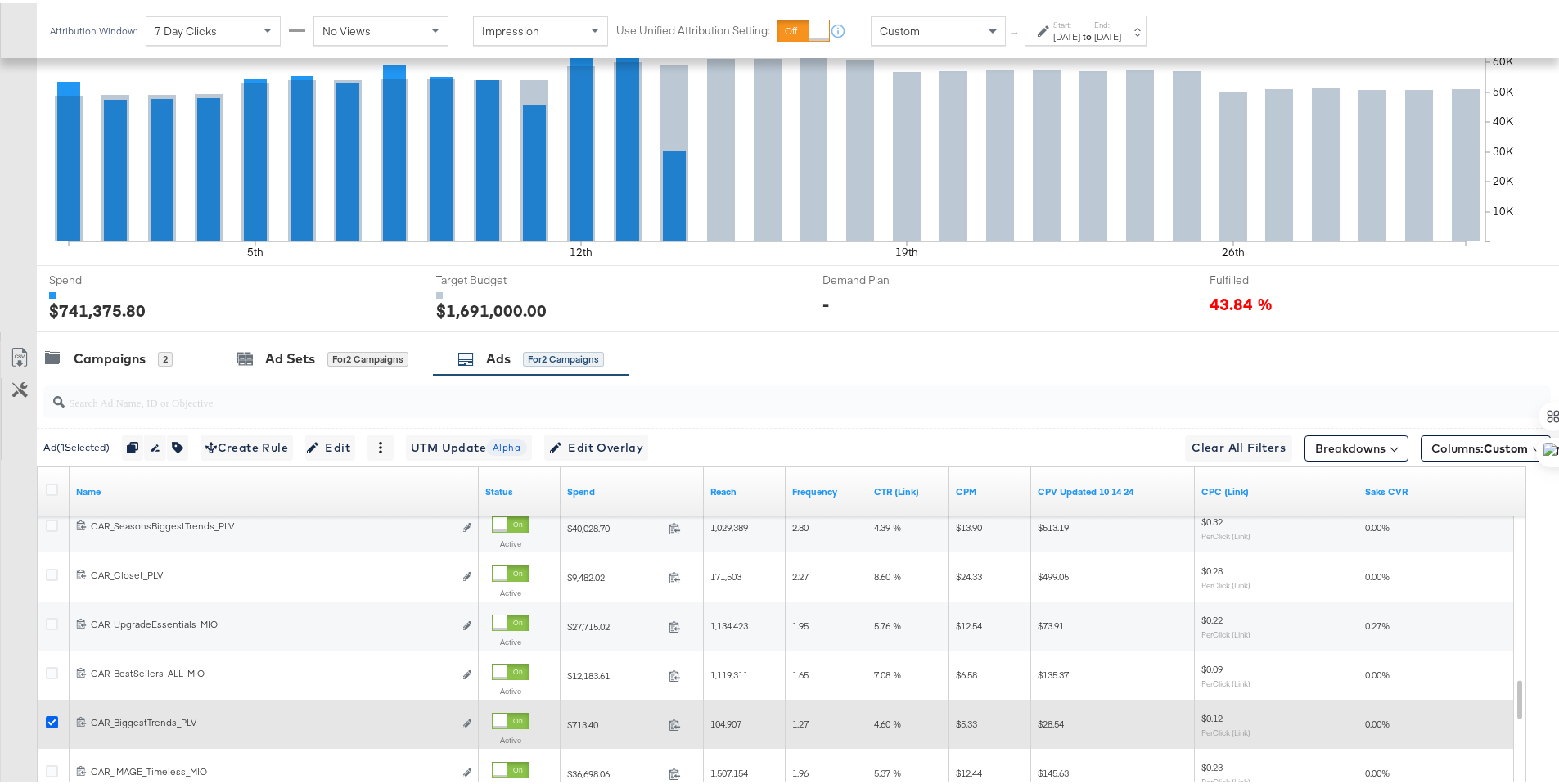
click at [53, 716] on icon at bounding box center [51, 719] width 12 height 12
click at [0, 0] on input "checkbox" at bounding box center [0, 0] width 0 height 0
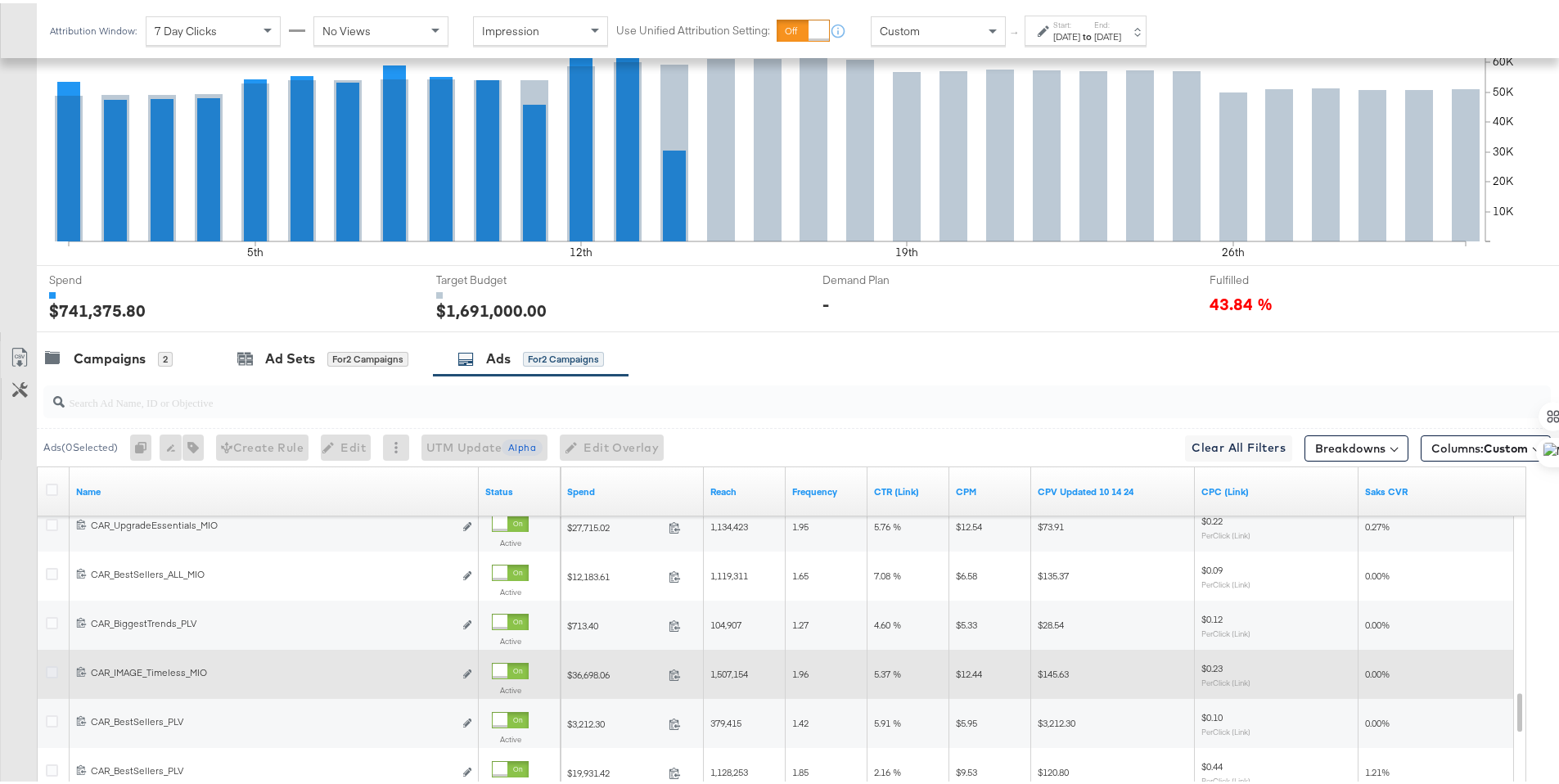
click at [46, 671] on icon at bounding box center [51, 669] width 12 height 12
click at [0, 0] on input "checkbox" at bounding box center [0, 0] width 0 height 0
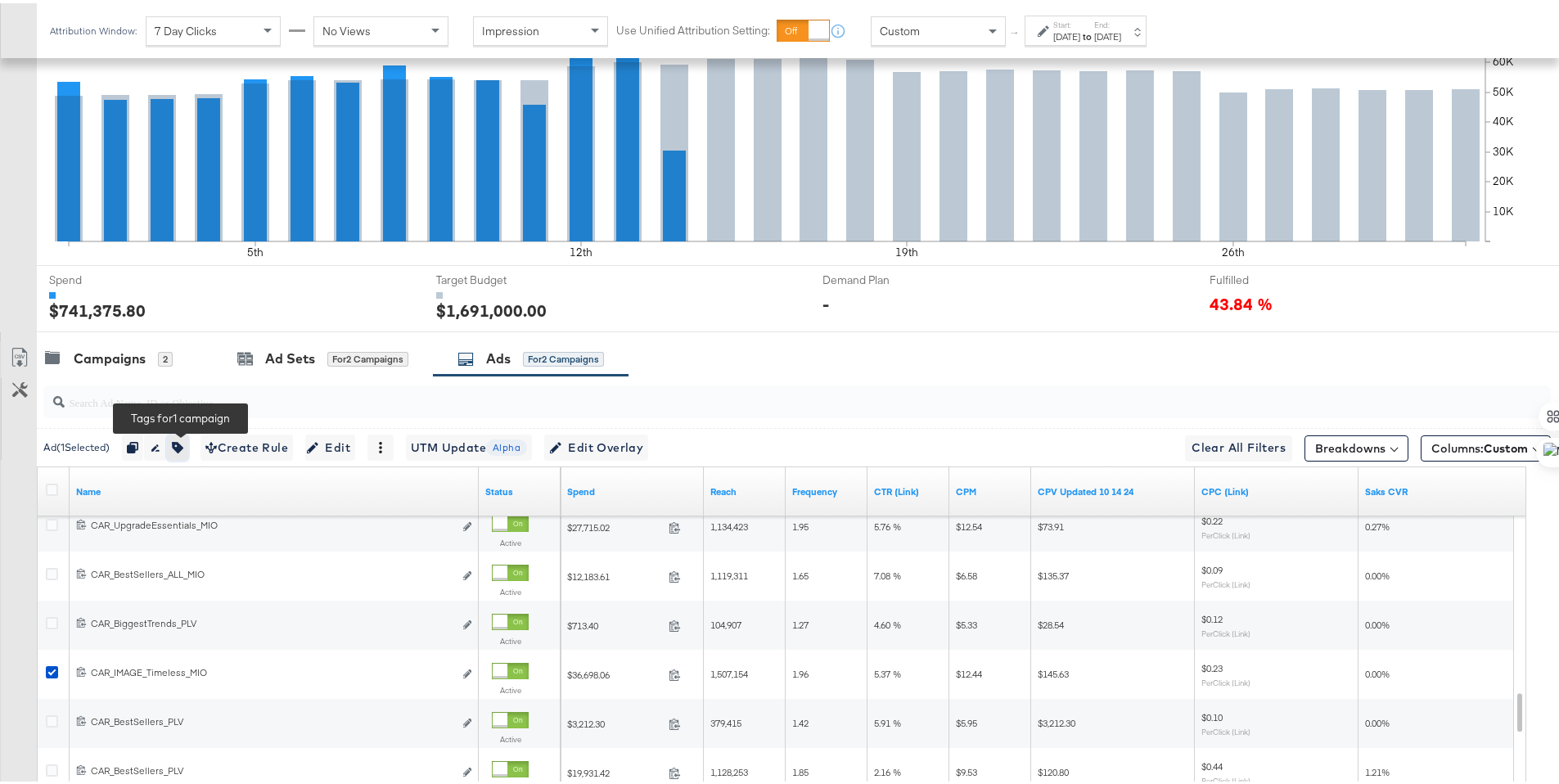
click at [182, 441] on icon "button" at bounding box center [178, 445] width 12 height 12
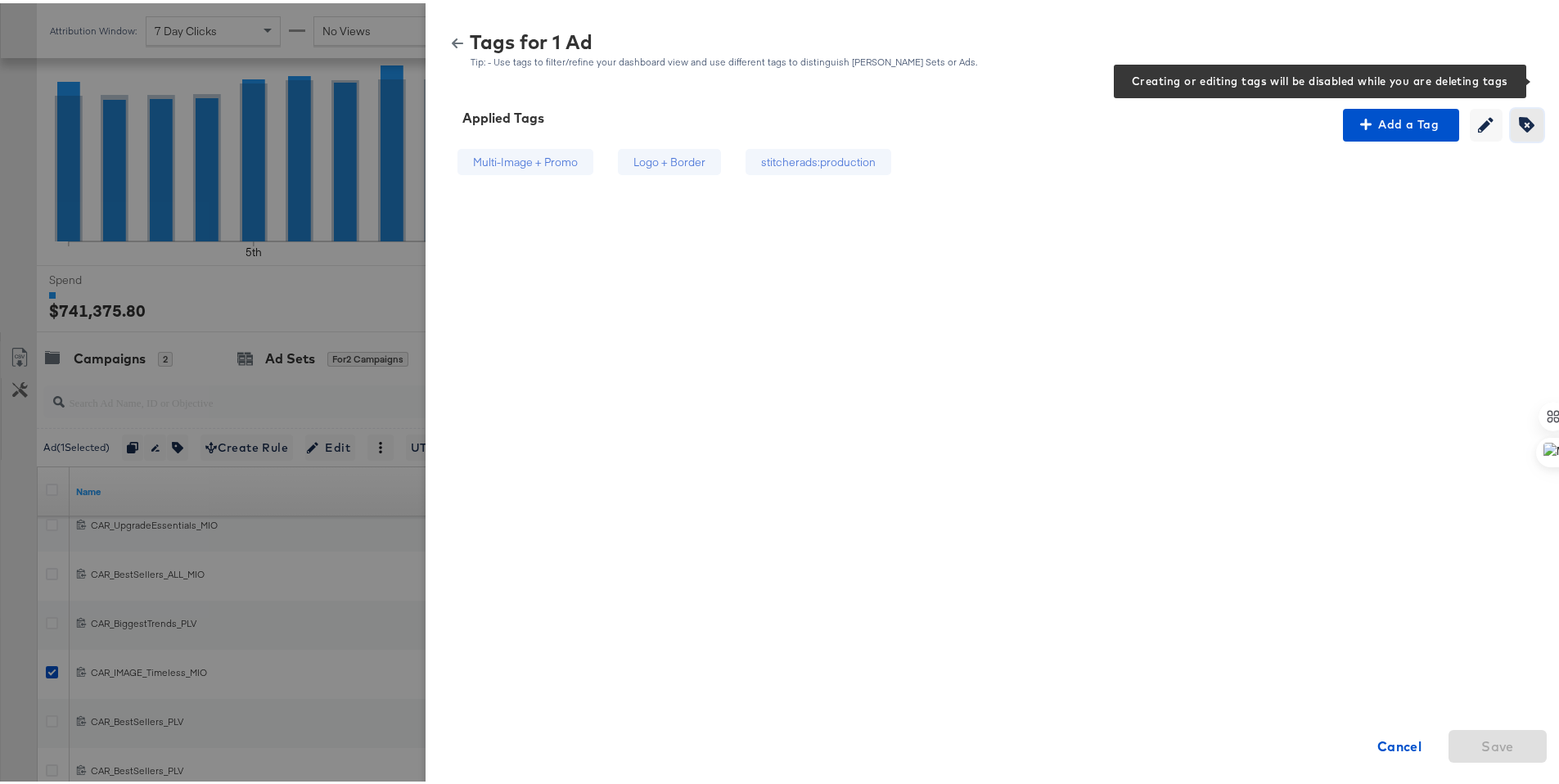
click at [1521, 118] on icon "button" at bounding box center [1527, 121] width 16 height 16
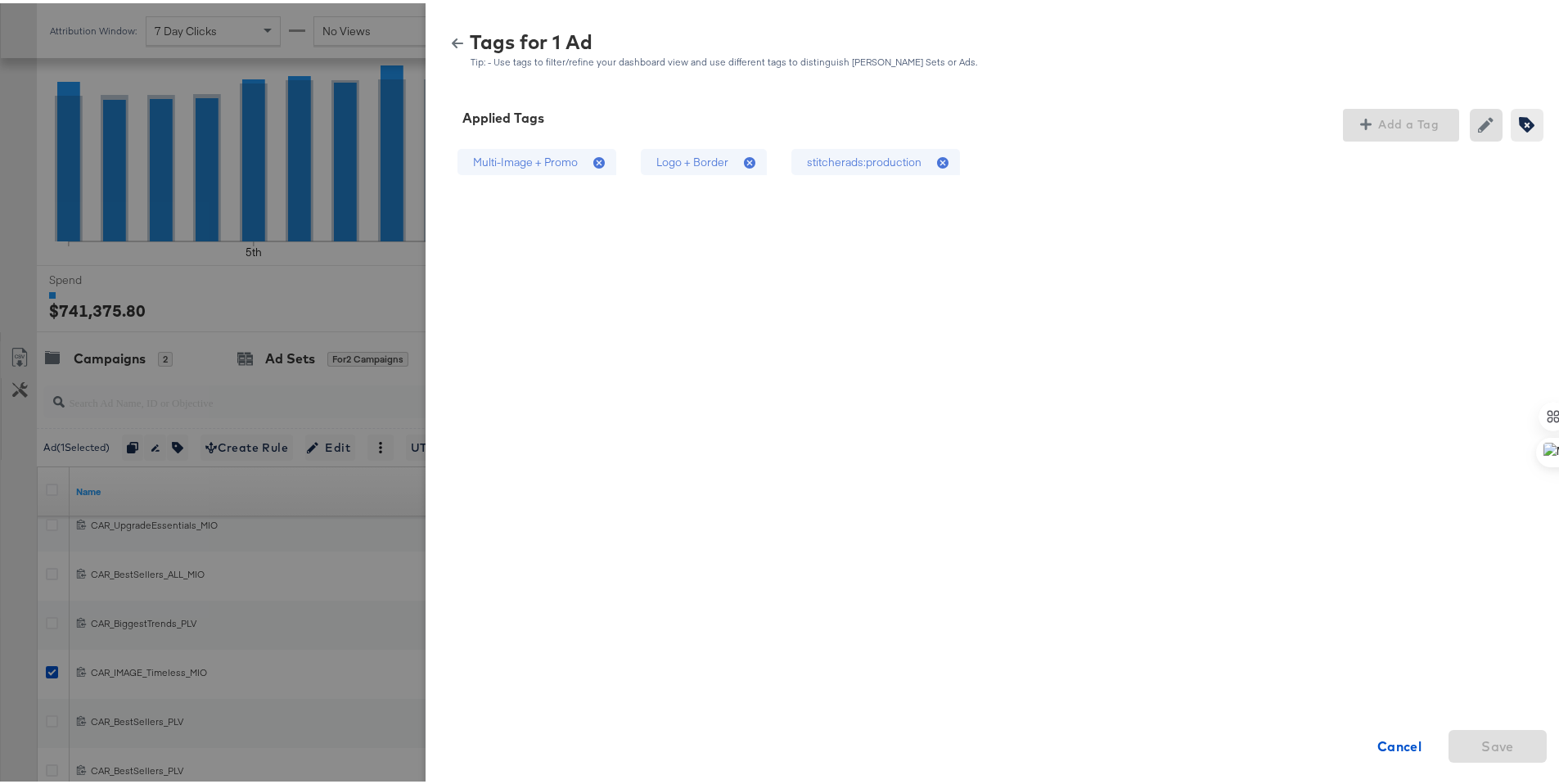
click at [891, 163] on div "stitcherads:production" at bounding box center [864, 159] width 114 height 16
click at [677, 160] on div "Logo + Border" at bounding box center [692, 159] width 72 height 16
click at [1497, 745] on span "Save" at bounding box center [1498, 743] width 33 height 23
click at [452, 41] on icon "button" at bounding box center [458, 41] width 12 height 12
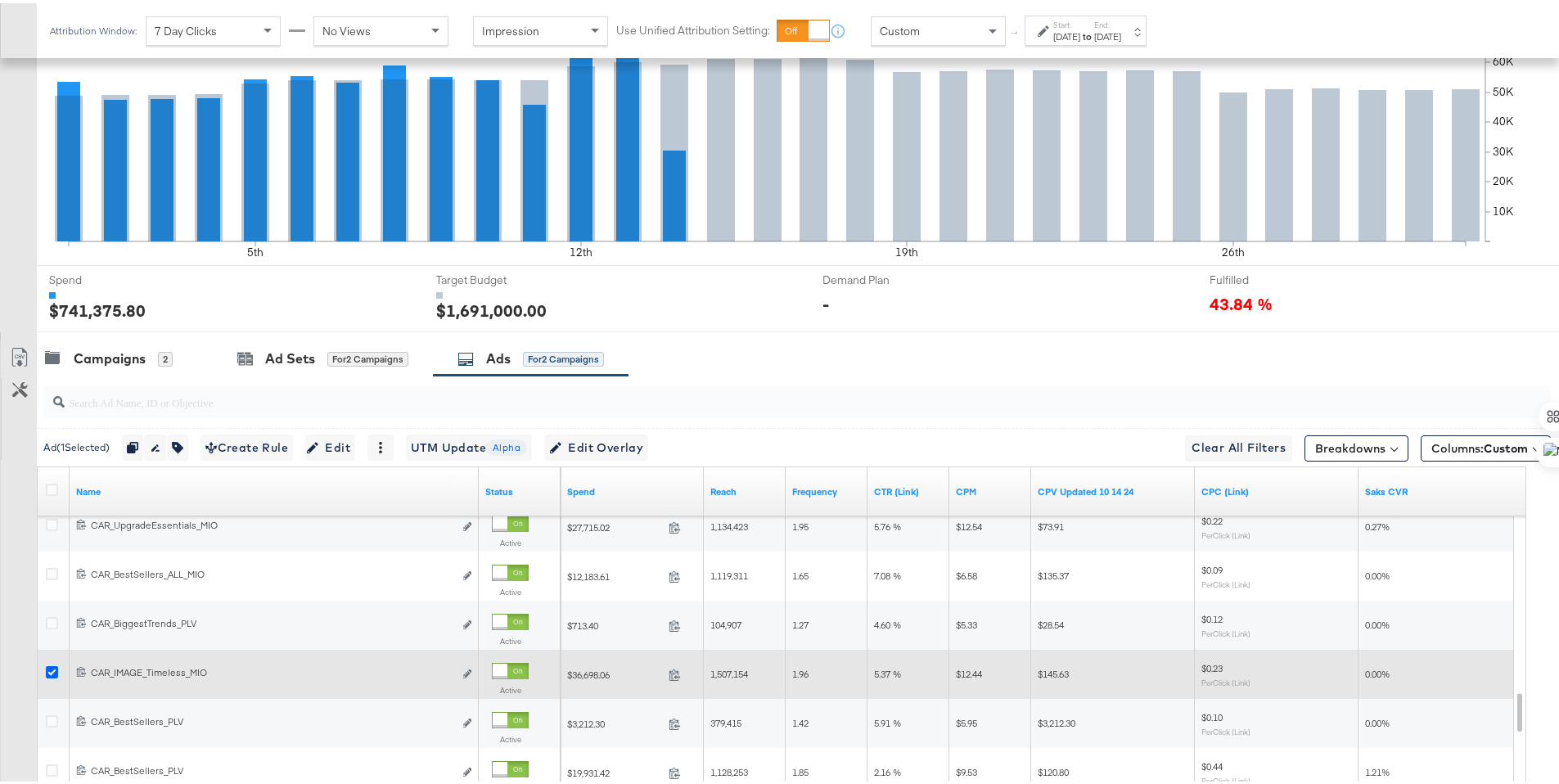
click at [57, 666] on icon at bounding box center [51, 669] width 12 height 12
click at [0, 0] on input "checkbox" at bounding box center [0, 0] width 0 height 0
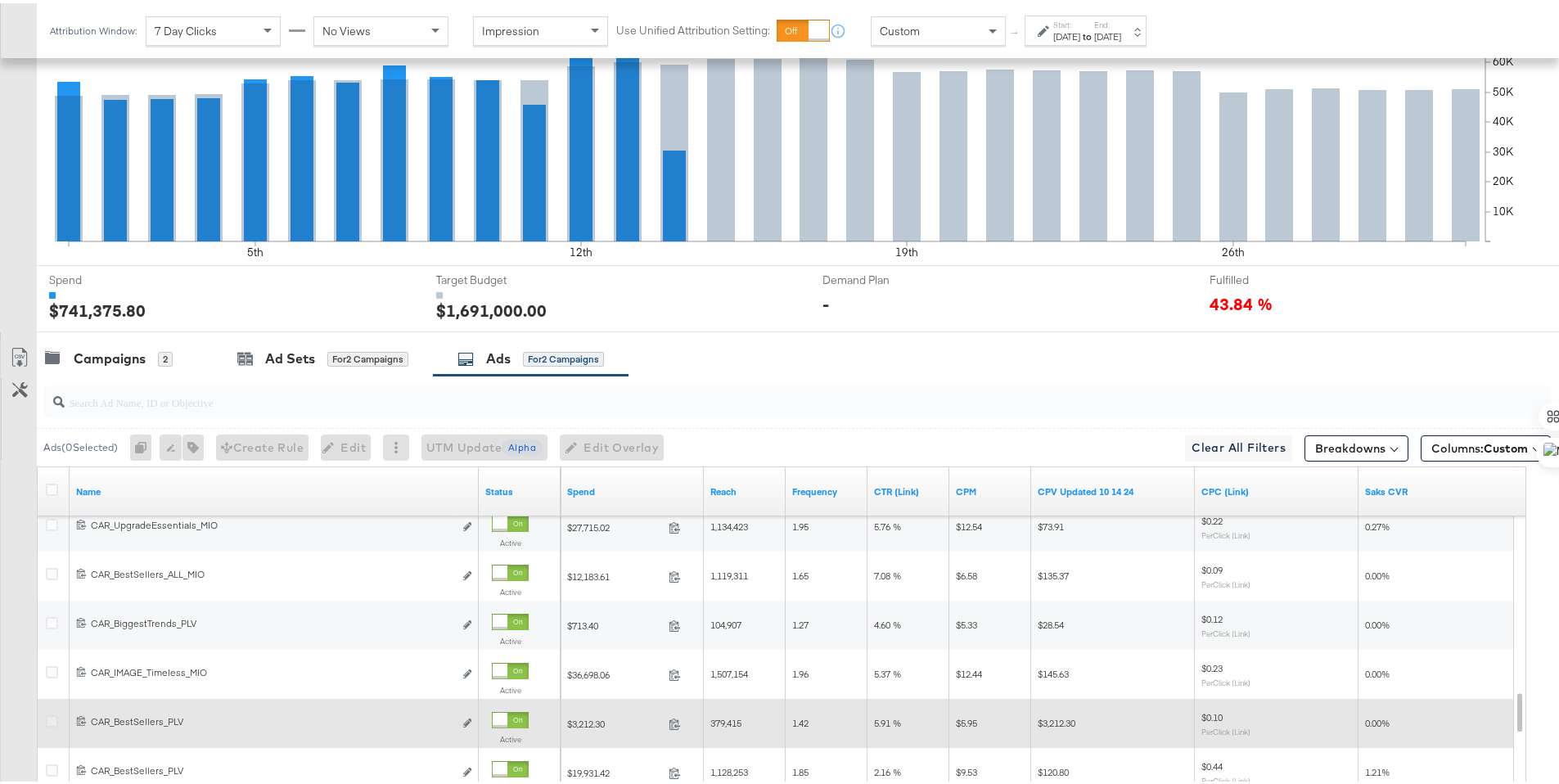
click at [52, 722] on icon at bounding box center [51, 718] width 12 height 12
click at [0, 0] on input "checkbox" at bounding box center [0, 0] width 0 height 0
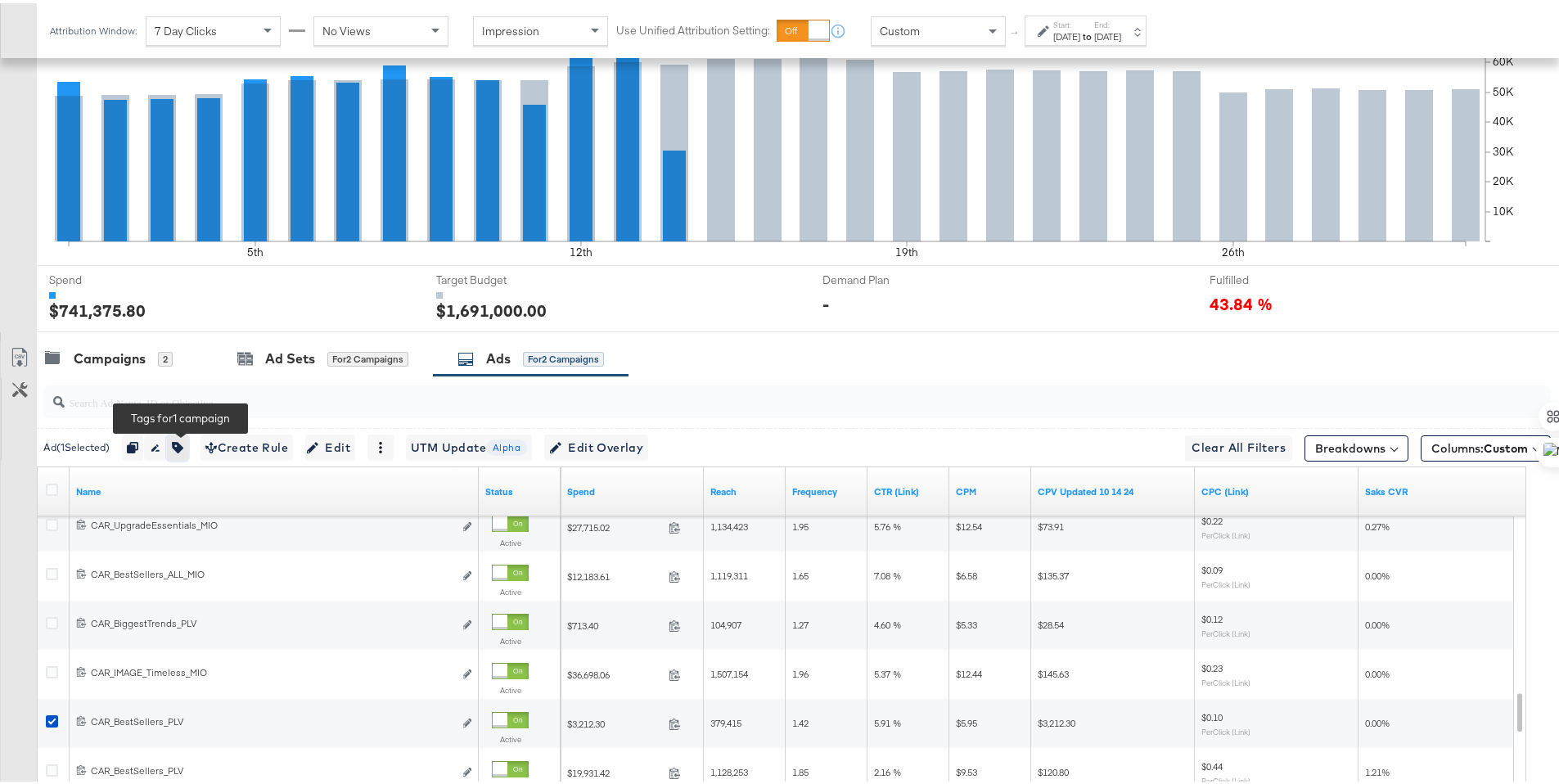
click at [188, 454] on button "button" at bounding box center [178, 445] width 22 height 26
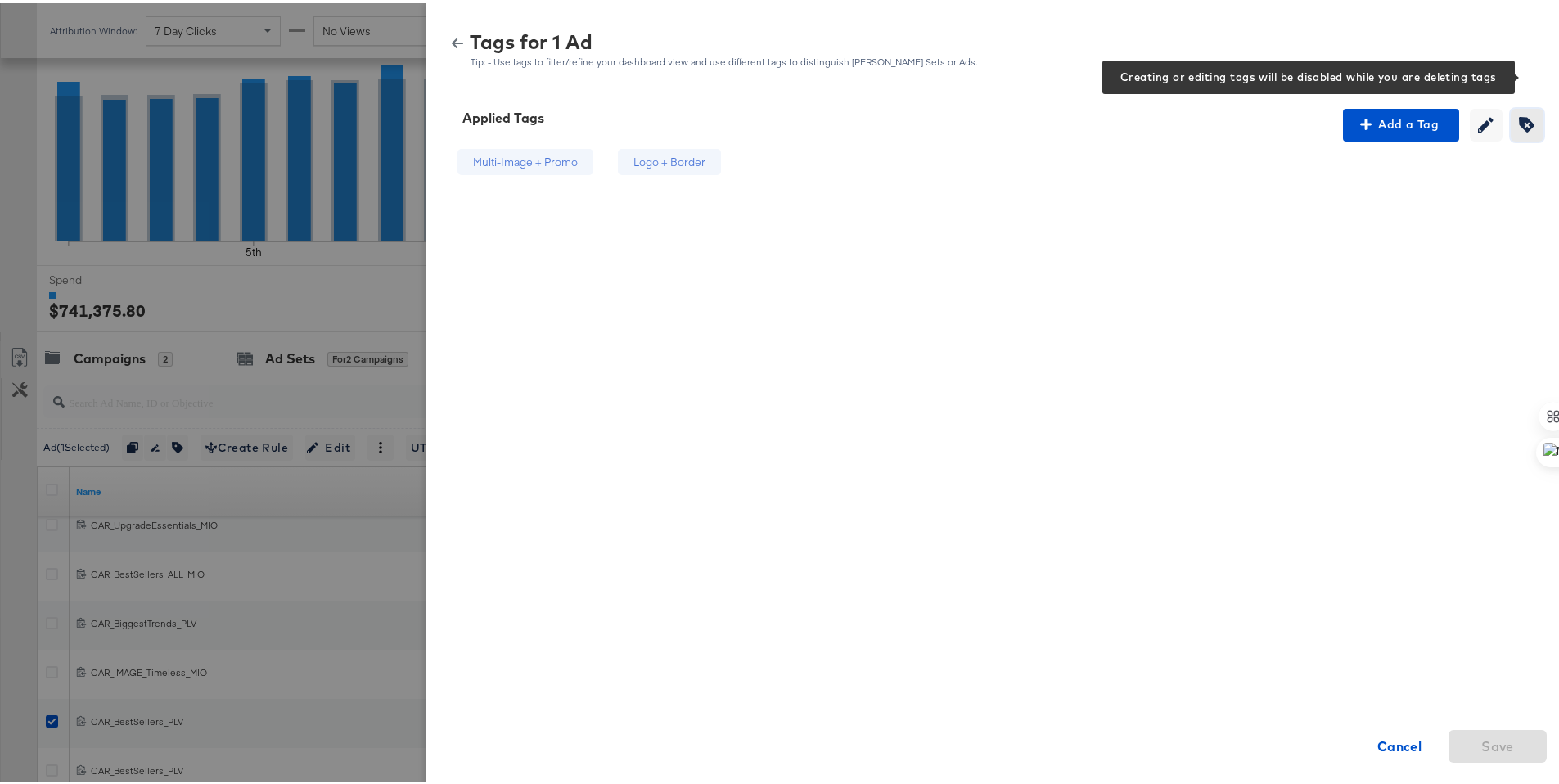
click at [1519, 114] on icon "button" at bounding box center [1527, 121] width 16 height 16
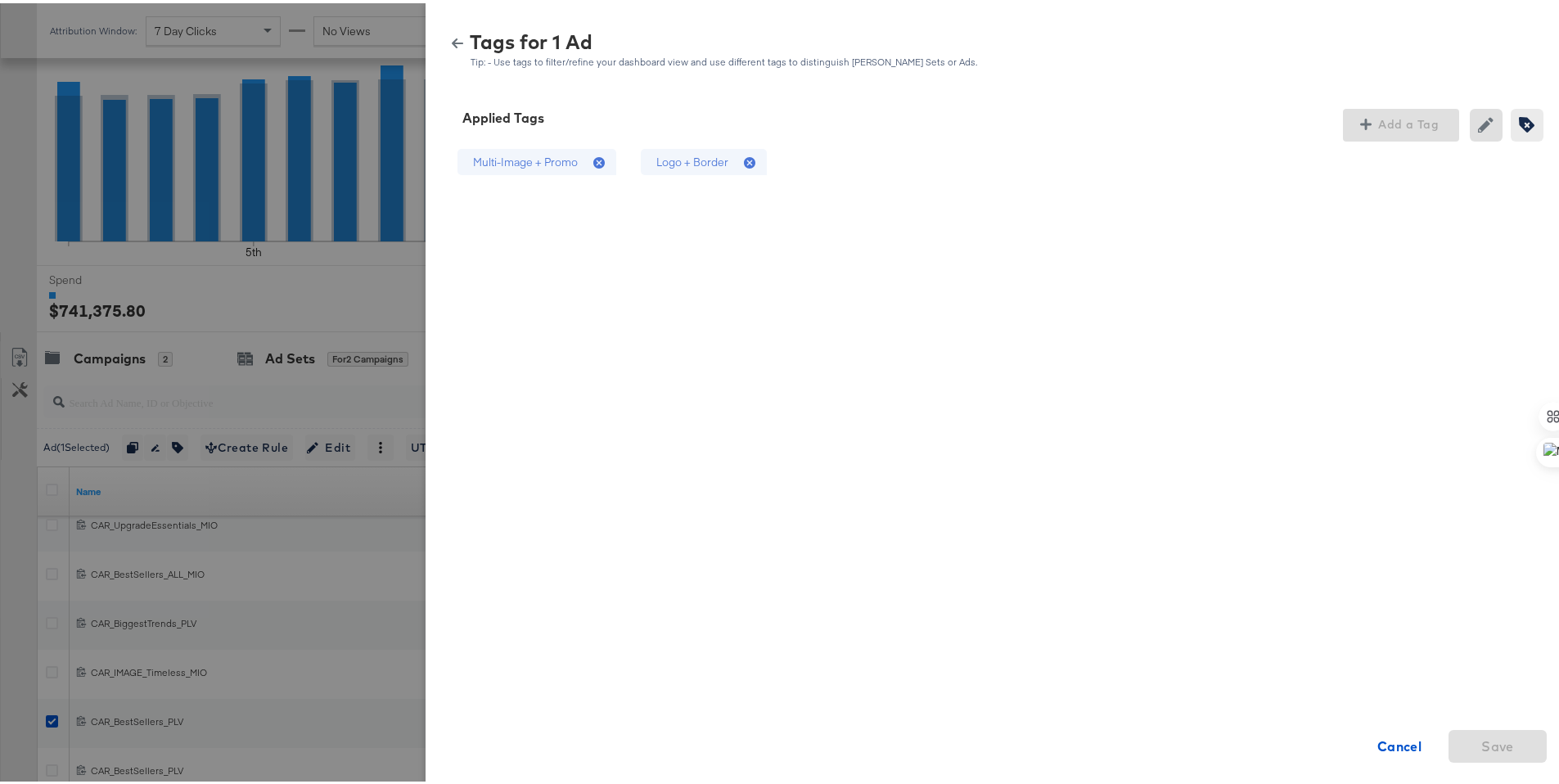
click at [718, 167] on div "Logo + Border" at bounding box center [704, 159] width 126 height 27
click at [1459, 759] on div "Applied Tags Add a Tag Creating or removing tags will be disabled while your ed…" at bounding box center [998, 435] width 1146 height 699
click at [1481, 747] on span "Save" at bounding box center [1498, 743] width 33 height 23
click at [445, 41] on button "button" at bounding box center [458, 41] width 25 height 12
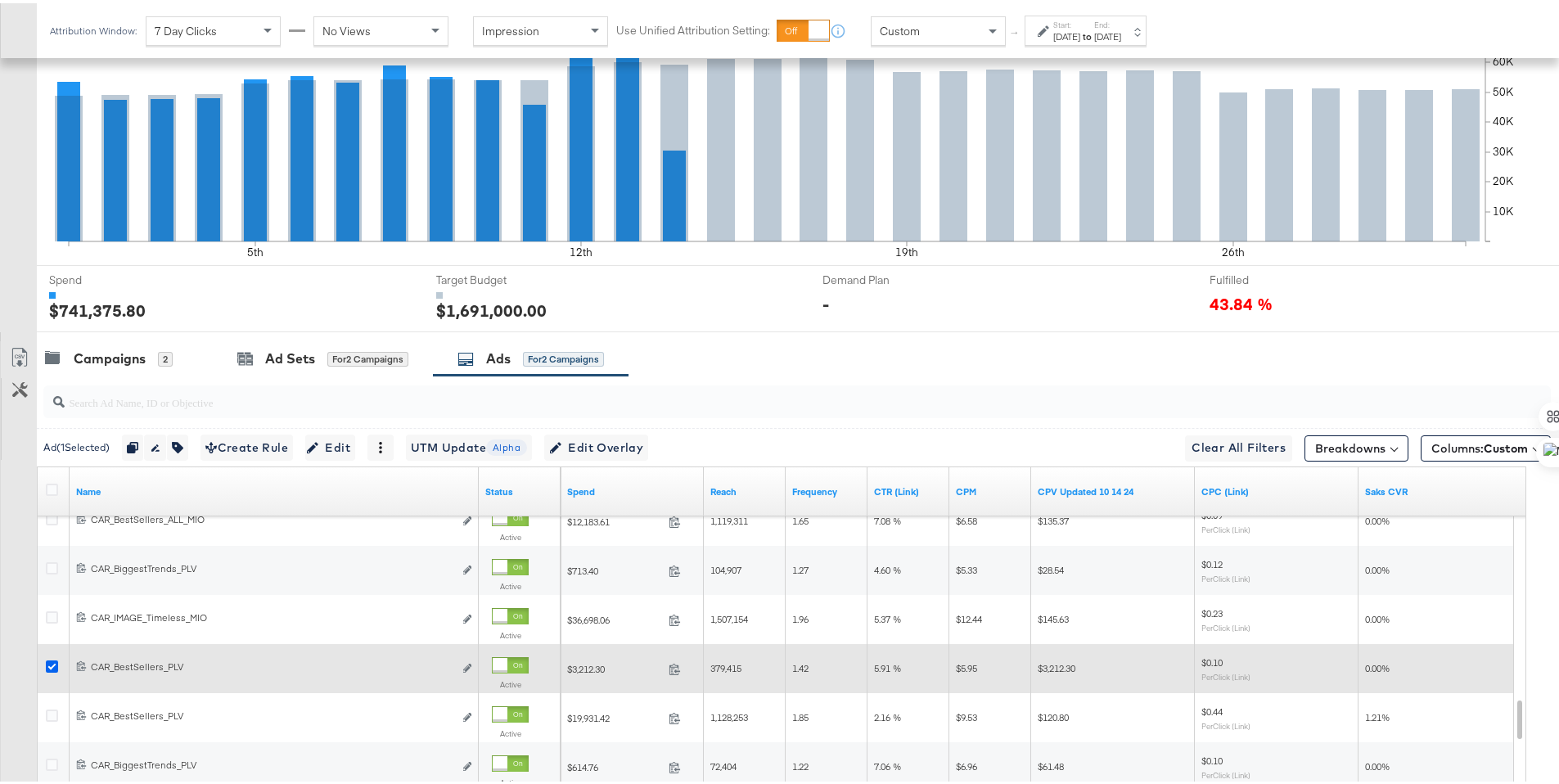
click at [55, 662] on icon at bounding box center [51, 663] width 12 height 12
click at [0, 0] on input "checkbox" at bounding box center [0, 0] width 0 height 0
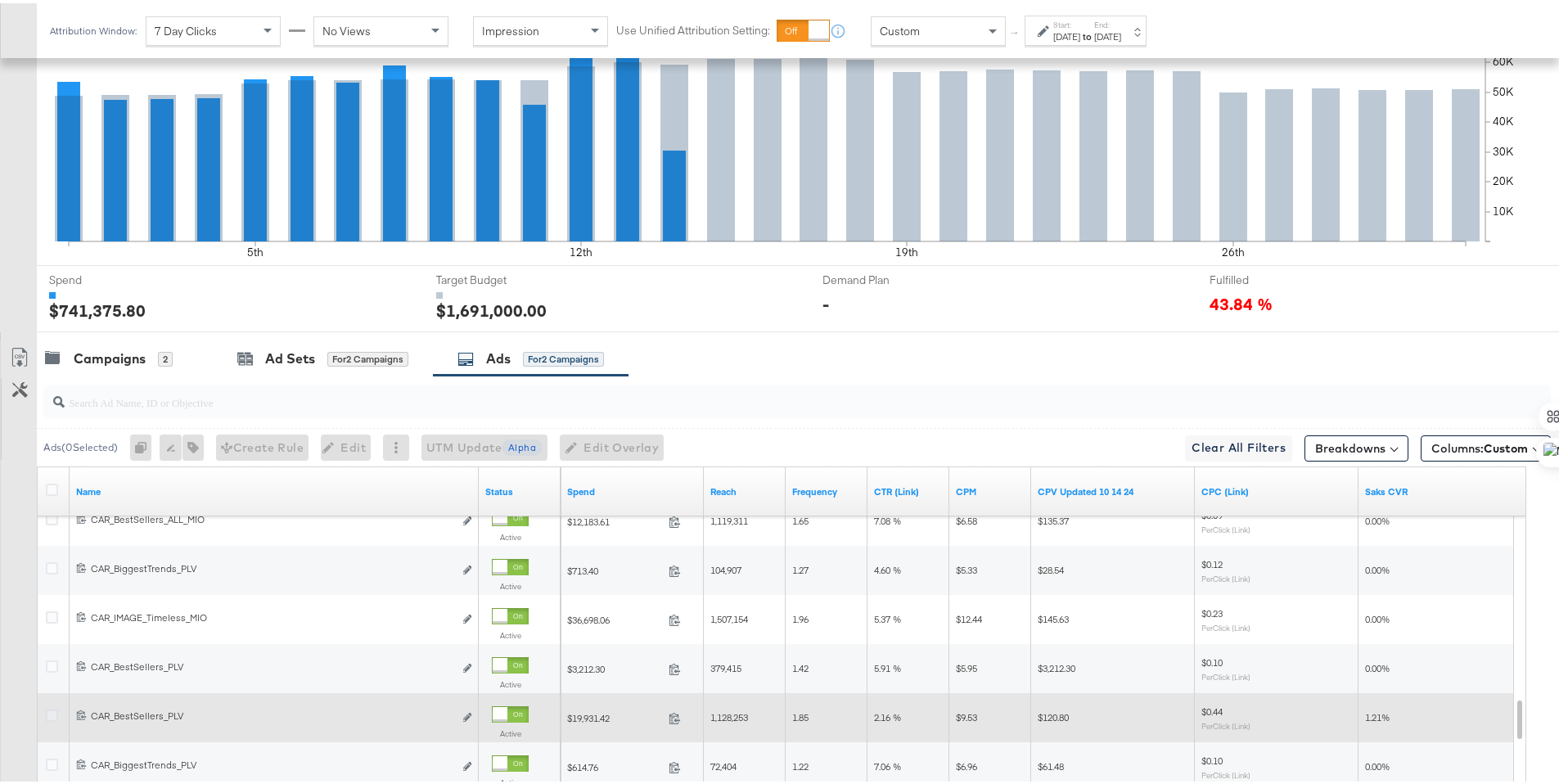
click at [55, 711] on icon at bounding box center [51, 712] width 12 height 12
click at [0, 0] on input "checkbox" at bounding box center [0, 0] width 0 height 0
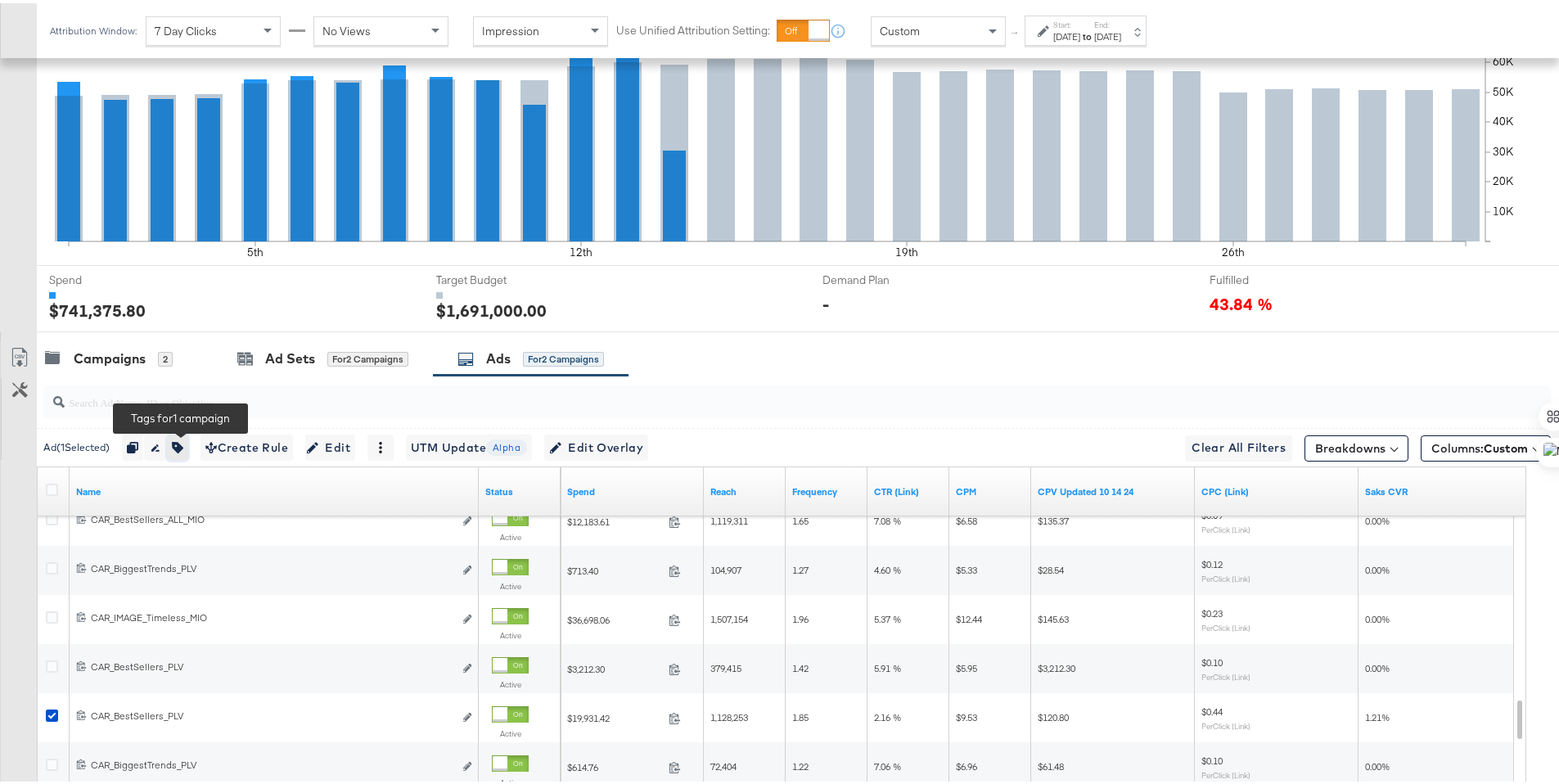
click at [183, 445] on icon "button" at bounding box center [178, 445] width 12 height 12
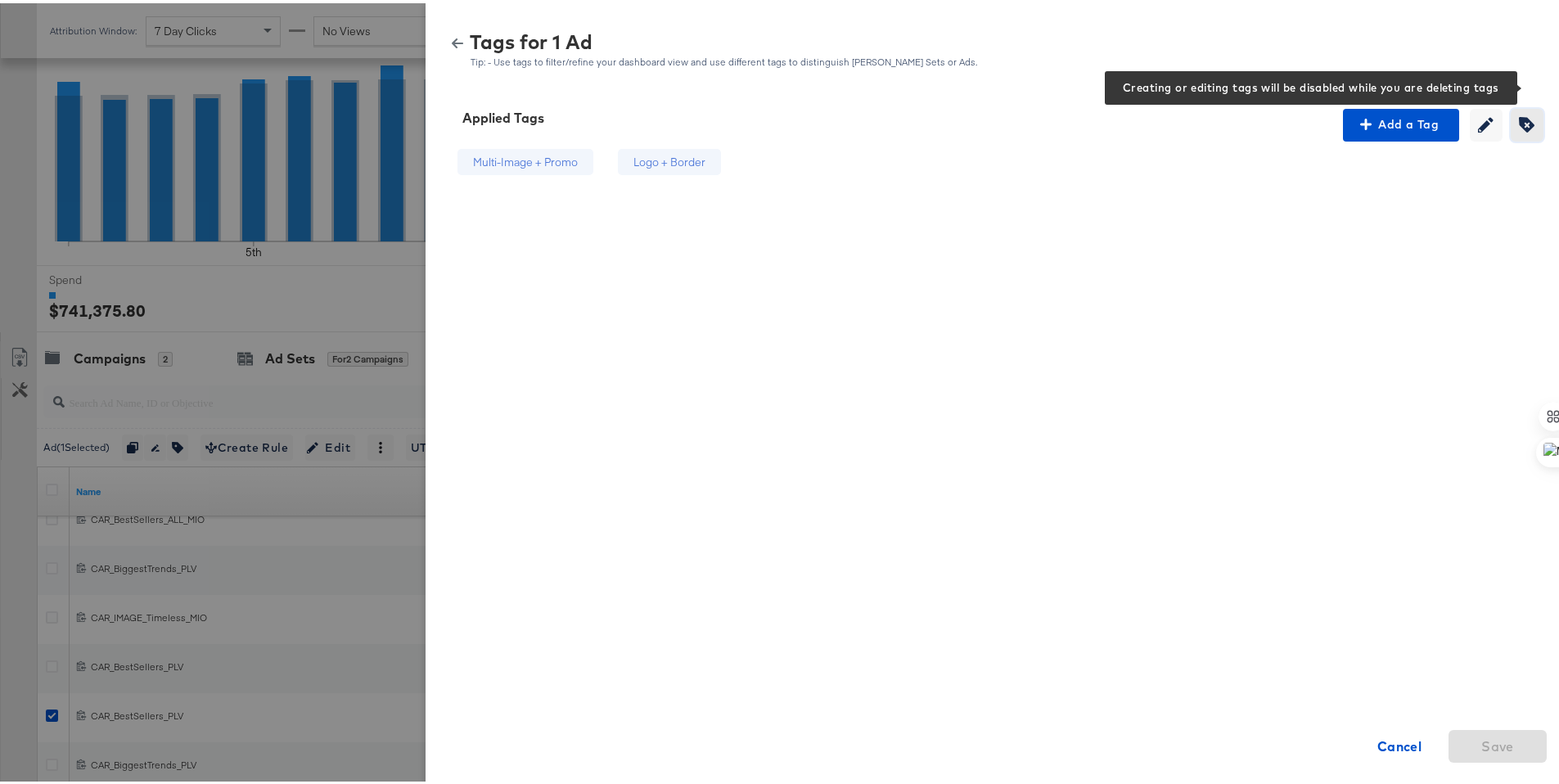
click at [1519, 125] on icon "button" at bounding box center [1527, 121] width 16 height 16
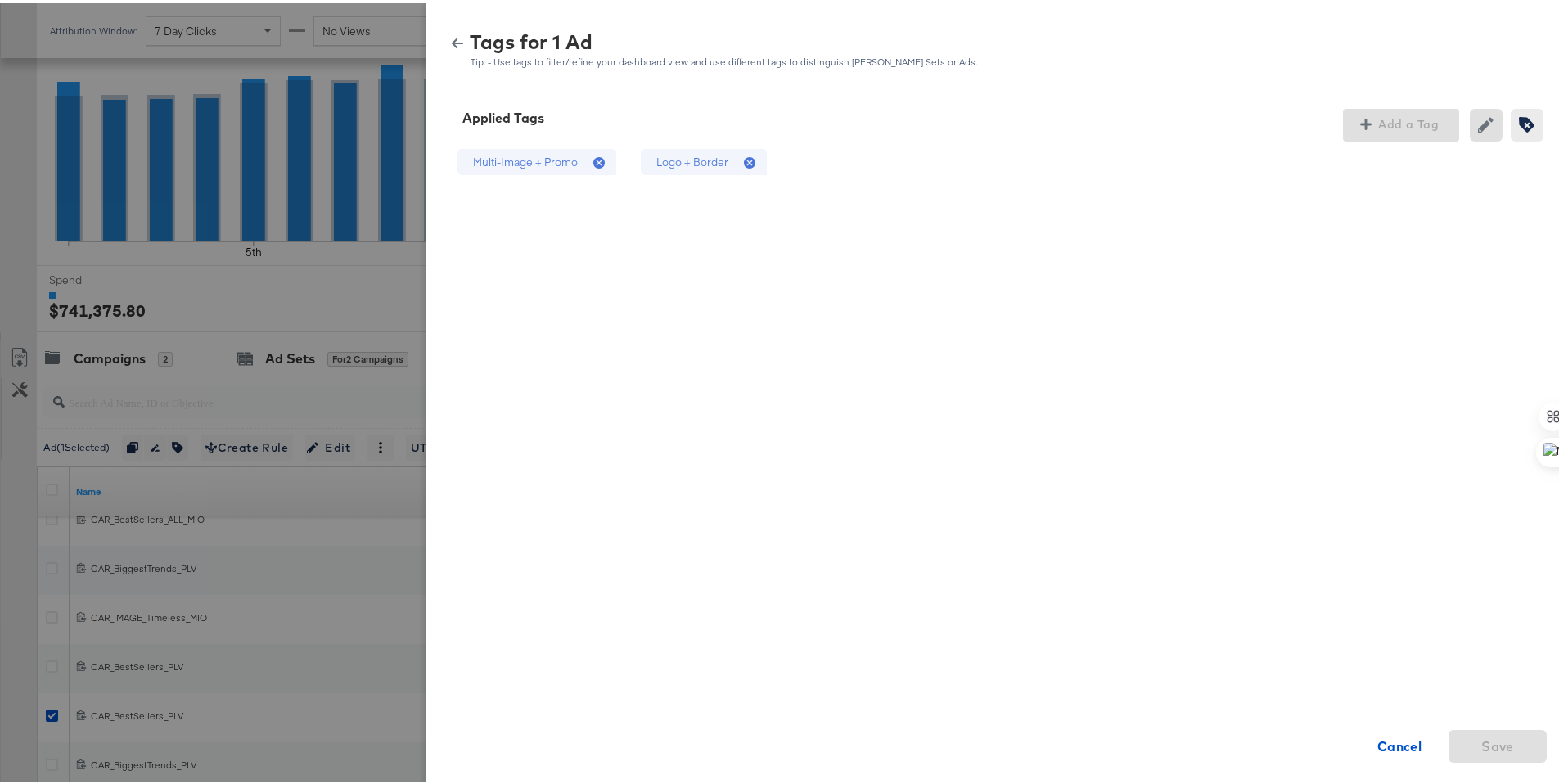
click at [744, 156] on icon at bounding box center [753, 161] width 17 height 17
click at [1480, 755] on button "Save" at bounding box center [1498, 743] width 99 height 33
click at [452, 43] on button "button" at bounding box center [458, 41] width 25 height 12
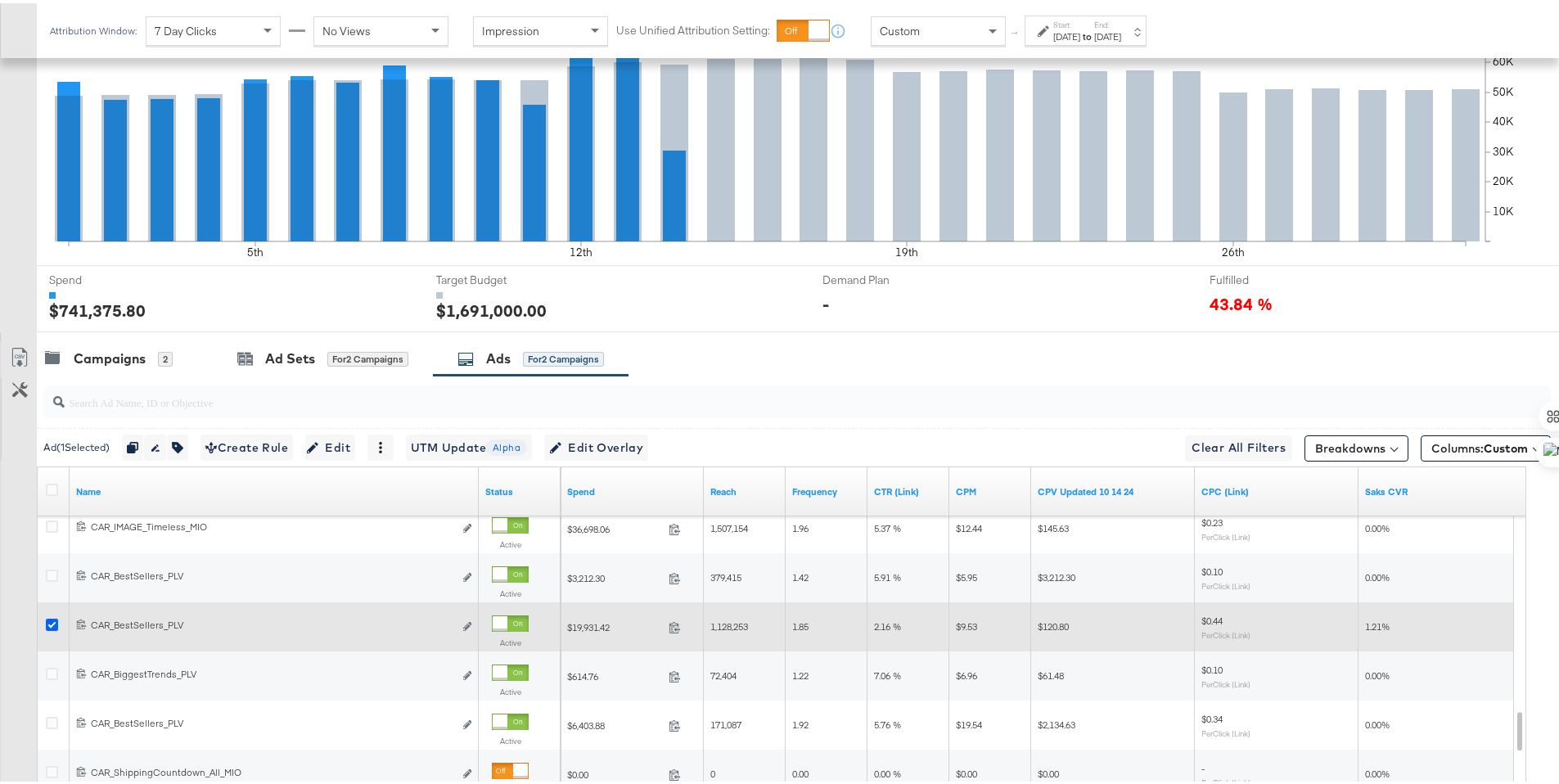
click at [53, 621] on icon at bounding box center [51, 621] width 12 height 12
click at [0, 0] on input "checkbox" at bounding box center [0, 0] width 0 height 0
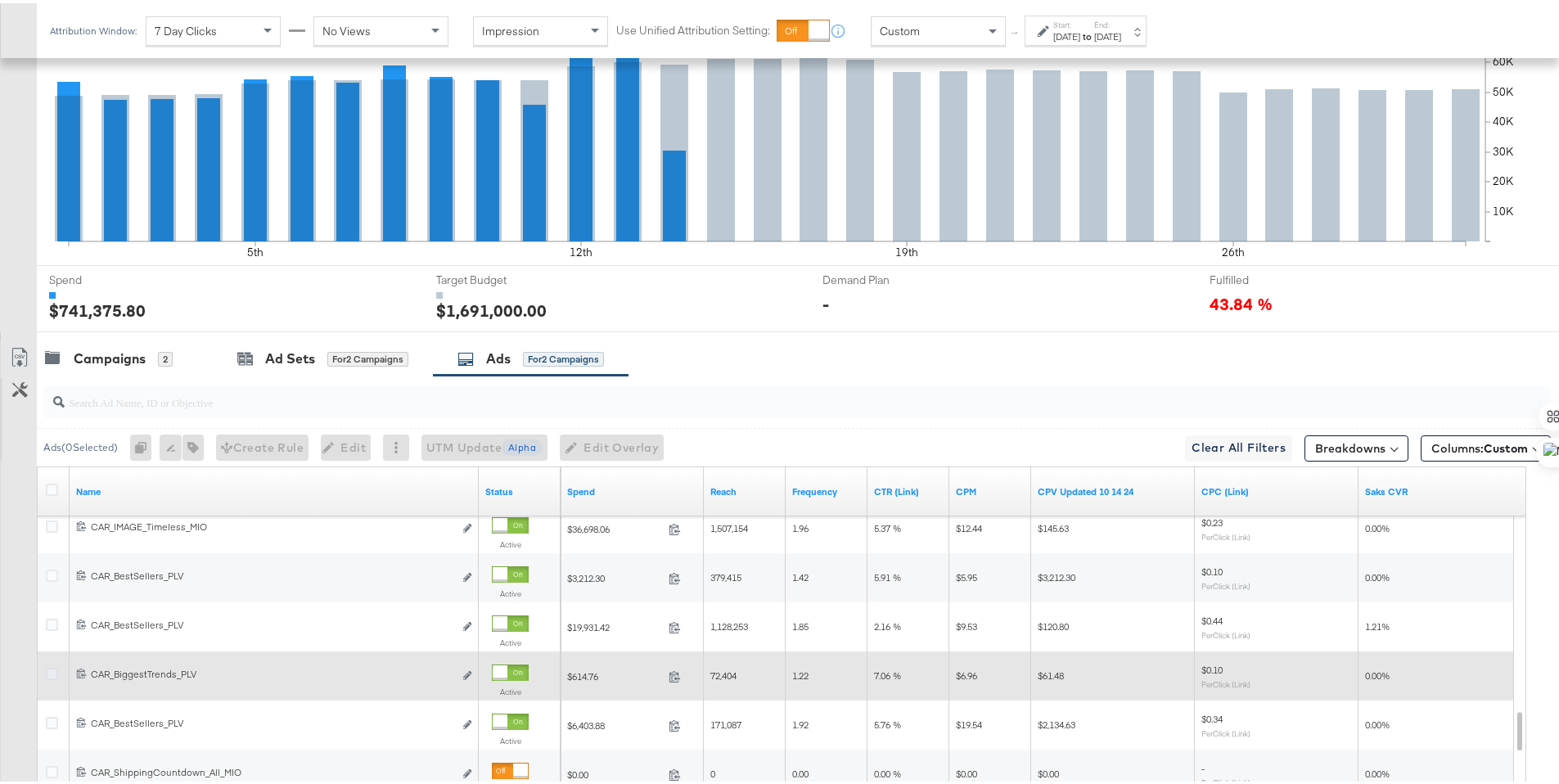
click at [54, 671] on icon at bounding box center [51, 671] width 12 height 12
click at [0, 0] on input "checkbox" at bounding box center [0, 0] width 0 height 0
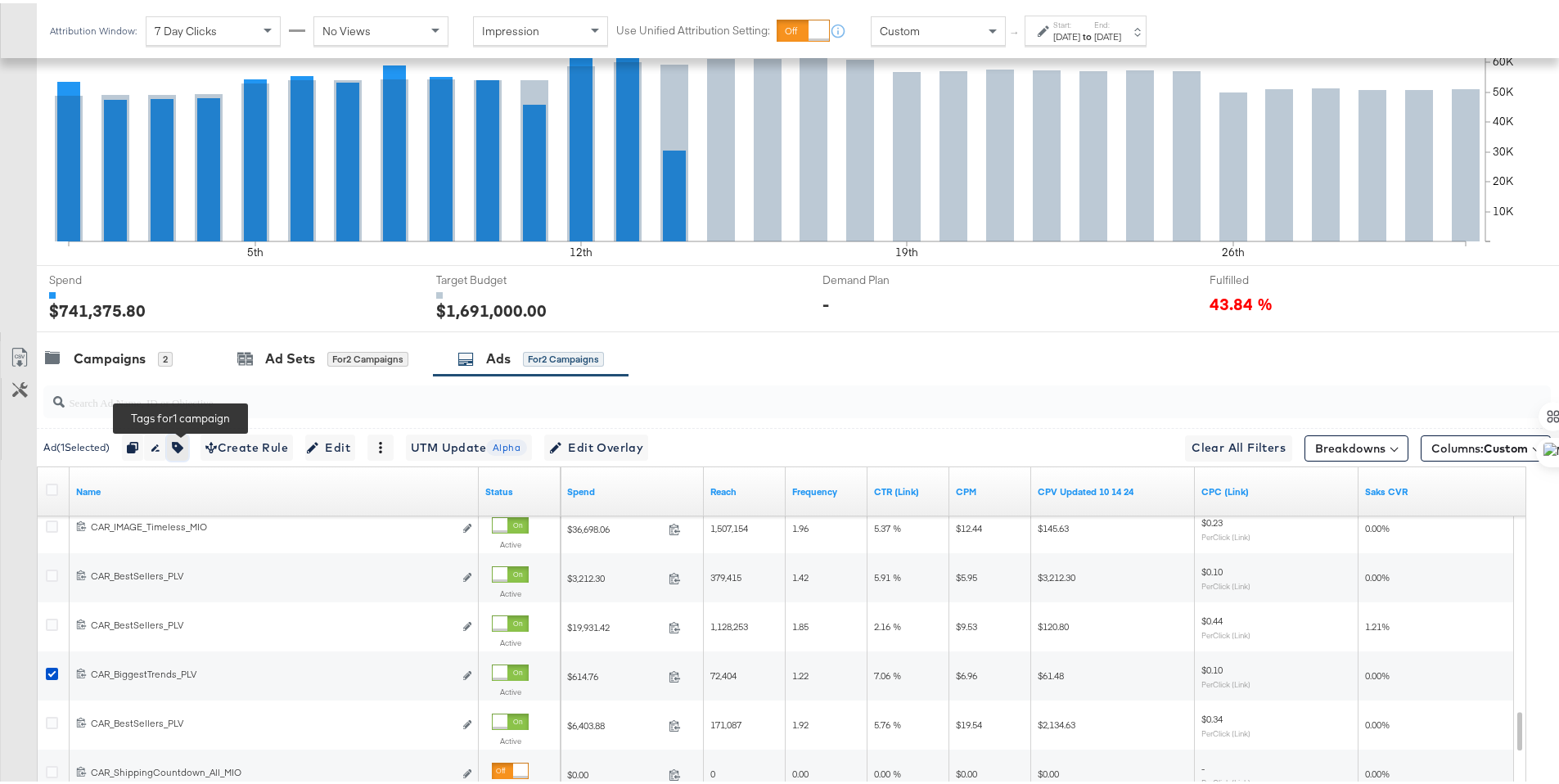
click at [183, 443] on icon "button" at bounding box center [178, 445] width 12 height 12
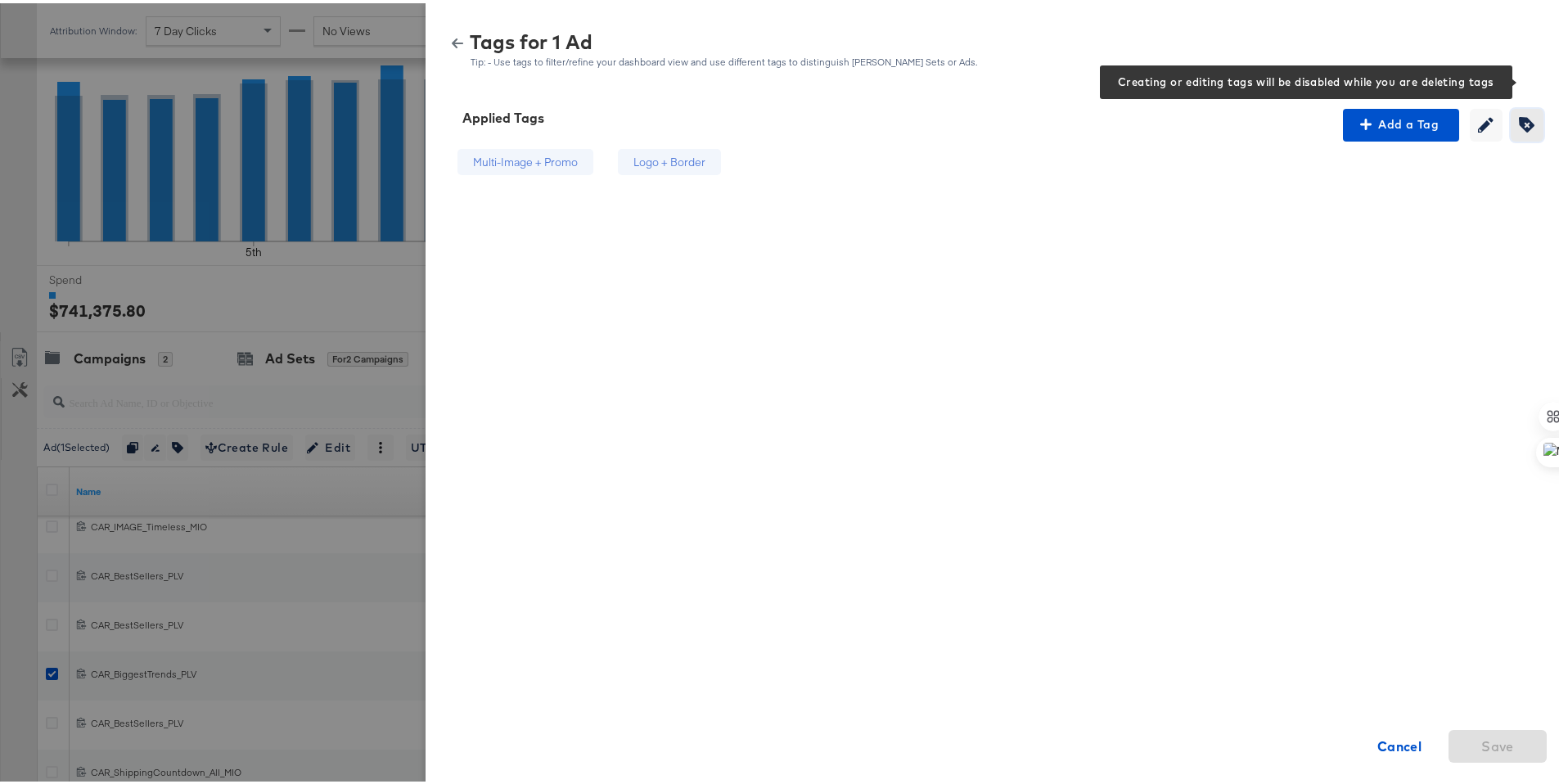
drag, startPoint x: 1507, startPoint y: 119, endPoint x: 1196, endPoint y: 127, distance: 311.1
click at [1519, 120] on icon "button" at bounding box center [1527, 121] width 16 height 16
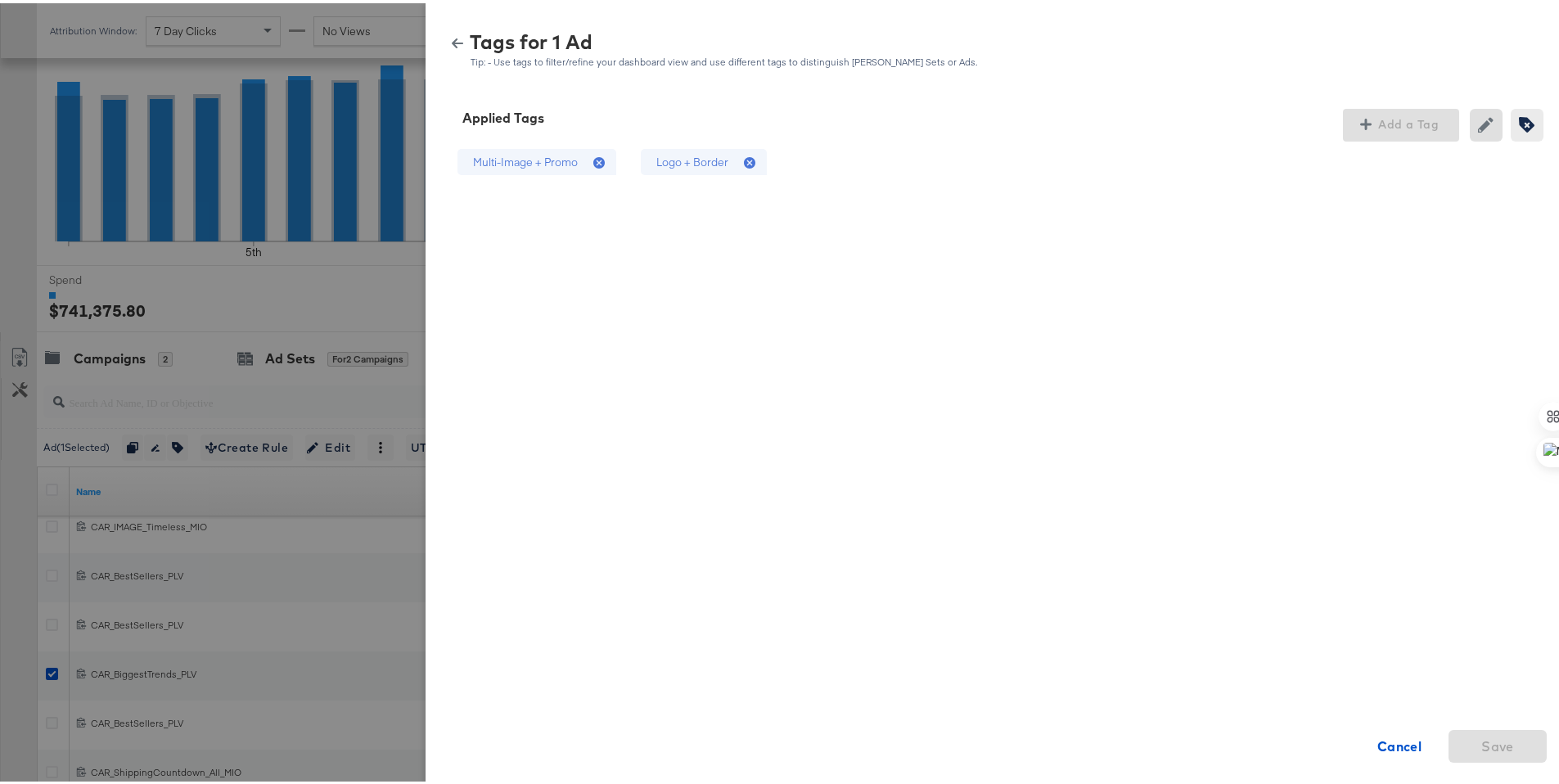
click at [657, 161] on div "Logo + Border" at bounding box center [692, 159] width 72 height 16
click at [1460, 736] on span "Save" at bounding box center [1498, 743] width 85 height 23
click at [452, 41] on icon "button" at bounding box center [458, 41] width 12 height 12
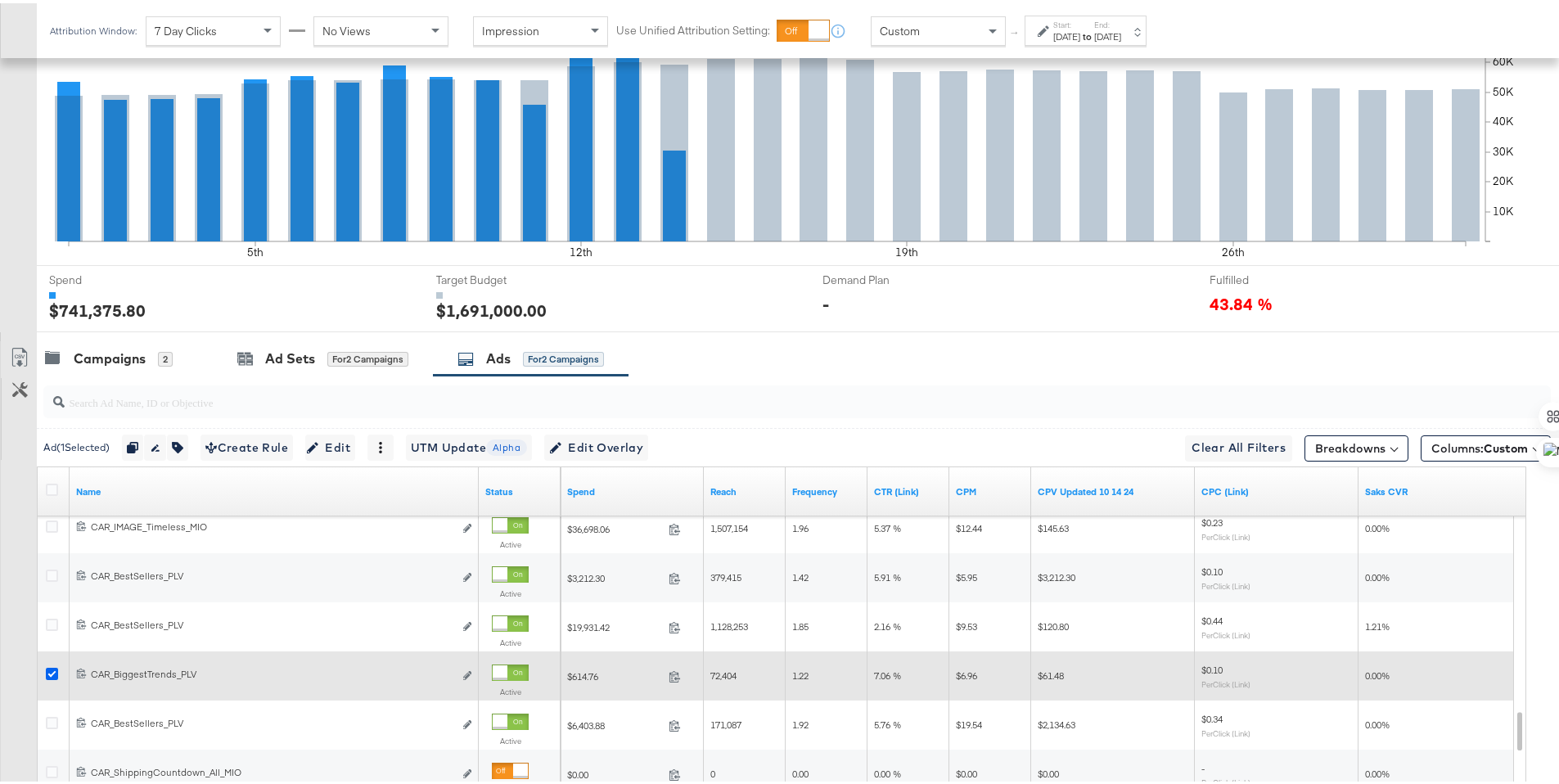
click at [52, 668] on icon at bounding box center [51, 671] width 12 height 12
click at [0, 0] on input "checkbox" at bounding box center [0, 0] width 0 height 0
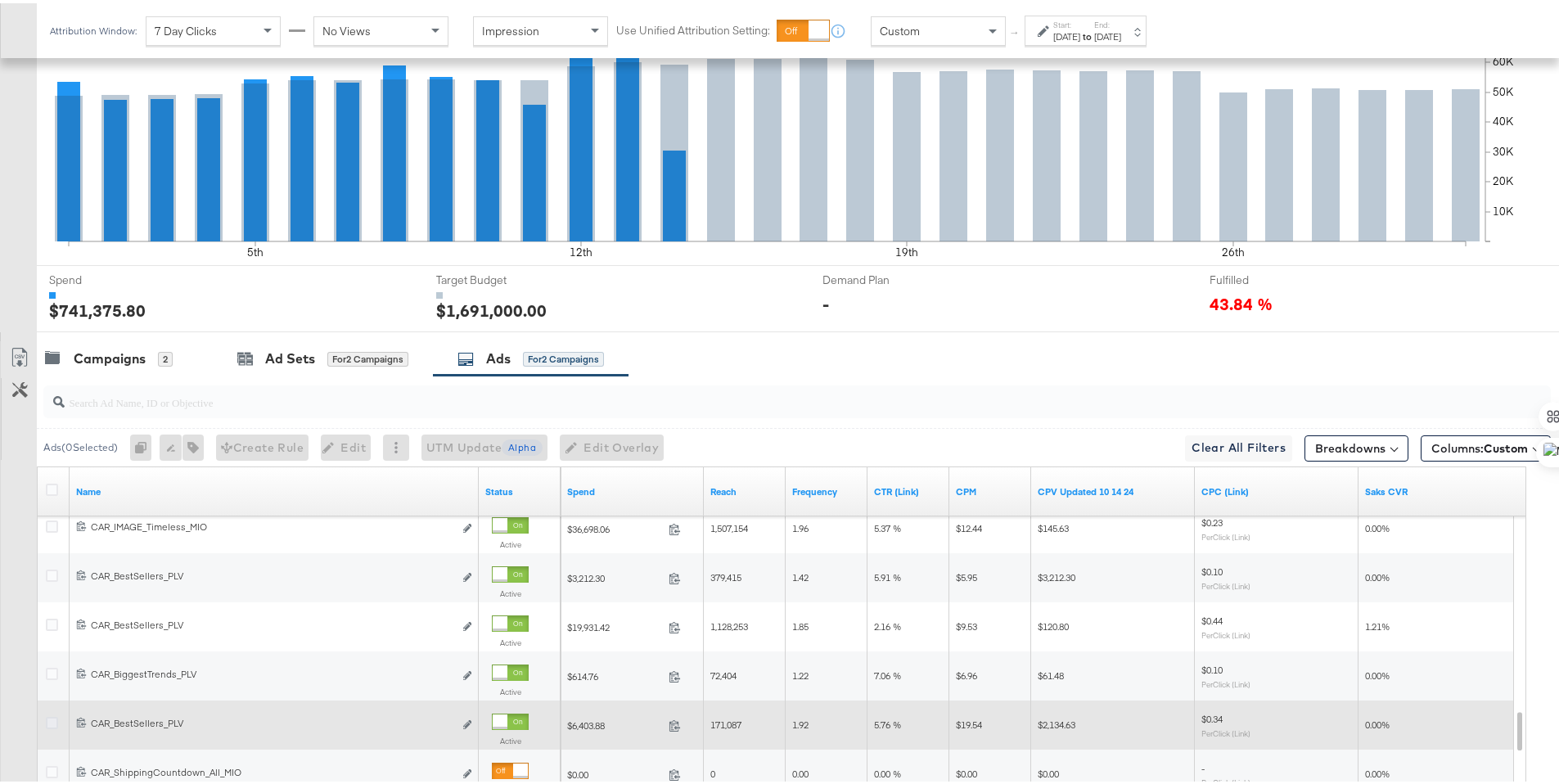
click at [50, 718] on icon at bounding box center [51, 719] width 12 height 12
click at [0, 0] on input "checkbox" at bounding box center [0, 0] width 0 height 0
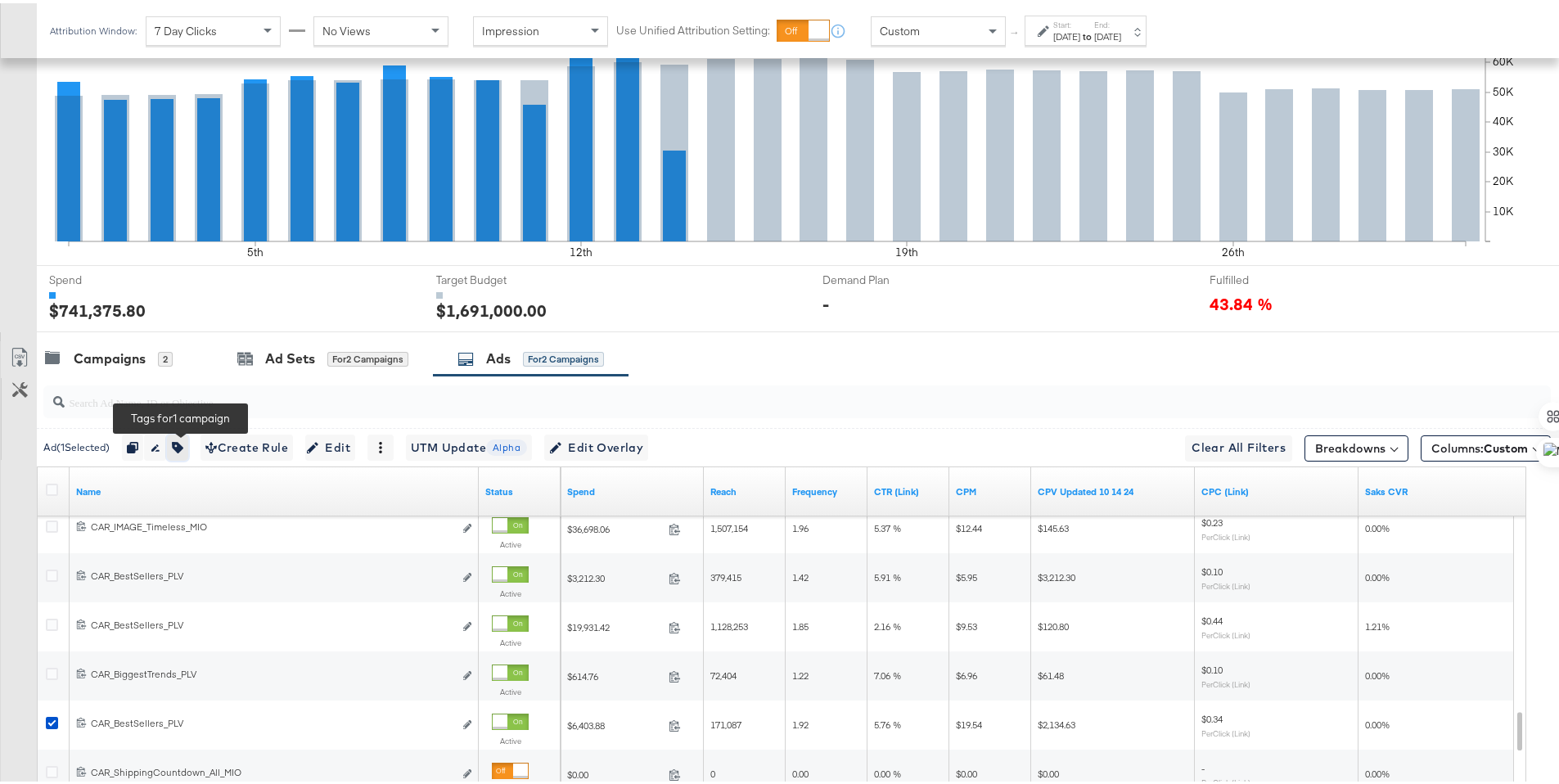
click at [179, 440] on icon "button" at bounding box center [178, 445] width 12 height 12
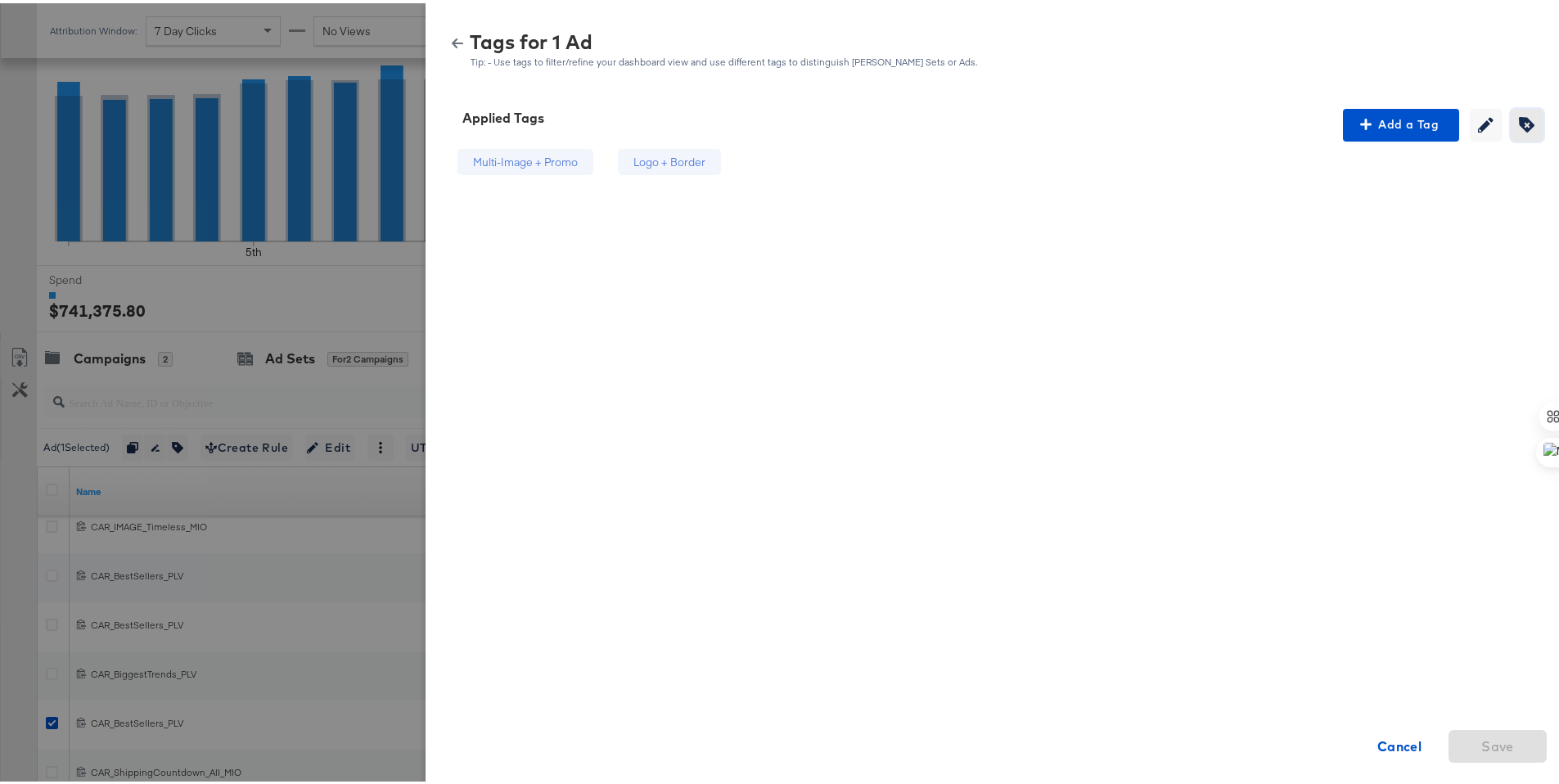
click at [1522, 112] on button "Creating or editing tags will be disabled while you are deleting tags" at bounding box center [1528, 123] width 33 height 33
click at [710, 163] on div "Logo + Border" at bounding box center [692, 159] width 72 height 16
click at [1483, 735] on span "Save" at bounding box center [1498, 743] width 33 height 23
click at [445, 36] on button "button" at bounding box center [458, 41] width 25 height 12
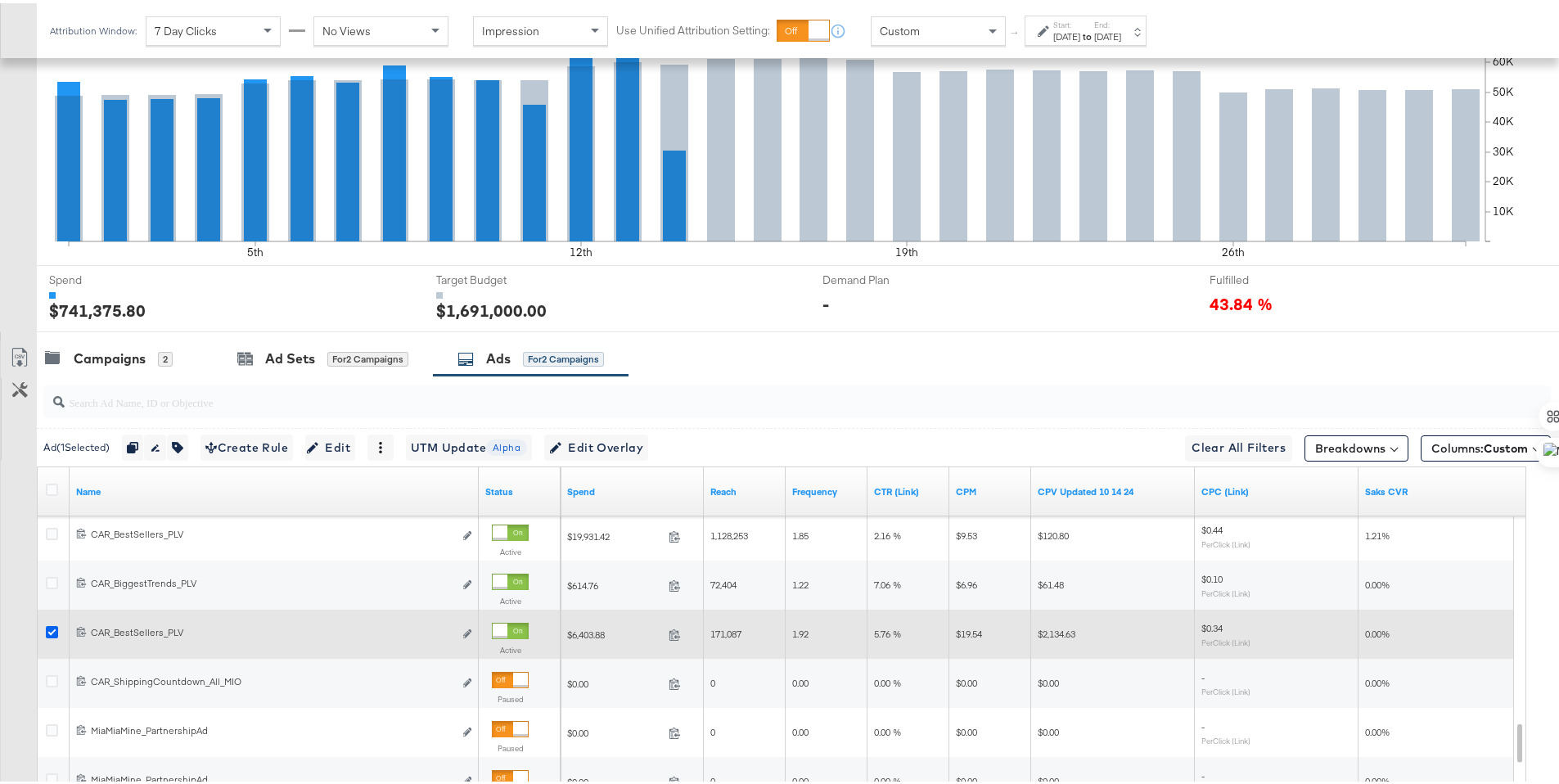
click at [53, 632] on icon at bounding box center [51, 628] width 12 height 12
click at [0, 0] on input "checkbox" at bounding box center [0, 0] width 0 height 0
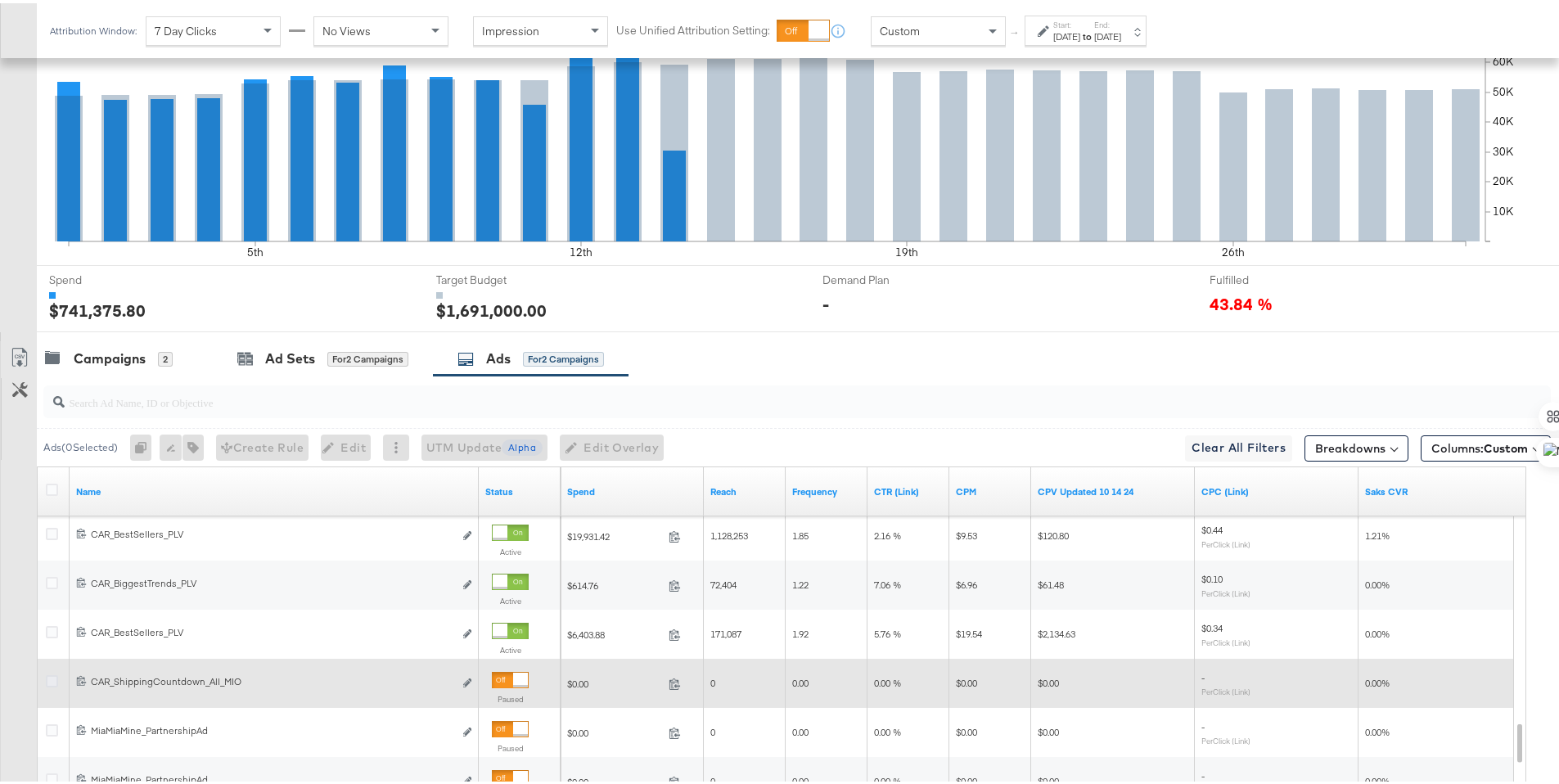
click at [52, 677] on icon at bounding box center [51, 678] width 12 height 12
click at [0, 0] on input "checkbox" at bounding box center [0, 0] width 0 height 0
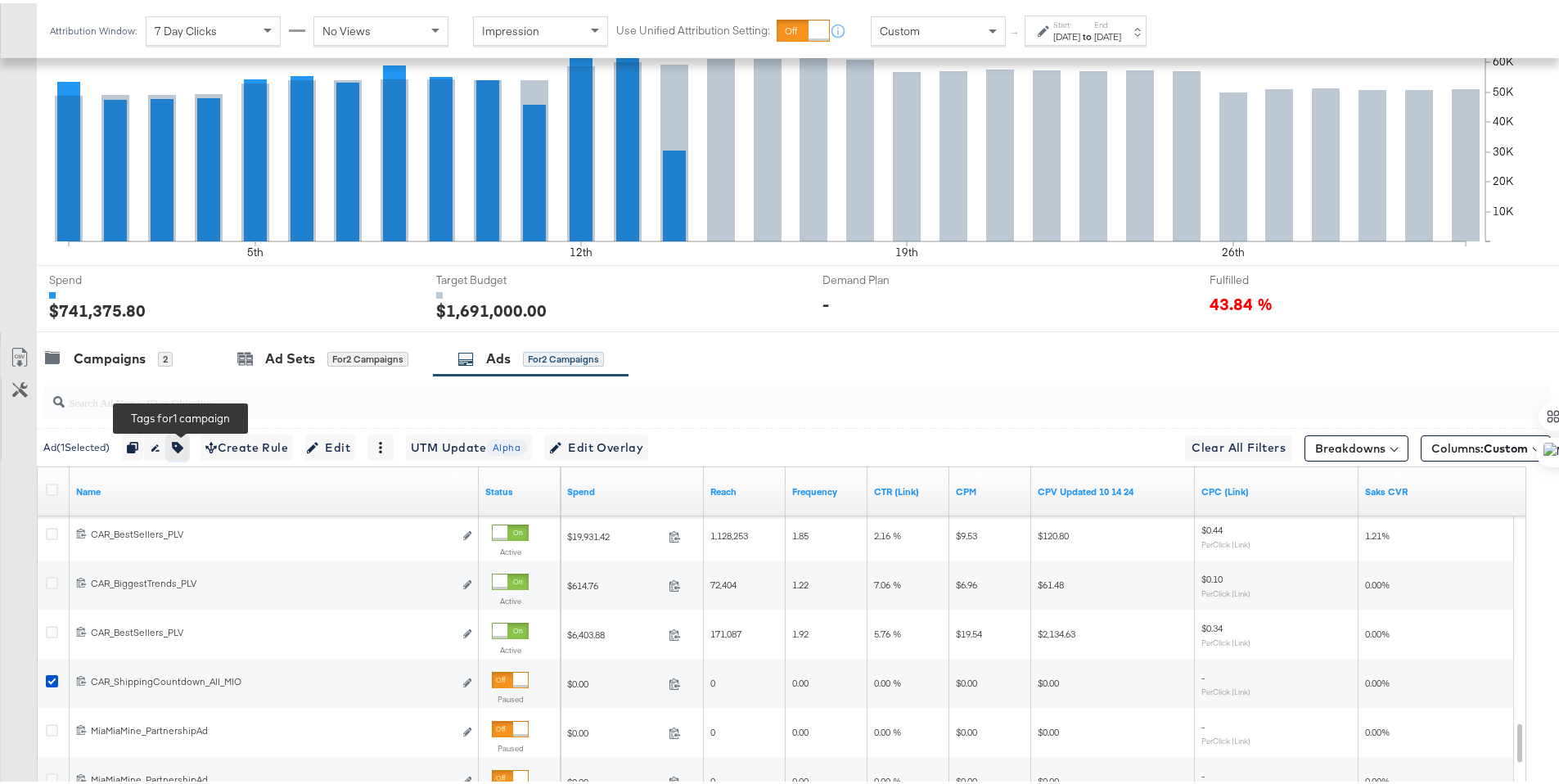
click at [180, 448] on icon "button" at bounding box center [178, 445] width 12 height 12
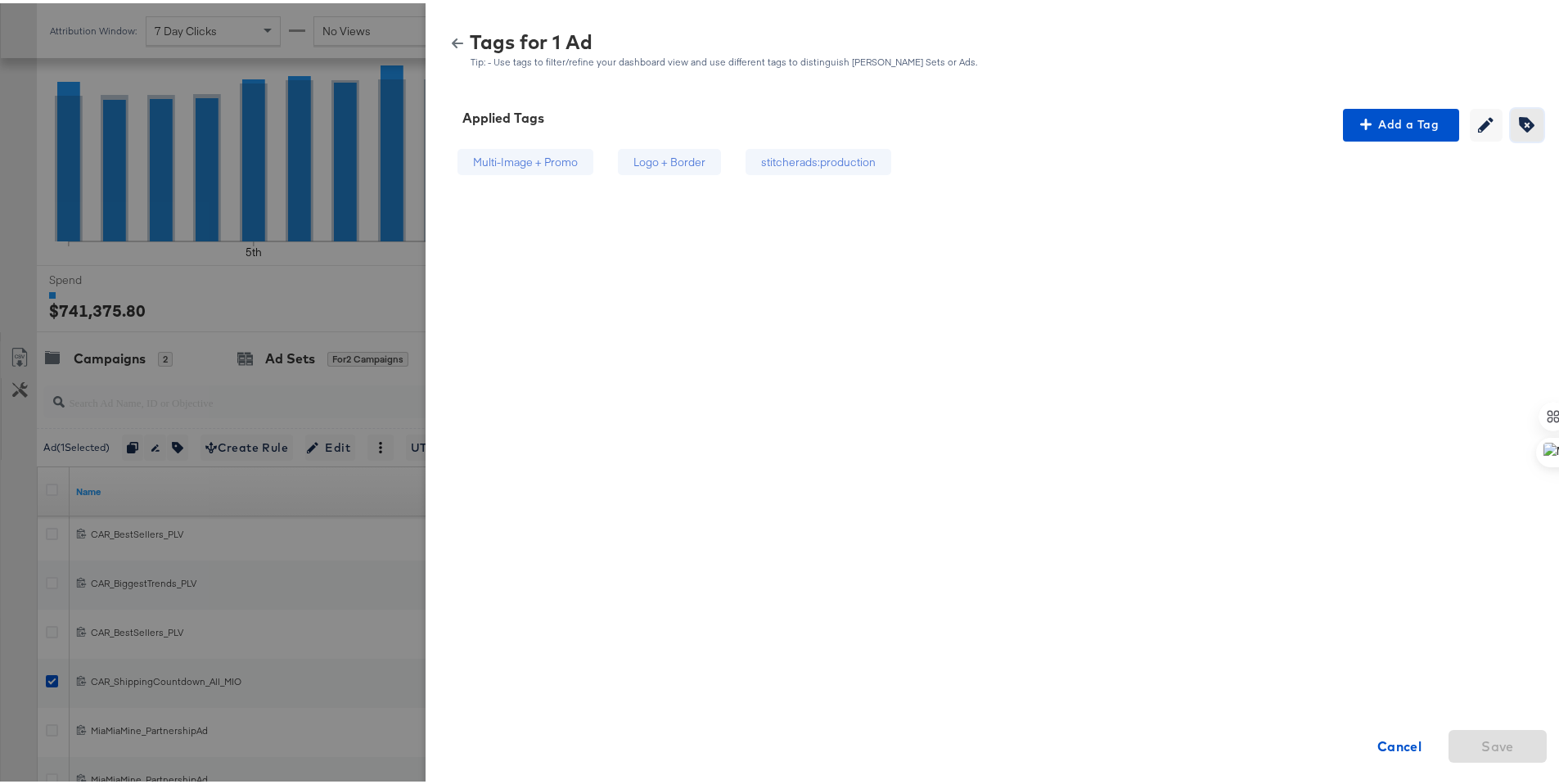
drag, startPoint x: 1501, startPoint y: 121, endPoint x: 1279, endPoint y: 137, distance: 222.6
click at [1511, 121] on button "Creating or editing tags will be disabled while you are deleting tags" at bounding box center [1528, 123] width 33 height 33
click at [892, 147] on div "stitcherads:production" at bounding box center [876, 159] width 169 height 27
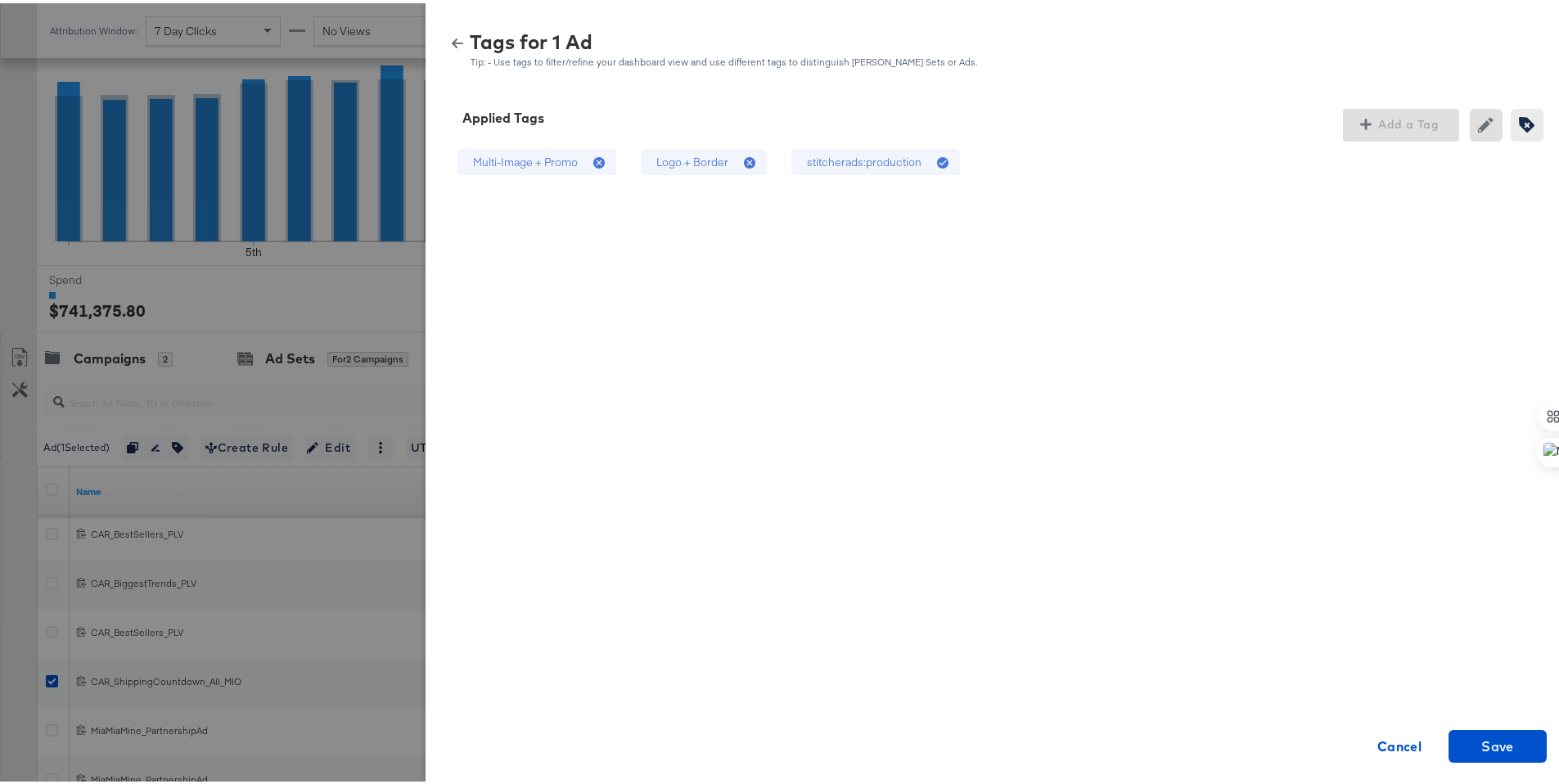
click at [720, 162] on div "Logo + Border" at bounding box center [704, 159] width 126 height 27
click at [1493, 738] on span "Save" at bounding box center [1498, 743] width 33 height 23
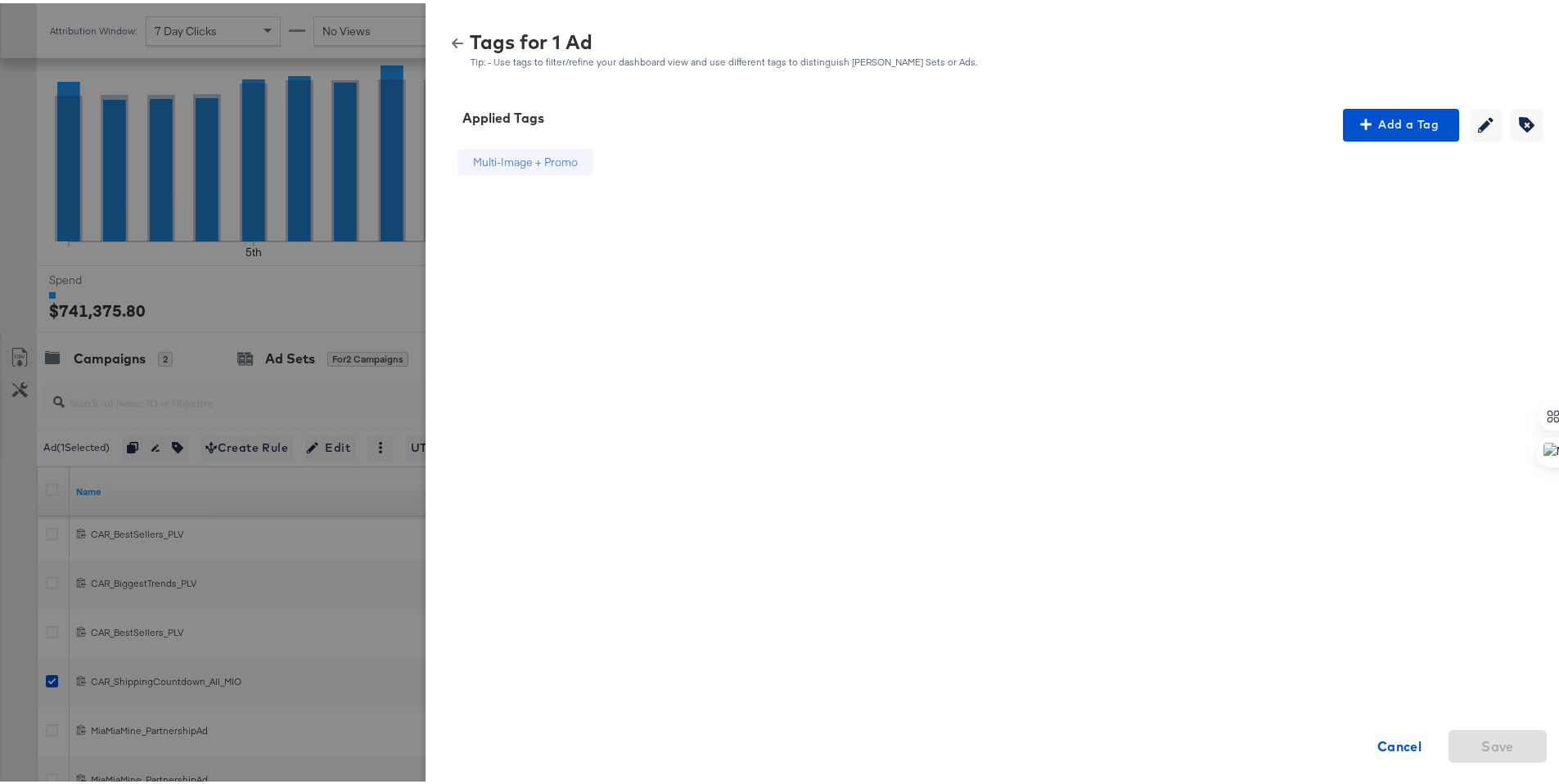
click at [452, 41] on icon "button" at bounding box center [458, 41] width 12 height 12
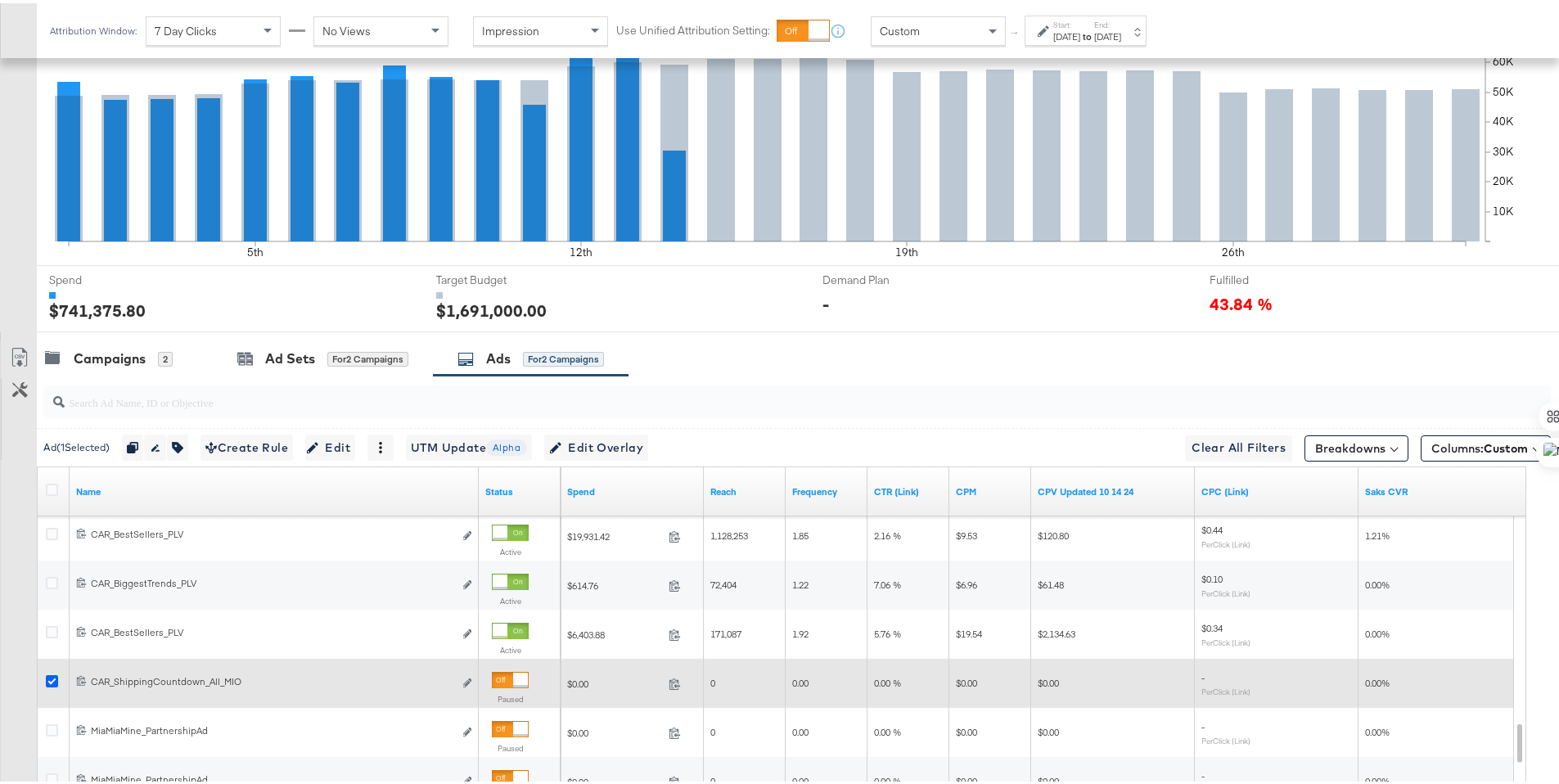
click at [51, 677] on icon at bounding box center [51, 678] width 12 height 12
click at [0, 0] on input "checkbox" at bounding box center [0, 0] width 0 height 0
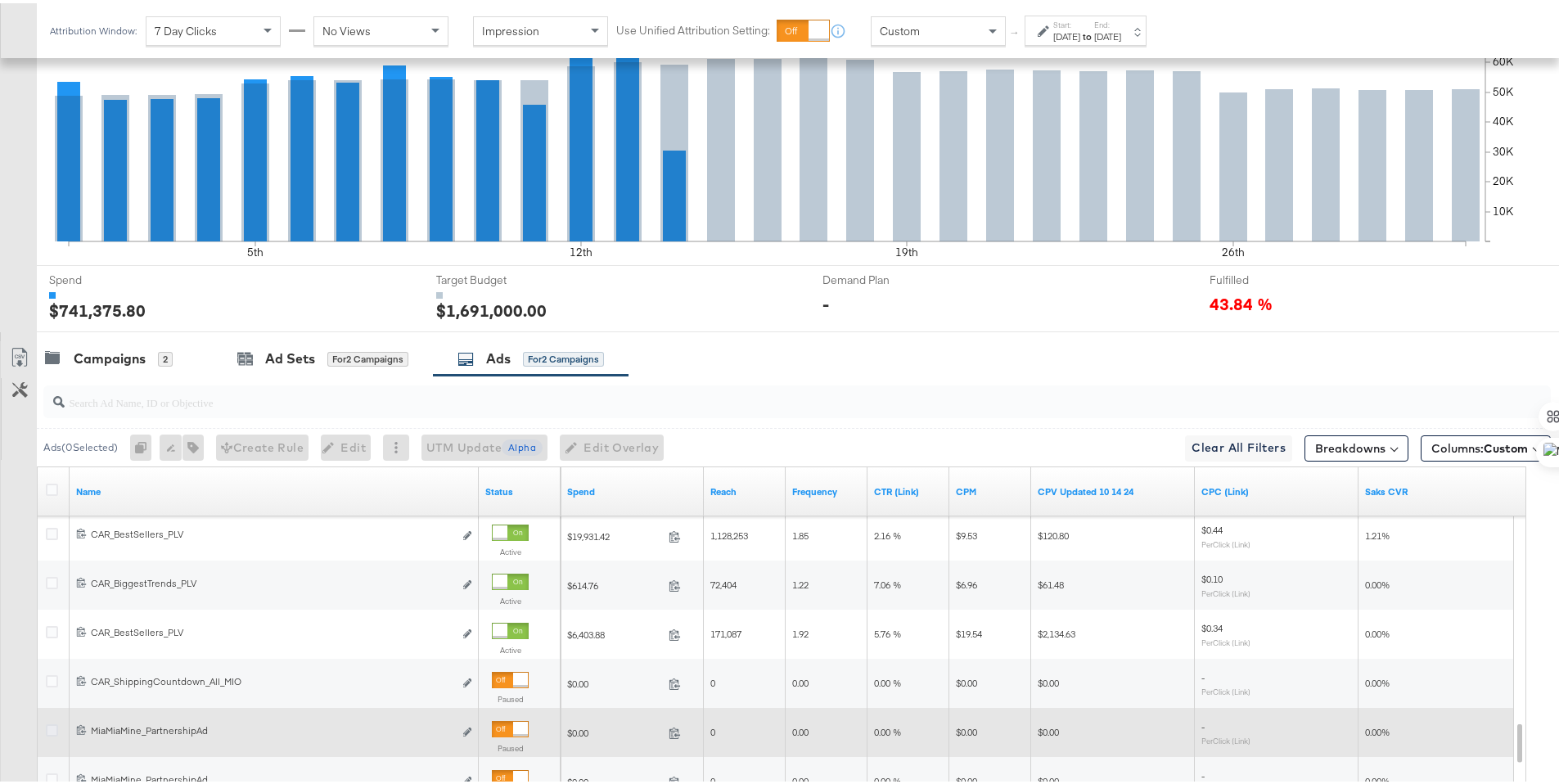
click at [51, 725] on icon at bounding box center [51, 727] width 12 height 12
click at [0, 0] on input "checkbox" at bounding box center [0, 0] width 0 height 0
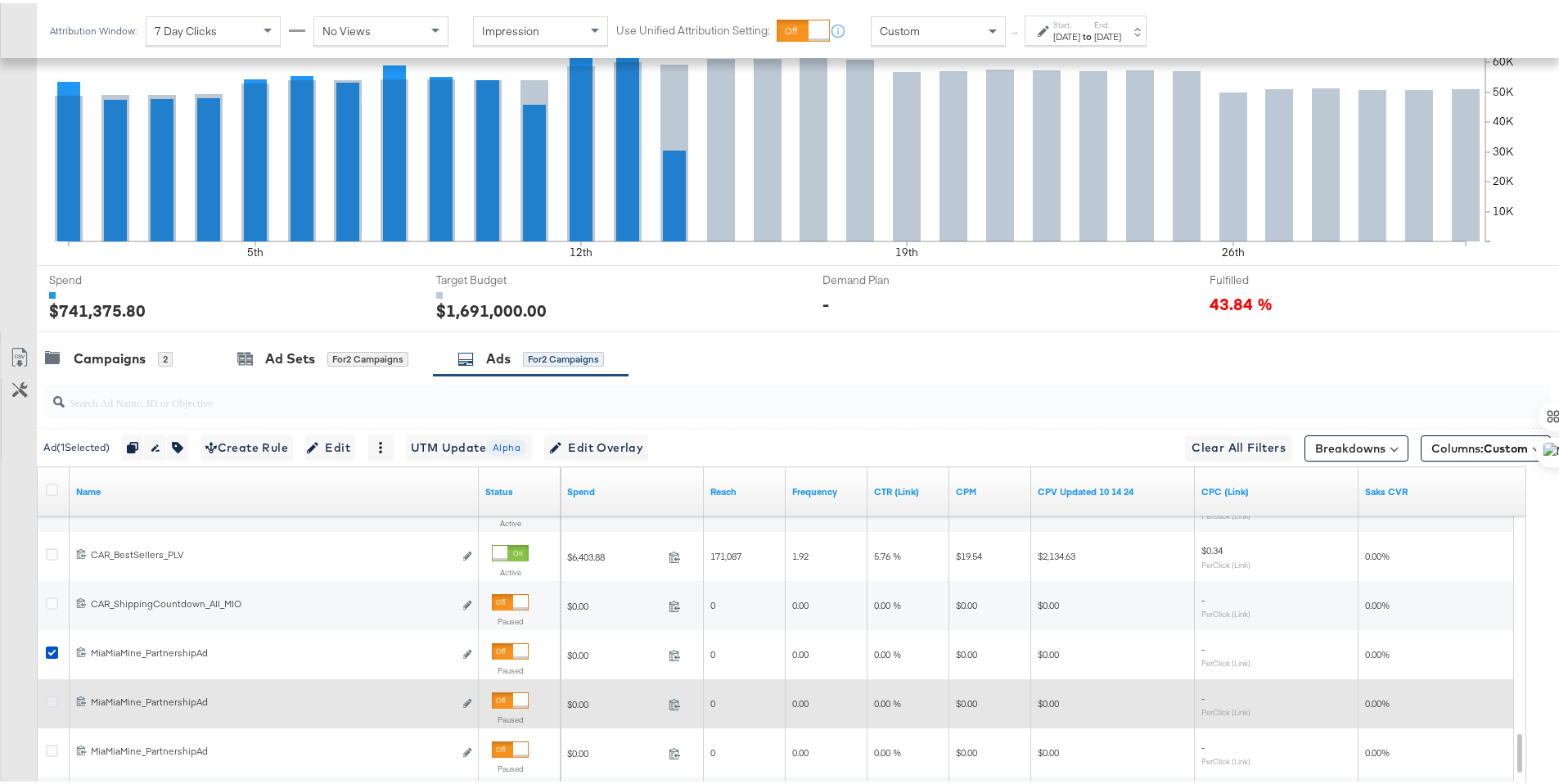
click at [55, 700] on icon at bounding box center [51, 698] width 12 height 12
click at [0, 0] on input "checkbox" at bounding box center [0, 0] width 0 height 0
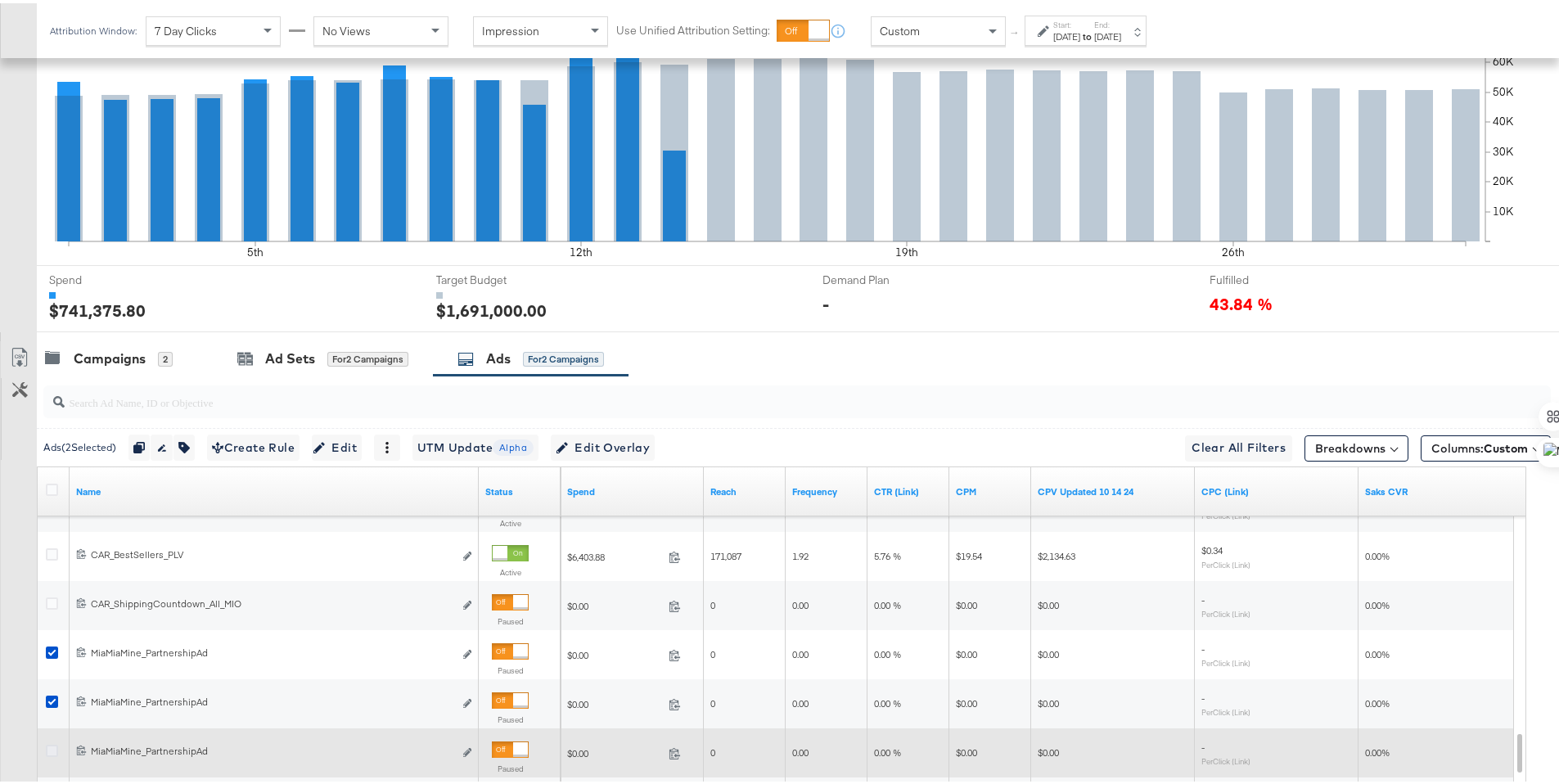
click at [47, 743] on icon at bounding box center [51, 748] width 12 height 12
click at [0, 0] on input "checkbox" at bounding box center [0, 0] width 0 height 0
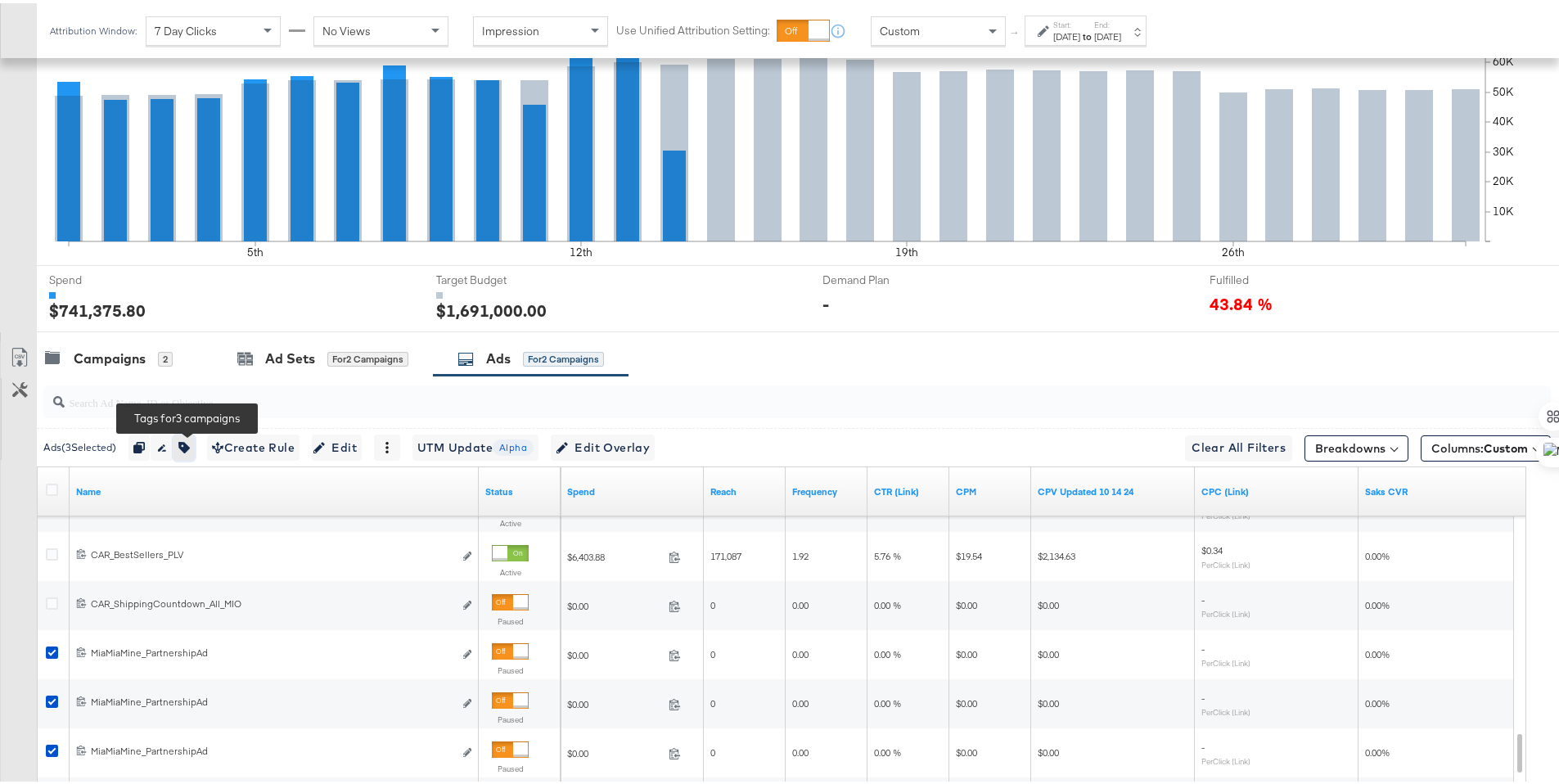
click at [190, 450] on icon "button" at bounding box center [184, 445] width 12 height 12
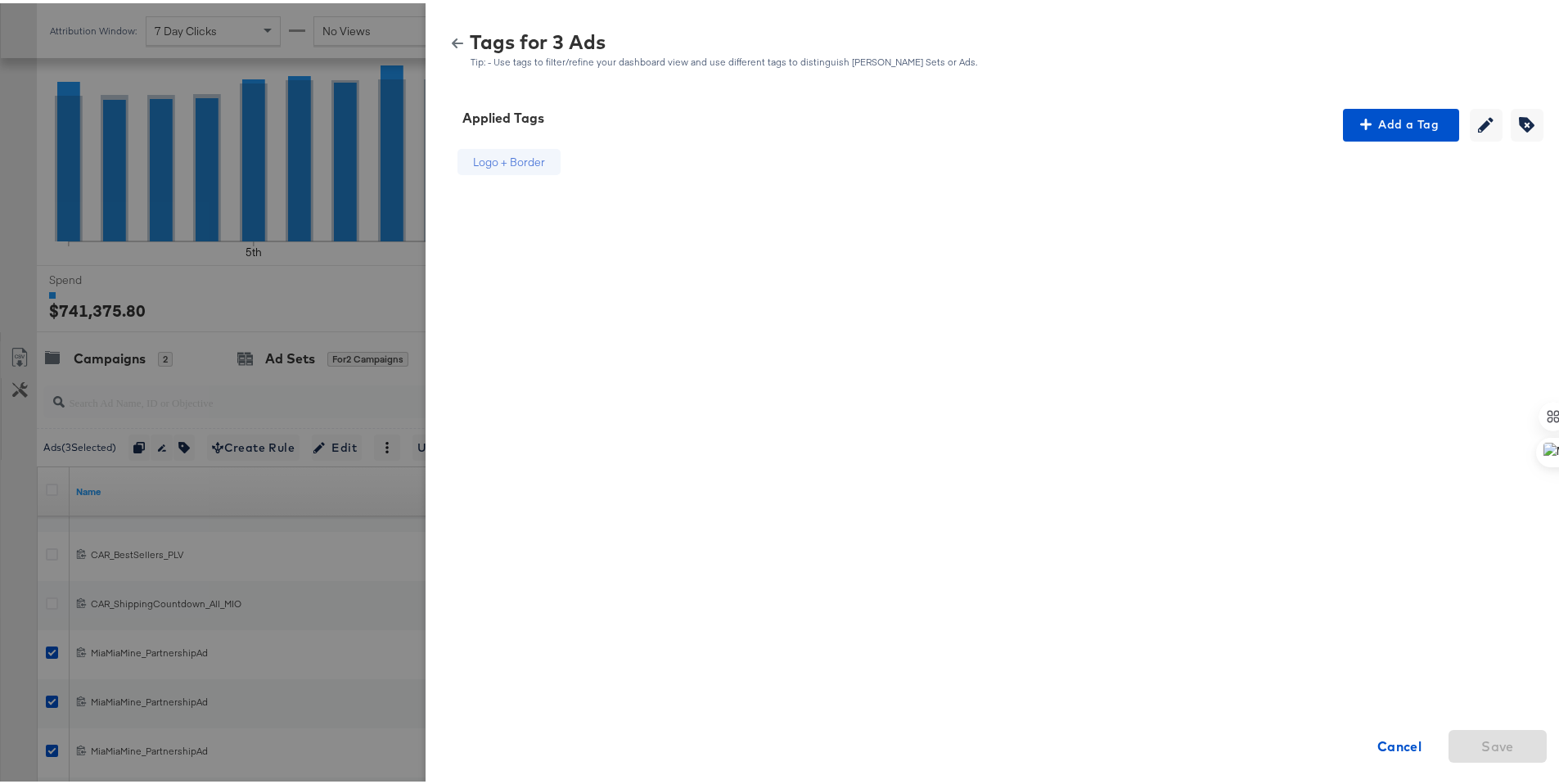
click at [445, 33] on div "Tags for 3 Ads Tip: - Use tags to filter/refine your dashboard view and use dif…" at bounding box center [998, 47] width 1106 height 36
click at [452, 39] on icon "button" at bounding box center [458, 41] width 12 height 10
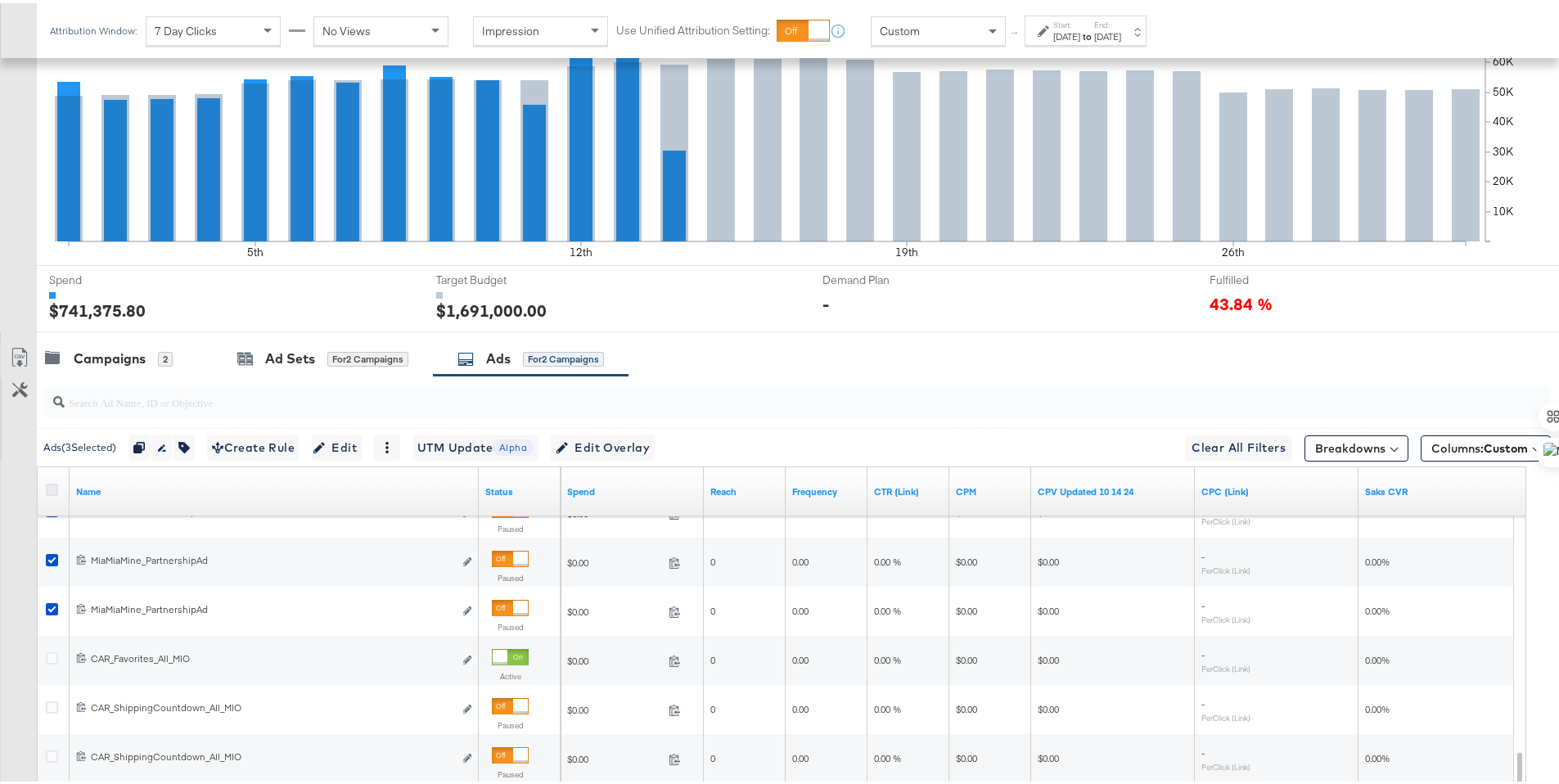
click at [51, 486] on icon at bounding box center [51, 486] width 12 height 12
click at [0, 0] on input "checkbox" at bounding box center [0, 0] width 0 height 0
click at [51, 486] on icon at bounding box center [51, 486] width 12 height 12
click at [0, 0] on input "checkbox" at bounding box center [0, 0] width 0 height 0
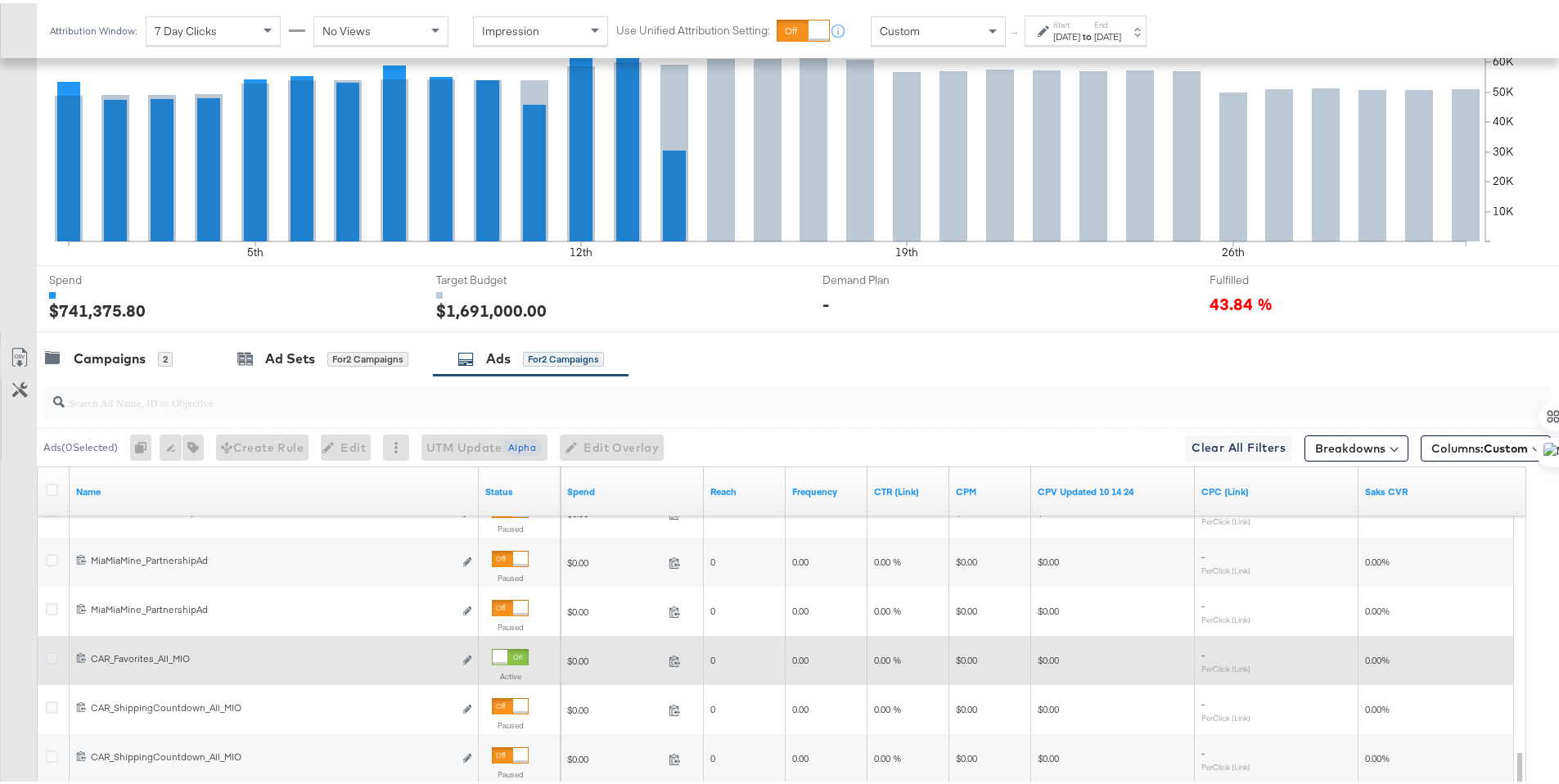
click at [52, 656] on icon at bounding box center [51, 655] width 12 height 12
click at [0, 0] on input "checkbox" at bounding box center [0, 0] width 0 height 0
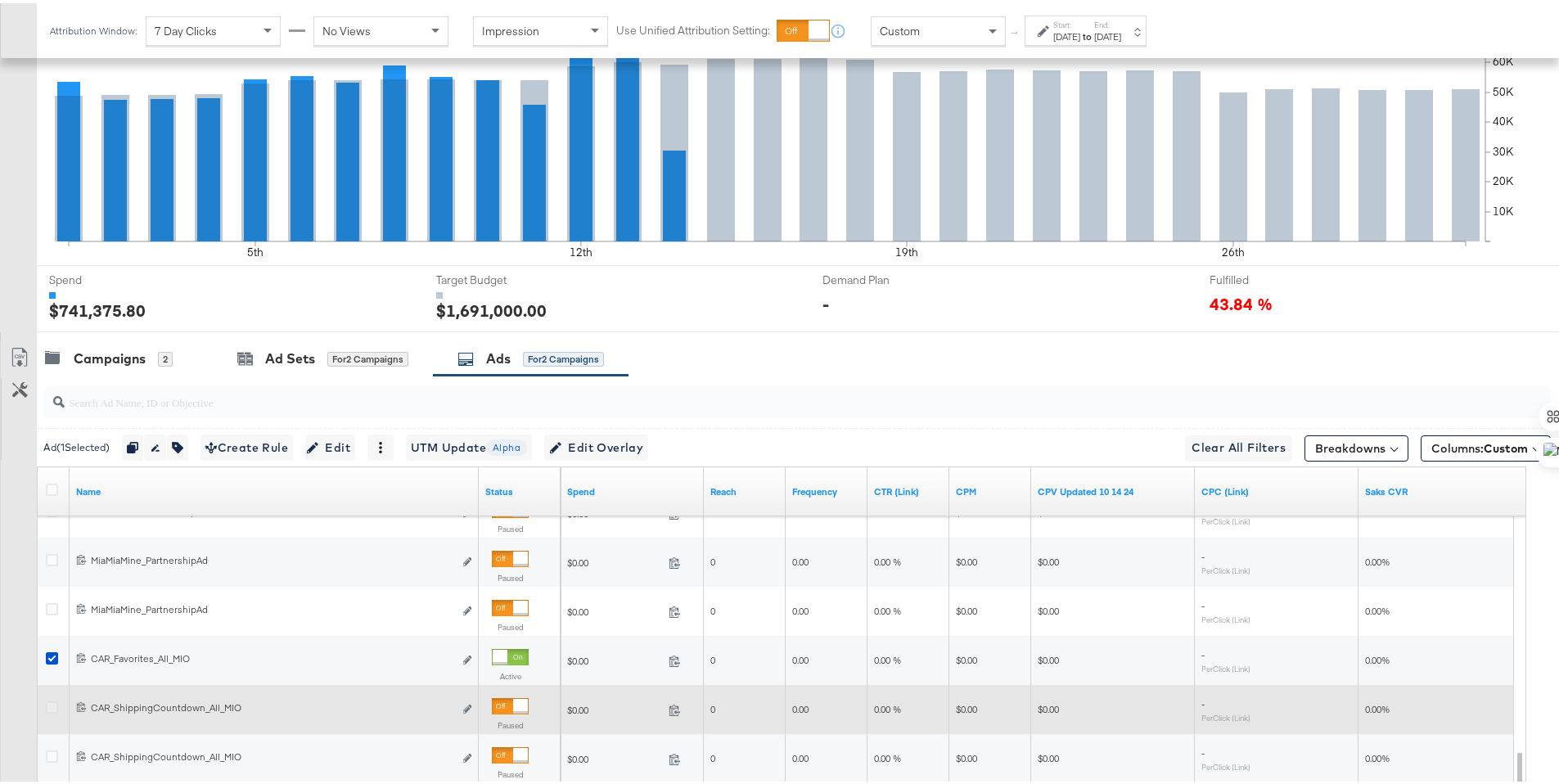
click at [54, 699] on icon at bounding box center [51, 704] width 12 height 12
click at [0, 0] on input "checkbox" at bounding box center [0, 0] width 0 height 0
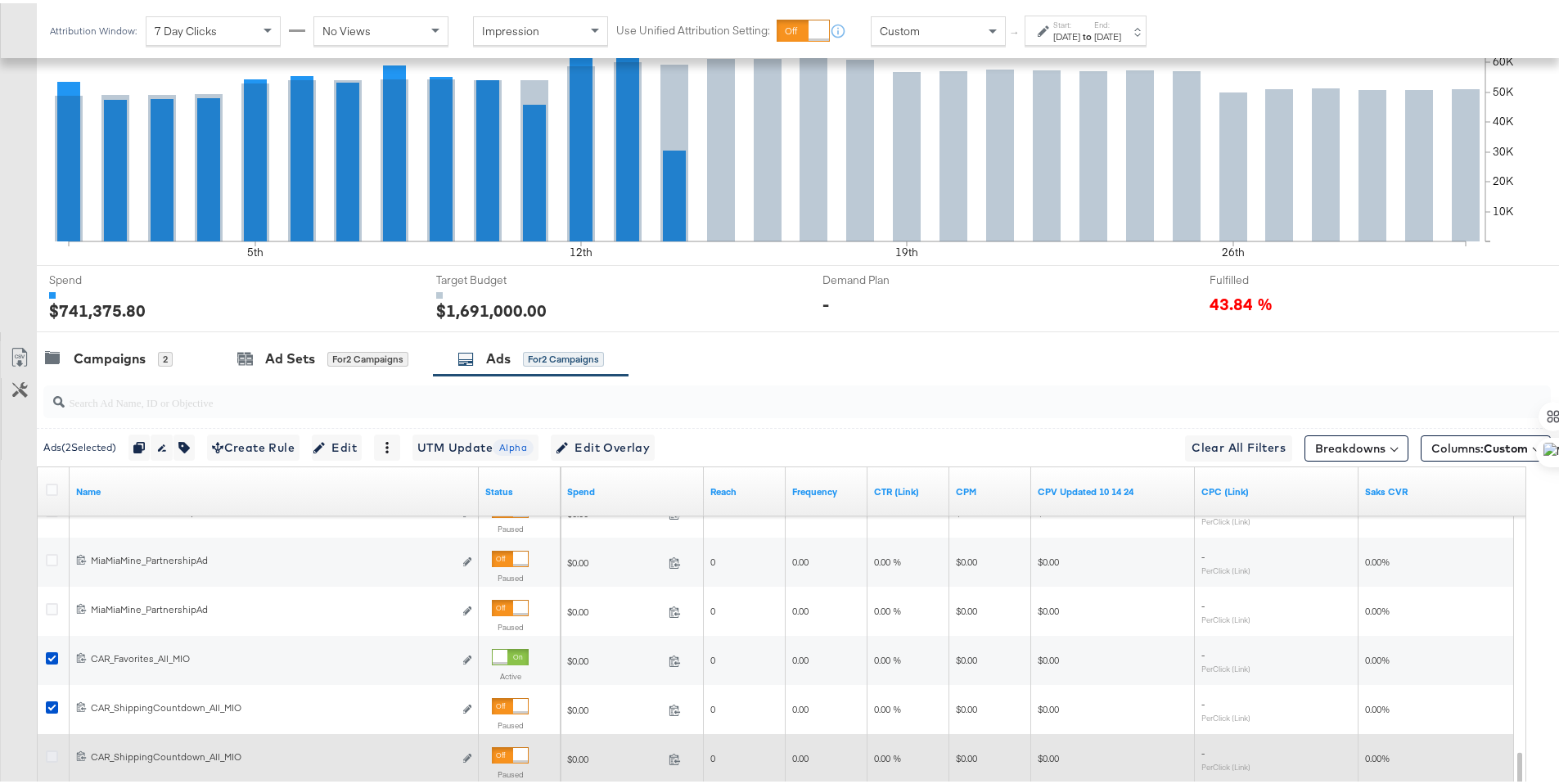
click at [53, 754] on icon at bounding box center [51, 753] width 12 height 12
click at [0, 0] on input "checkbox" at bounding box center [0, 0] width 0 height 0
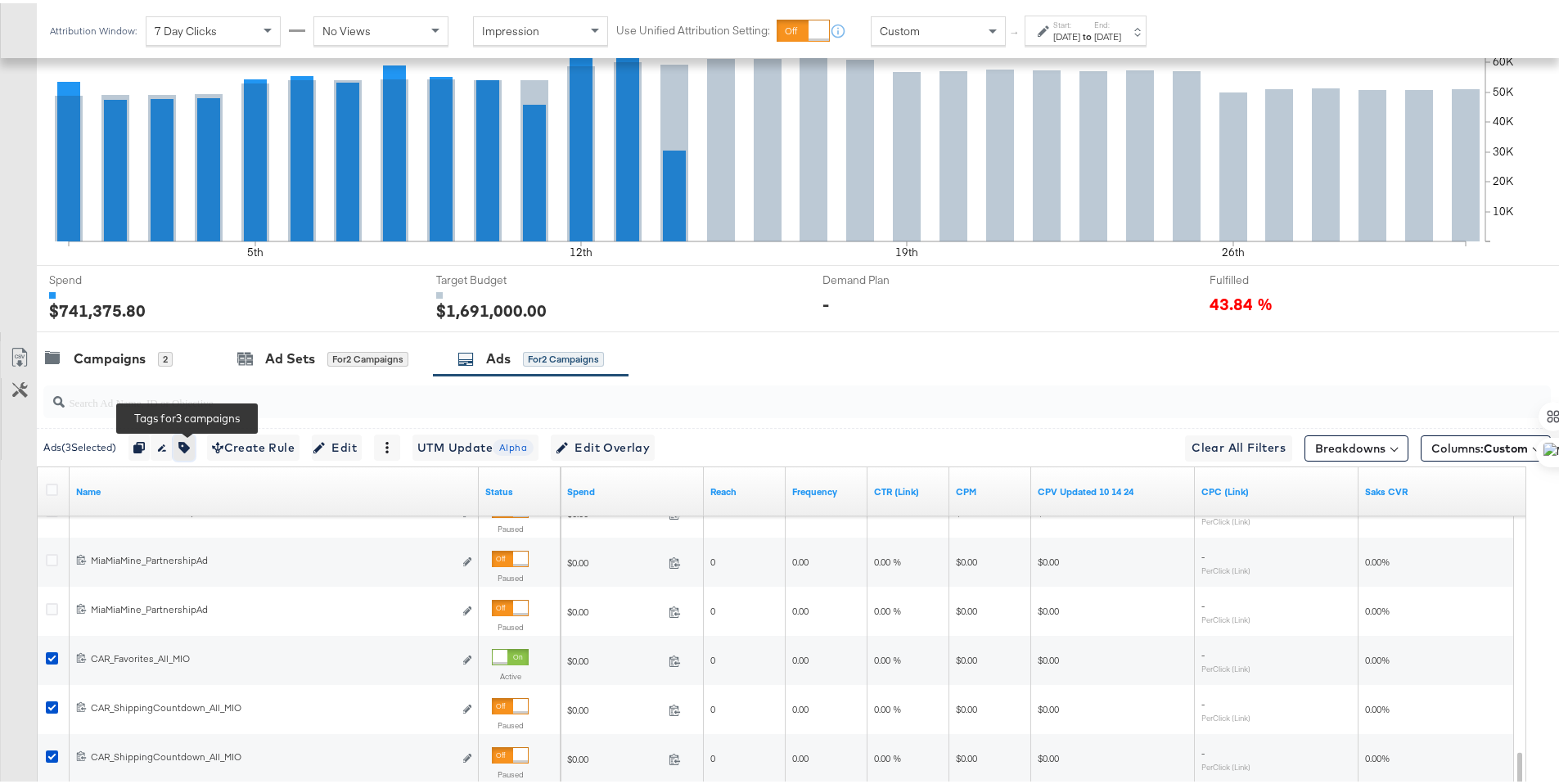
click at [184, 435] on button "button" at bounding box center [185, 445] width 22 height 26
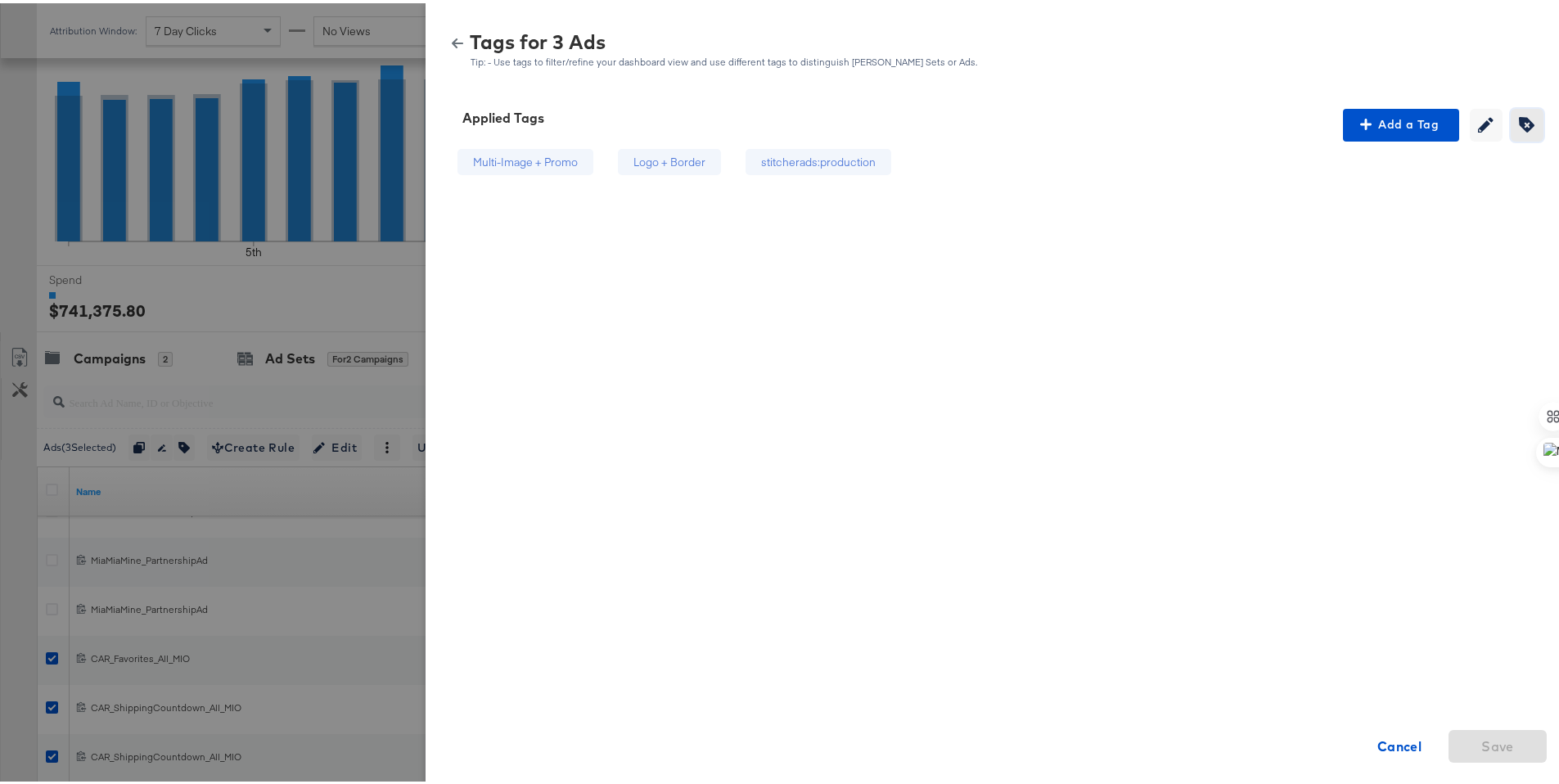
click at [1524, 127] on span "Creating or editing tags will be disabled while you are deleting tags" at bounding box center [1528, 121] width 25 height 16
click at [872, 149] on div "stitcherads:production" at bounding box center [876, 159] width 169 height 27
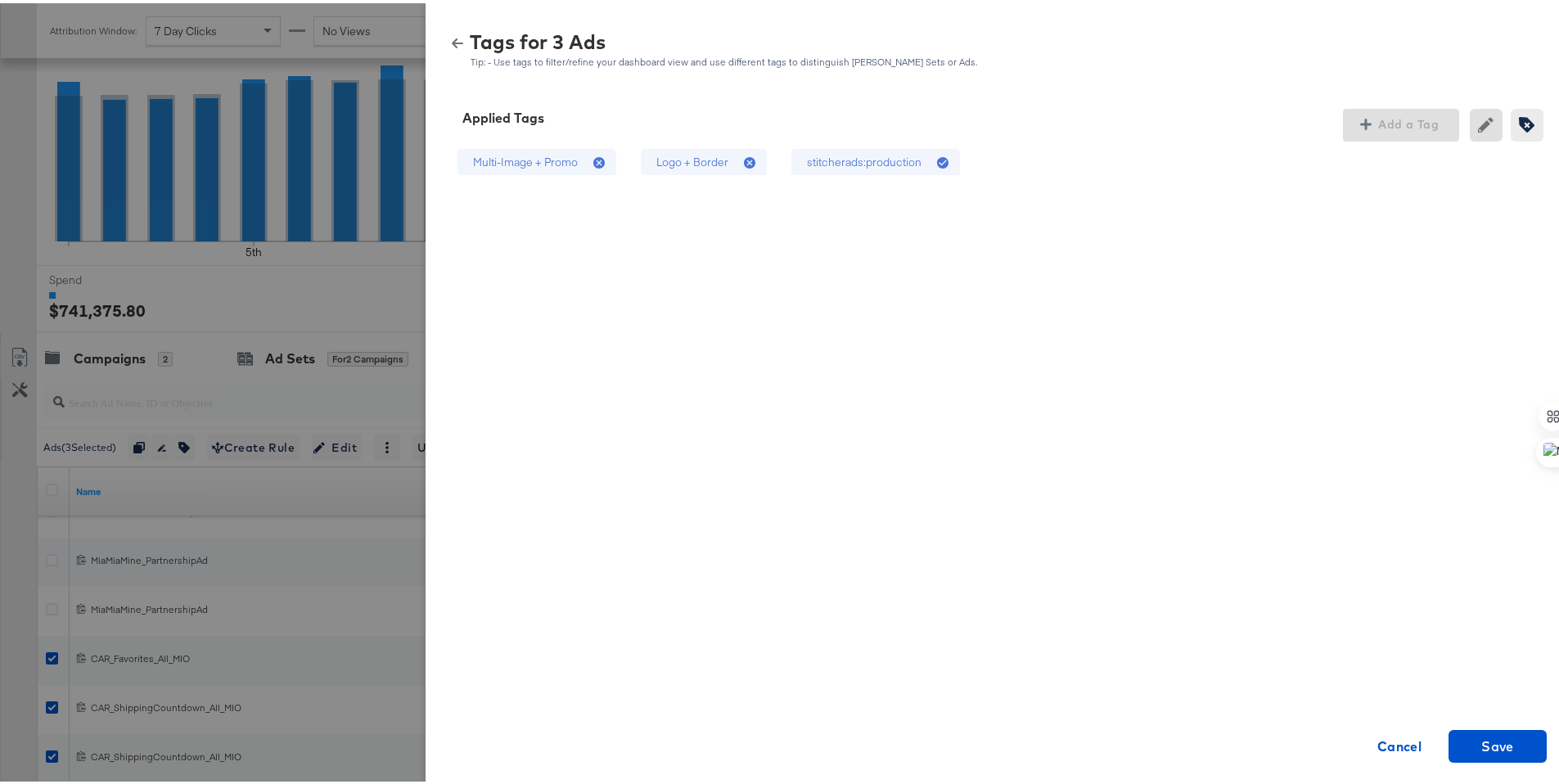
click at [669, 160] on div "Logo + Border" at bounding box center [692, 159] width 72 height 16
click at [1456, 732] on span "Save" at bounding box center [1498, 743] width 85 height 23
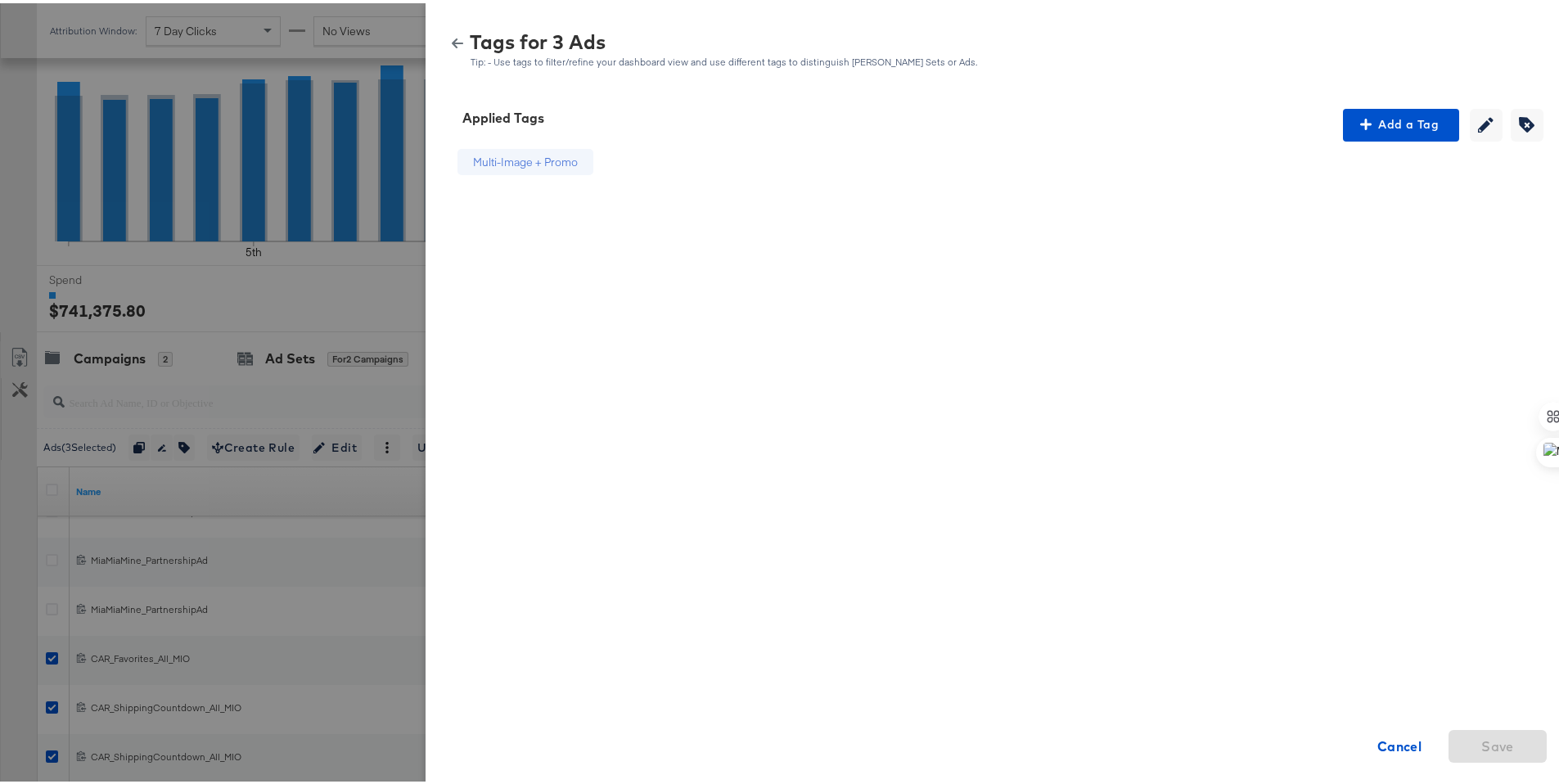
click at [452, 40] on icon "button" at bounding box center [458, 41] width 12 height 10
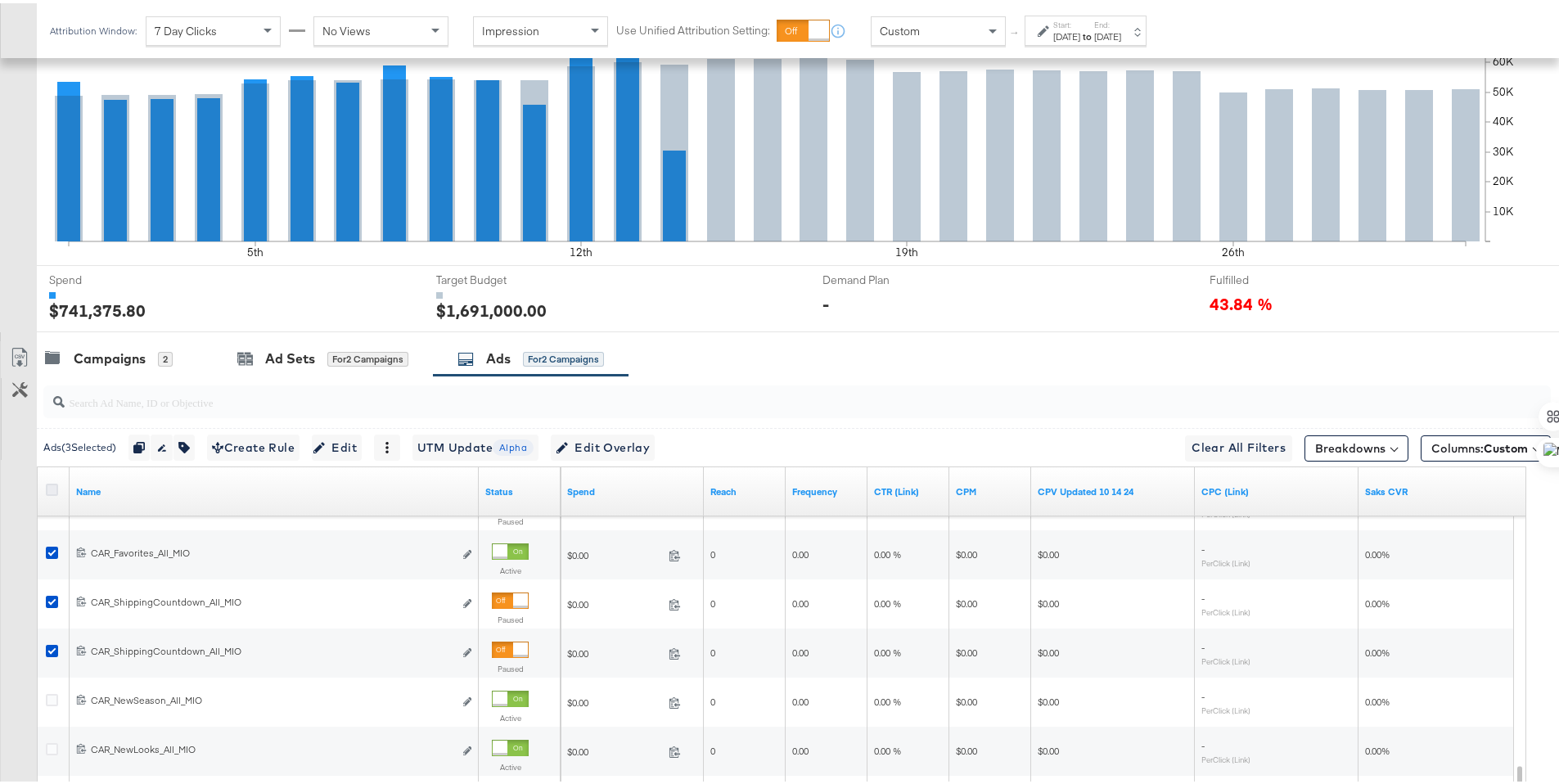
click at [51, 485] on icon at bounding box center [51, 486] width 12 height 12
click at [0, 0] on input "checkbox" at bounding box center [0, 0] width 0 height 0
click at [51, 485] on icon at bounding box center [51, 486] width 12 height 12
click at [0, 0] on input "checkbox" at bounding box center [0, 0] width 0 height 0
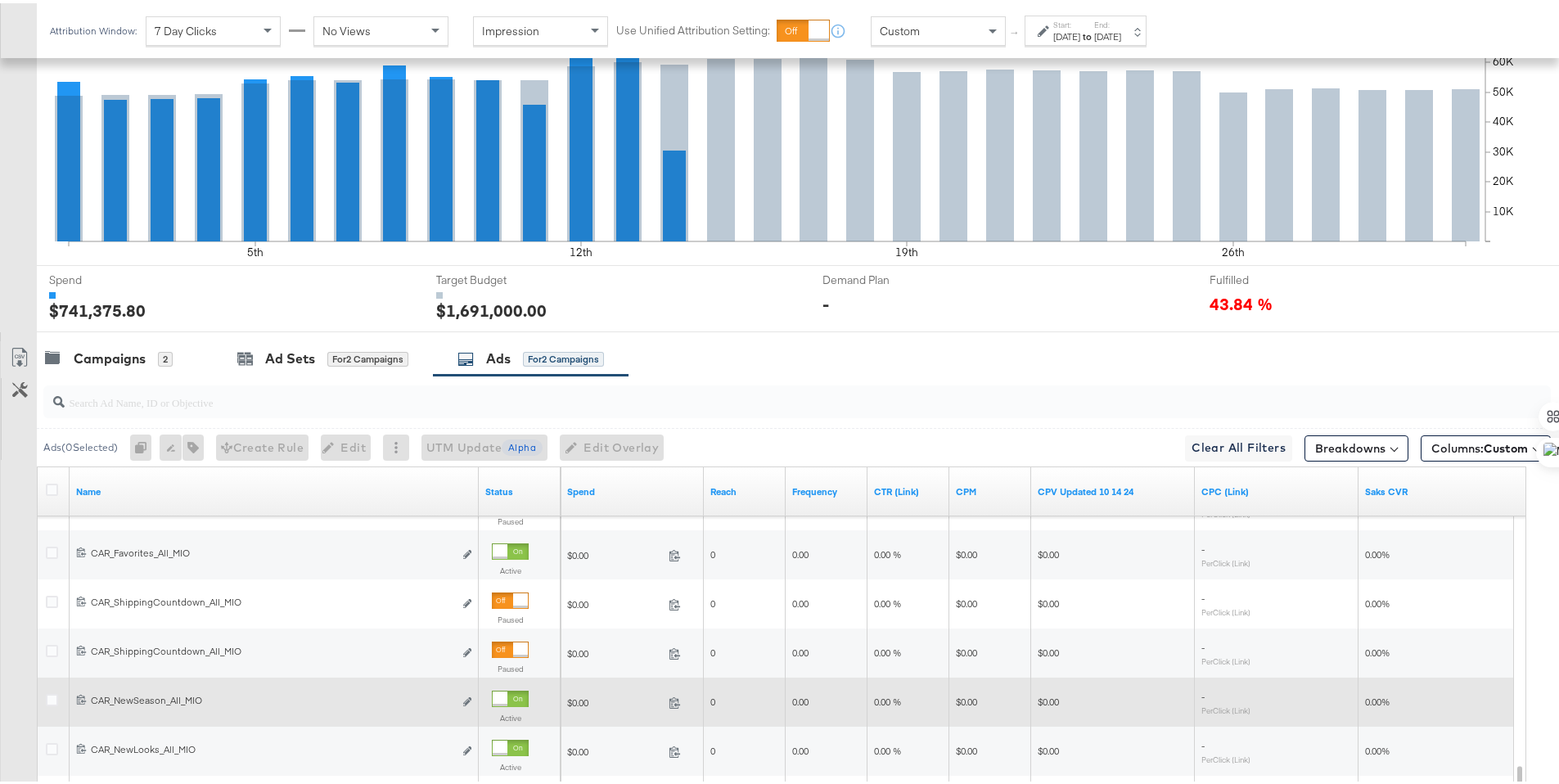
click at [48, 688] on div at bounding box center [54, 699] width 31 height 30
click at [50, 695] on icon at bounding box center [51, 696] width 12 height 12
click at [0, 0] on input "checkbox" at bounding box center [0, 0] width 0 height 0
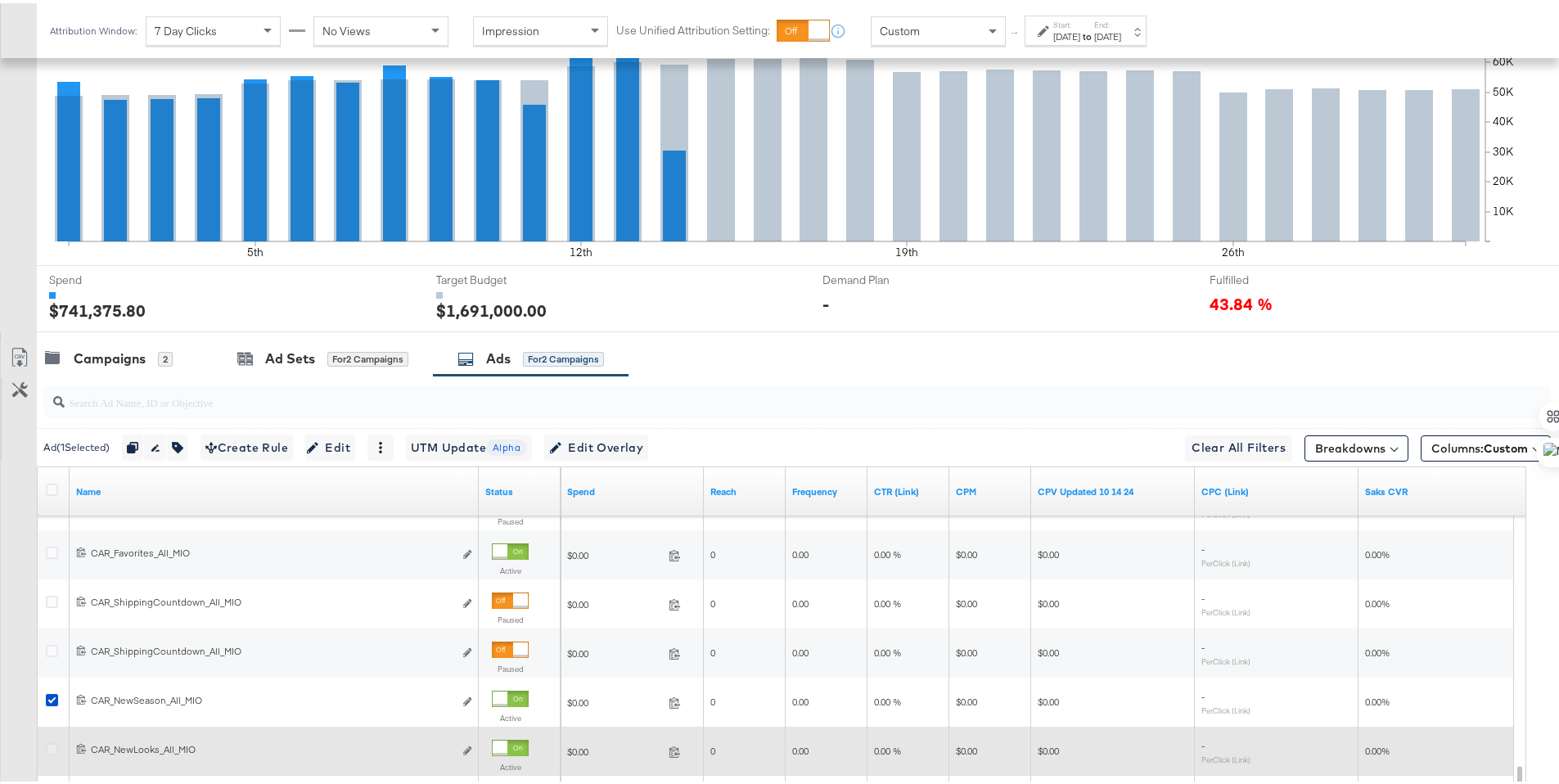
click at [51, 748] on icon at bounding box center [51, 746] width 12 height 12
click at [0, 0] on input "checkbox" at bounding box center [0, 0] width 0 height 0
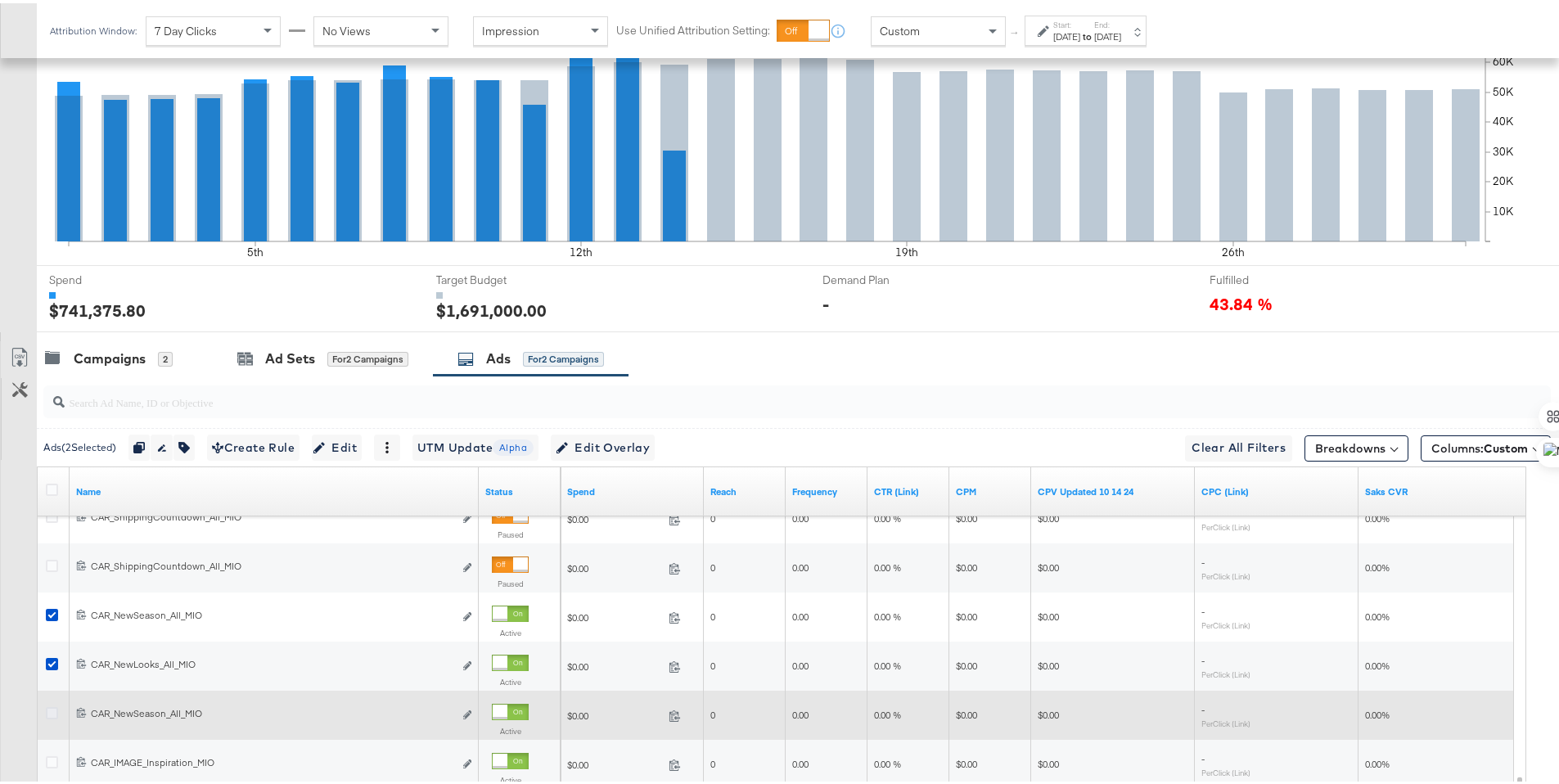
click at [51, 709] on icon at bounding box center [51, 709] width 12 height 12
click at [0, 0] on input "checkbox" at bounding box center [0, 0] width 0 height 0
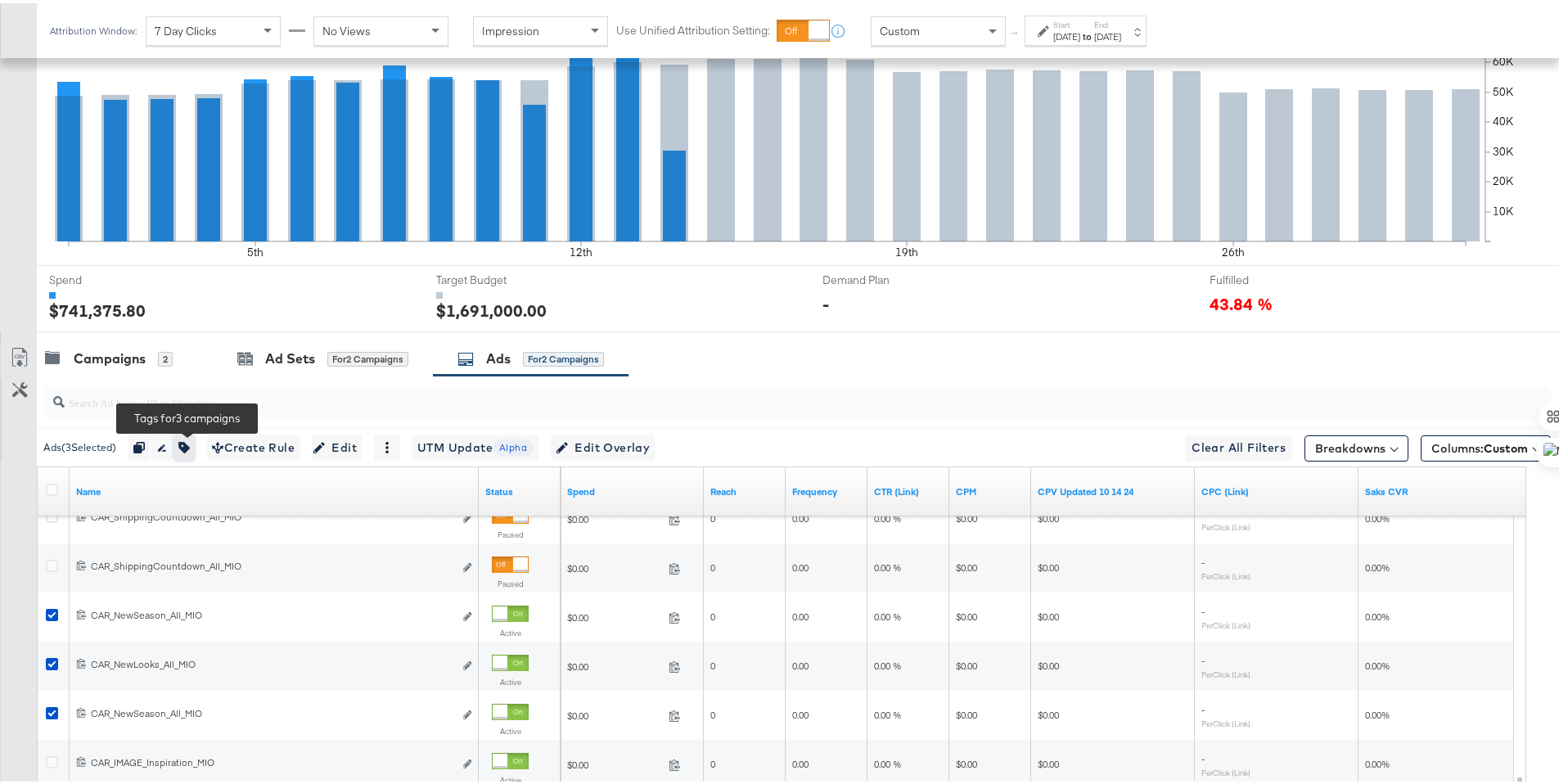
click at [186, 453] on button "button" at bounding box center [185, 445] width 22 height 26
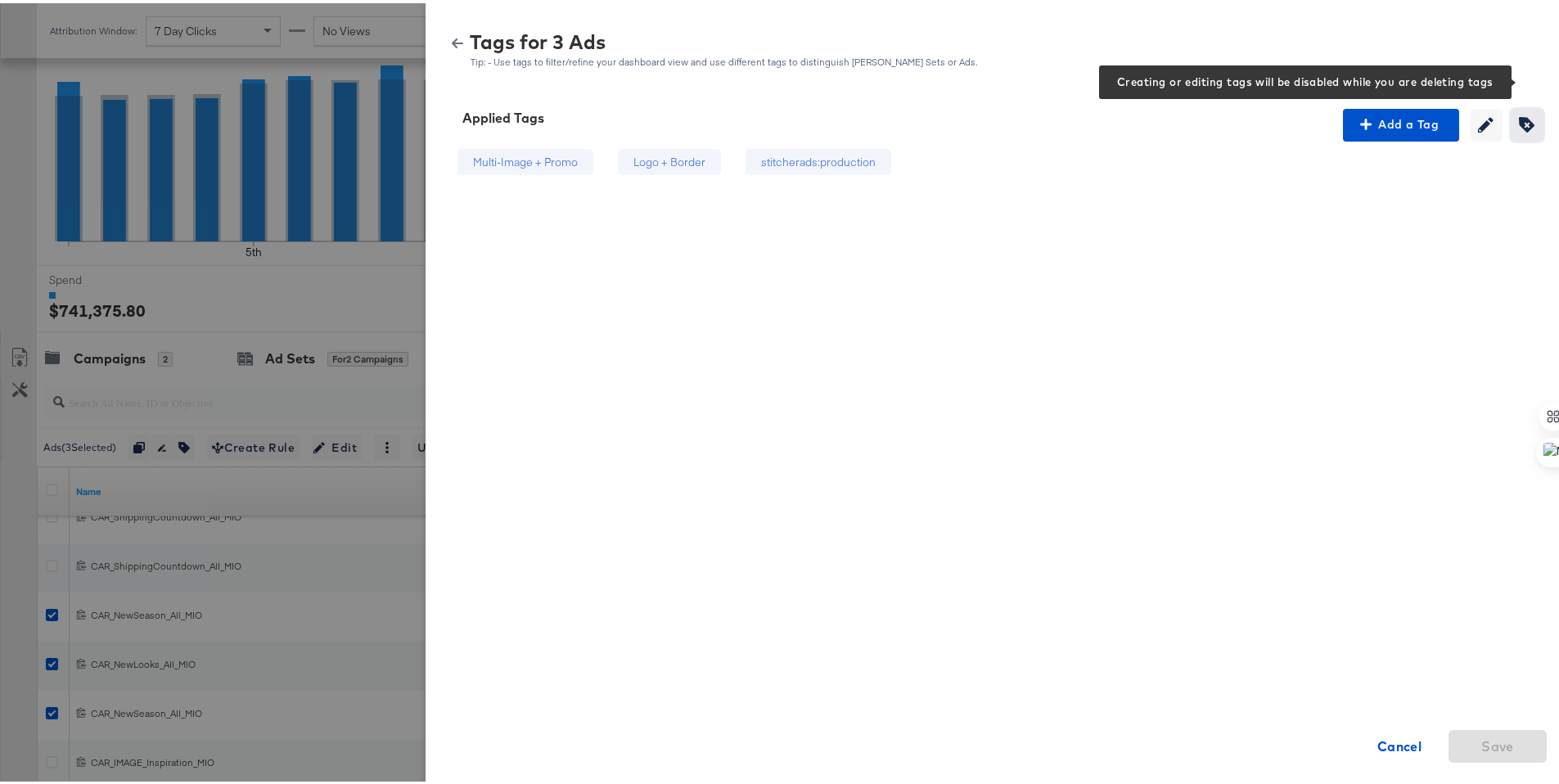
click at [1519, 119] on icon "button" at bounding box center [1527, 121] width 16 height 16
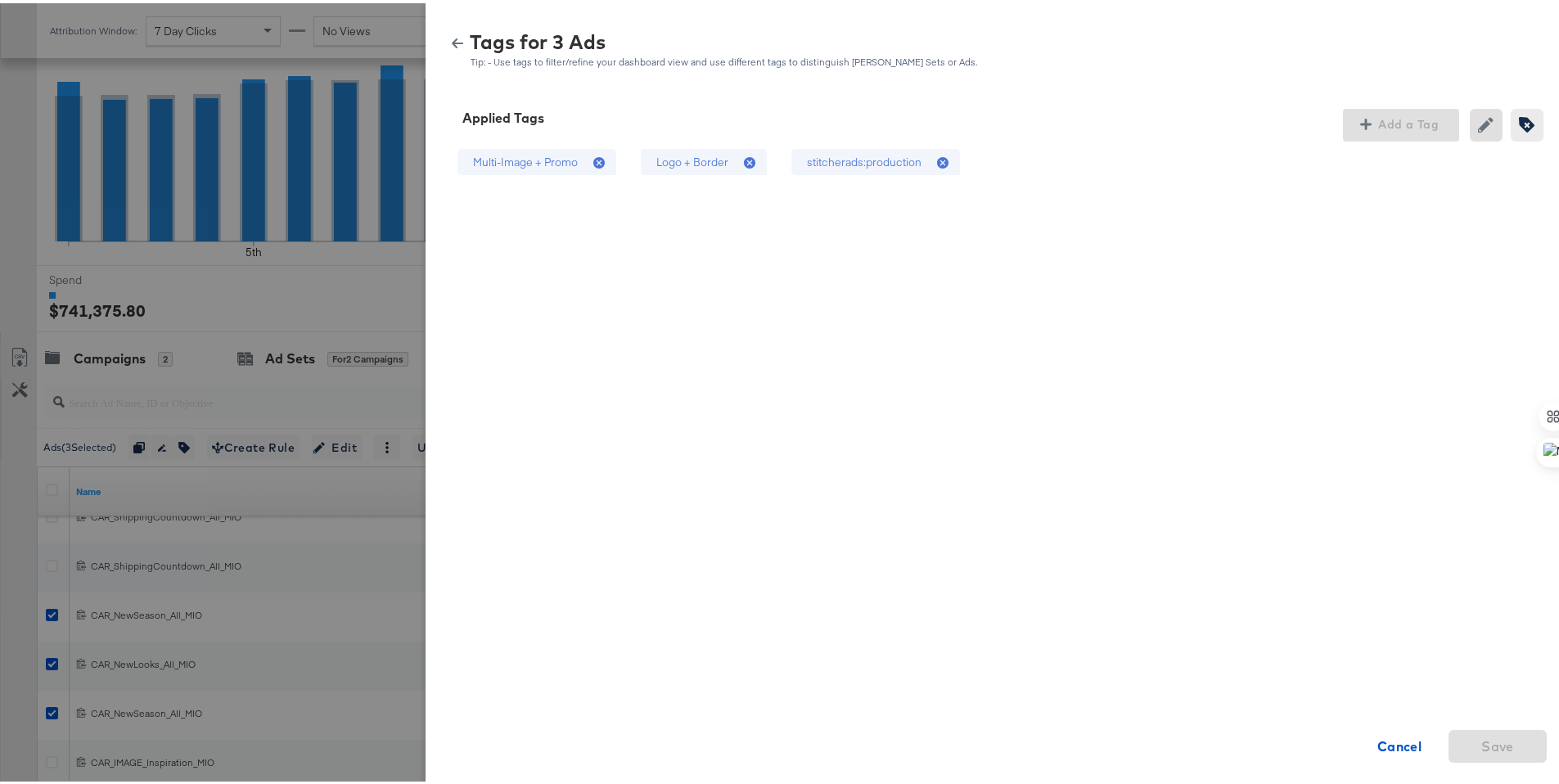
click at [882, 158] on div "stitcherads:production" at bounding box center [864, 159] width 114 height 16
click at [686, 164] on div "Logo + Border" at bounding box center [692, 159] width 72 height 16
click at [1481, 732] on span "Save" at bounding box center [1498, 743] width 33 height 23
click at [452, 40] on icon "button" at bounding box center [458, 41] width 12 height 10
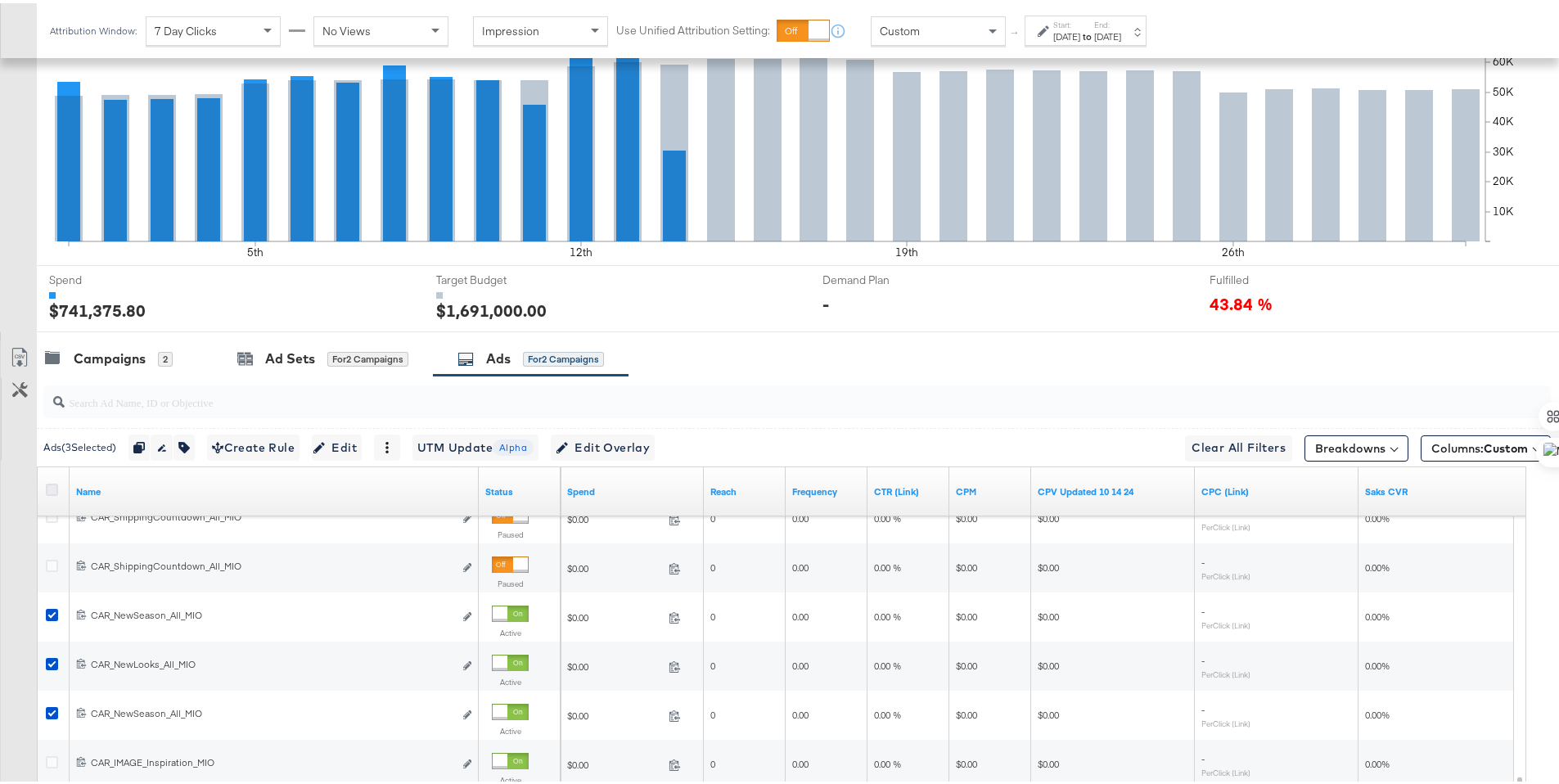
click at [52, 487] on icon at bounding box center [51, 486] width 12 height 12
click at [0, 0] on input "checkbox" at bounding box center [0, 0] width 0 height 0
click at [52, 487] on icon at bounding box center [51, 486] width 12 height 12
click at [0, 0] on input "checkbox" at bounding box center [0, 0] width 0 height 0
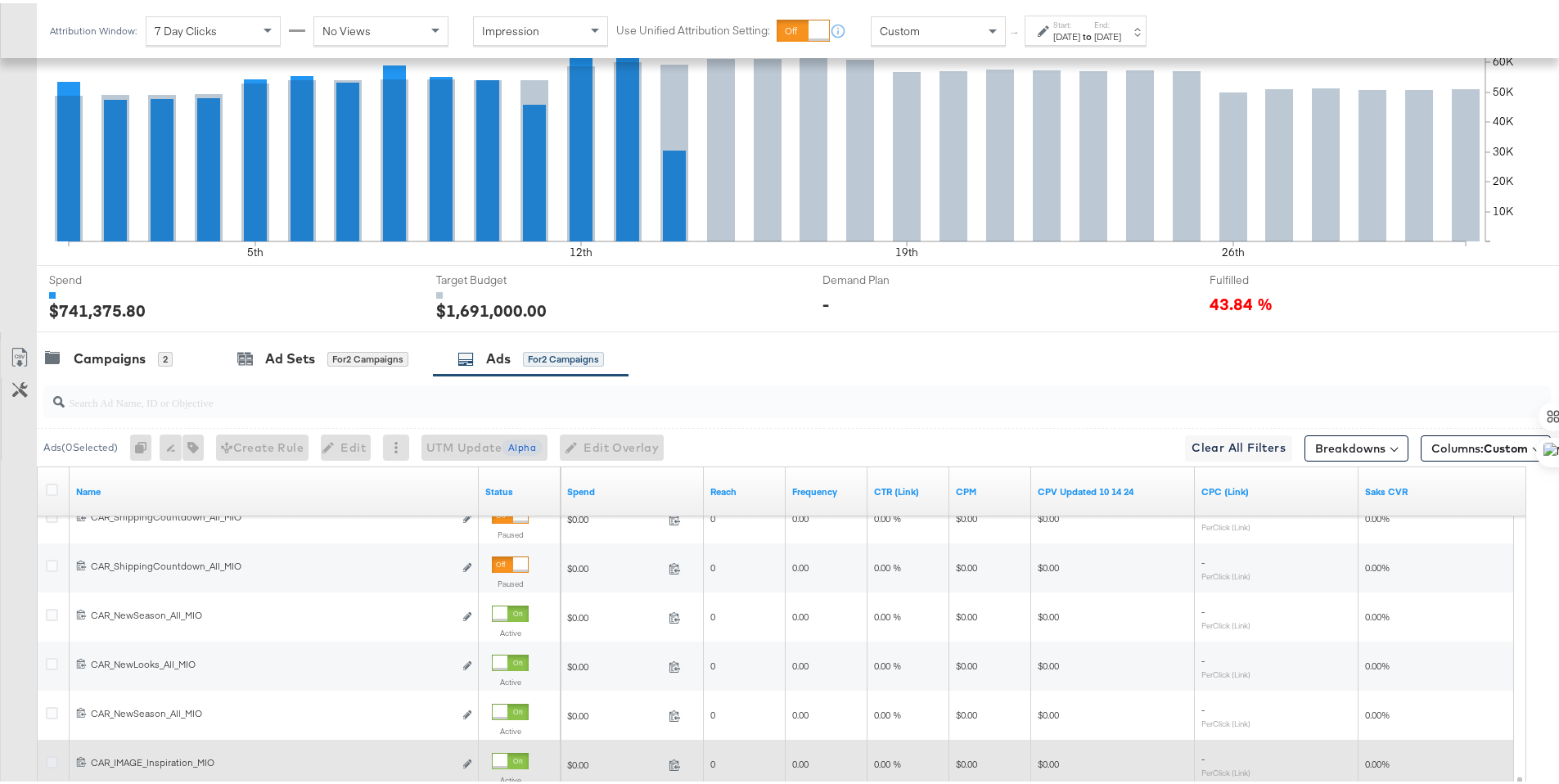
click at [46, 755] on icon at bounding box center [51, 758] width 12 height 12
click at [0, 0] on input "checkbox" at bounding box center [0, 0] width 0 height 0
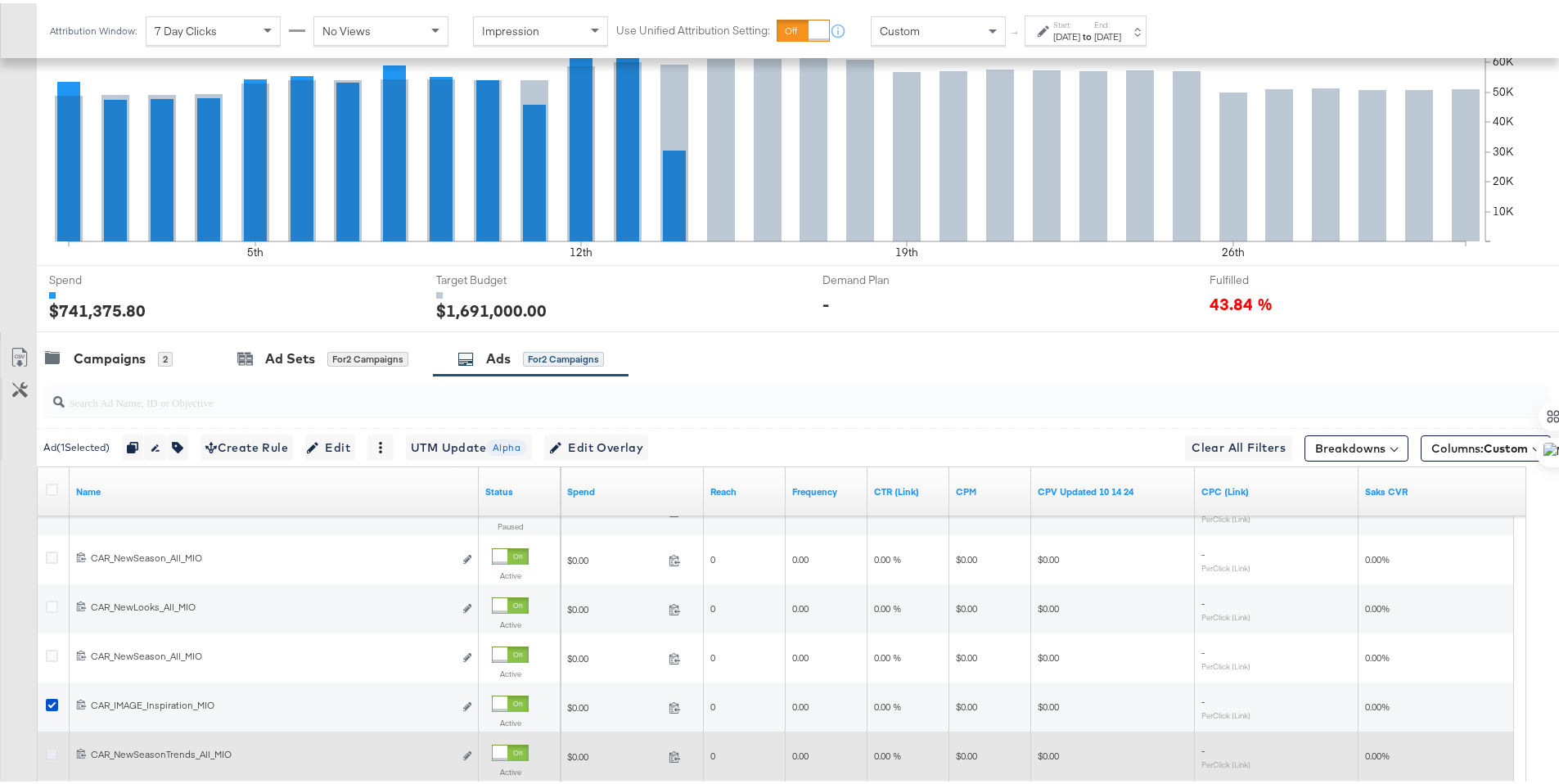
click at [54, 748] on icon at bounding box center [51, 751] width 12 height 12
click at [0, 0] on input "checkbox" at bounding box center [0, 0] width 0 height 0
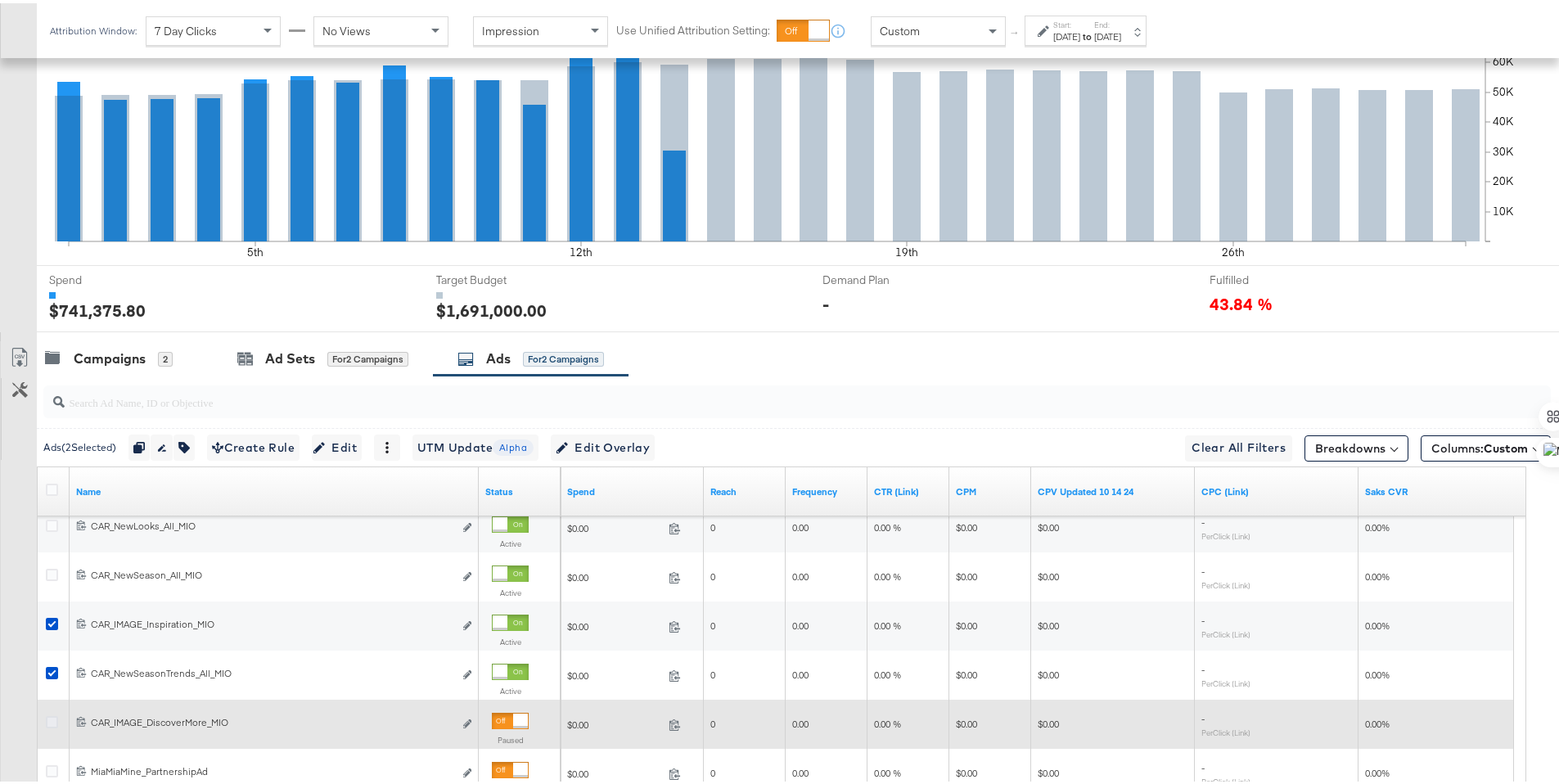
click at [52, 719] on icon at bounding box center [51, 719] width 12 height 12
click at [0, 0] on input "checkbox" at bounding box center [0, 0] width 0 height 0
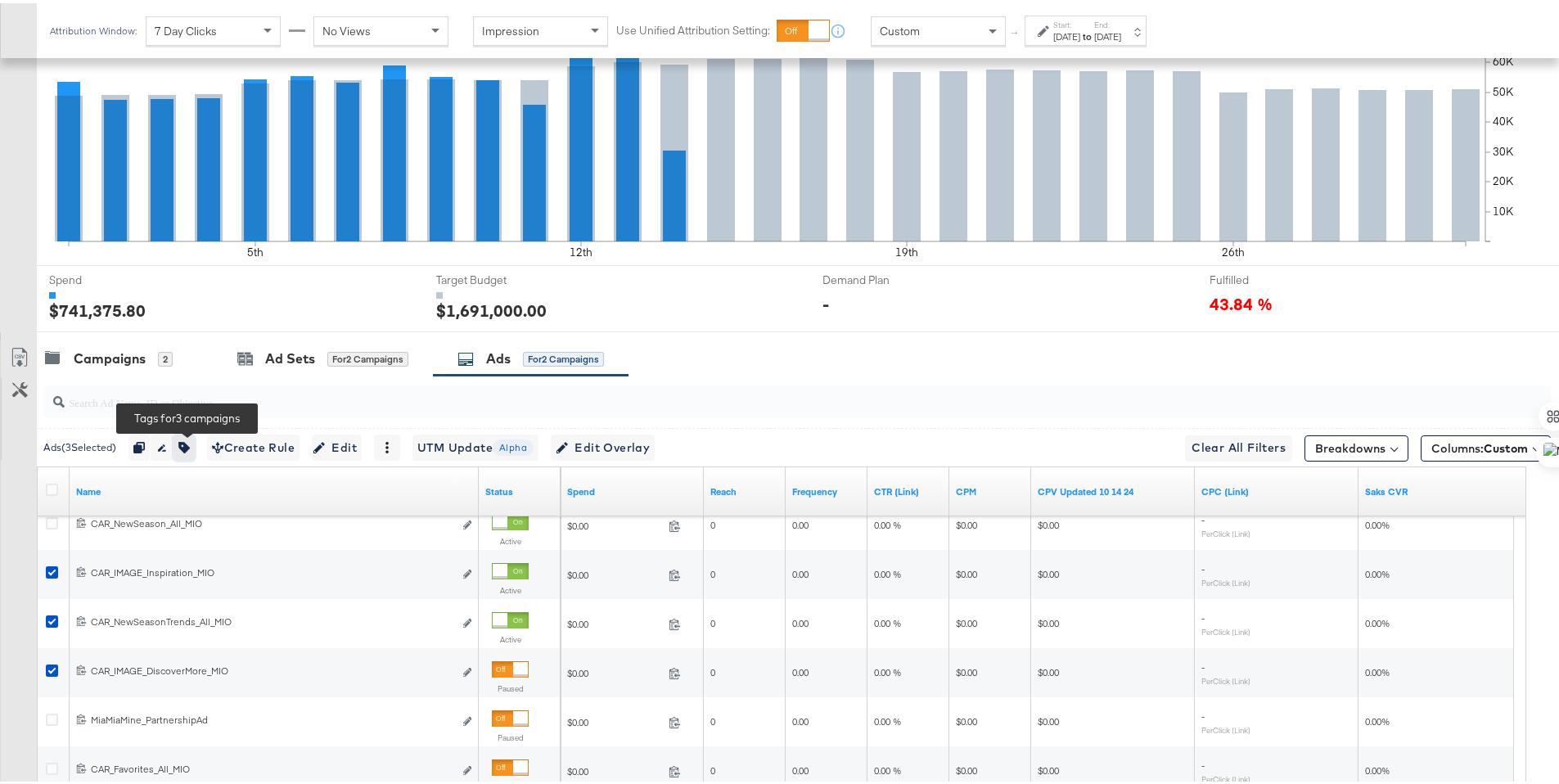
click at [188, 444] on icon "button" at bounding box center [184, 445] width 12 height 12
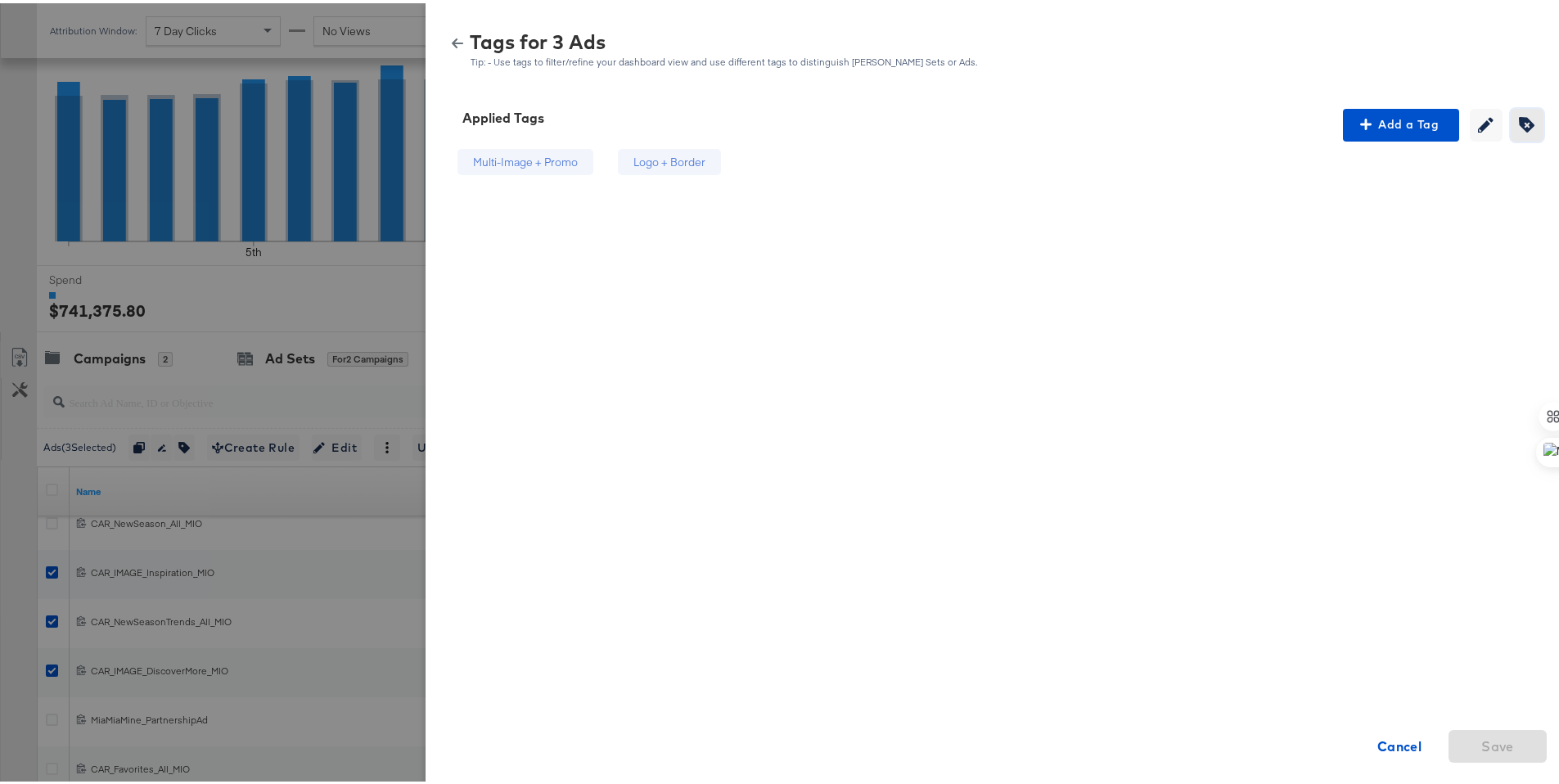
click at [1523, 128] on span "Creating or editing tags will be disabled while you are deleting tags" at bounding box center [1528, 121] width 25 height 16
click at [666, 164] on div "Logo + Border" at bounding box center [692, 159] width 72 height 16
click at [1486, 746] on span "Save" at bounding box center [1498, 743] width 33 height 23
click at [452, 44] on icon "button" at bounding box center [458, 41] width 12 height 12
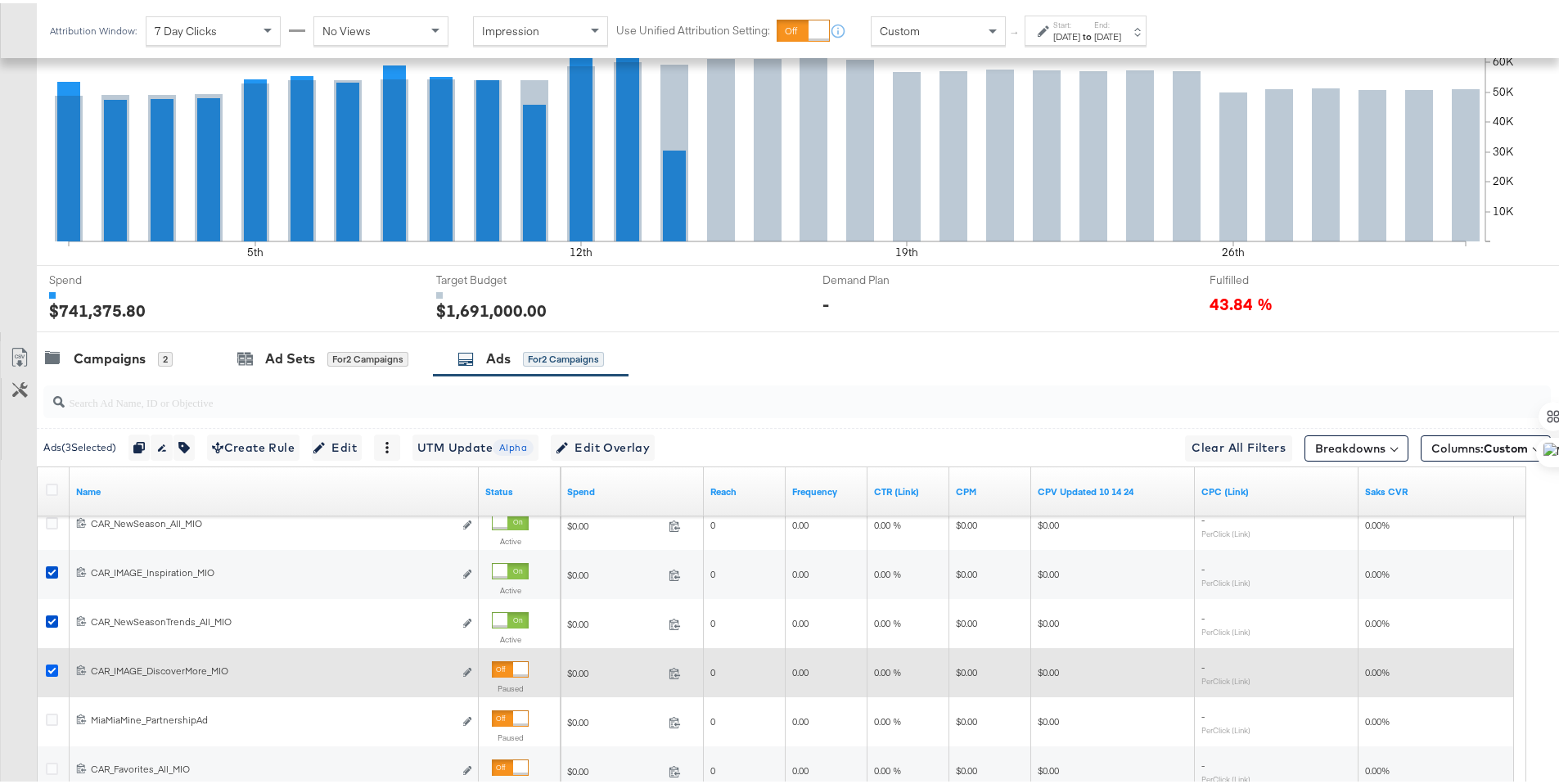
click at [52, 663] on icon at bounding box center [51, 667] width 12 height 12
click at [0, 0] on input "checkbox" at bounding box center [0, 0] width 0 height 0
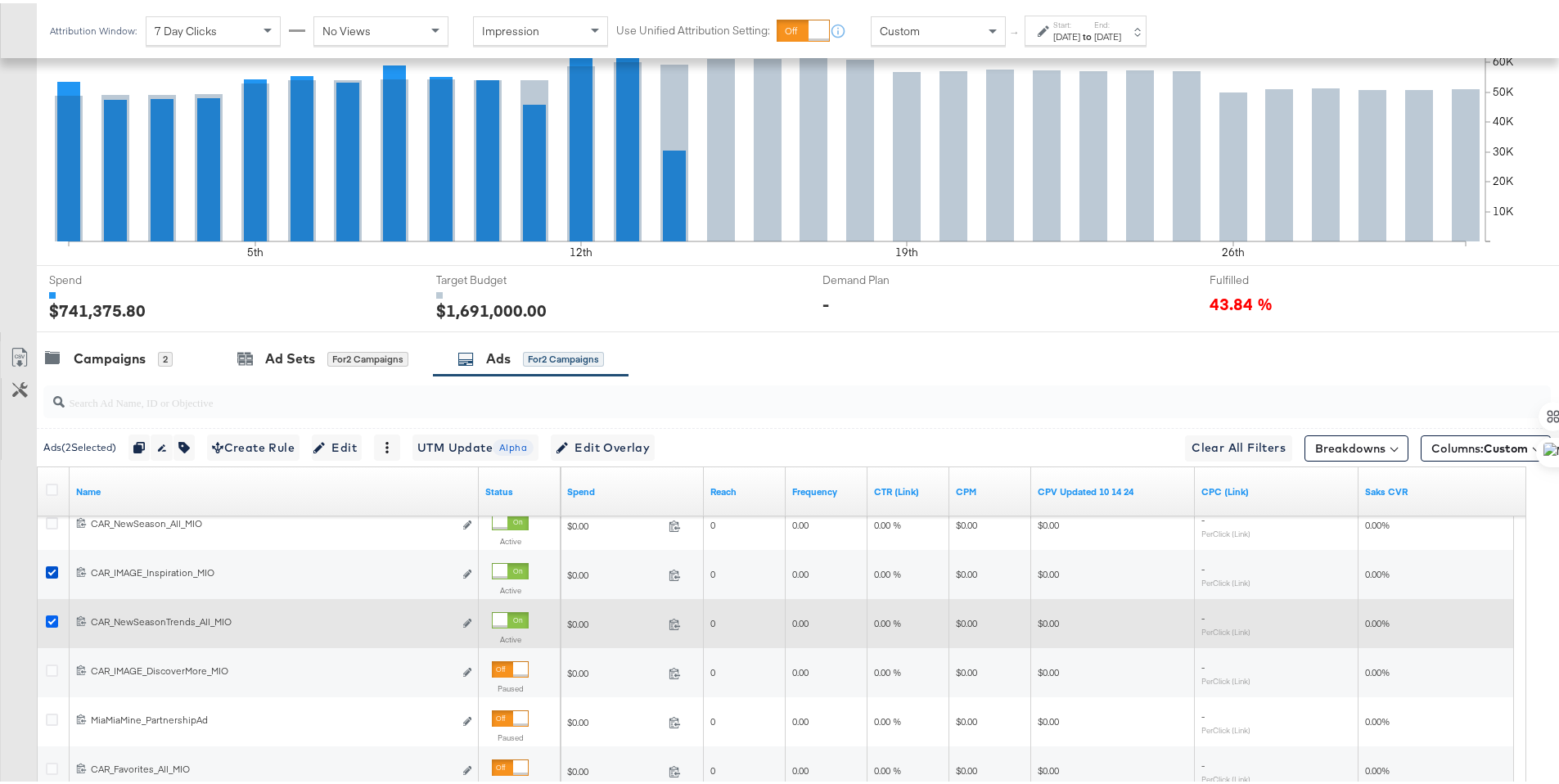
click at [47, 616] on icon at bounding box center [51, 618] width 12 height 12
click at [0, 0] on input "checkbox" at bounding box center [0, 0] width 0 height 0
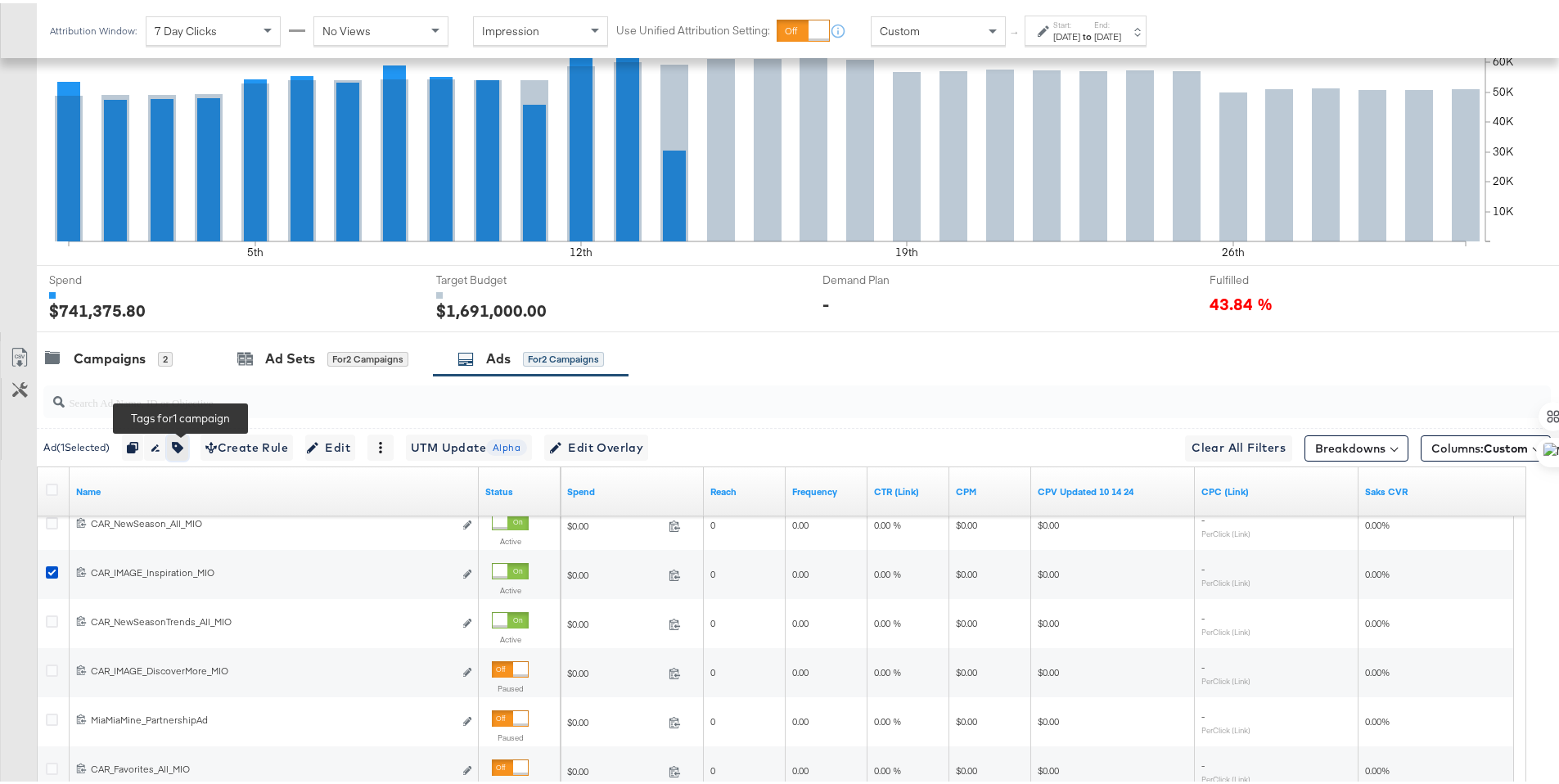
click at [188, 452] on button "button" at bounding box center [178, 445] width 22 height 26
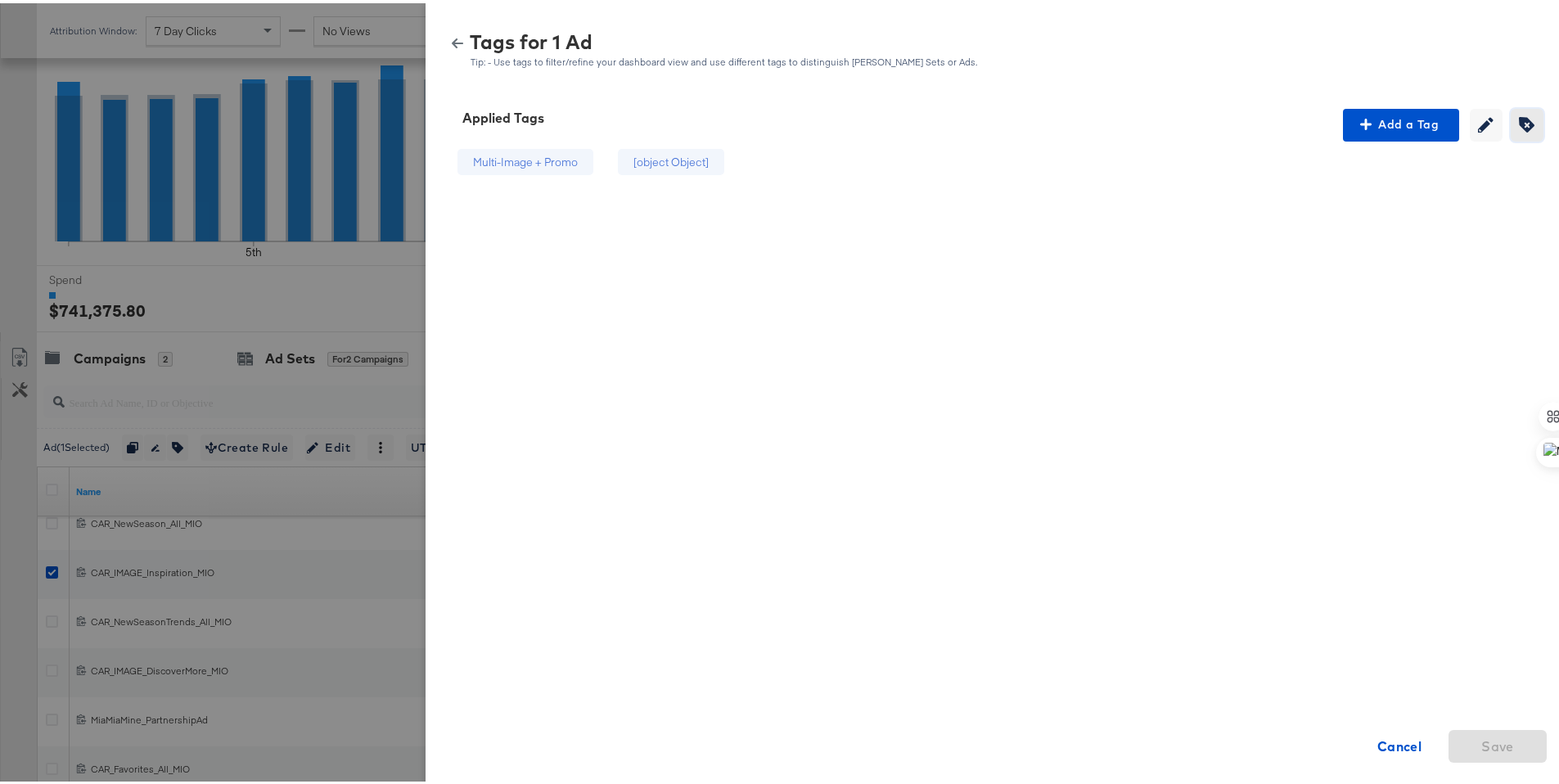
click at [1519, 118] on icon "button" at bounding box center [1527, 121] width 16 height 16
click at [710, 165] on div "[object Object]" at bounding box center [694, 159] width 75 height 16
click at [1481, 753] on span "Save" at bounding box center [1498, 743] width 33 height 23
click at [452, 40] on icon "button" at bounding box center [458, 41] width 12 height 10
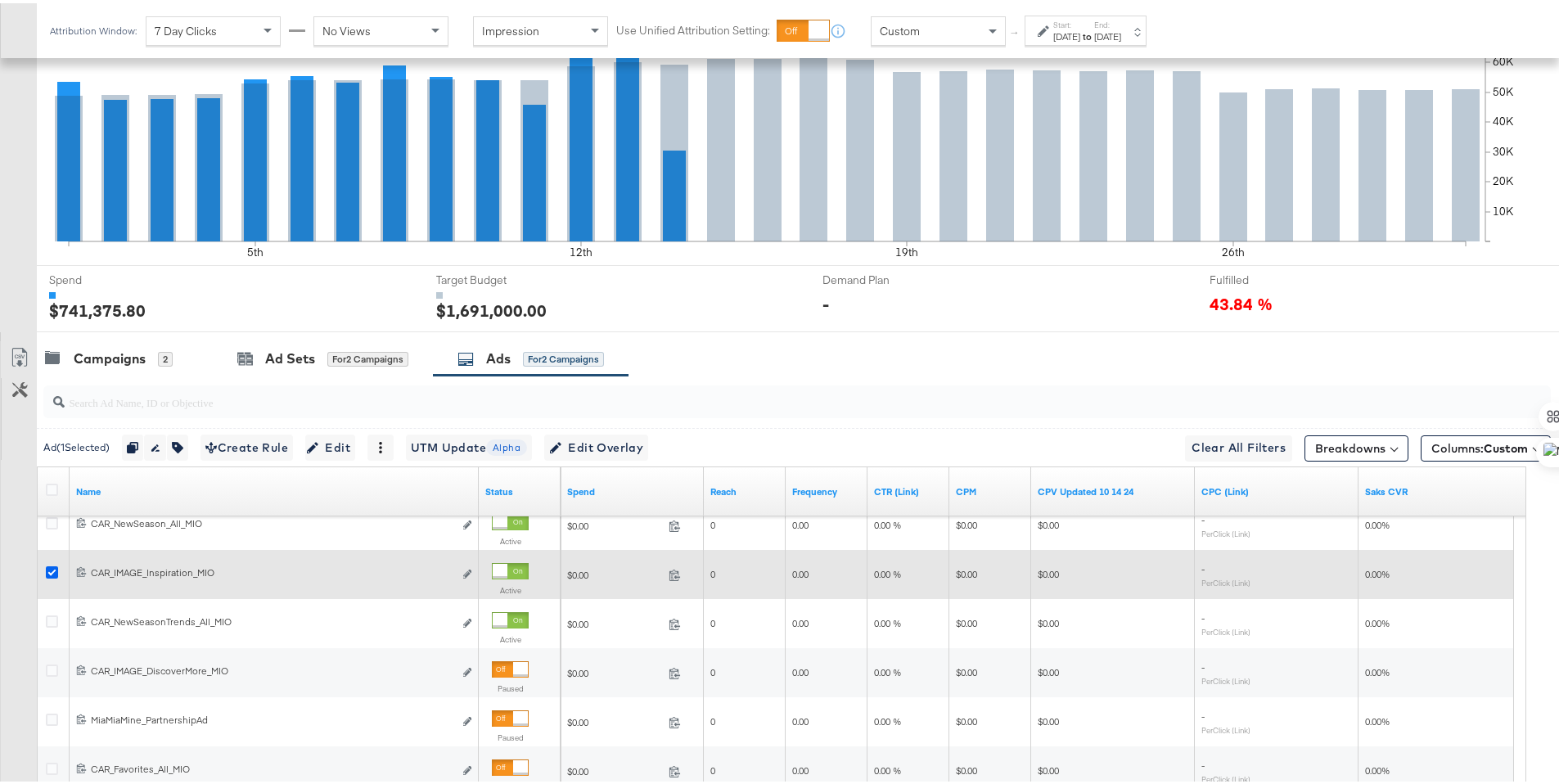
click at [50, 566] on icon at bounding box center [51, 569] width 12 height 12
click at [0, 0] on input "checkbox" at bounding box center [0, 0] width 0 height 0
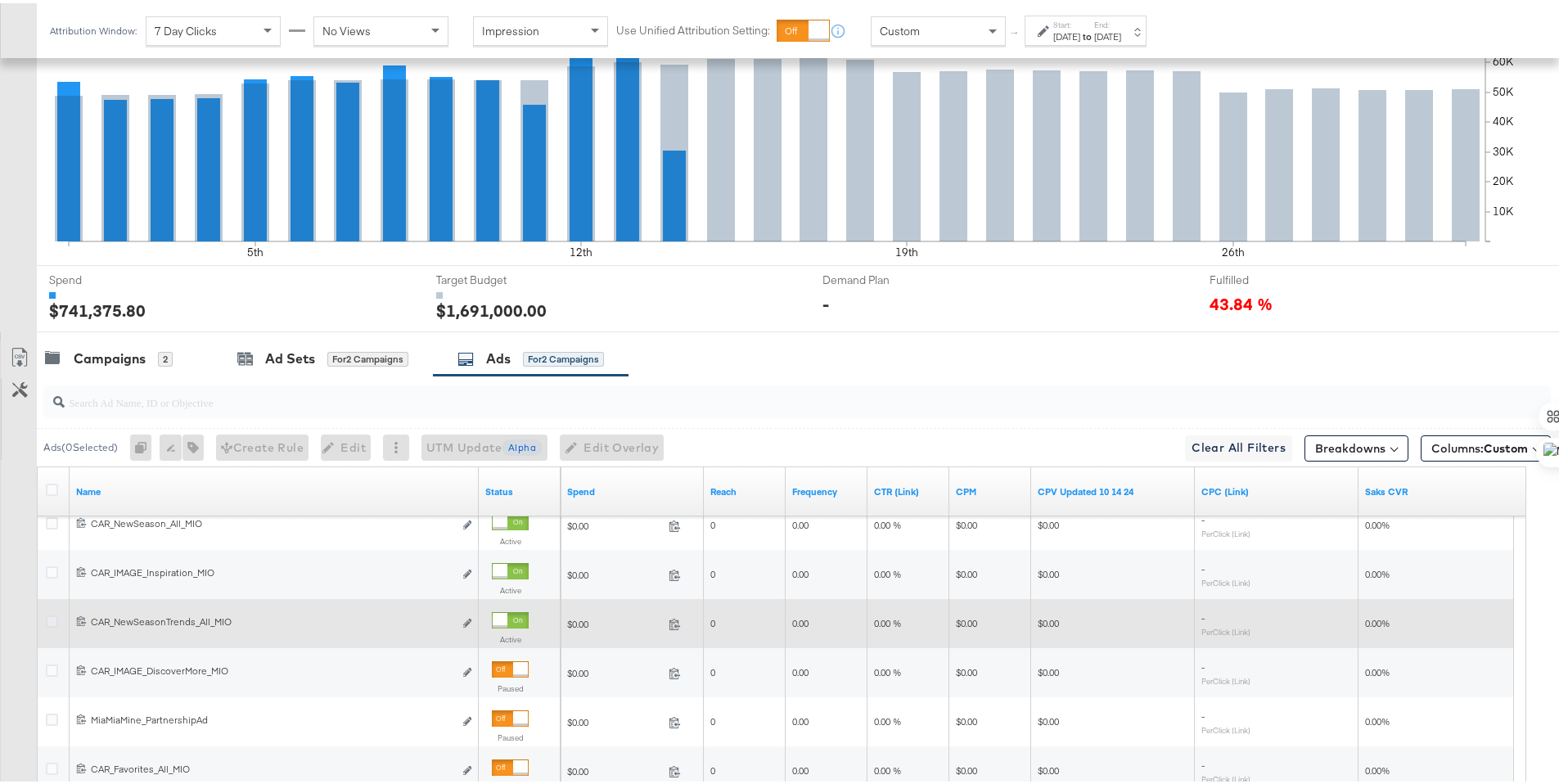
click at [51, 618] on icon at bounding box center [51, 618] width 12 height 12
click at [0, 0] on input "checkbox" at bounding box center [0, 0] width 0 height 0
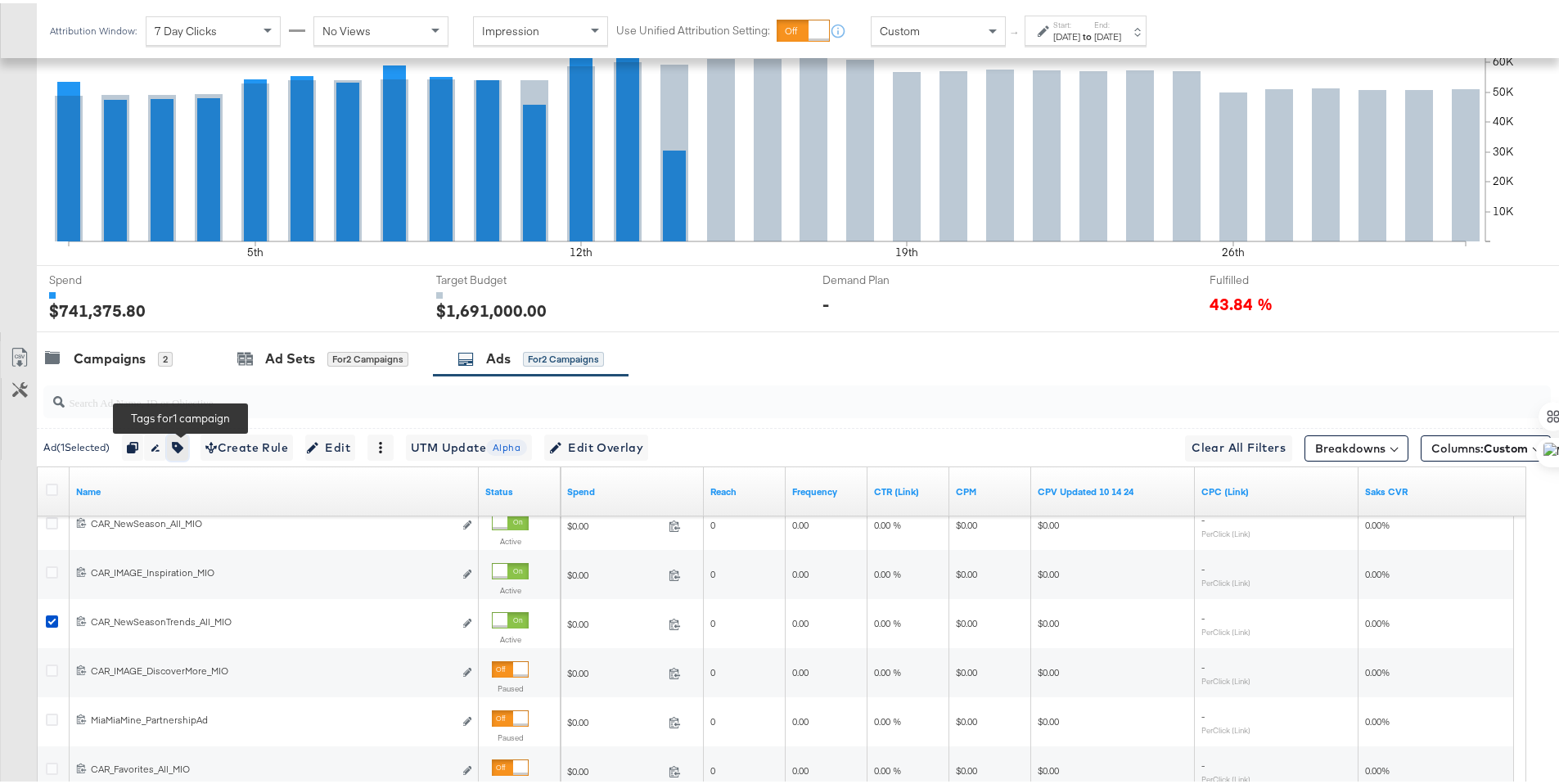
click at [188, 446] on button "button" at bounding box center [178, 445] width 22 height 26
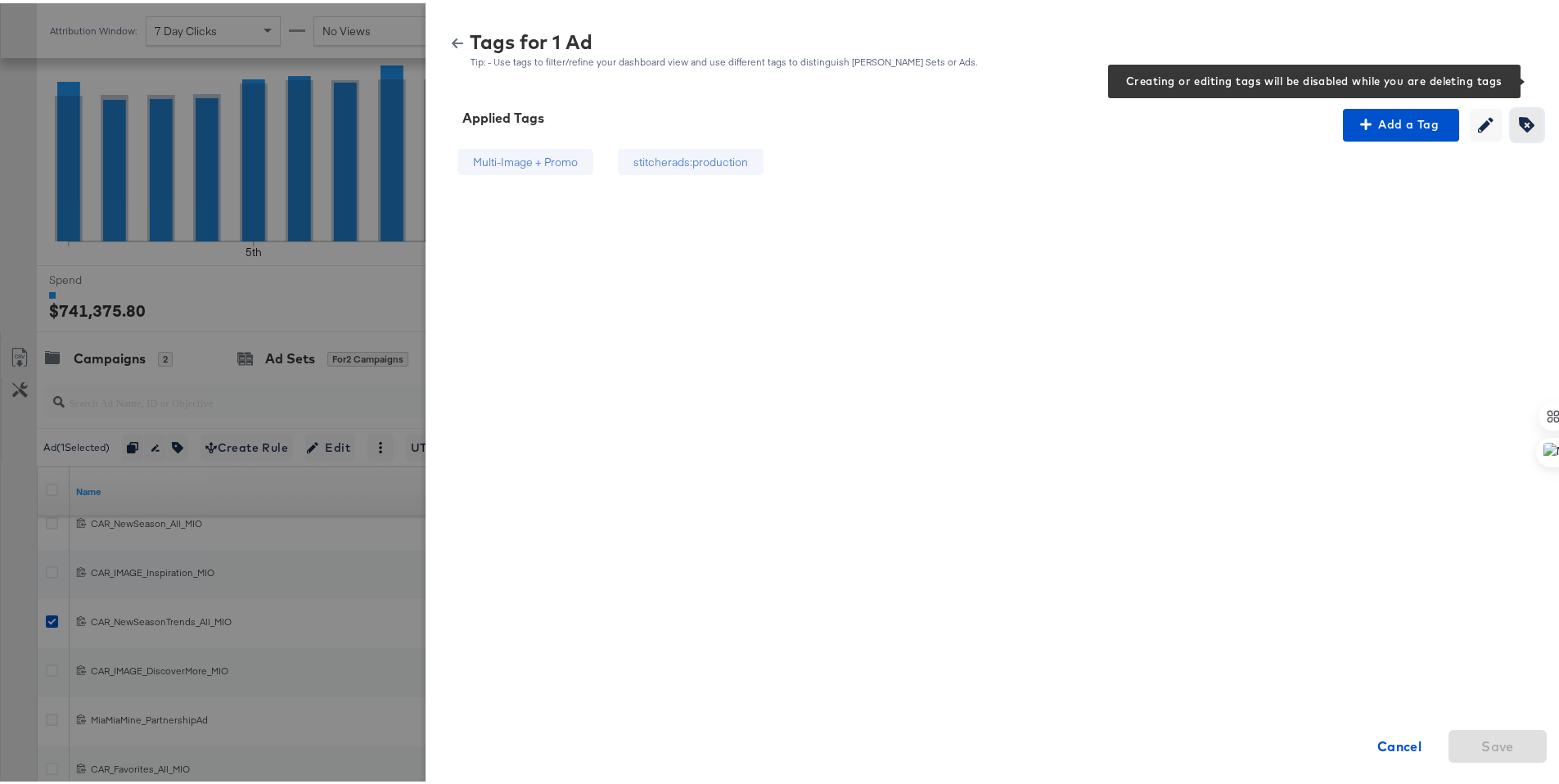
click at [1519, 121] on icon "button" at bounding box center [1527, 121] width 16 height 16
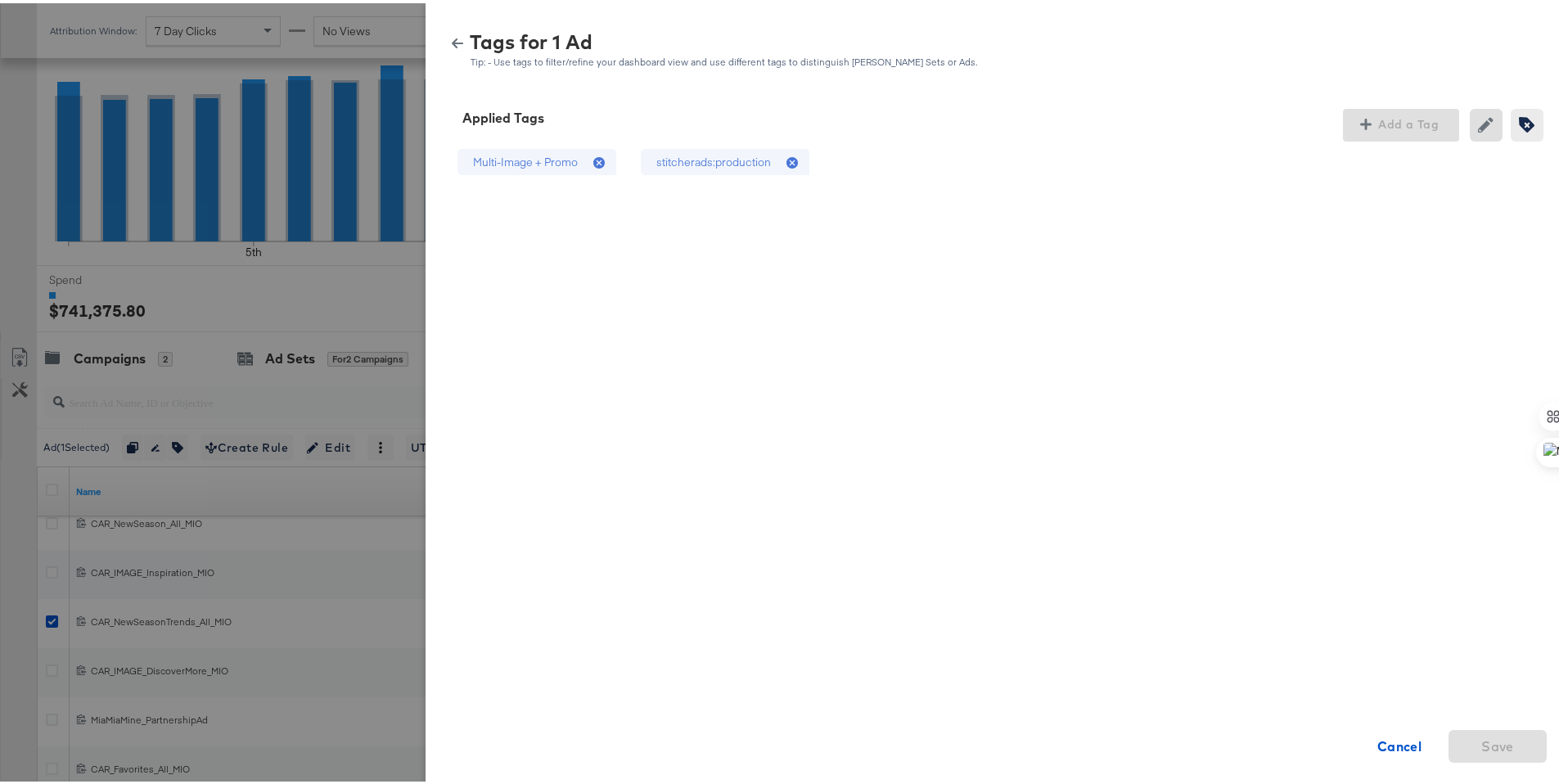
click at [745, 165] on div "stitcherads:production" at bounding box center [714, 159] width 114 height 16
click at [1463, 752] on span "Save" at bounding box center [1498, 743] width 85 height 23
click at [452, 39] on icon "button" at bounding box center [458, 41] width 12 height 10
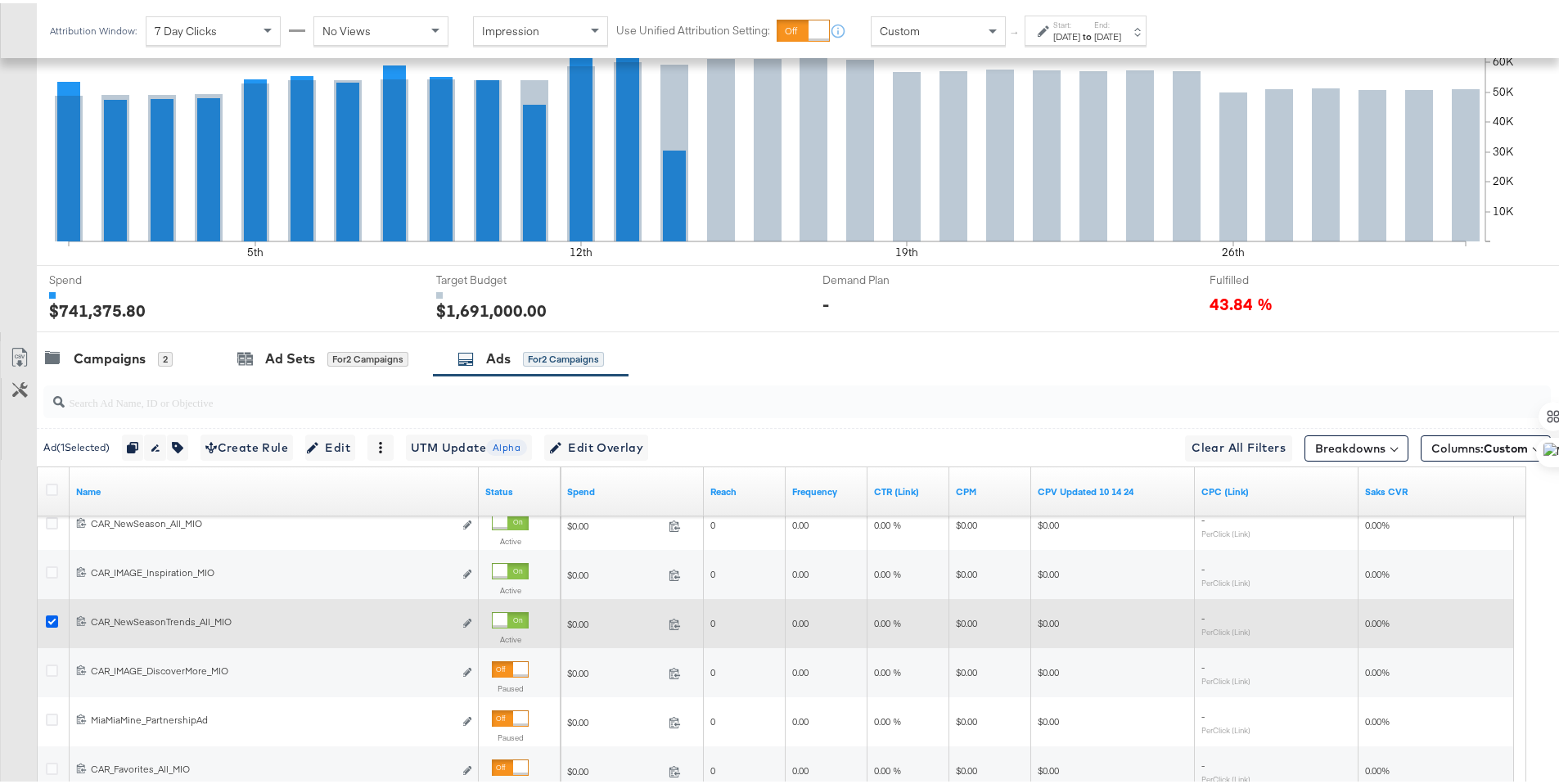
click at [51, 612] on icon at bounding box center [51, 618] width 12 height 12
click at [0, 0] on input "checkbox" at bounding box center [0, 0] width 0 height 0
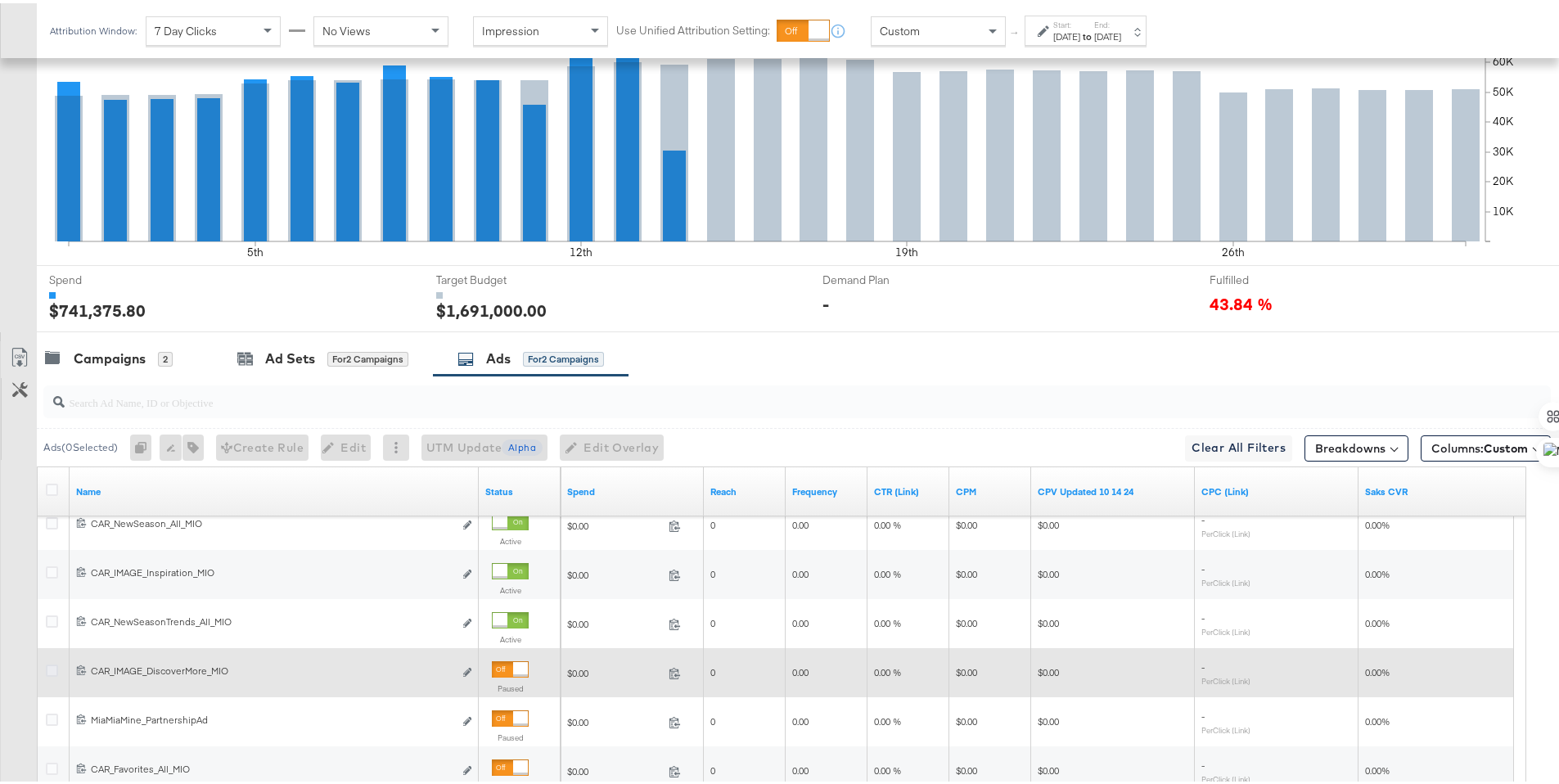
click at [50, 667] on icon at bounding box center [51, 667] width 12 height 12
click at [0, 0] on input "checkbox" at bounding box center [0, 0] width 0 height 0
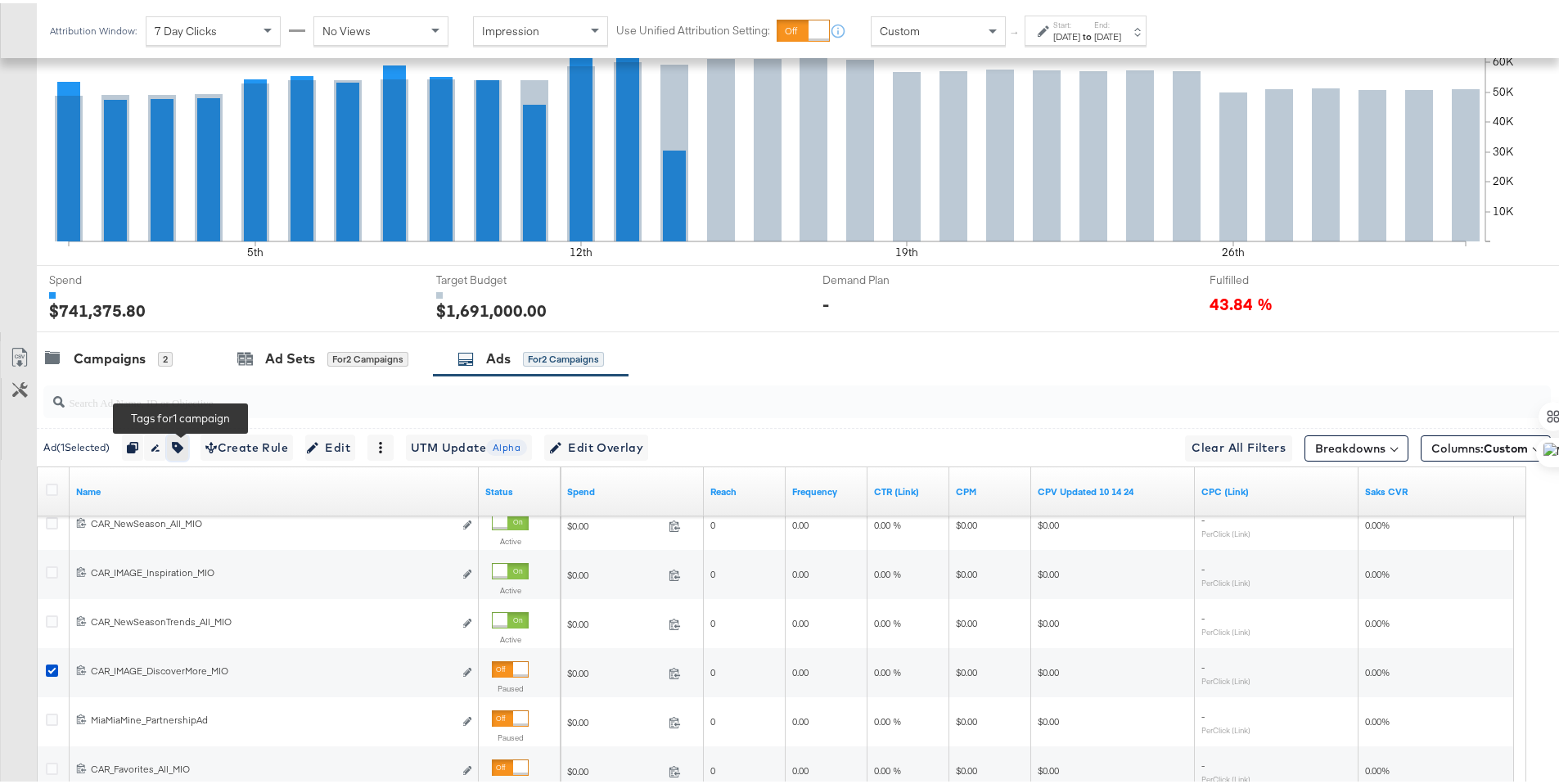
click at [181, 451] on button "button" at bounding box center [178, 445] width 22 height 26
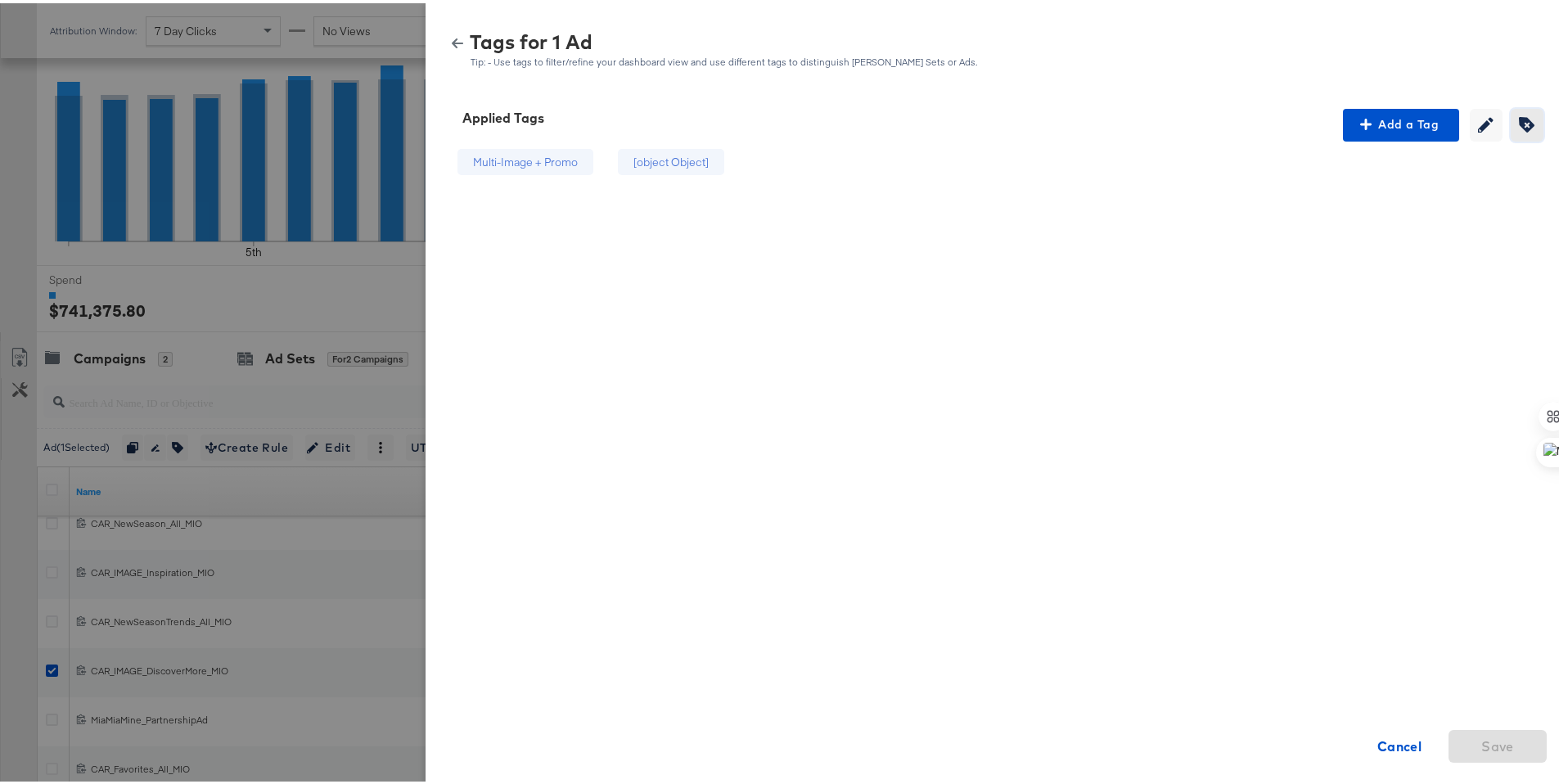
click at [1511, 115] on button "Creating or editing tags will be disabled while you are deleting tags" at bounding box center [1528, 123] width 33 height 33
click at [721, 156] on div "[object Object]" at bounding box center [705, 159] width 129 height 27
click at [1506, 739] on span "Save" at bounding box center [1498, 743] width 85 height 23
click at [452, 41] on icon "button" at bounding box center [458, 41] width 12 height 10
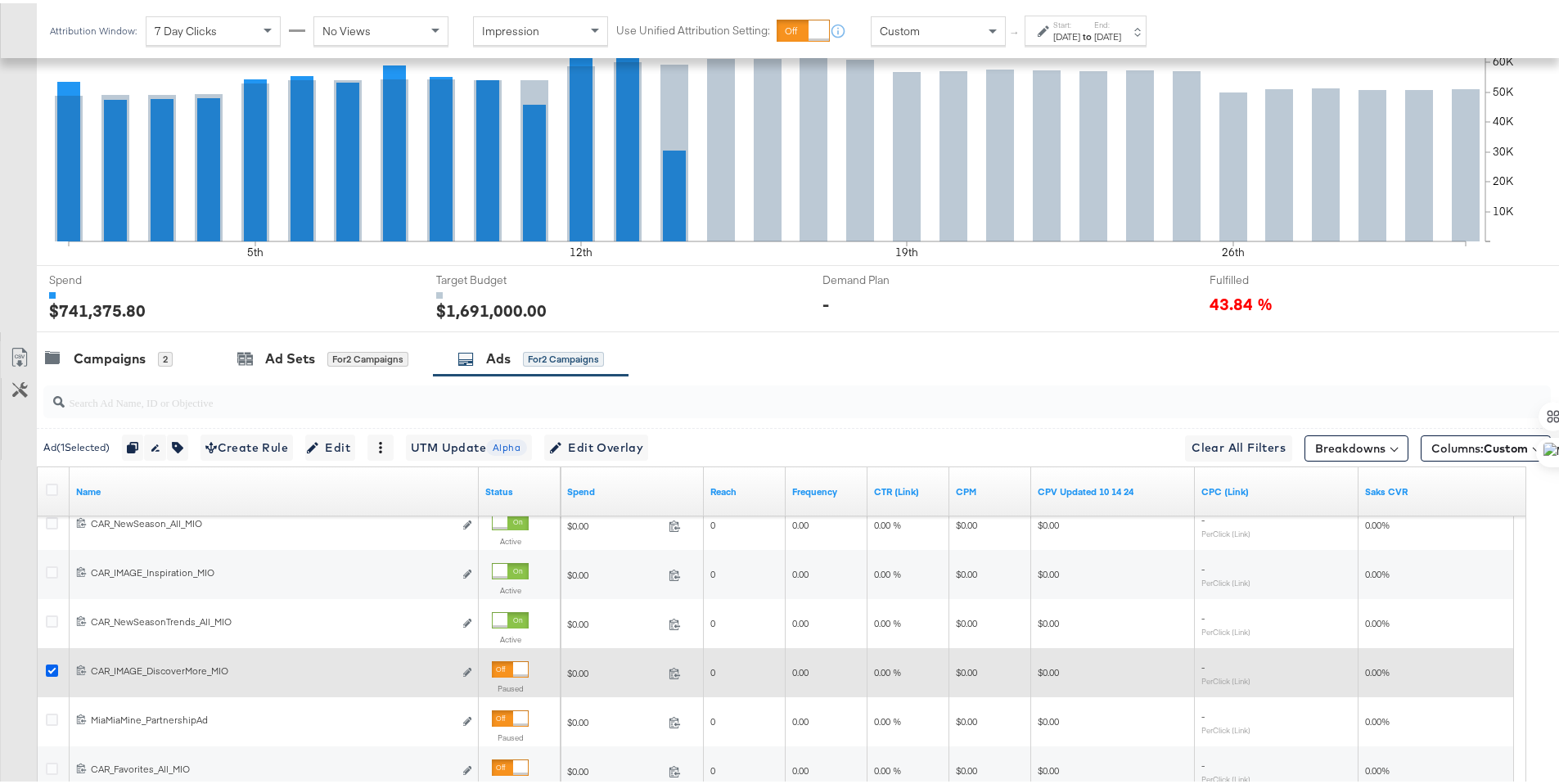
click at [57, 664] on icon at bounding box center [51, 667] width 12 height 12
click at [0, 0] on input "checkbox" at bounding box center [0, 0] width 0 height 0
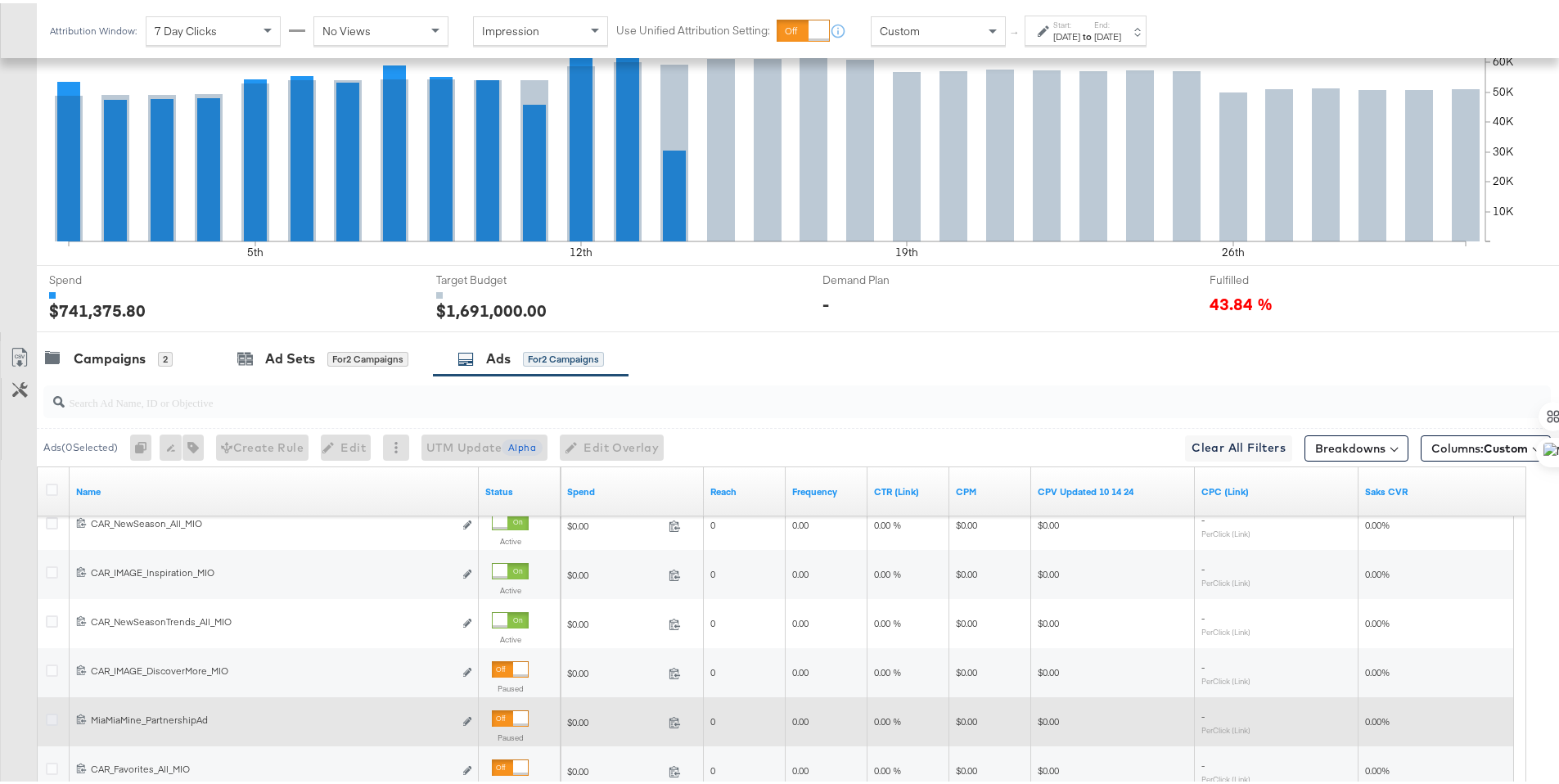
click at [56, 715] on icon at bounding box center [51, 716] width 12 height 12
click at [0, 0] on input "checkbox" at bounding box center [0, 0] width 0 height 0
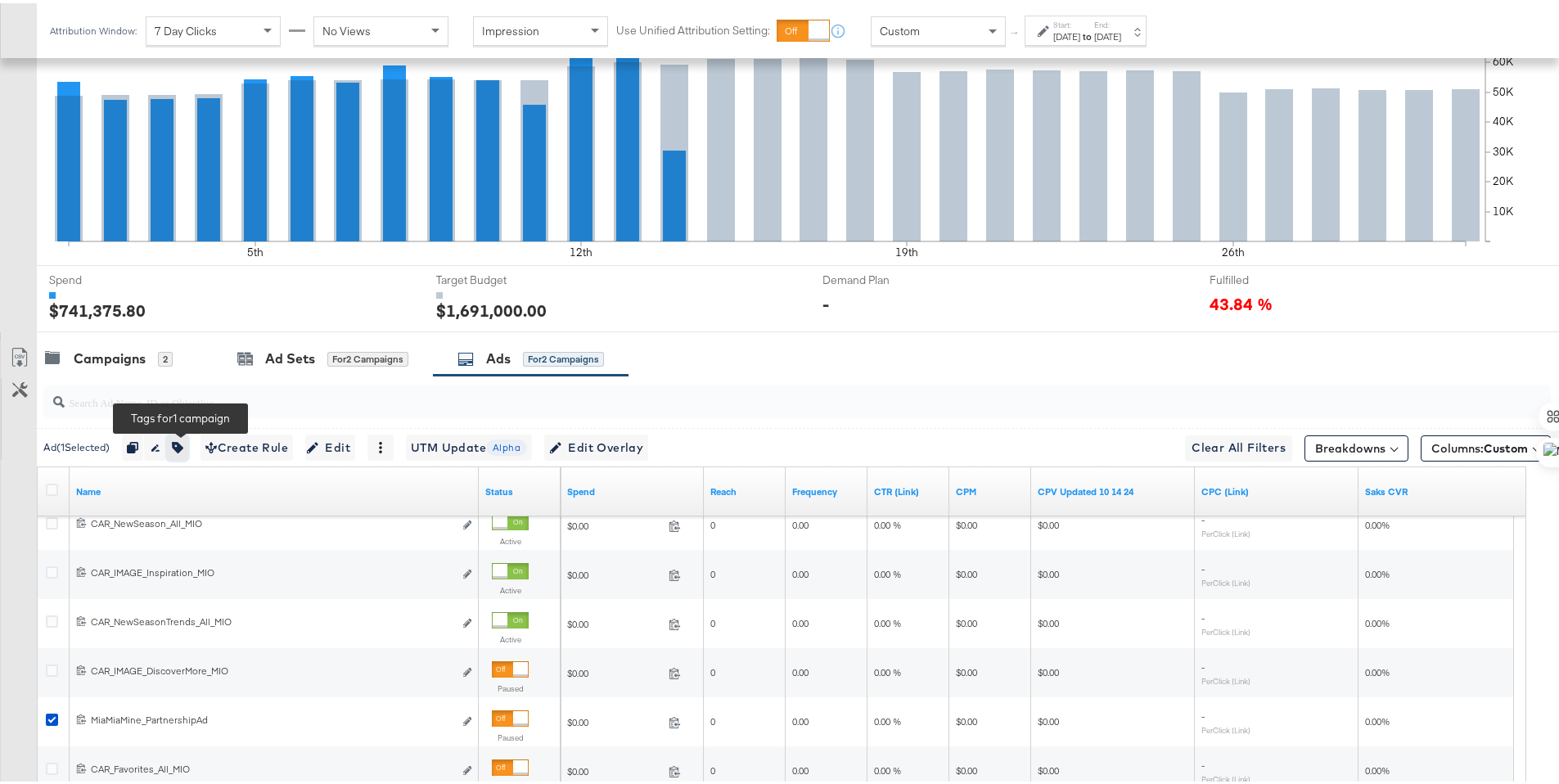
click at [183, 445] on icon "button" at bounding box center [178, 445] width 12 height 12
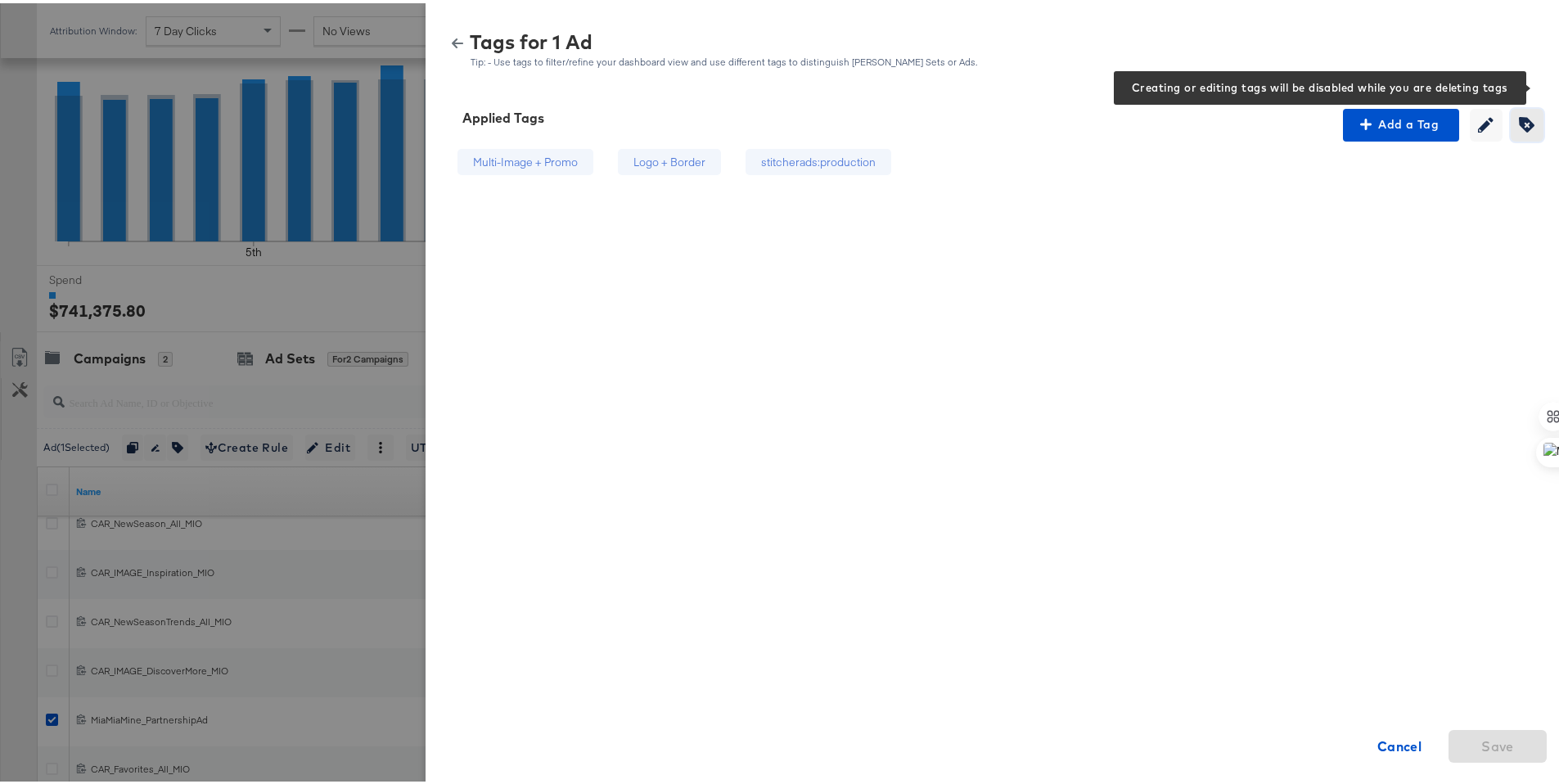
click at [1521, 125] on icon "button" at bounding box center [1527, 121] width 16 height 16
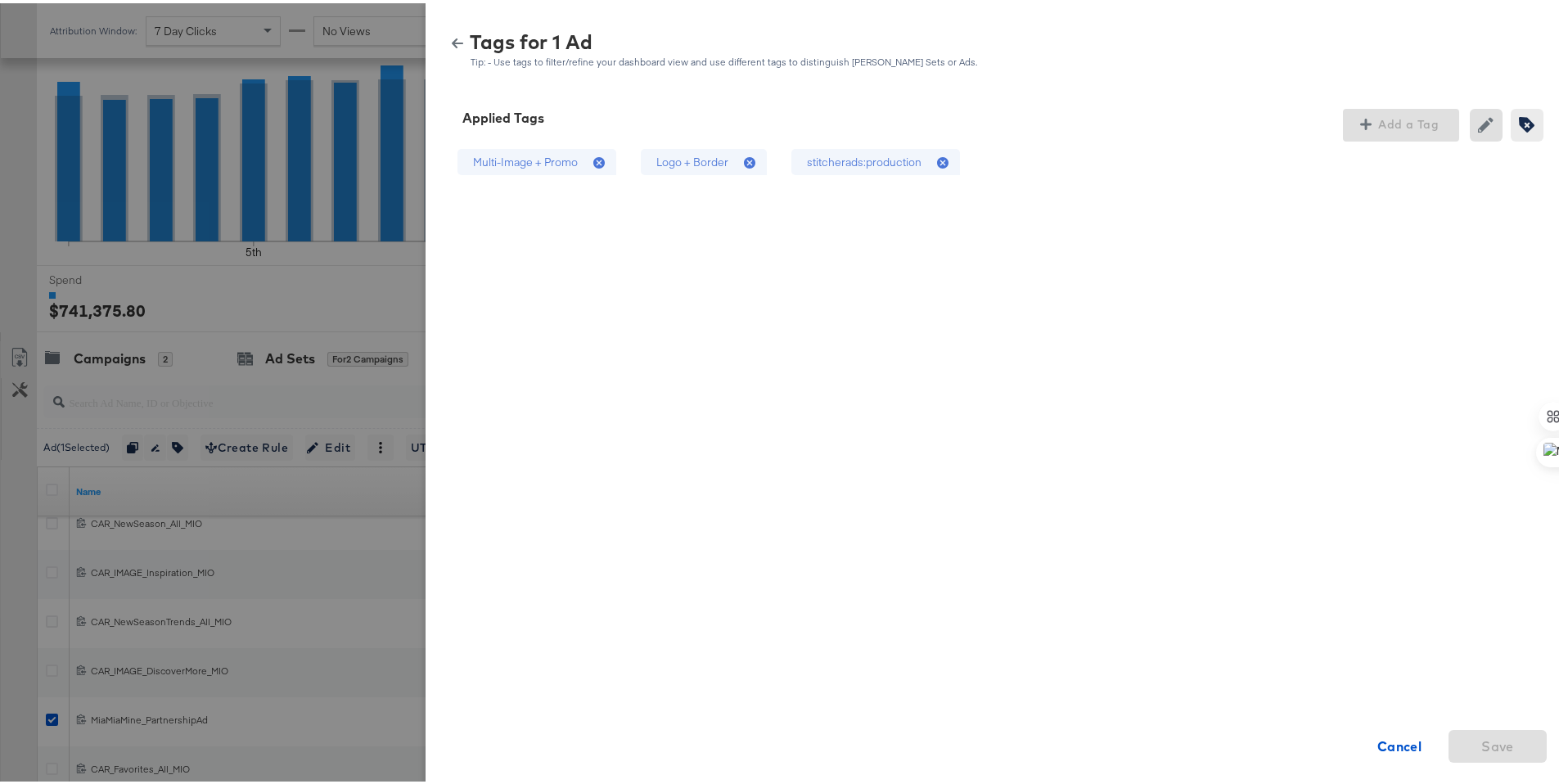
click at [909, 160] on div "stitcherads:production" at bounding box center [876, 159] width 169 height 27
click at [706, 165] on div "Logo + Border" at bounding box center [692, 159] width 72 height 16
click at [1449, 730] on button "Save" at bounding box center [1498, 743] width 99 height 33
click at [452, 39] on icon "button" at bounding box center [458, 41] width 12 height 10
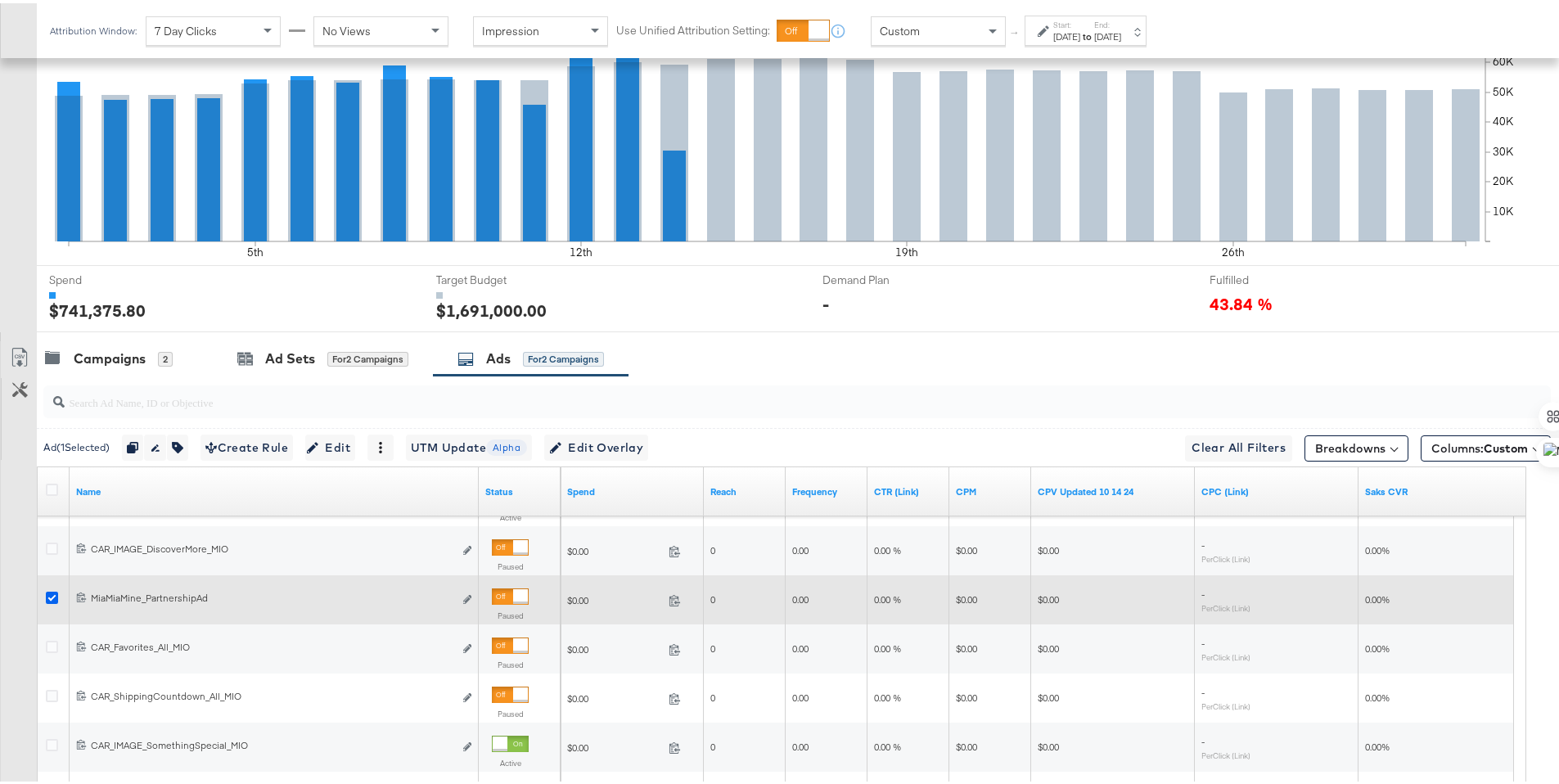
click at [51, 590] on icon at bounding box center [51, 594] width 12 height 12
click at [0, 0] on input "checkbox" at bounding box center [0, 0] width 0 height 0
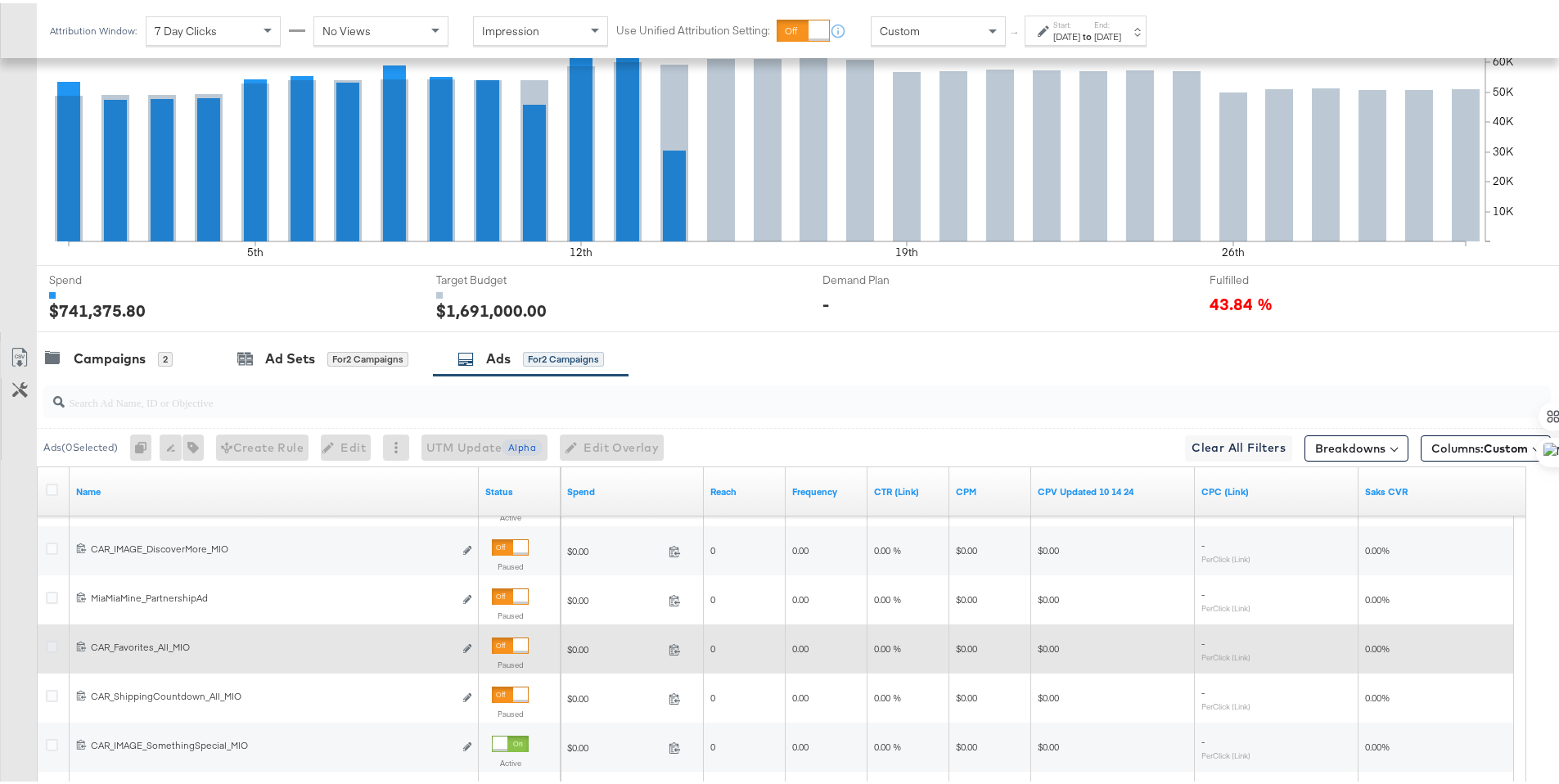
click at [50, 642] on icon at bounding box center [51, 643] width 12 height 12
click at [0, 0] on input "checkbox" at bounding box center [0, 0] width 0 height 0
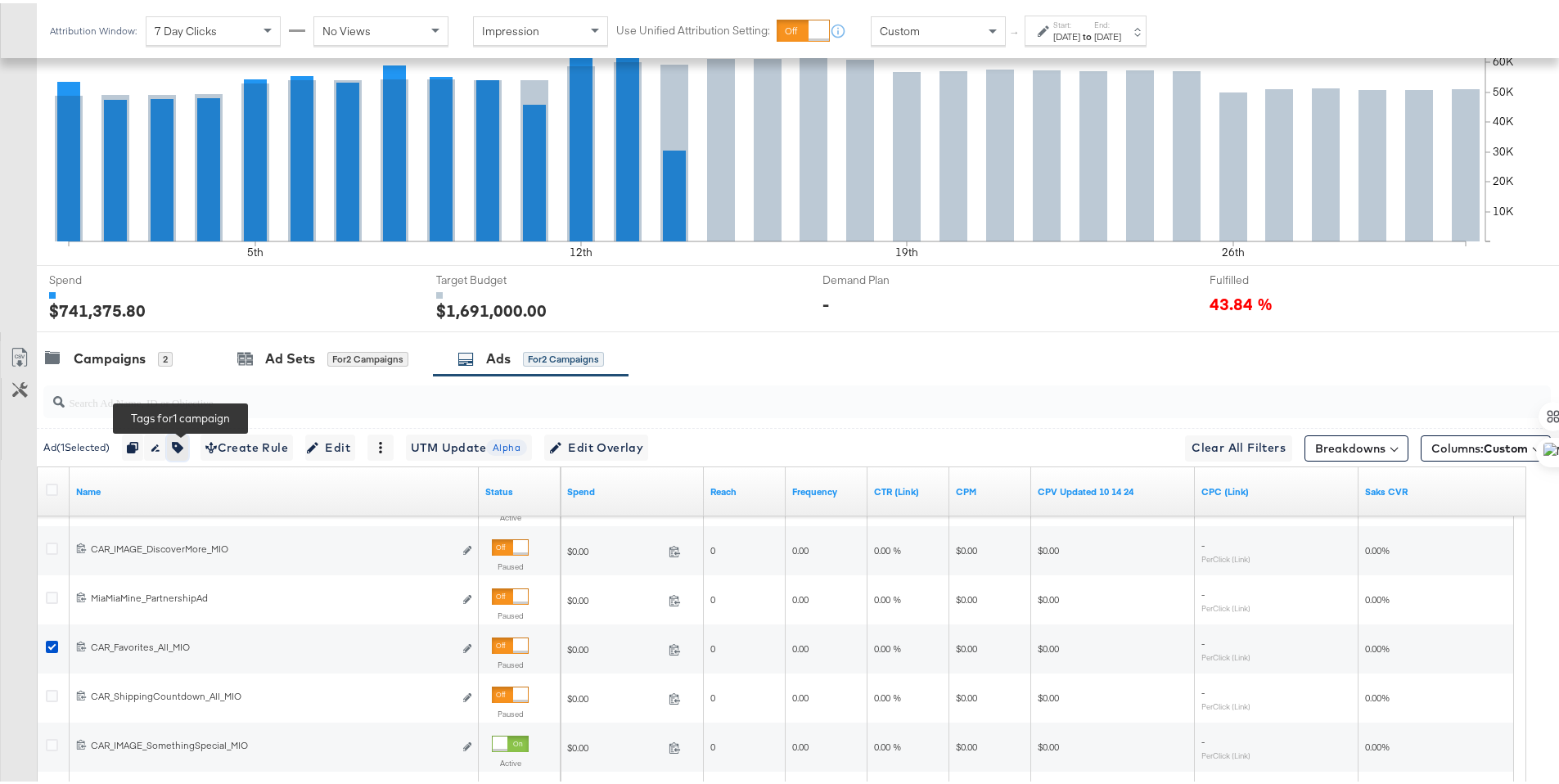
click at [183, 441] on icon "button" at bounding box center [178, 445] width 12 height 12
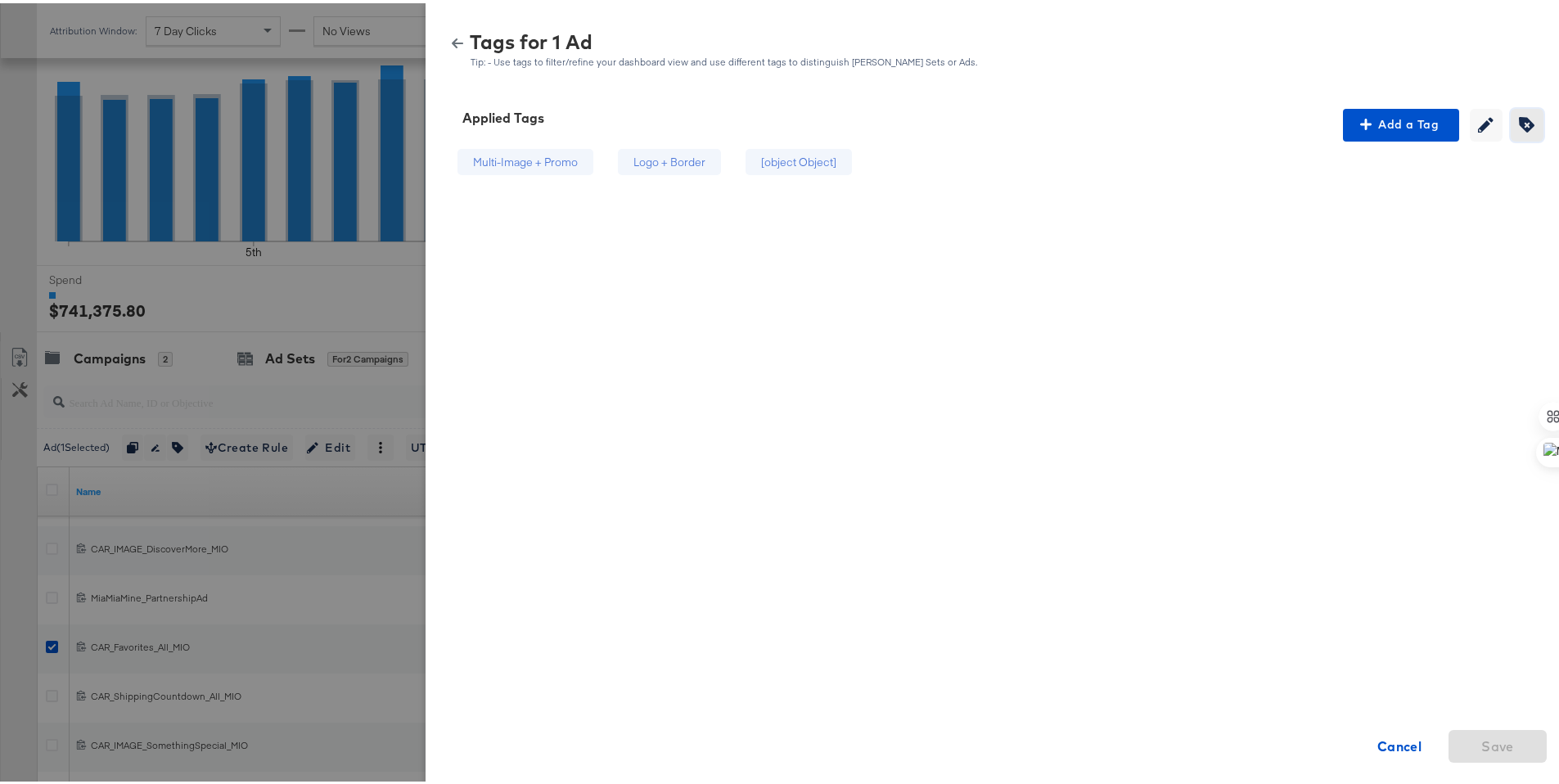
click at [1511, 120] on button "Creating or editing tags will be disabled while you are deleting tags" at bounding box center [1528, 123] width 33 height 33
click at [883, 159] on div "[object Object]" at bounding box center [856, 159] width 129 height 27
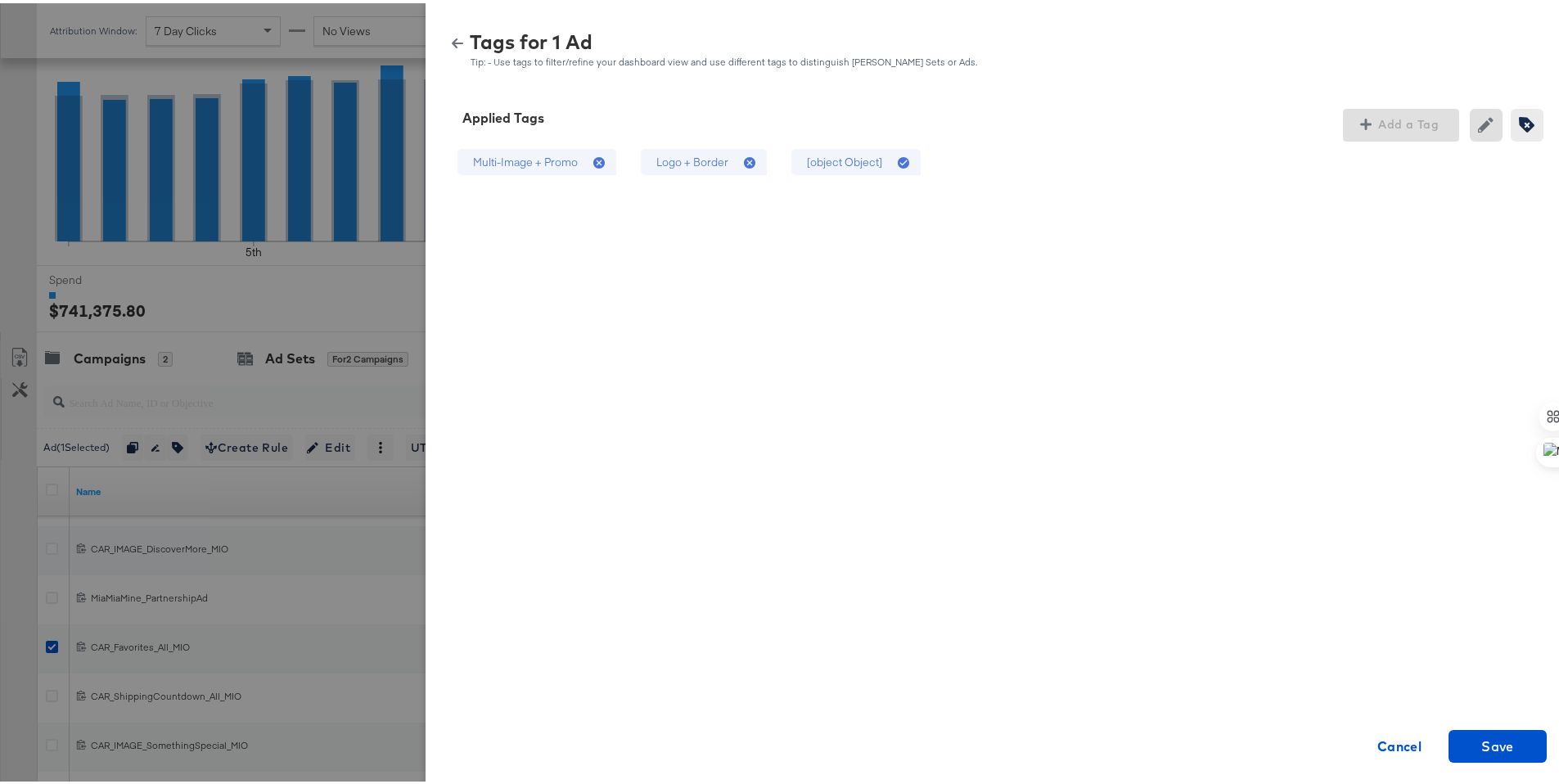
click at [671, 156] on div "Logo + Border" at bounding box center [692, 159] width 72 height 16
click at [1489, 733] on span "Save" at bounding box center [1498, 743] width 33 height 23
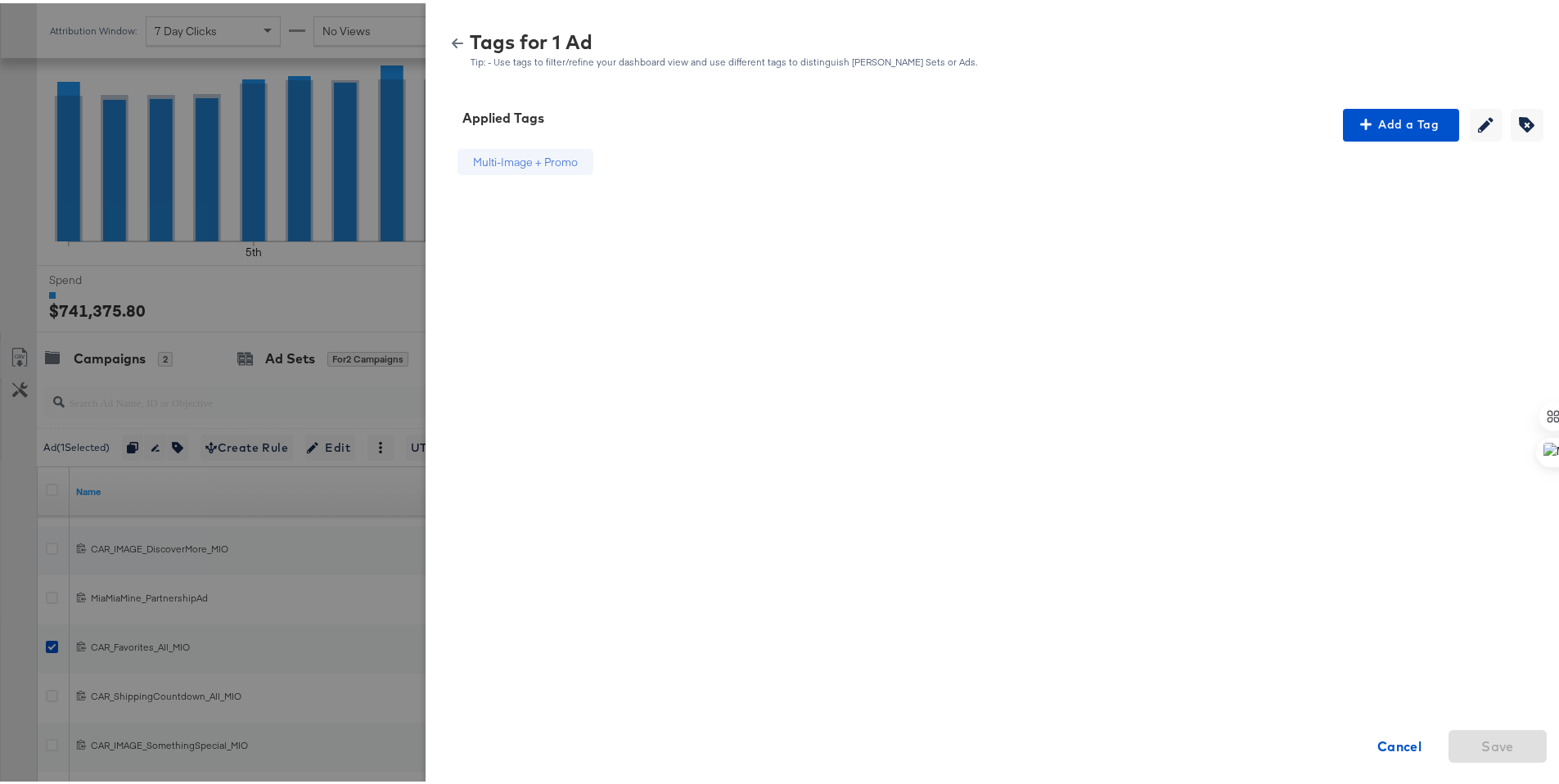
click at [452, 36] on icon "button" at bounding box center [458, 41] width 12 height 10
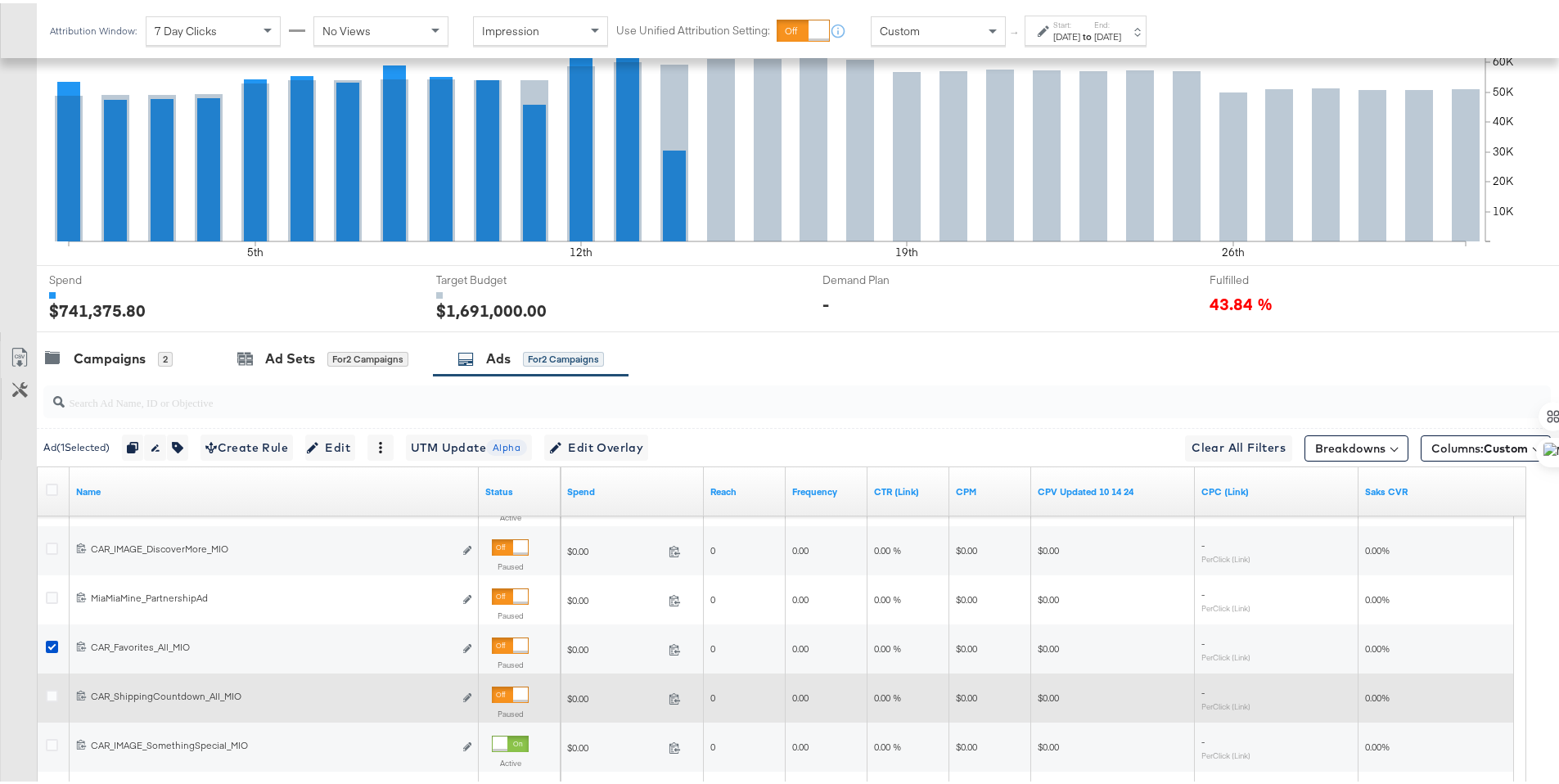
drag, startPoint x: 48, startPoint y: 637, endPoint x: 52, endPoint y: 674, distance: 37.2
click at [48, 637] on icon at bounding box center [51, 643] width 12 height 12
click at [0, 0] on input "checkbox" at bounding box center [0, 0] width 0 height 0
click at [57, 691] on icon at bounding box center [51, 692] width 12 height 12
click at [0, 0] on input "checkbox" at bounding box center [0, 0] width 0 height 0
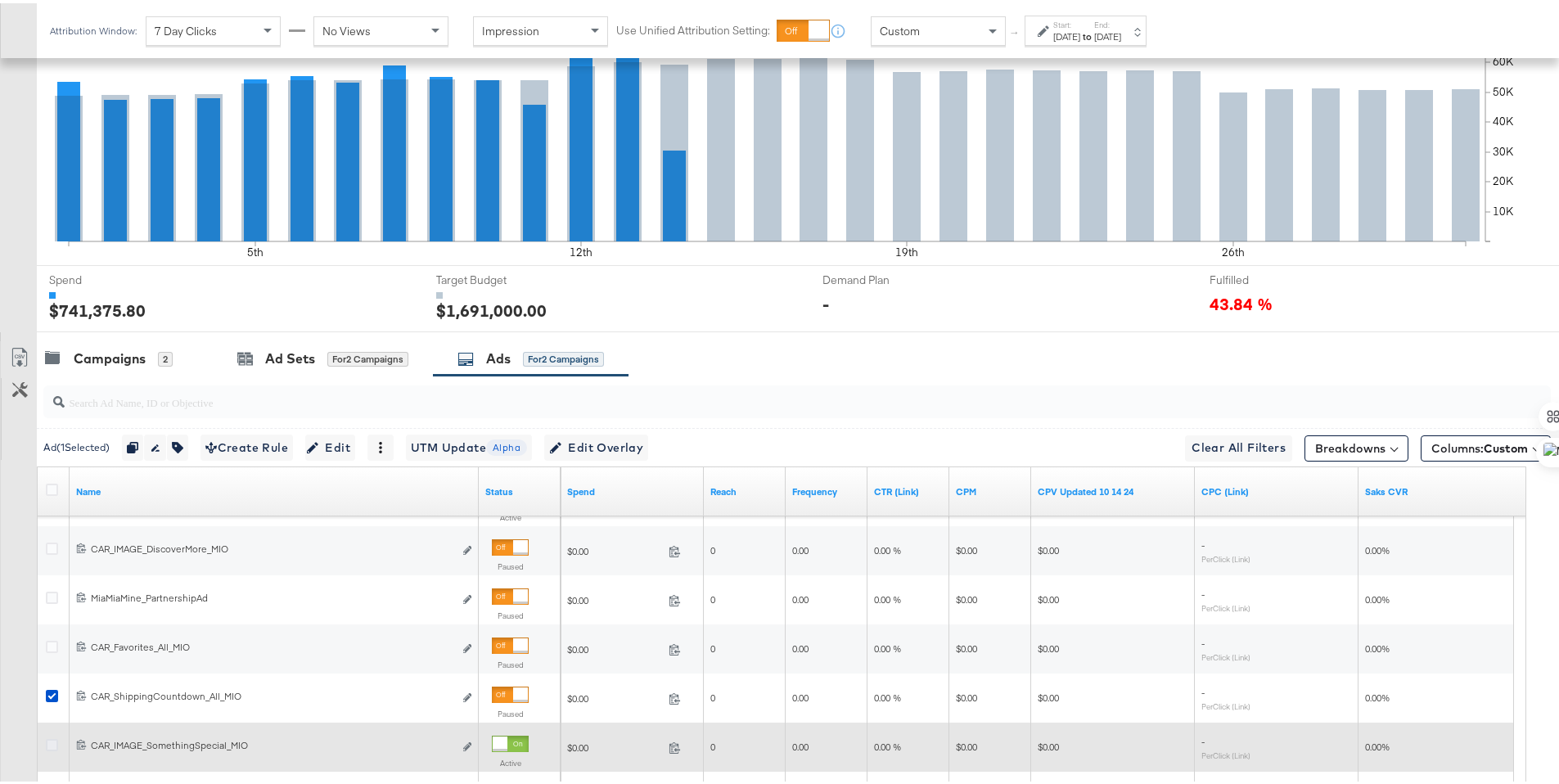
click at [52, 741] on icon at bounding box center [51, 742] width 12 height 12
click at [0, 0] on input "checkbox" at bounding box center [0, 0] width 0 height 0
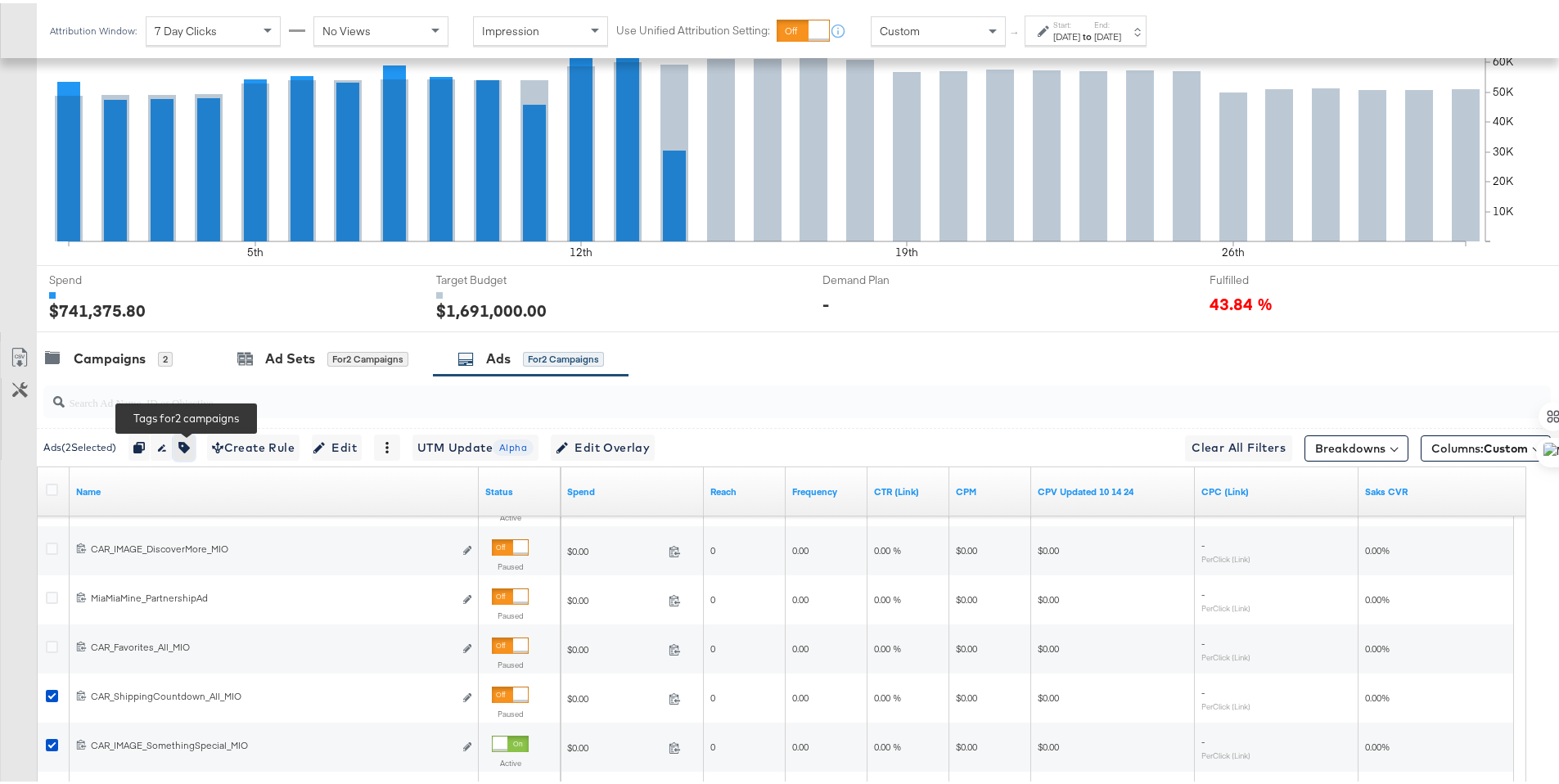
click at [192, 434] on button "button" at bounding box center [185, 445] width 22 height 26
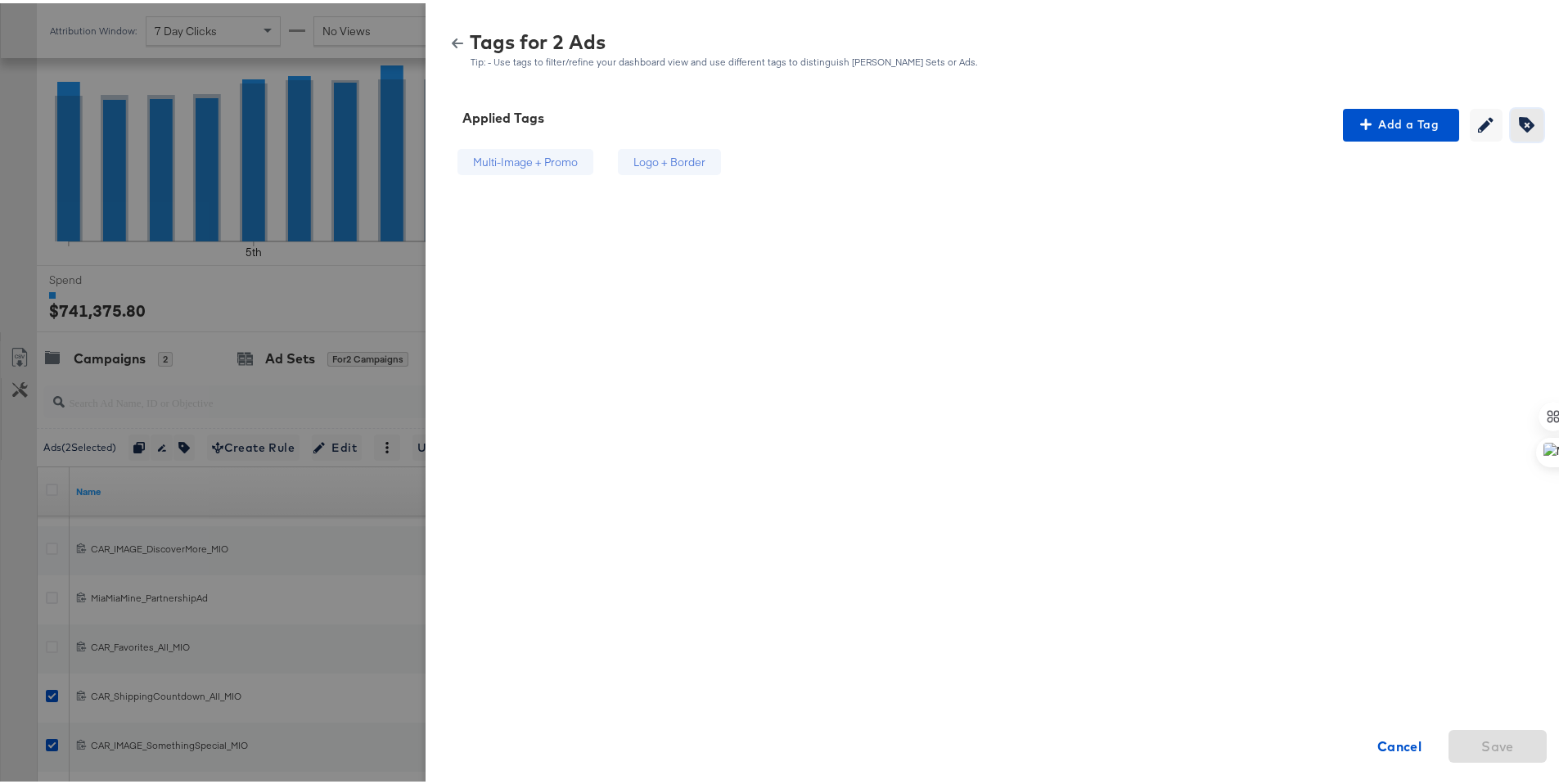
click at [1515, 127] on span "Creating or editing tags will be disabled while you are deleting tags" at bounding box center [1528, 121] width 25 height 16
click at [703, 170] on div "Logo + Border" at bounding box center [704, 159] width 126 height 27
click at [1459, 748] on span "Save" at bounding box center [1498, 743] width 85 height 23
click at [452, 36] on icon "button" at bounding box center [458, 41] width 12 height 12
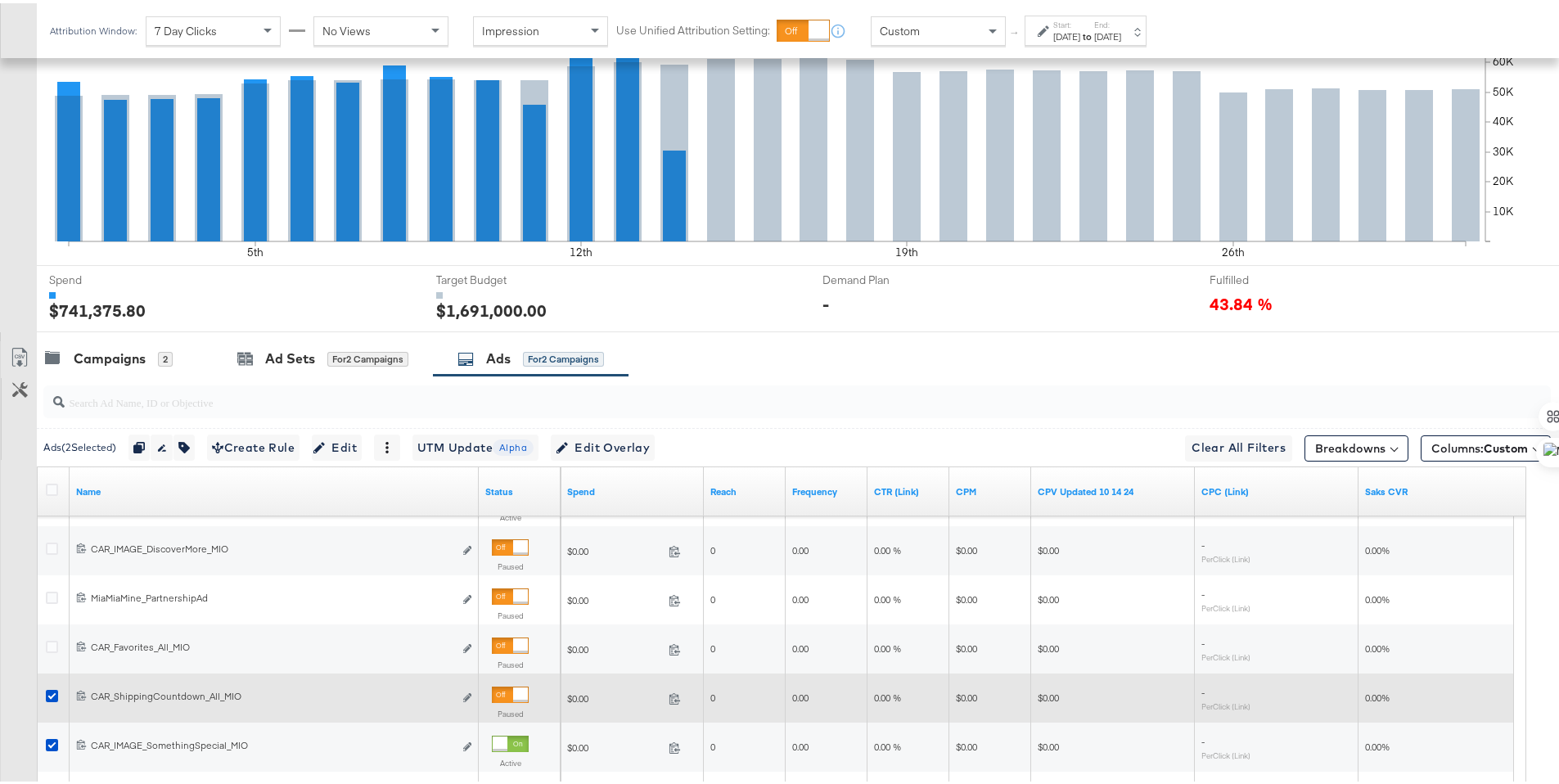
click at [52, 743] on icon at bounding box center [51, 742] width 12 height 12
click at [0, 0] on input "checkbox" at bounding box center [0, 0] width 0 height 0
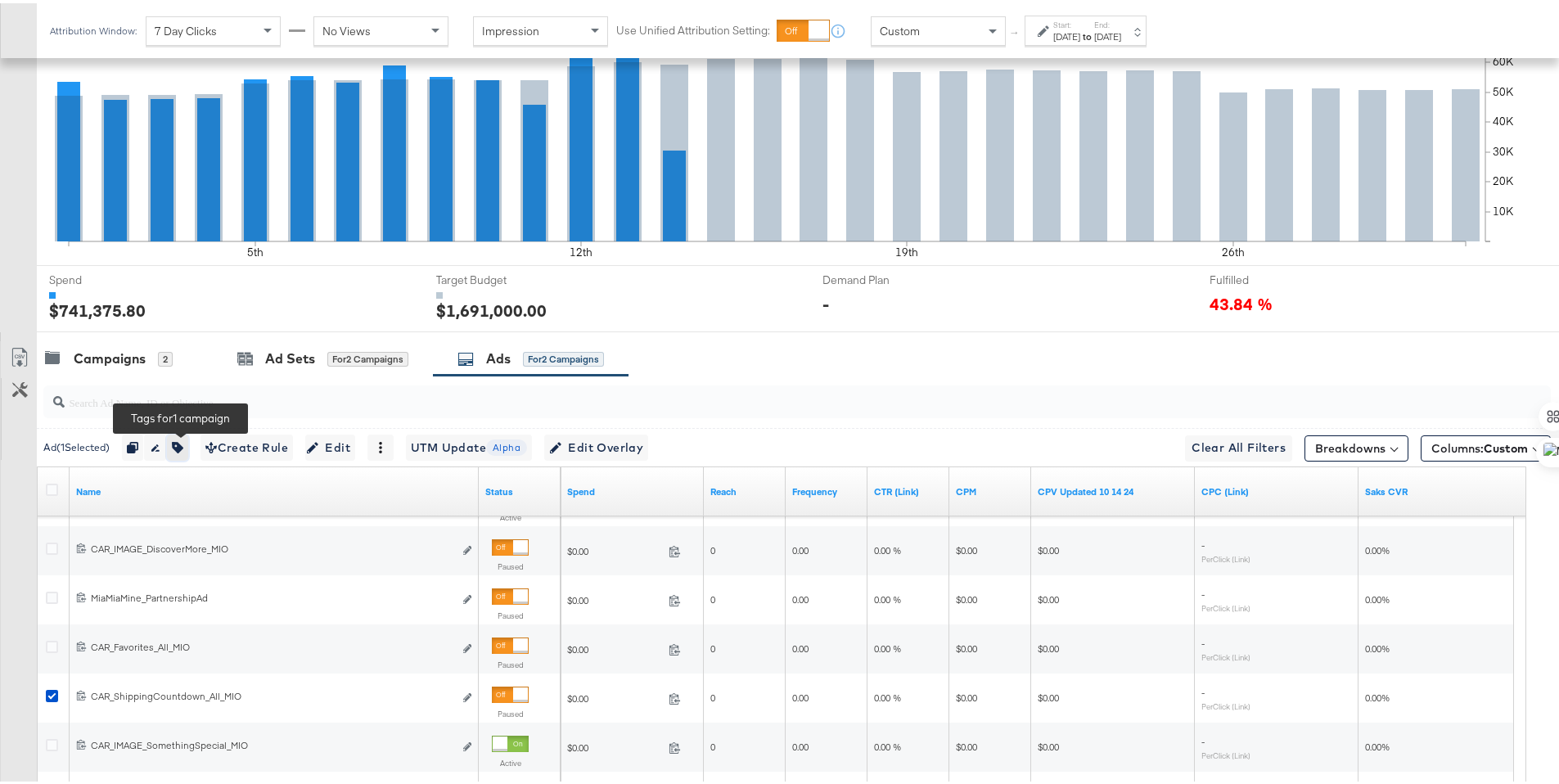
click at [182, 448] on icon "button" at bounding box center [178, 445] width 12 height 12
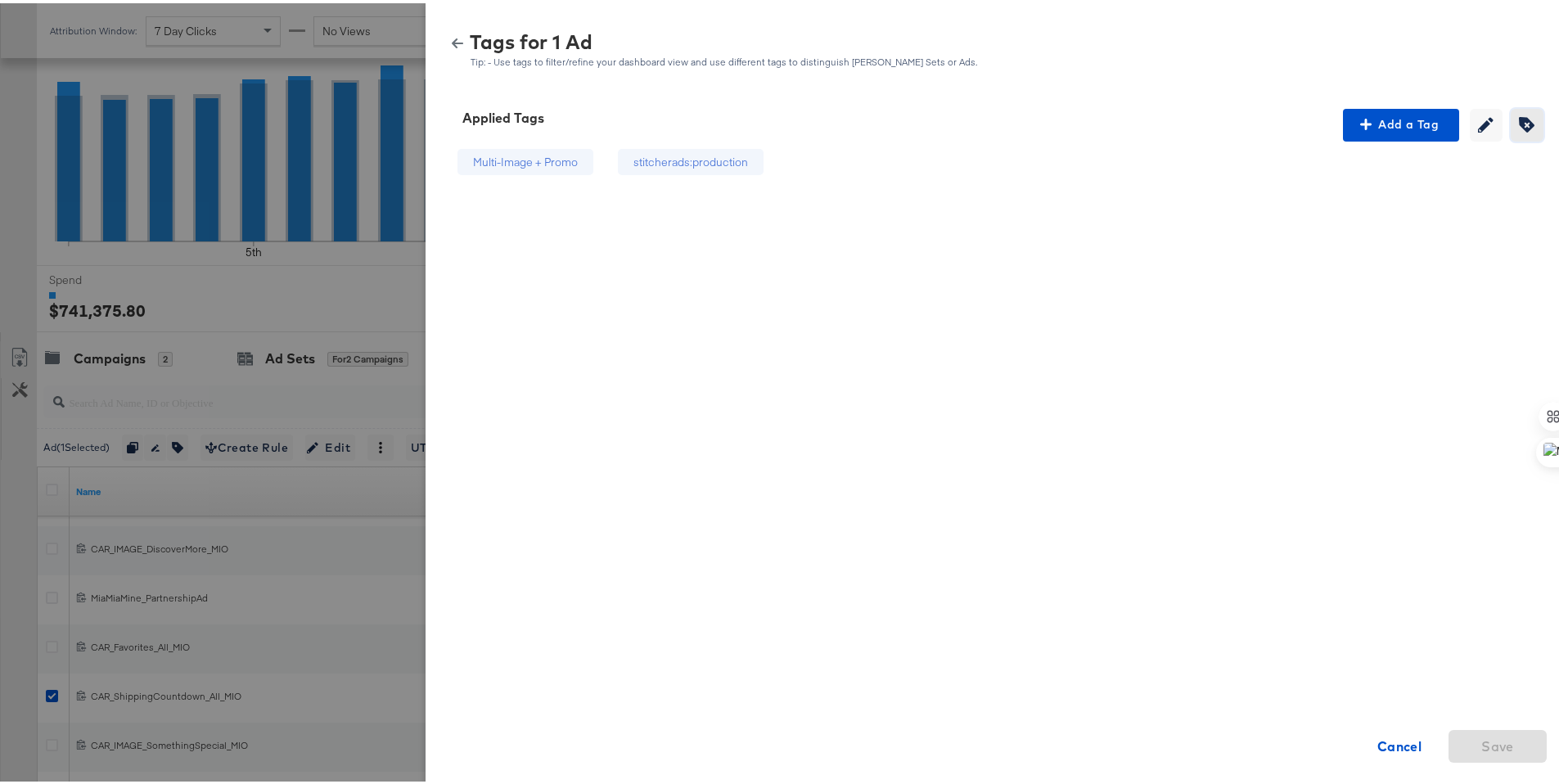
click at [1519, 118] on icon "button" at bounding box center [1527, 121] width 16 height 16
drag, startPoint x: 748, startPoint y: 156, endPoint x: 940, endPoint y: 392, distance: 304.2
click at [748, 156] on div "stitcherads:production" at bounding box center [714, 159] width 114 height 16
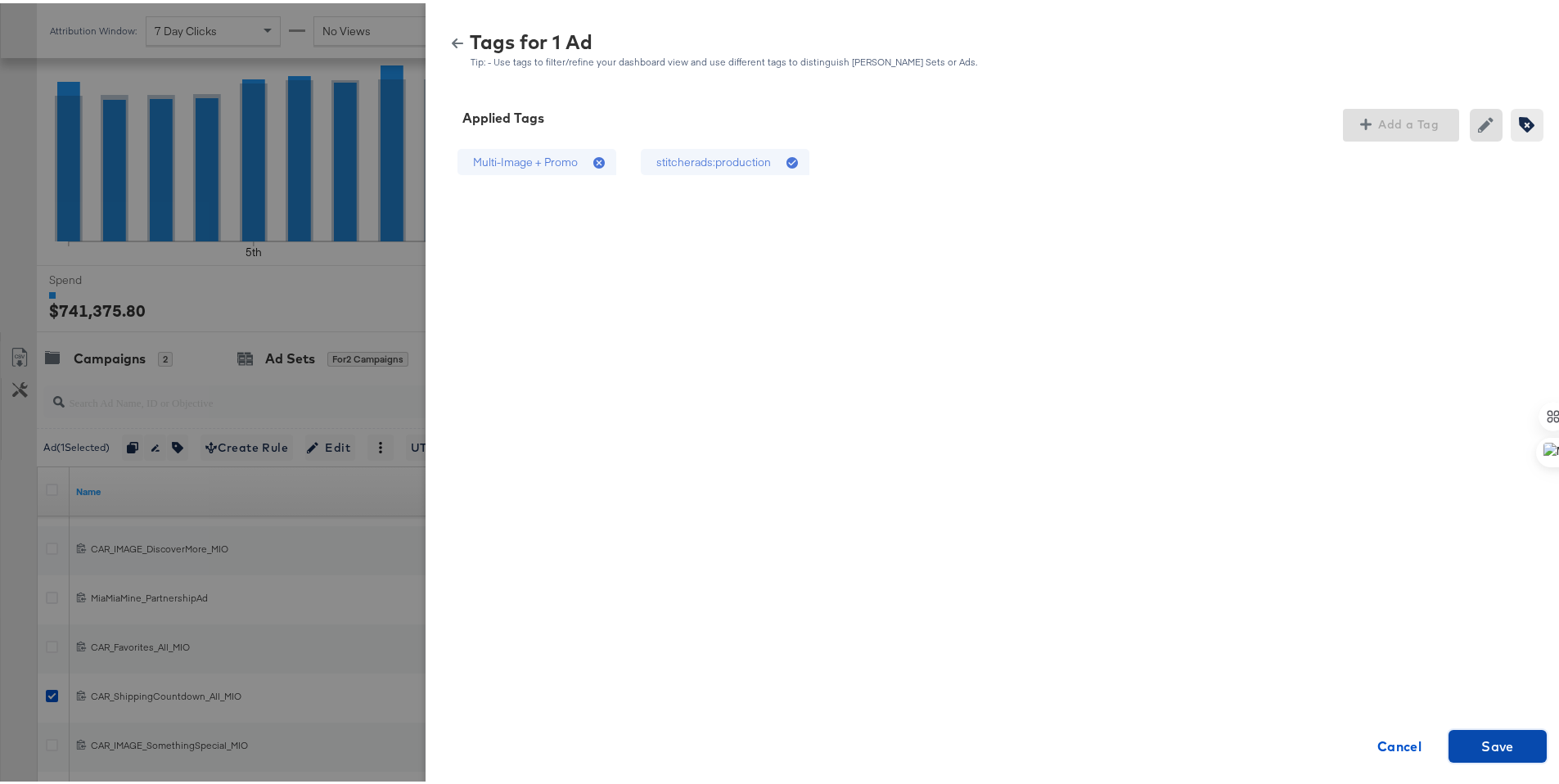
click at [1459, 751] on span "Save" at bounding box center [1498, 743] width 85 height 23
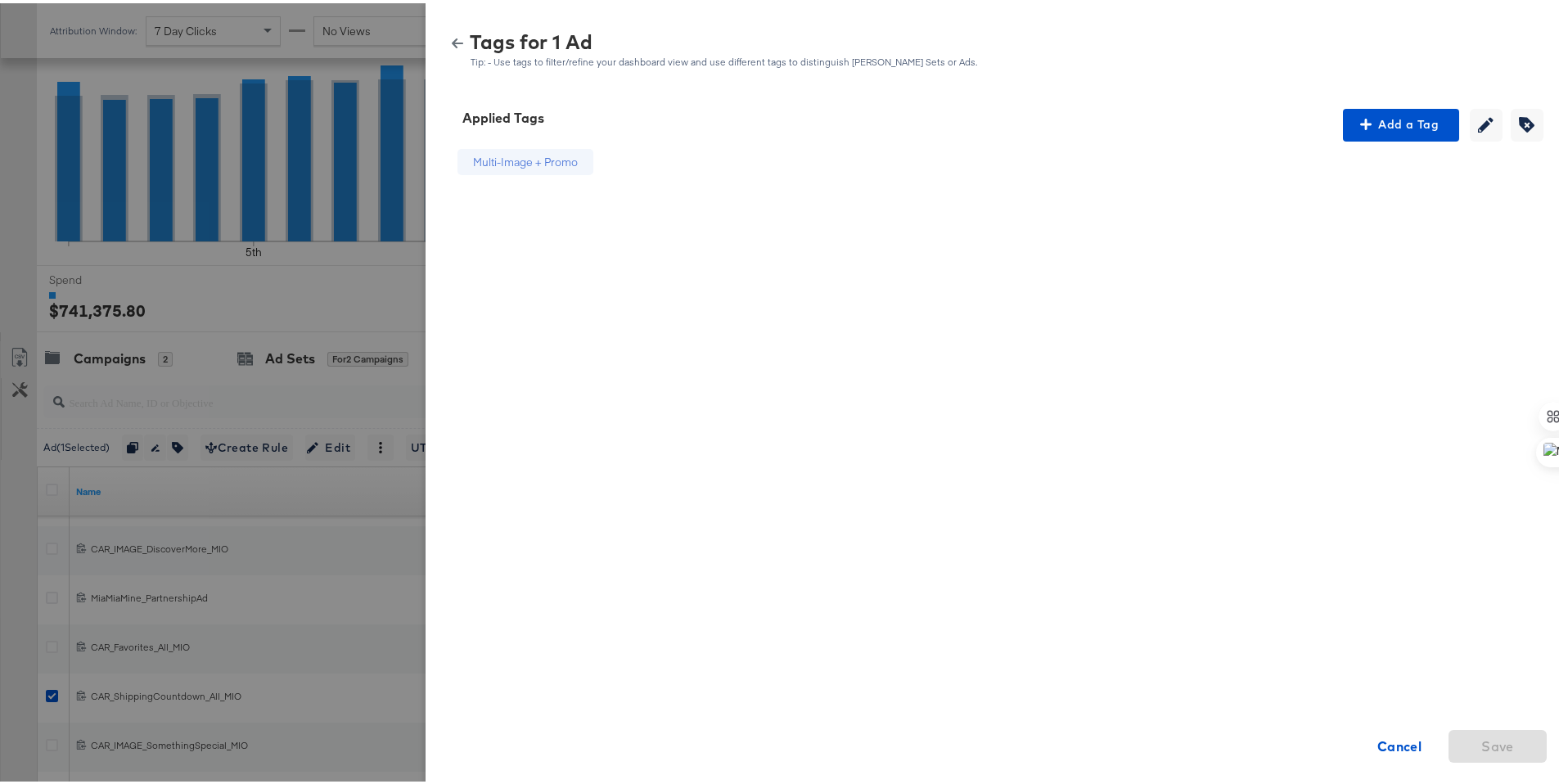
click at [452, 38] on icon "button" at bounding box center [458, 41] width 12 height 12
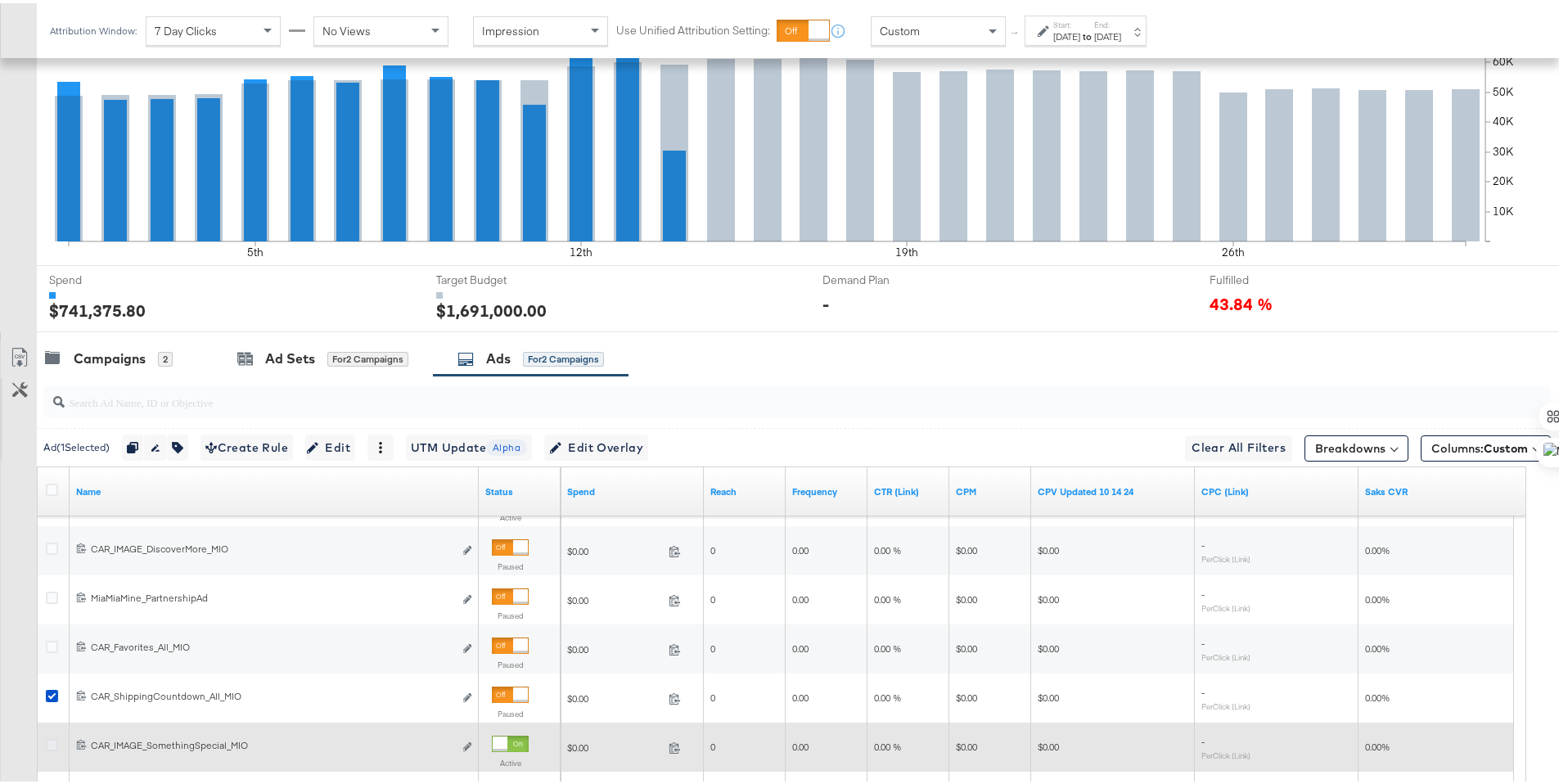
drag, startPoint x: 51, startPoint y: 695, endPoint x: 51, endPoint y: 745, distance: 50.0
click at [51, 694] on icon at bounding box center [51, 692] width 12 height 12
click at [0, 0] on input "checkbox" at bounding box center [0, 0] width 0 height 0
click at [51, 741] on icon at bounding box center [51, 742] width 12 height 12
click at [0, 0] on input "checkbox" at bounding box center [0, 0] width 0 height 0
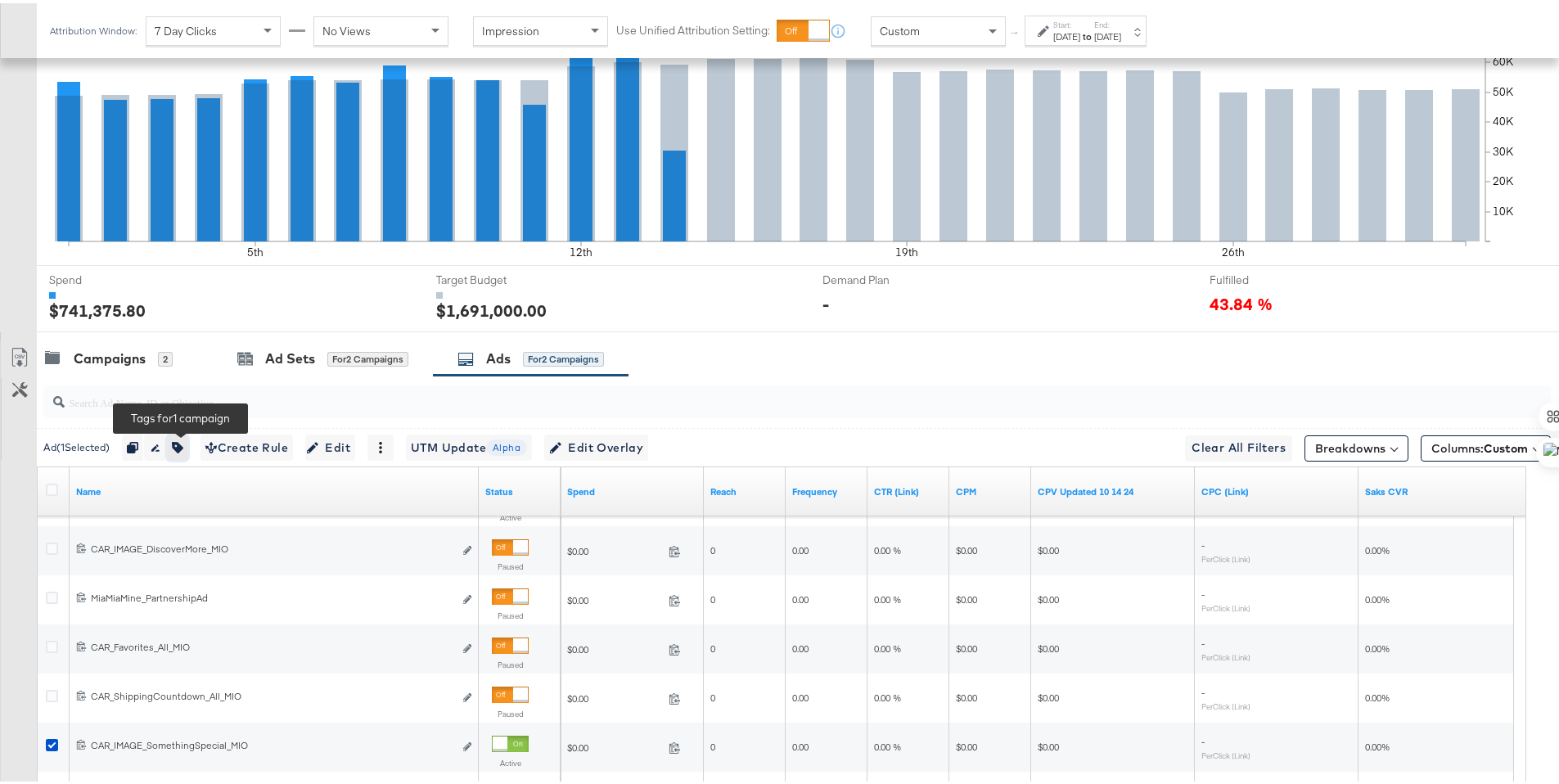
click at [177, 442] on icon "button" at bounding box center [178, 445] width 12 height 12
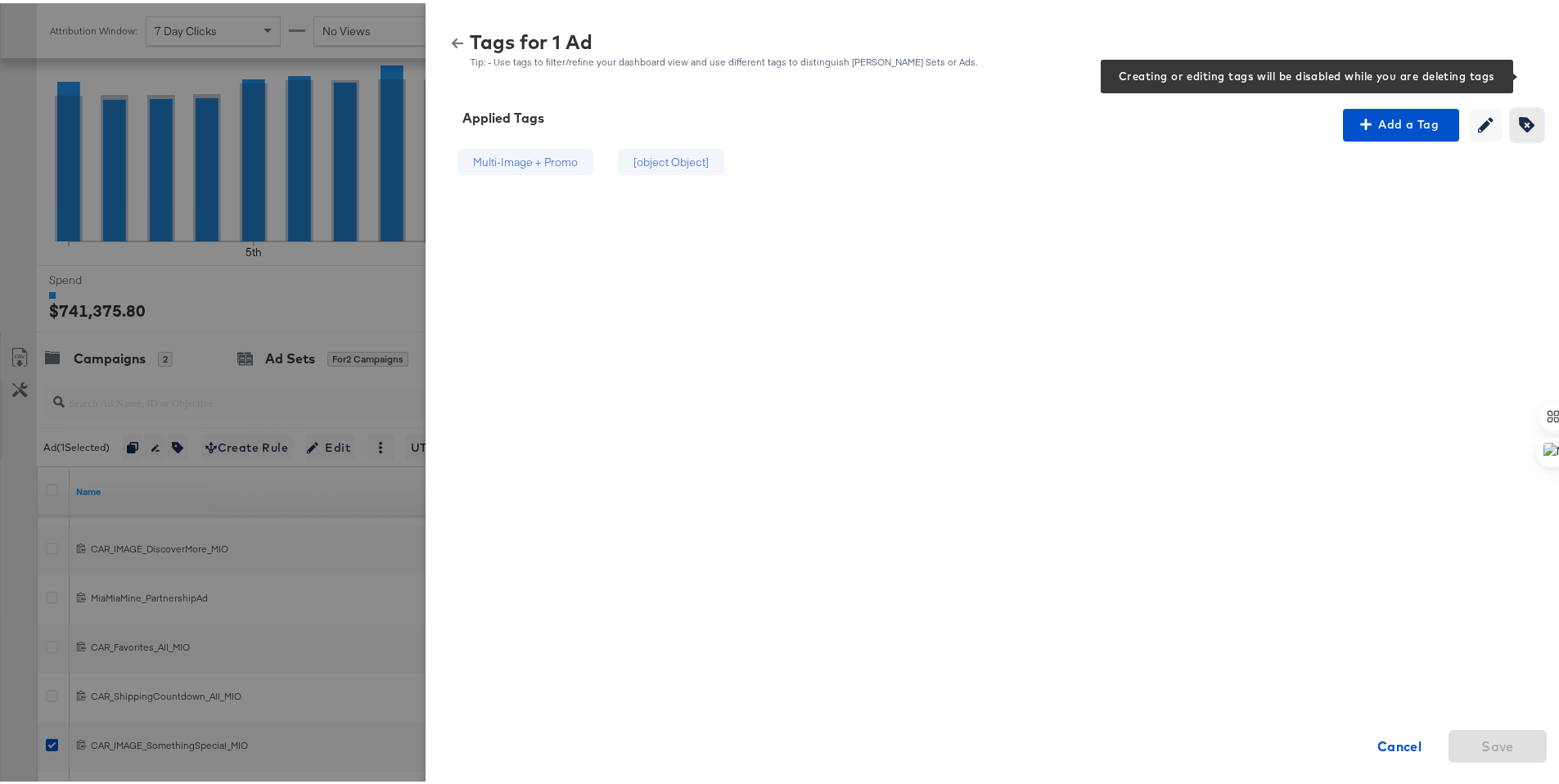
click at [1519, 114] on icon "button" at bounding box center [1527, 121] width 16 height 16
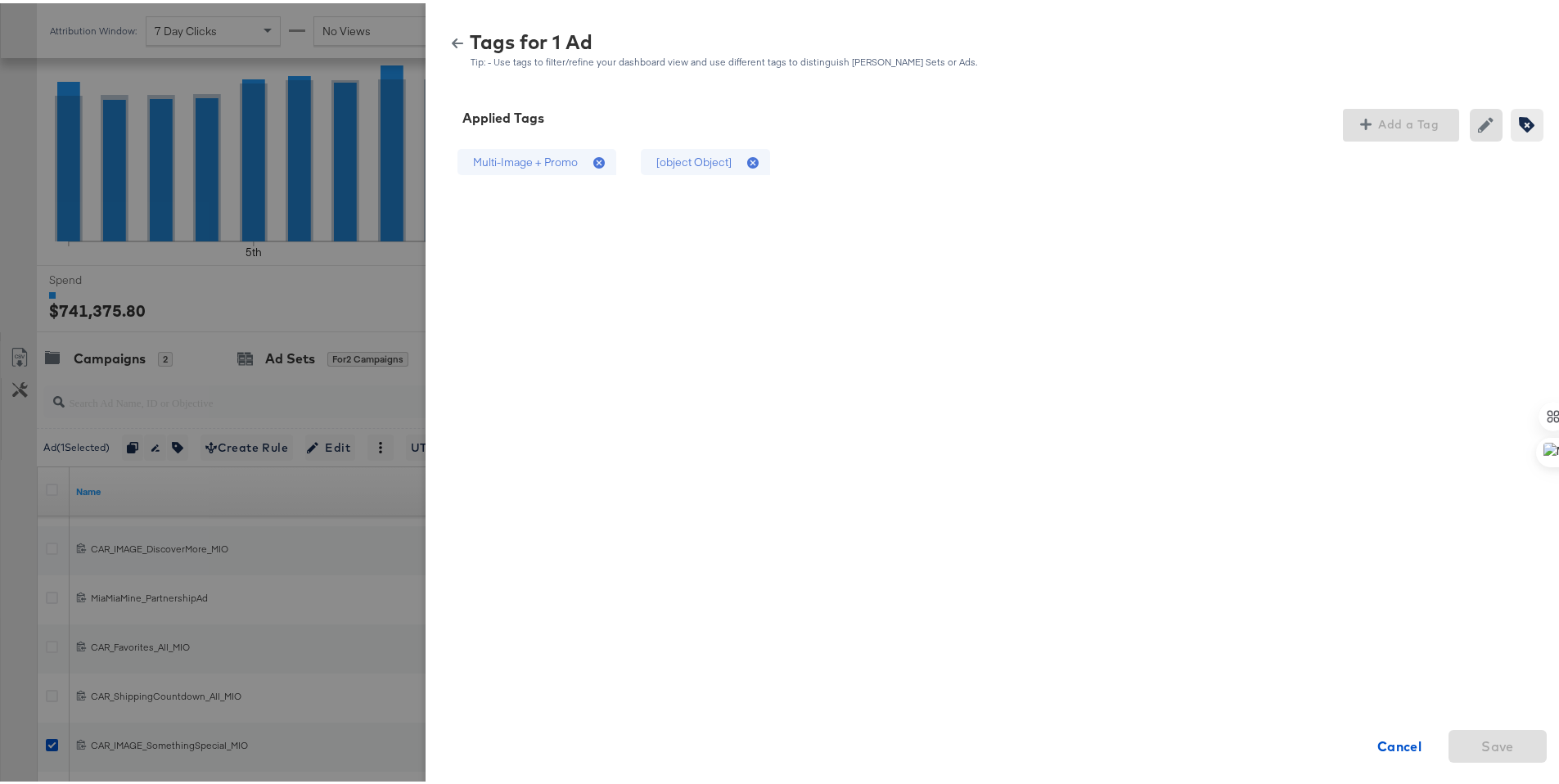
click at [748, 161] on icon at bounding box center [756, 161] width 17 height 17
click at [1505, 746] on span "Save" at bounding box center [1498, 743] width 85 height 23
click at [452, 41] on icon "button" at bounding box center [458, 41] width 12 height 12
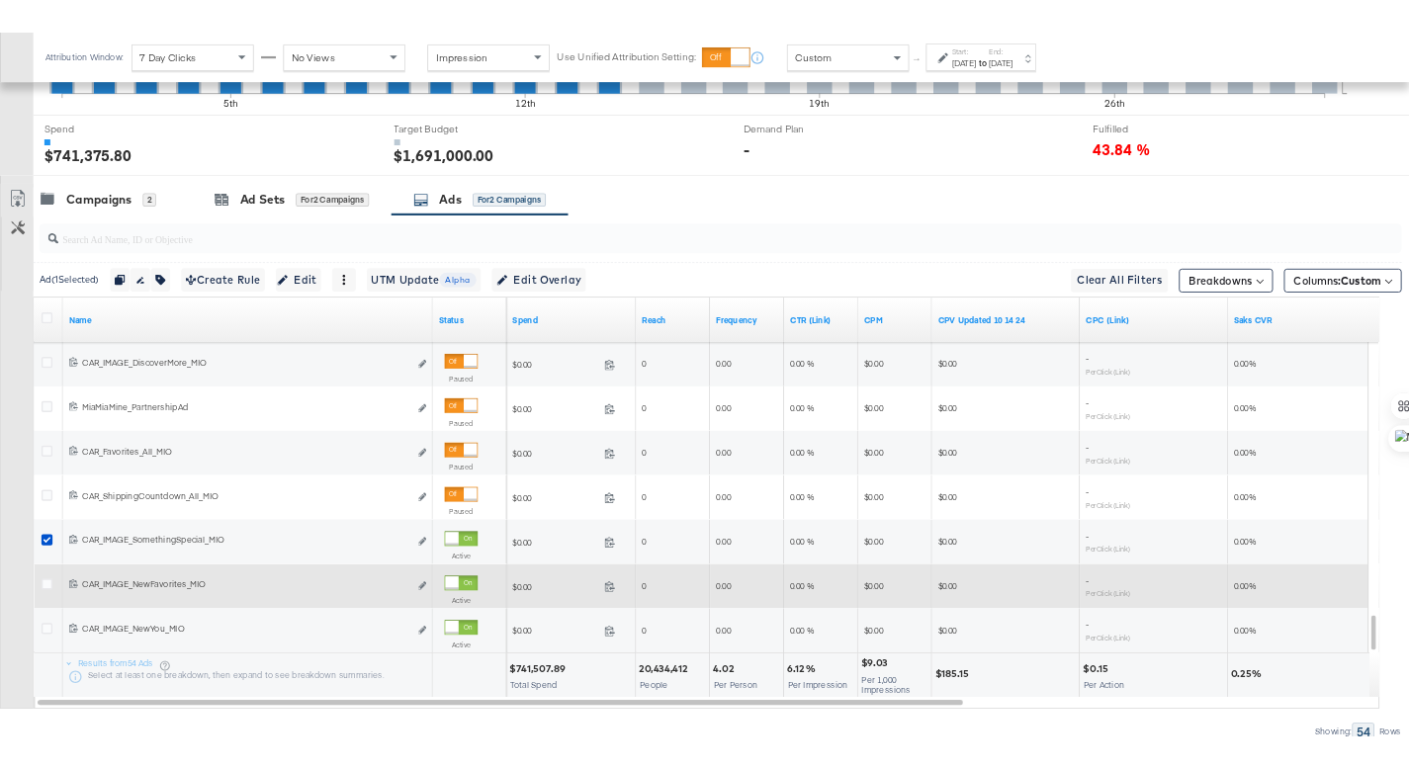
scroll to position [732, 0]
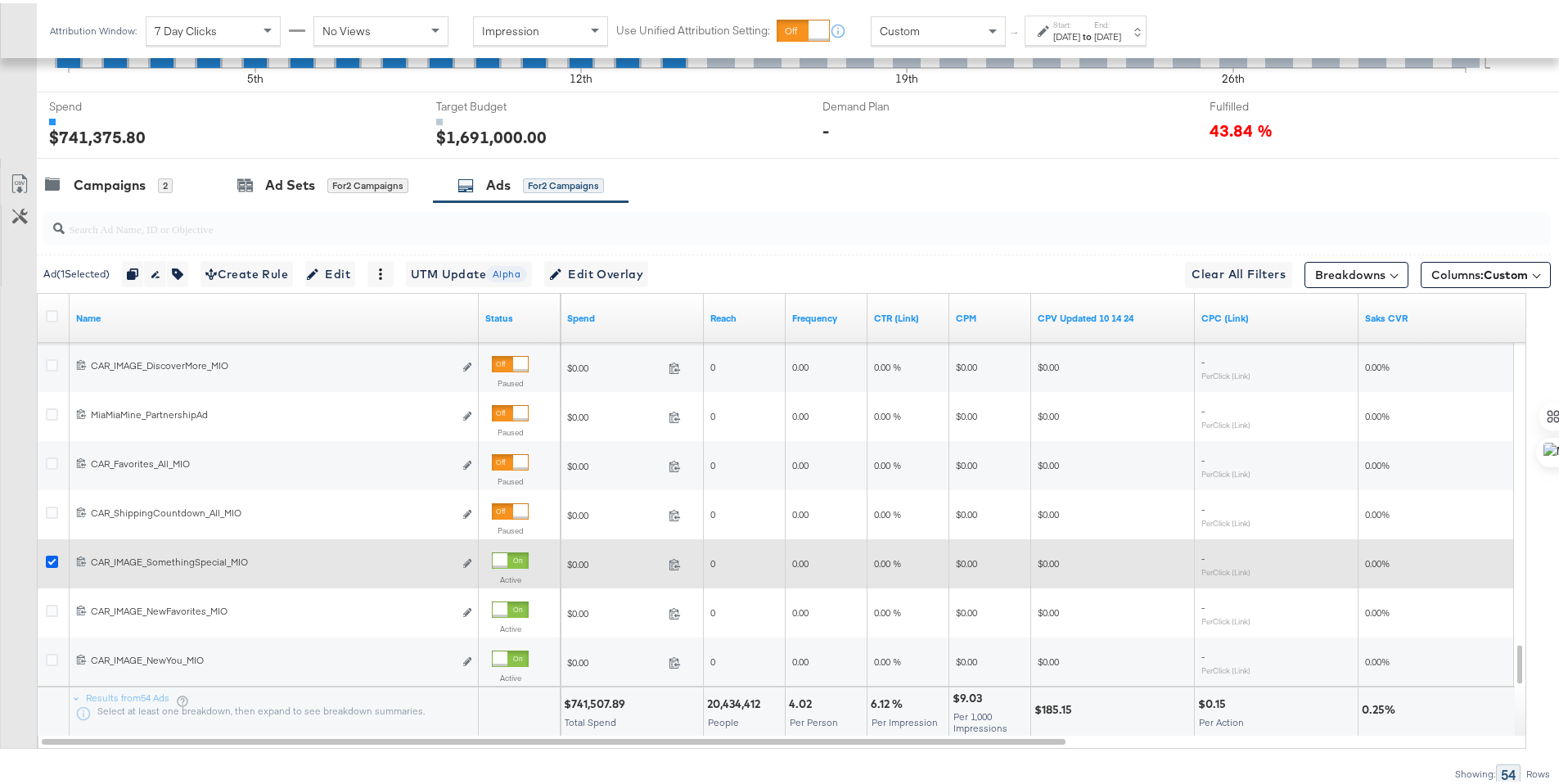
click at [49, 556] on icon at bounding box center [51, 558] width 12 height 12
click at [0, 0] on input "checkbox" at bounding box center [0, 0] width 0 height 0
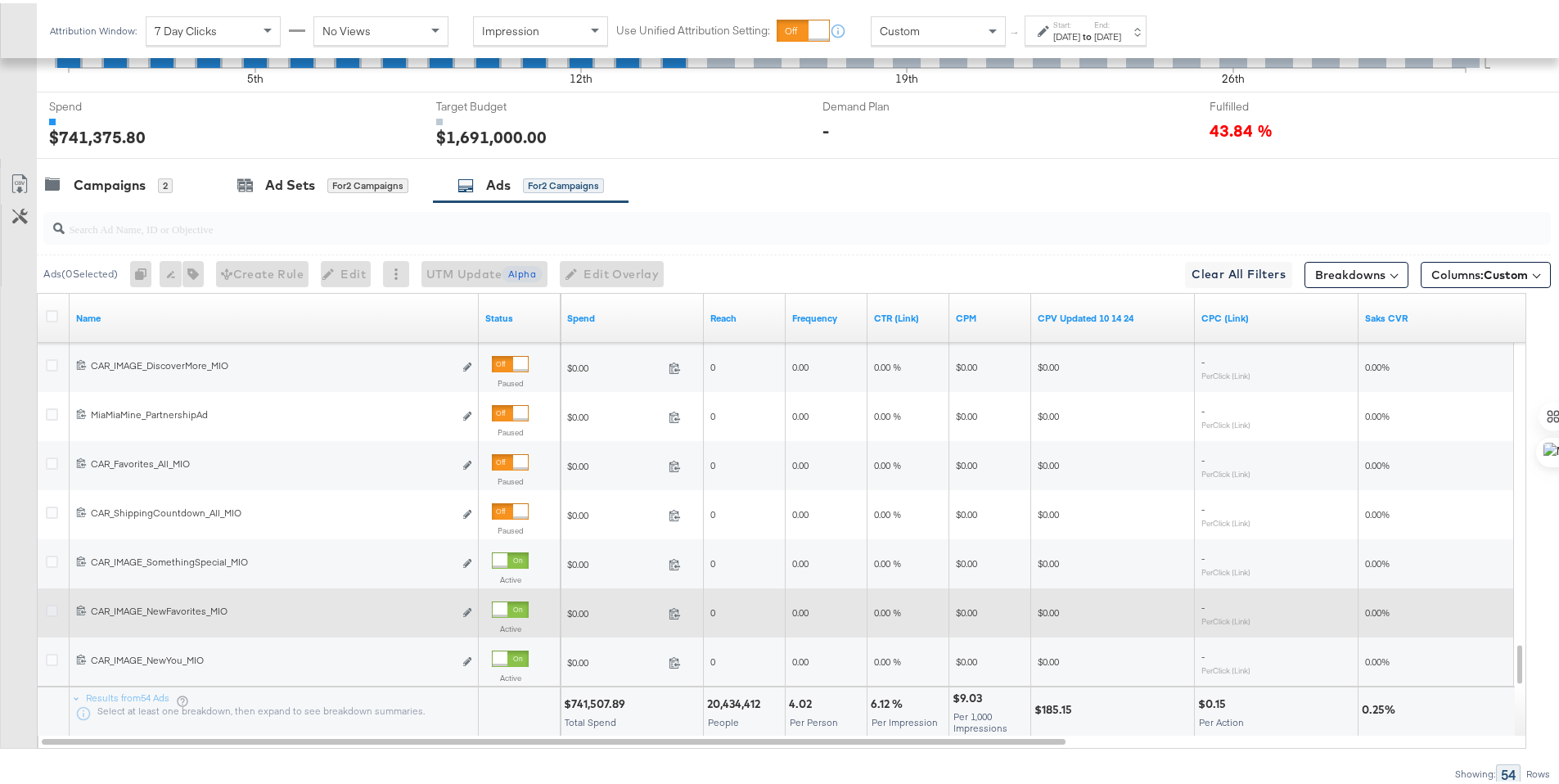
click at [47, 603] on icon at bounding box center [51, 608] width 12 height 12
click at [0, 0] on input "checkbox" at bounding box center [0, 0] width 0 height 0
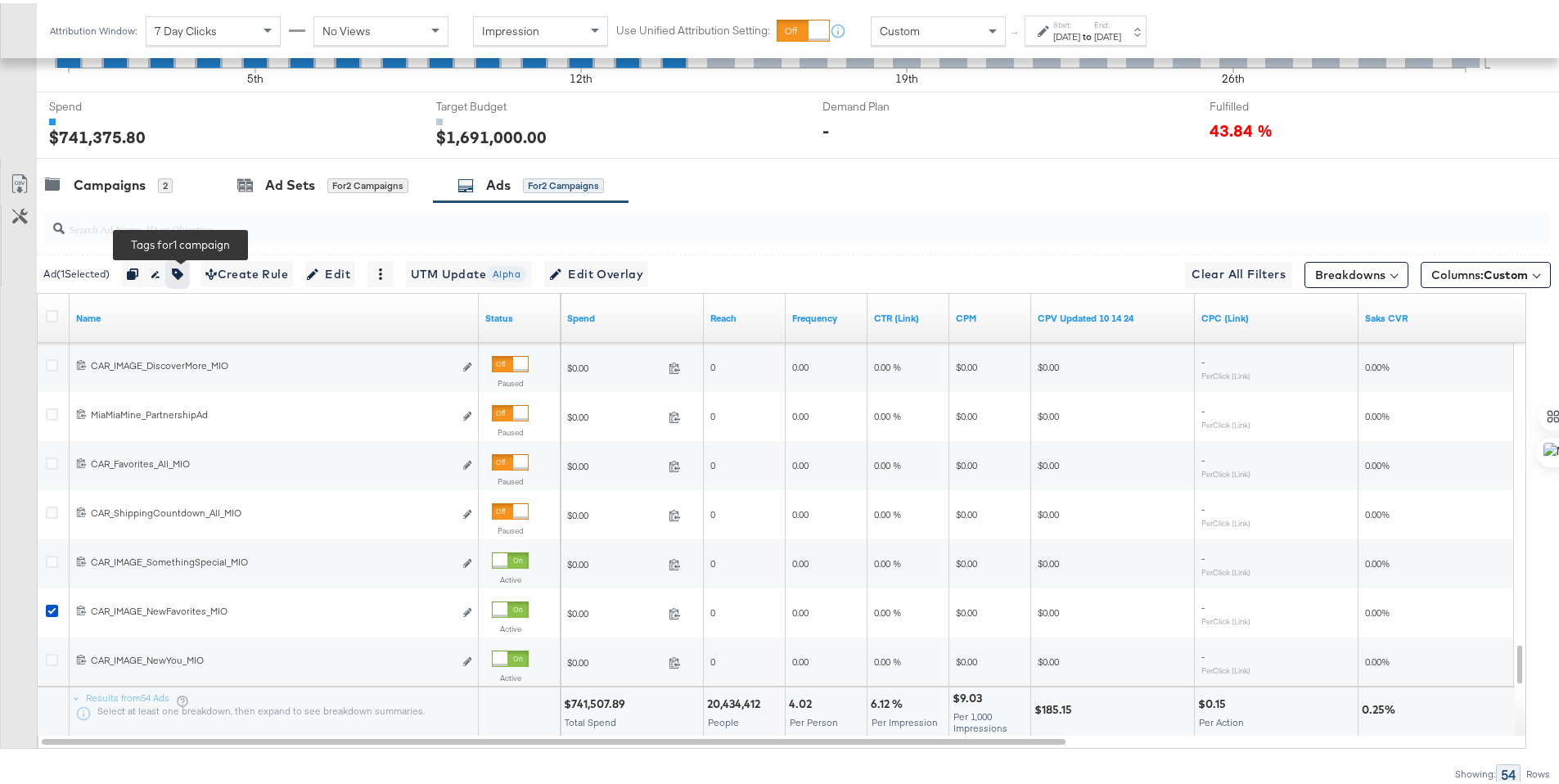
click at [183, 272] on icon "button" at bounding box center [178, 271] width 12 height 12
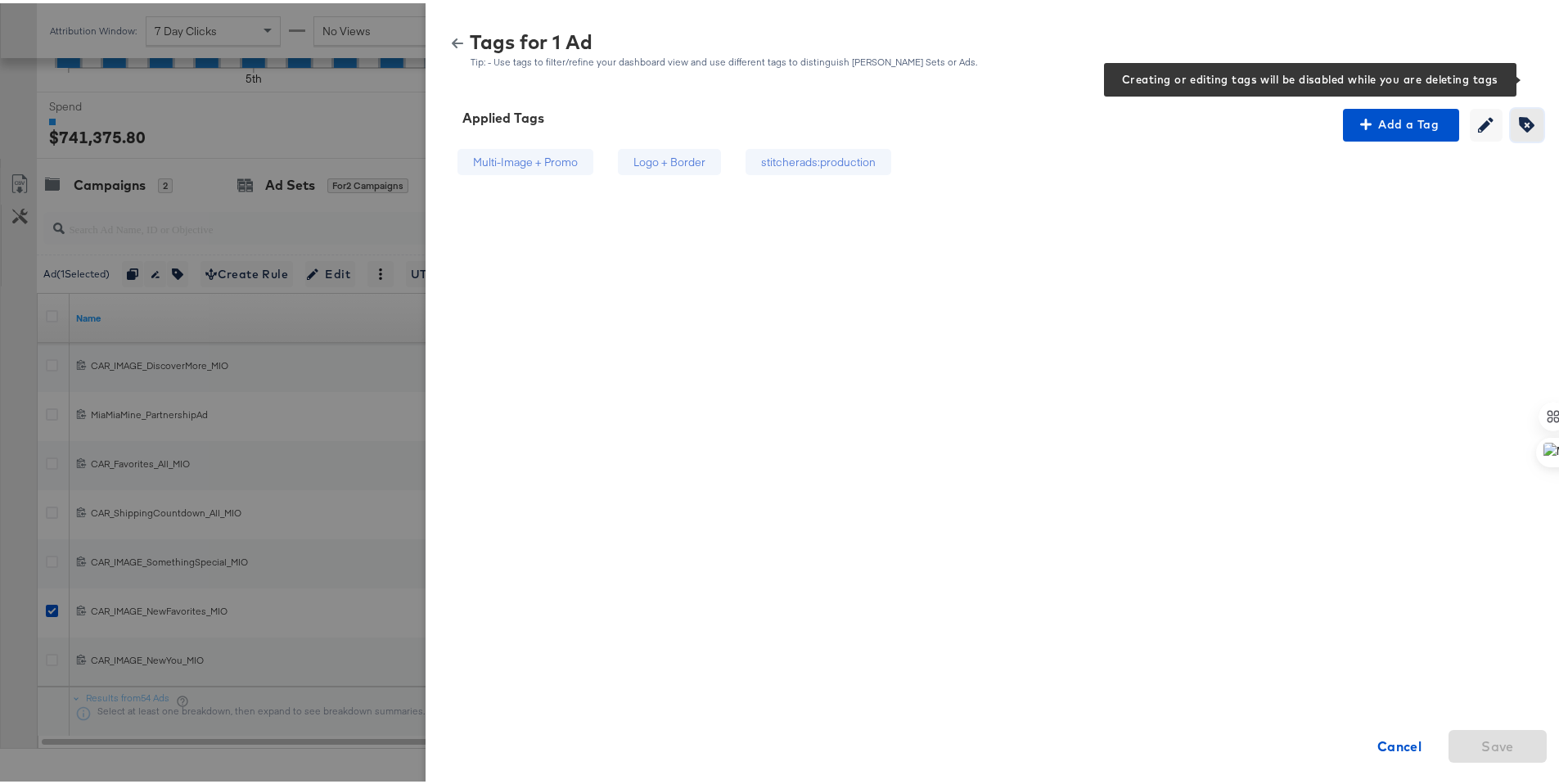
click at [1519, 117] on icon "button" at bounding box center [1527, 121] width 16 height 16
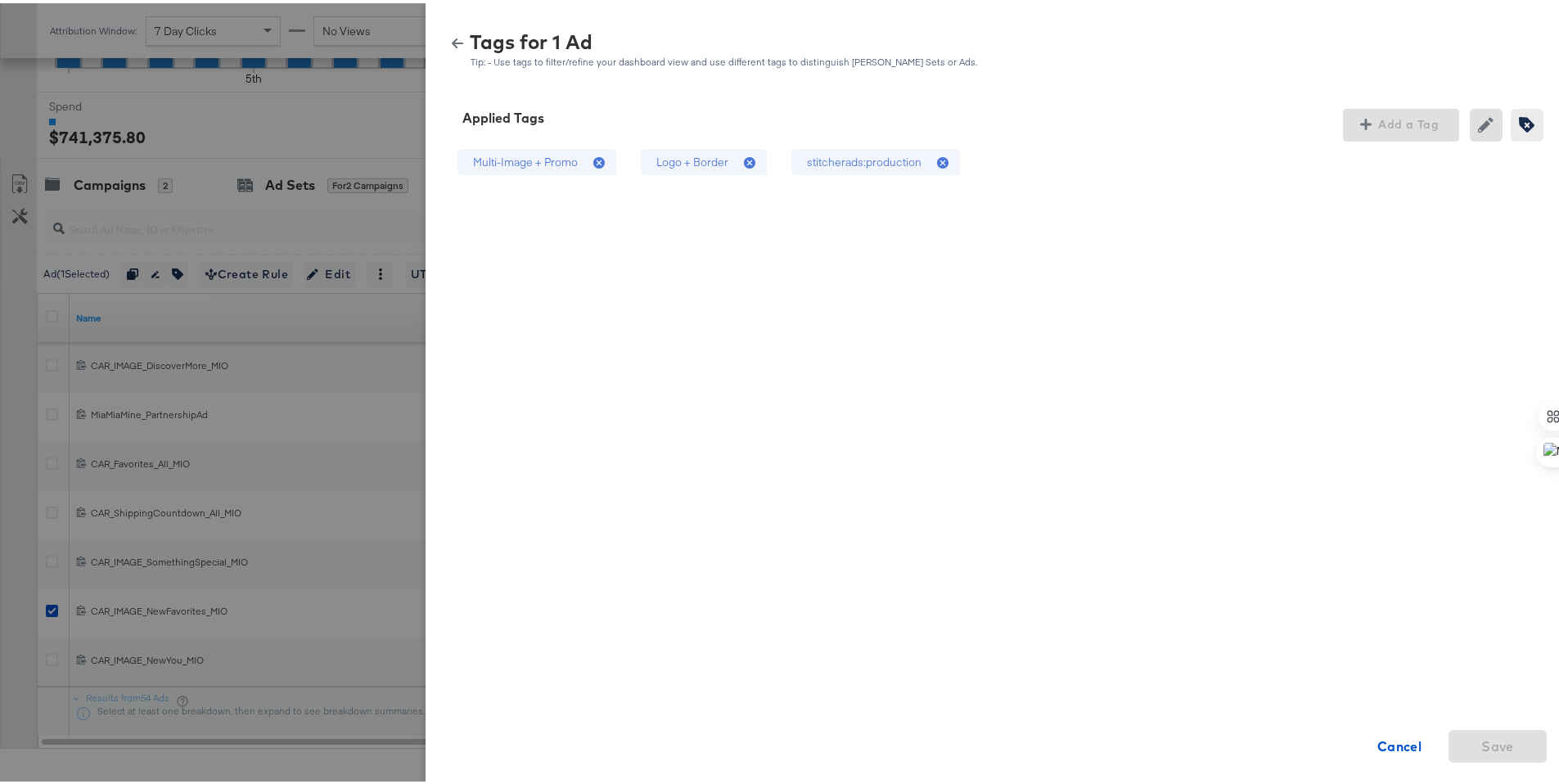
click at [873, 152] on div "stitcherads:production" at bounding box center [864, 159] width 114 height 16
click at [671, 158] on div "Logo + Border" at bounding box center [692, 159] width 72 height 16
click at [1460, 735] on span "Save" at bounding box center [1498, 743] width 85 height 23
click at [452, 36] on icon "button" at bounding box center [458, 41] width 12 height 12
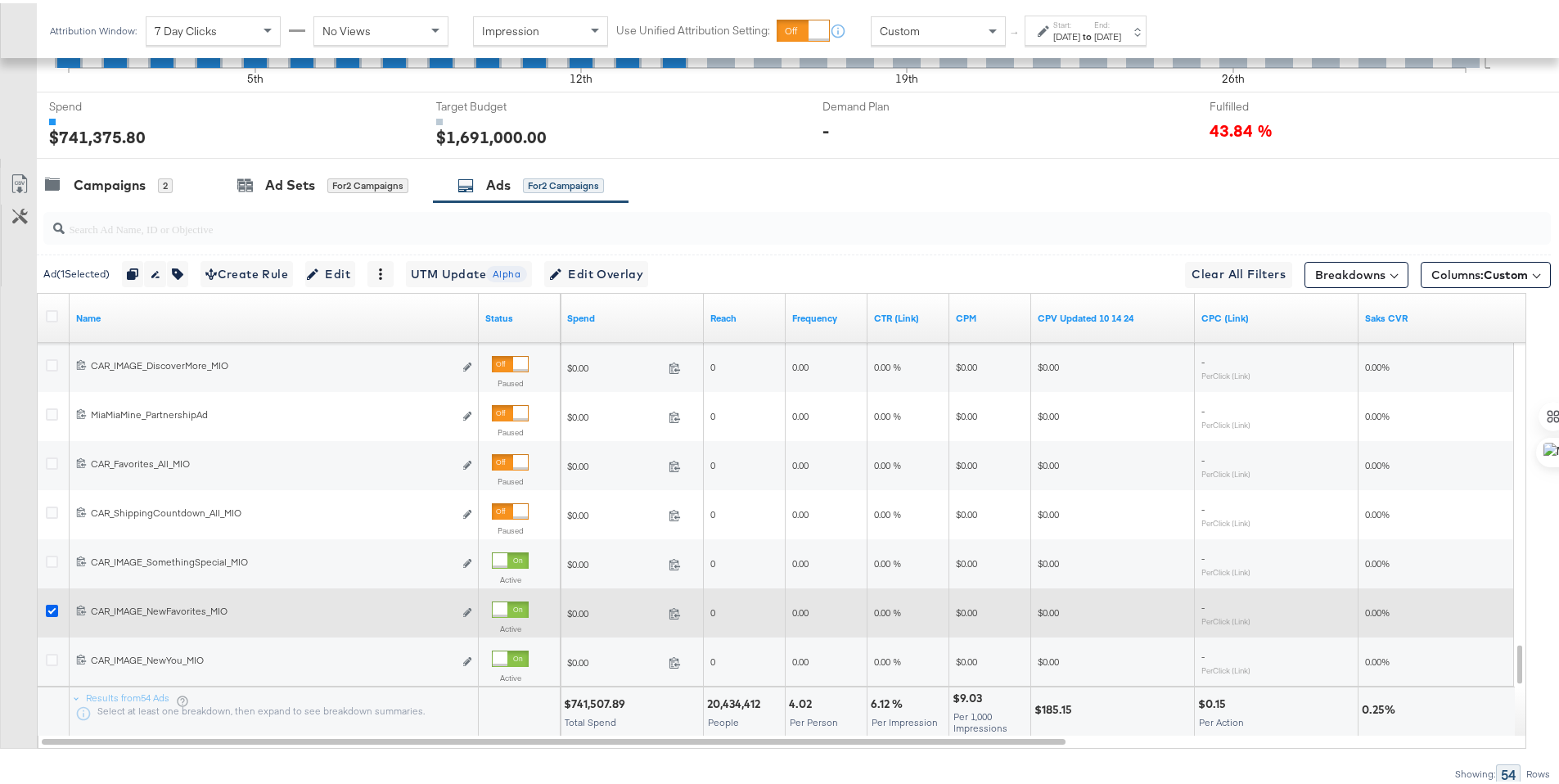
click at [48, 605] on icon at bounding box center [51, 608] width 12 height 12
click at [0, 0] on input "checkbox" at bounding box center [0, 0] width 0 height 0
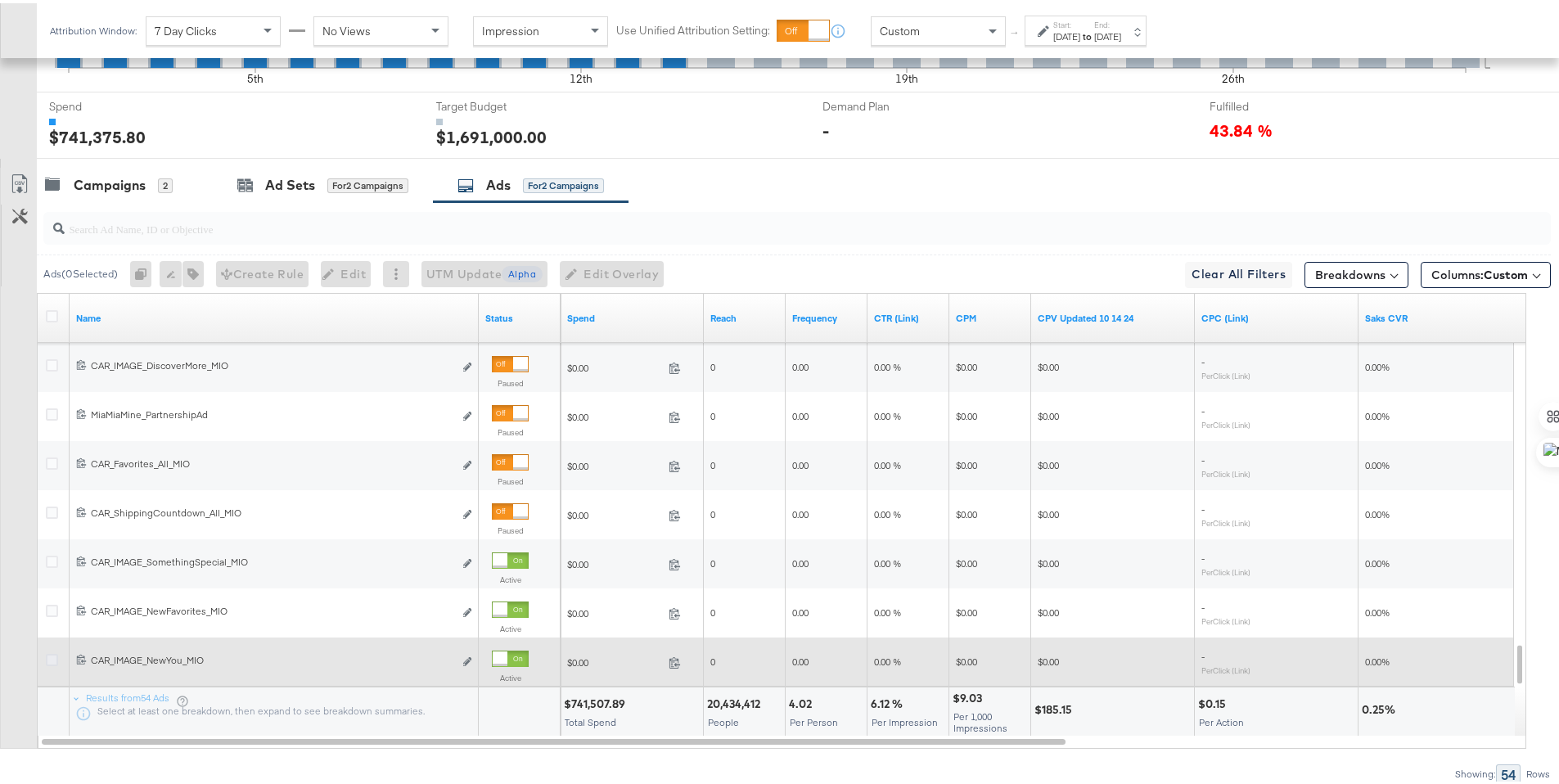
click at [51, 656] on icon at bounding box center [51, 657] width 12 height 12
click at [0, 0] on input "checkbox" at bounding box center [0, 0] width 0 height 0
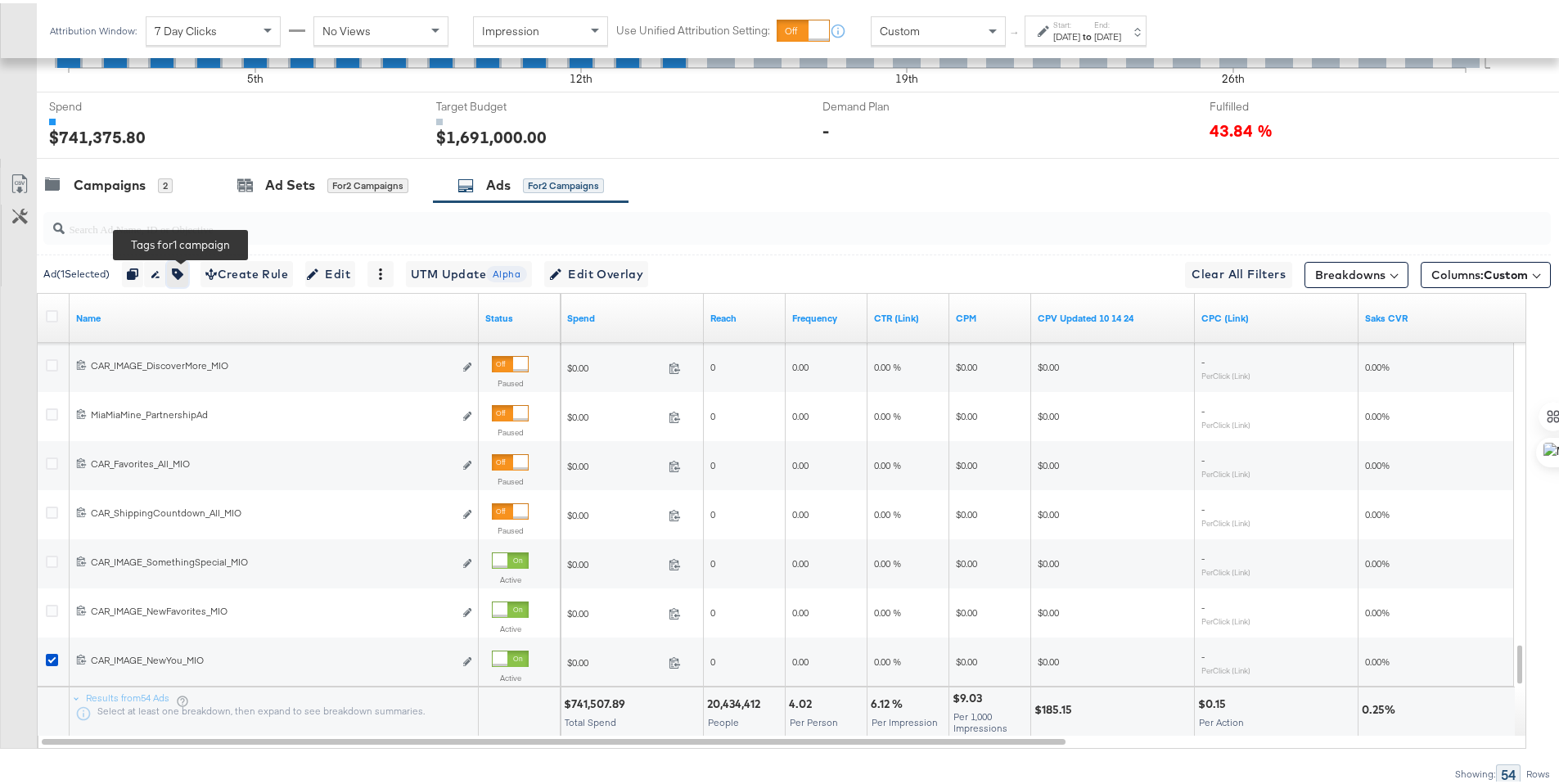
click at [183, 270] on icon "button" at bounding box center [178, 271] width 12 height 12
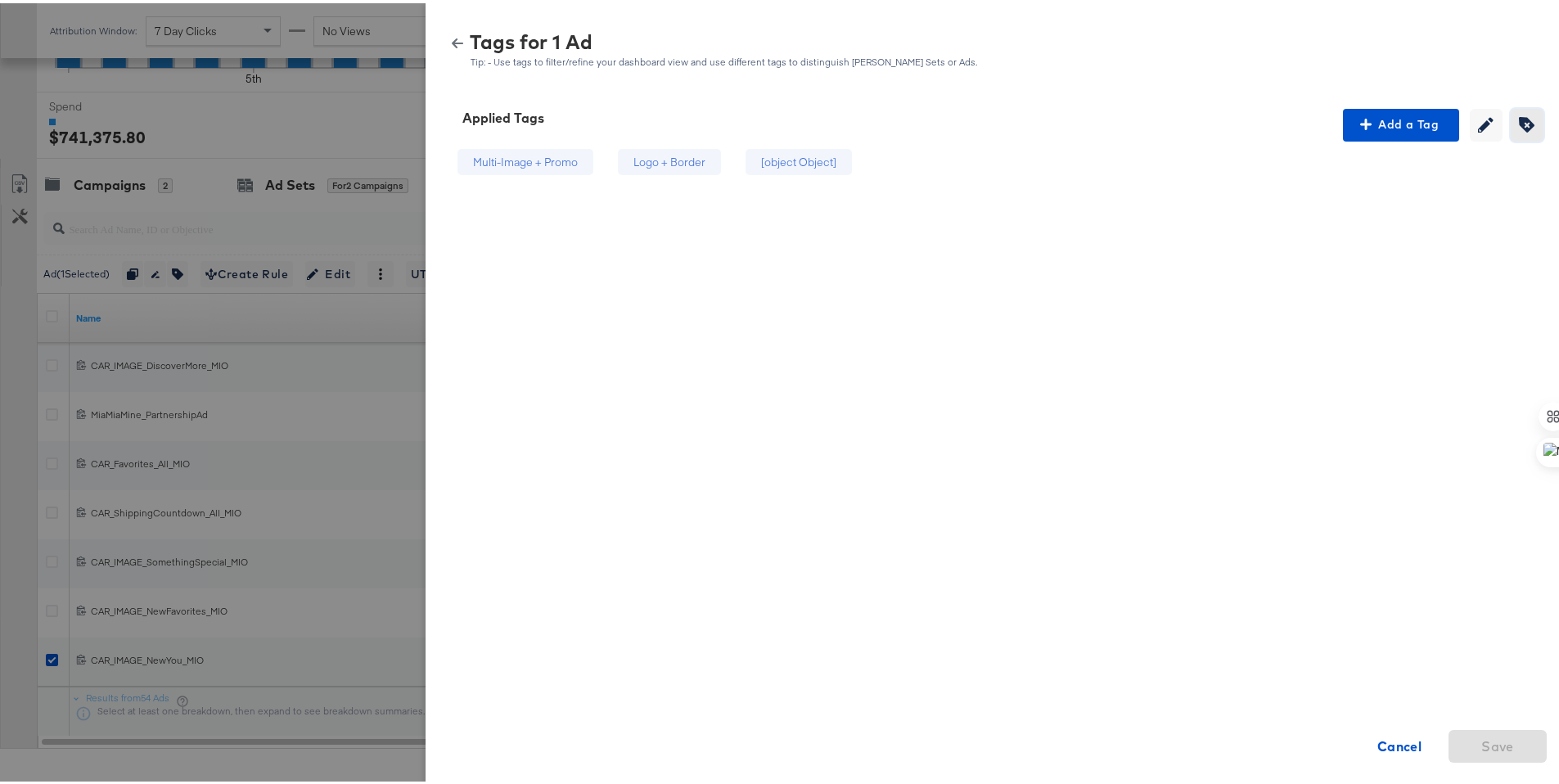
click at [1519, 128] on icon "button" at bounding box center [1527, 121] width 16 height 16
click at [897, 156] on icon at bounding box center [906, 161] width 17 height 17
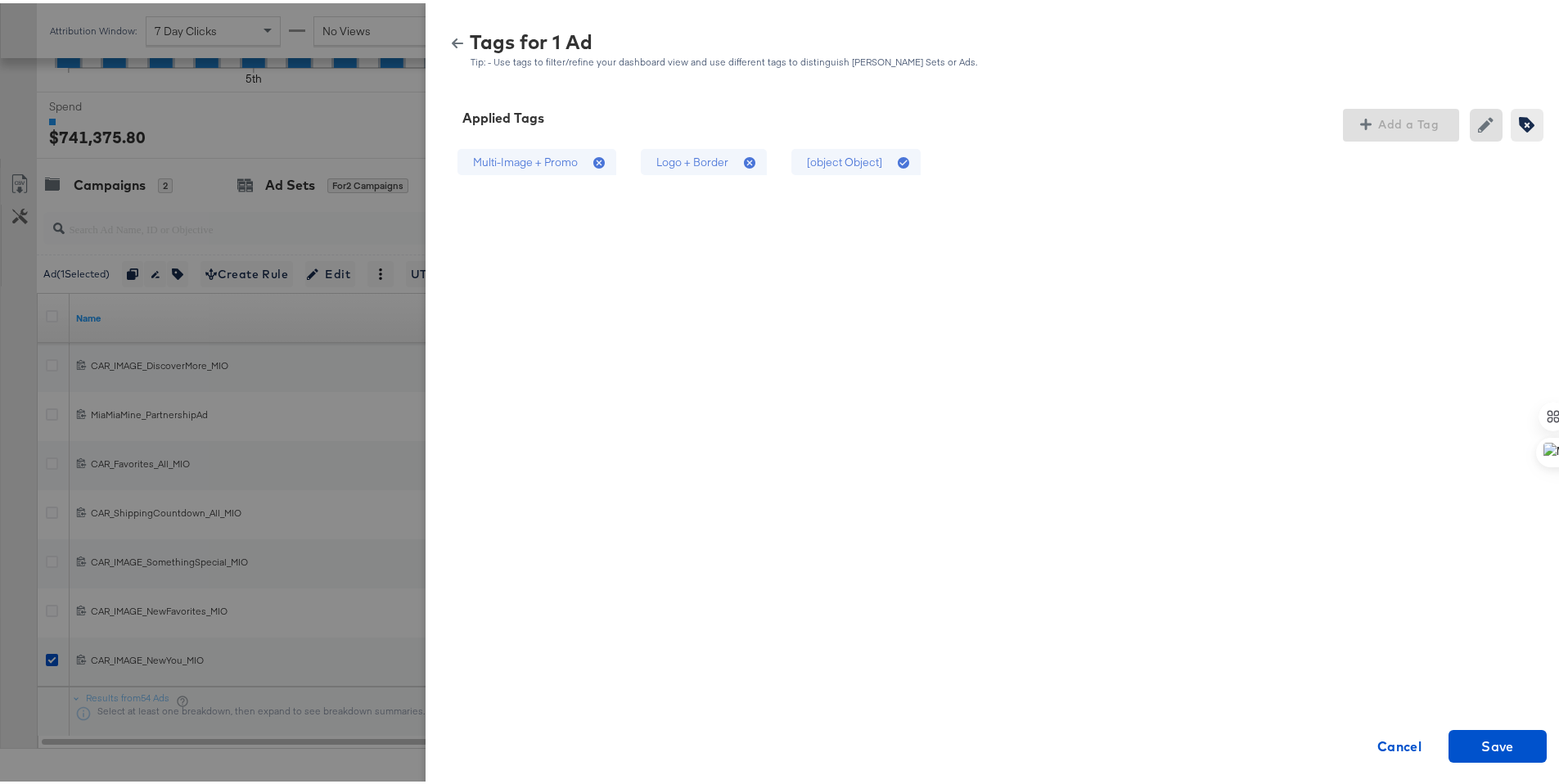
click at [700, 160] on div "Logo + Border" at bounding box center [692, 159] width 72 height 16
click at [1456, 735] on span "Save" at bounding box center [1498, 743] width 85 height 23
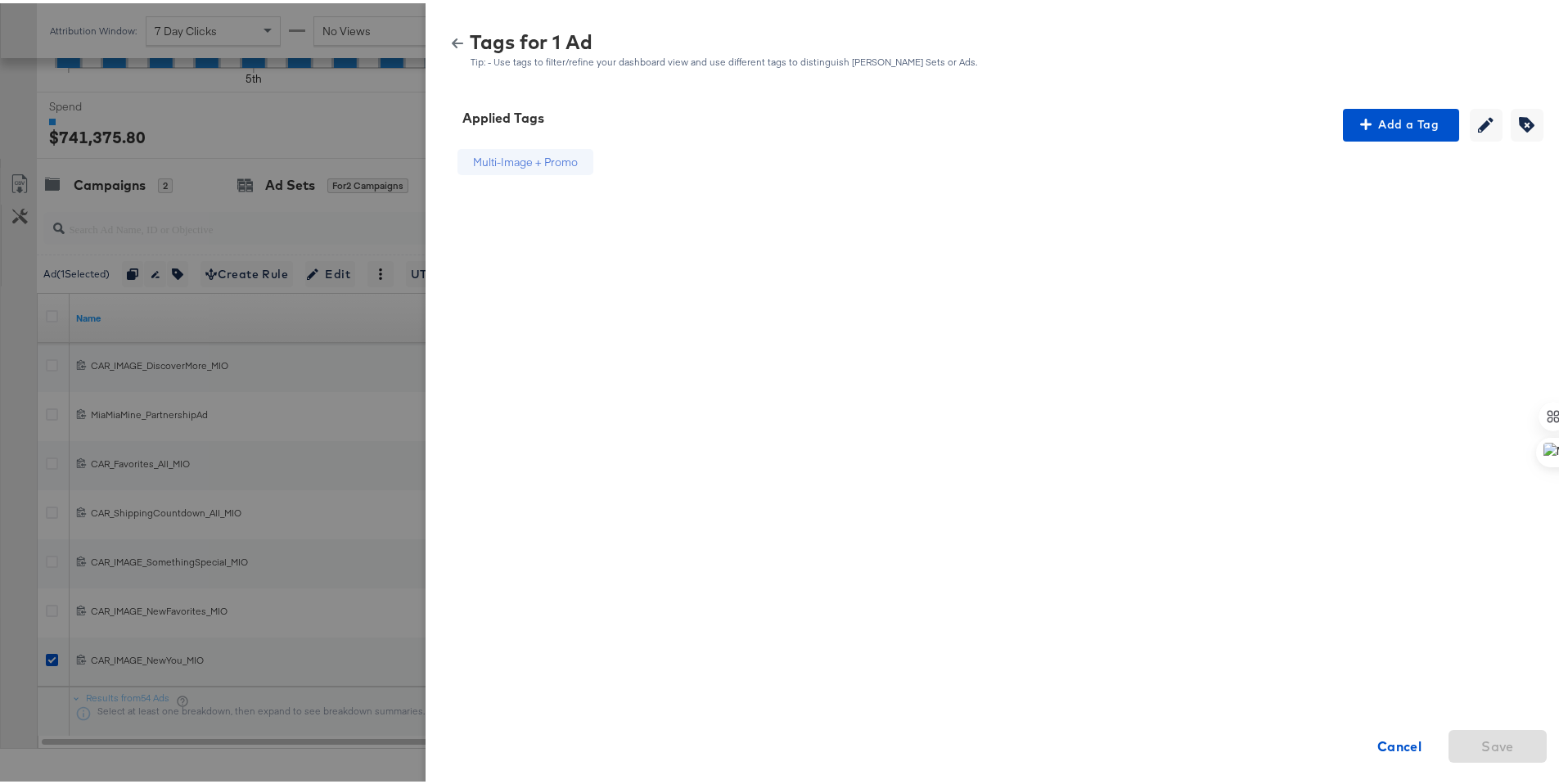
click at [452, 36] on icon "button" at bounding box center [458, 41] width 12 height 12
